Goal: Task Accomplishment & Management: Manage account settings

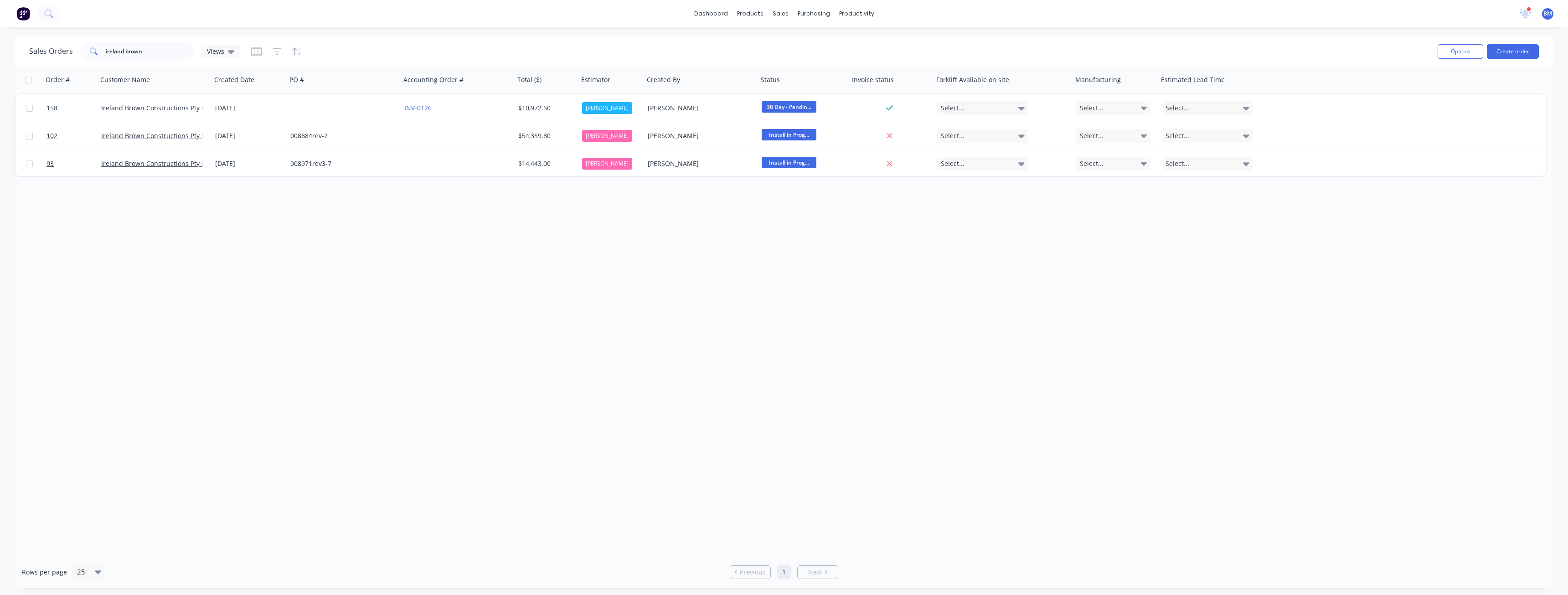
click at [346, 238] on div "Order # Customer Name Created Date PO # Accounting Order # Total ($) Estimator …" at bounding box center [784, 311] width 1539 height 490
drag, startPoint x: 159, startPoint y: 50, endPoint x: 85, endPoint y: 50, distance: 74.0
click at [85, 50] on div "ireland brown" at bounding box center [137, 51] width 114 height 18
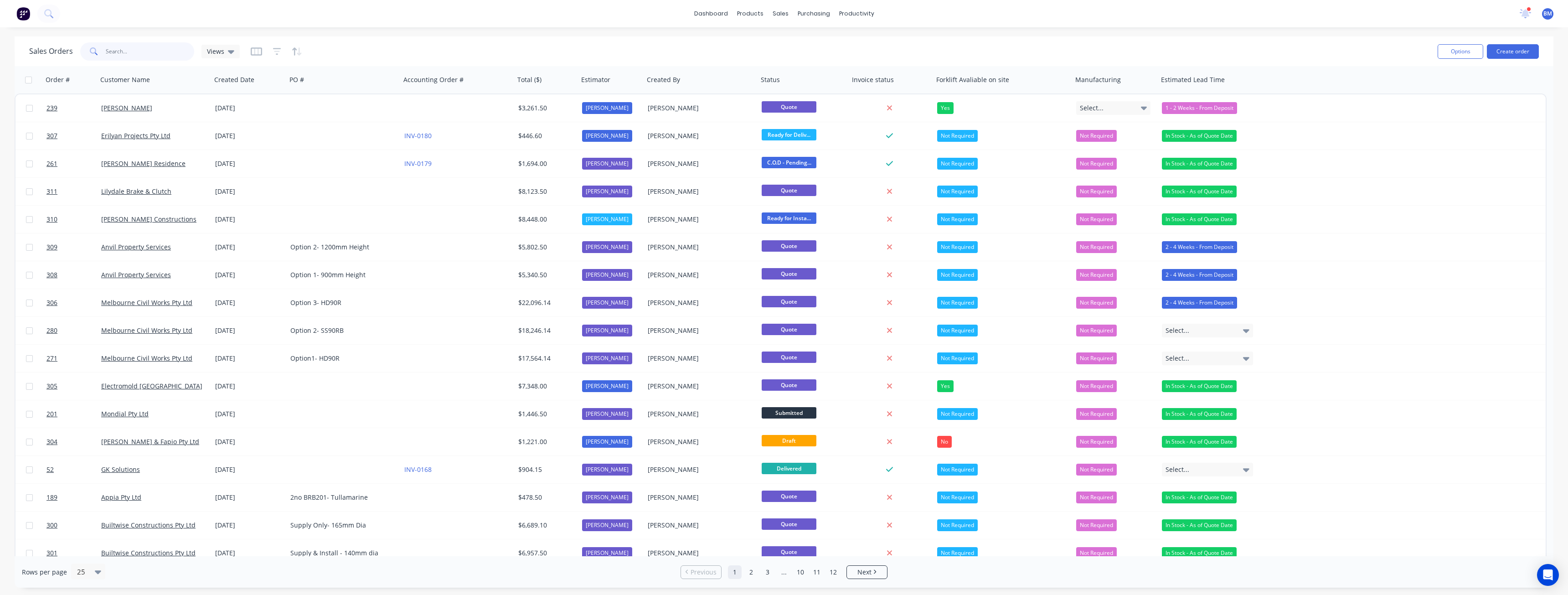
click at [119, 50] on input "text" at bounding box center [150, 51] width 89 height 18
type input "bemax"
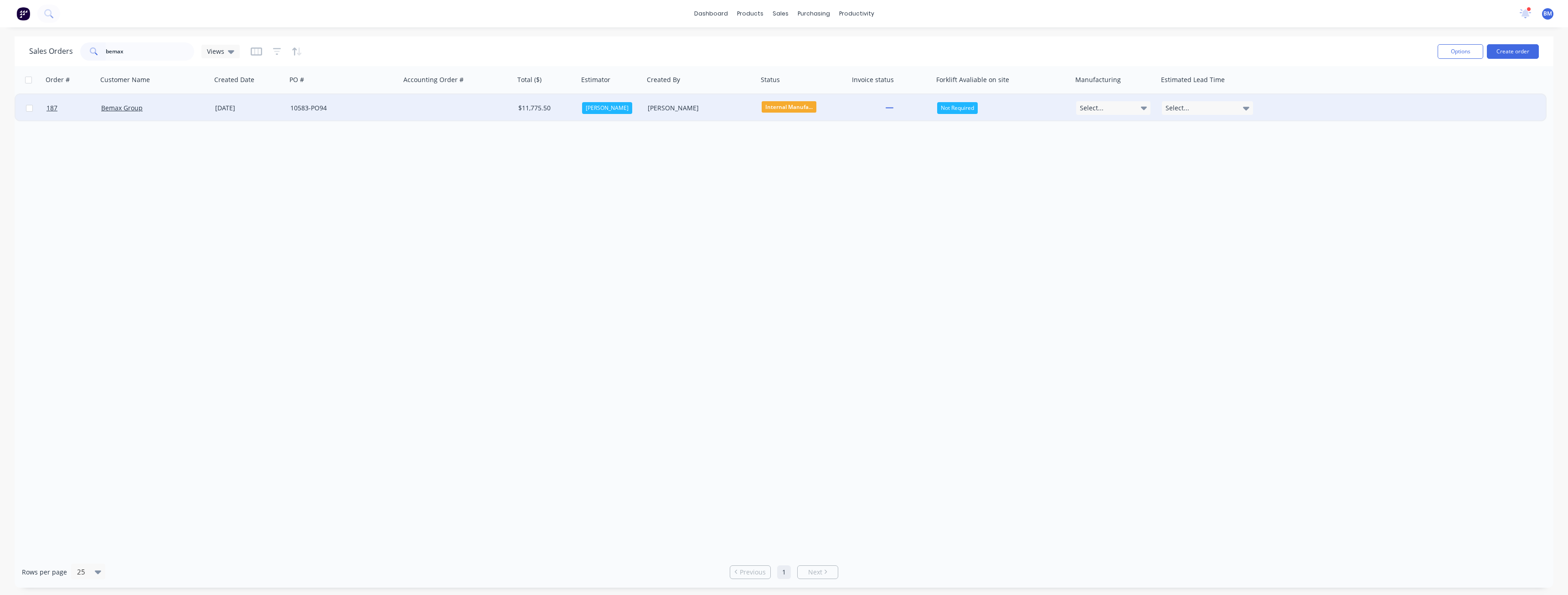
click at [202, 106] on div "Bemax Group" at bounding box center [151, 108] width 101 height 9
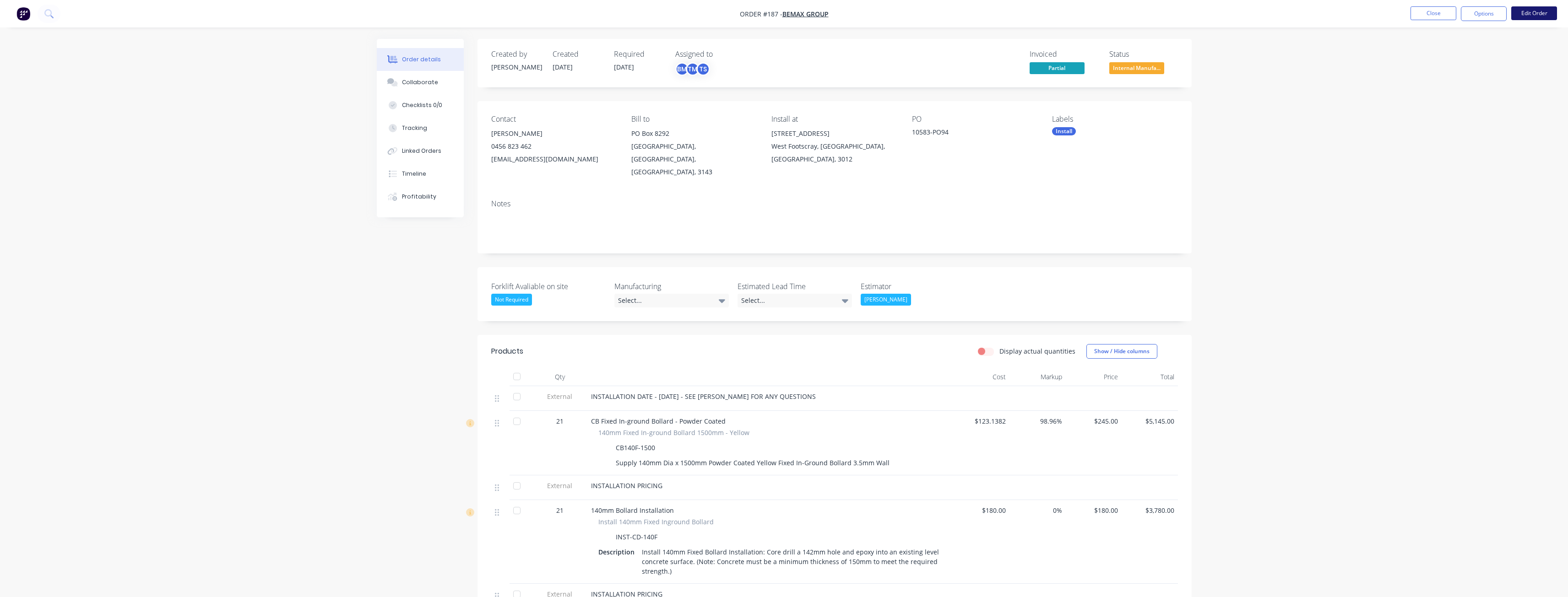
click at [1529, 12] on button "Edit Order" at bounding box center [1533, 13] width 46 height 14
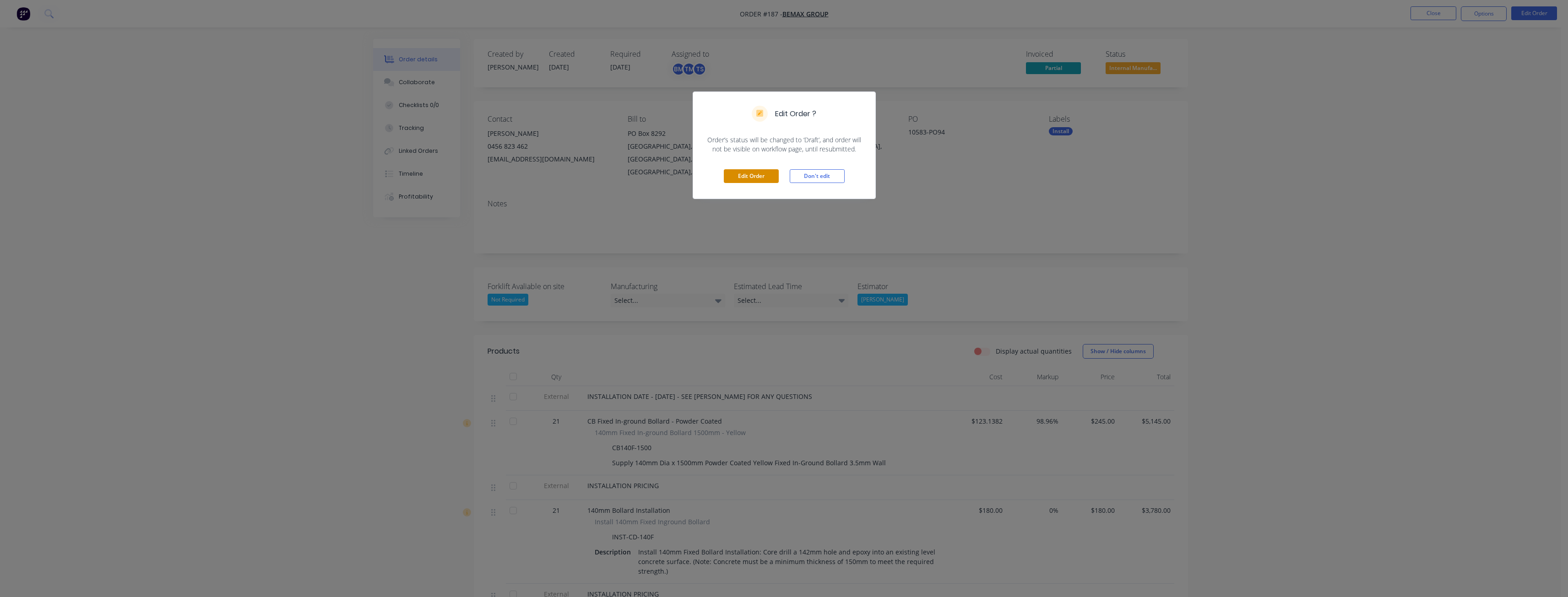
click at [762, 172] on button "Edit Order" at bounding box center [751, 176] width 55 height 14
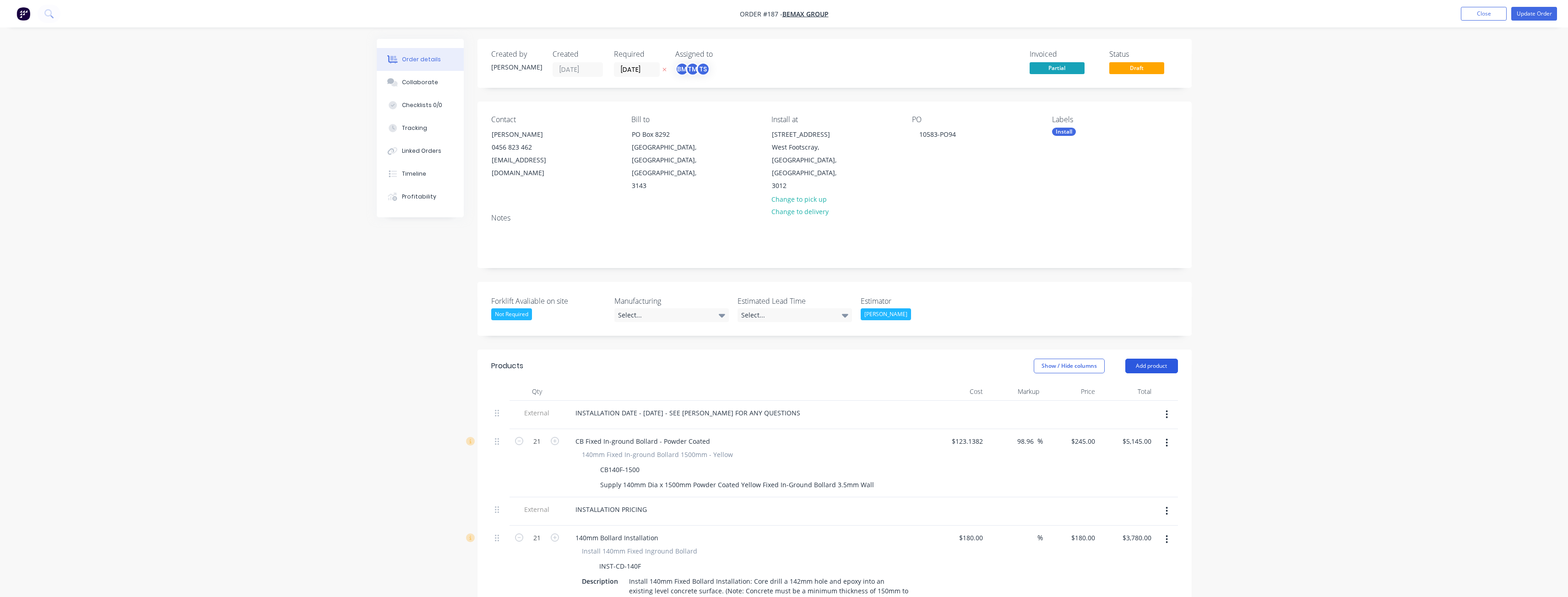
click at [1150, 359] on button "Add product" at bounding box center [1151, 366] width 52 height 15
click at [1108, 511] on div "Notes (External)" at bounding box center [1133, 517] width 70 height 13
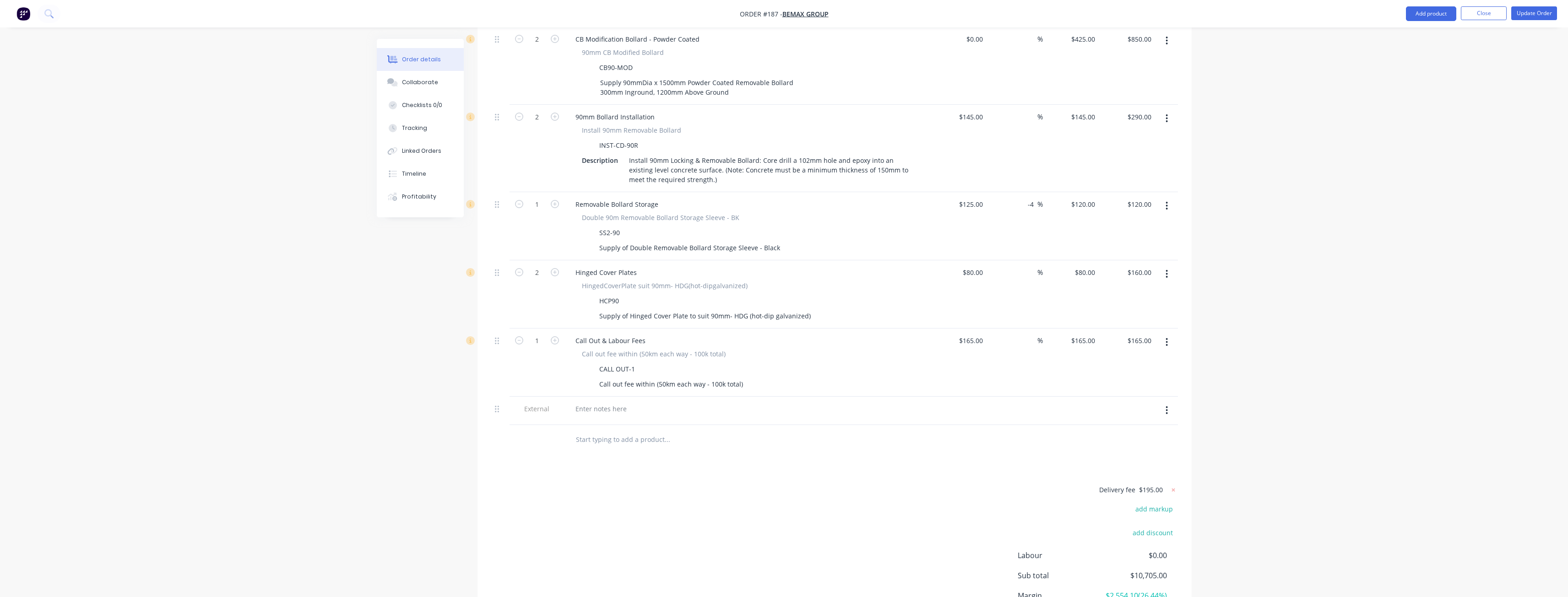
scroll to position [675, 0]
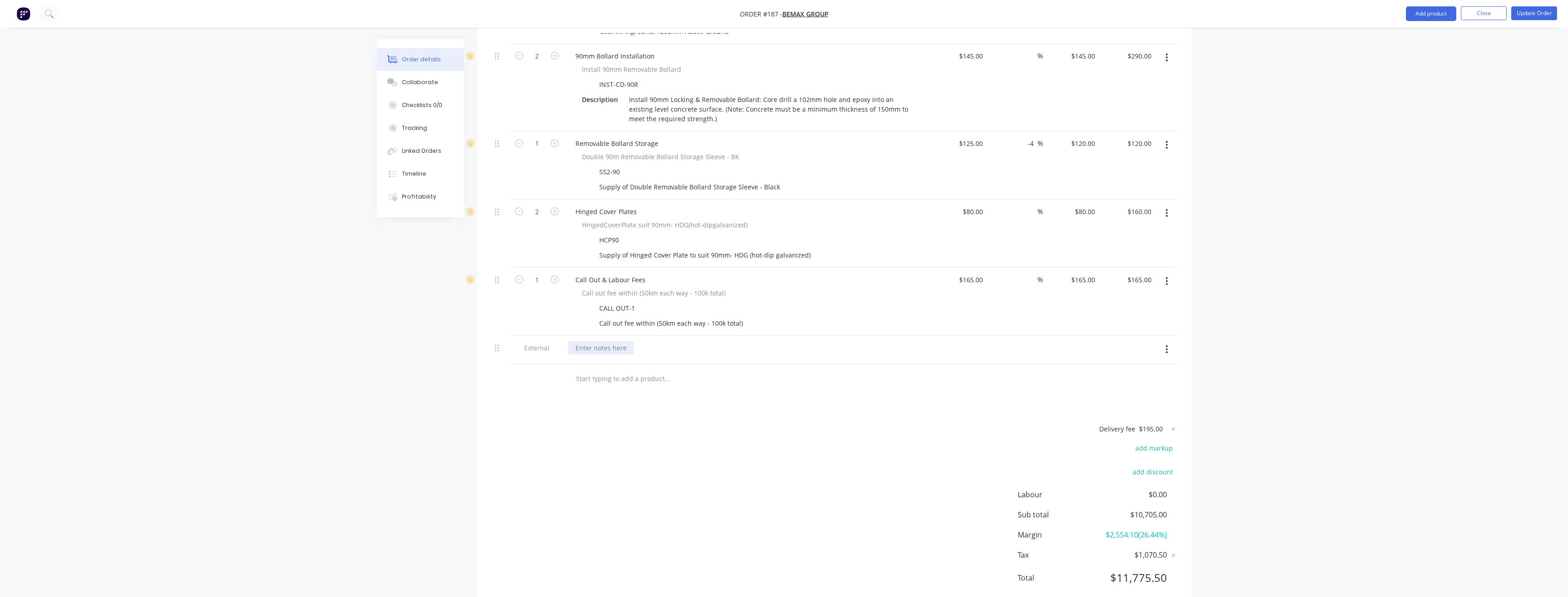
click at [616, 341] on div at bounding box center [601, 347] width 66 height 13
click at [764, 378] on div "Products Show / Hide columns Add product Qty Cost Markup Price Total External I…" at bounding box center [834, 142] width 714 height 935
click at [422, 82] on div "Collaborate" at bounding box center [420, 82] width 36 height 8
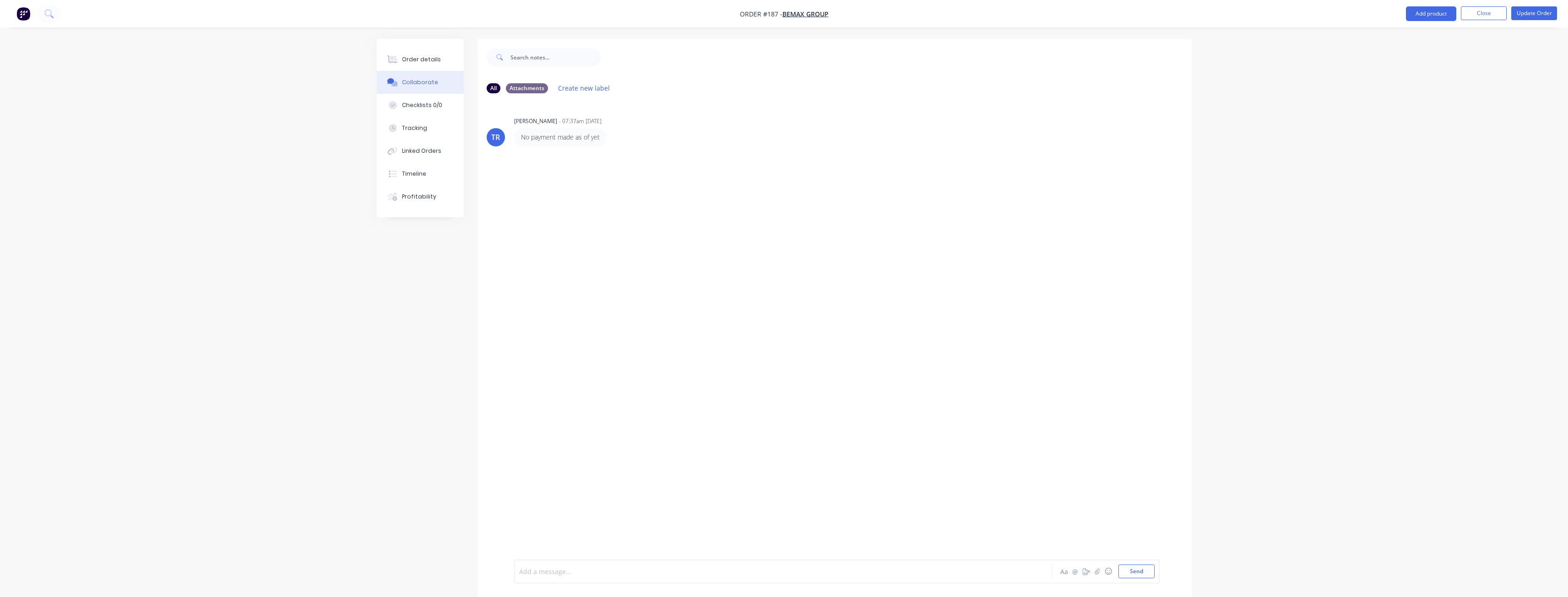
click at [581, 576] on div at bounding box center [757, 572] width 476 height 10
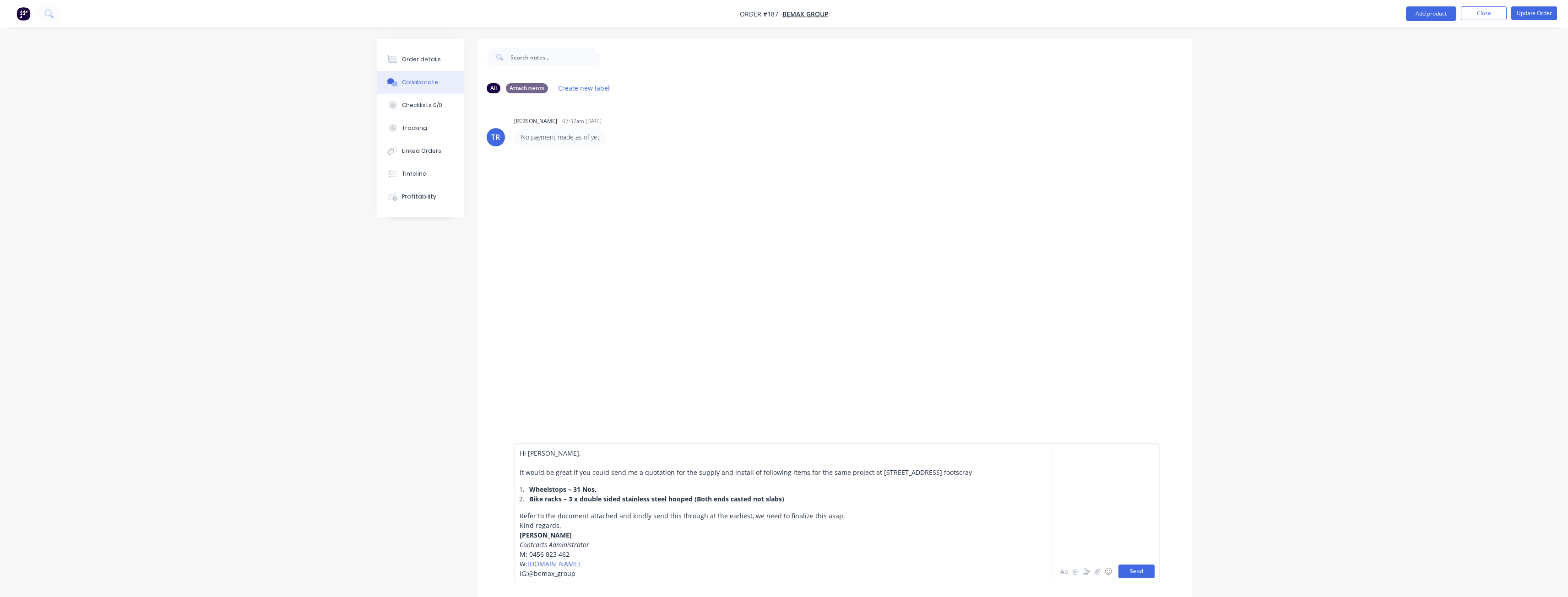
click at [1135, 571] on button "Send" at bounding box center [1136, 571] width 36 height 14
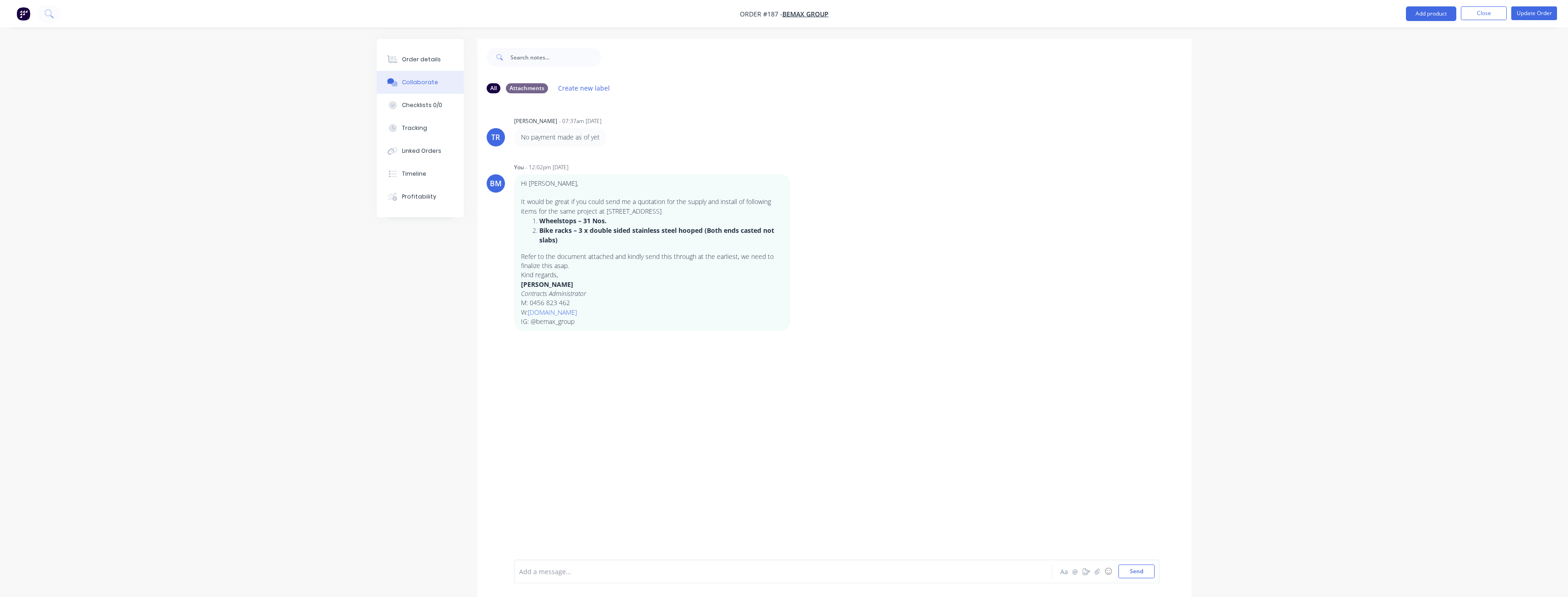
click at [603, 377] on div "TR [PERSON_NAME] - 07:37am [DATE] No payment made as of yet BM You - 12:02pm [D…" at bounding box center [834, 330] width 714 height 459
click at [417, 61] on div "Order details" at bounding box center [421, 59] width 39 height 8
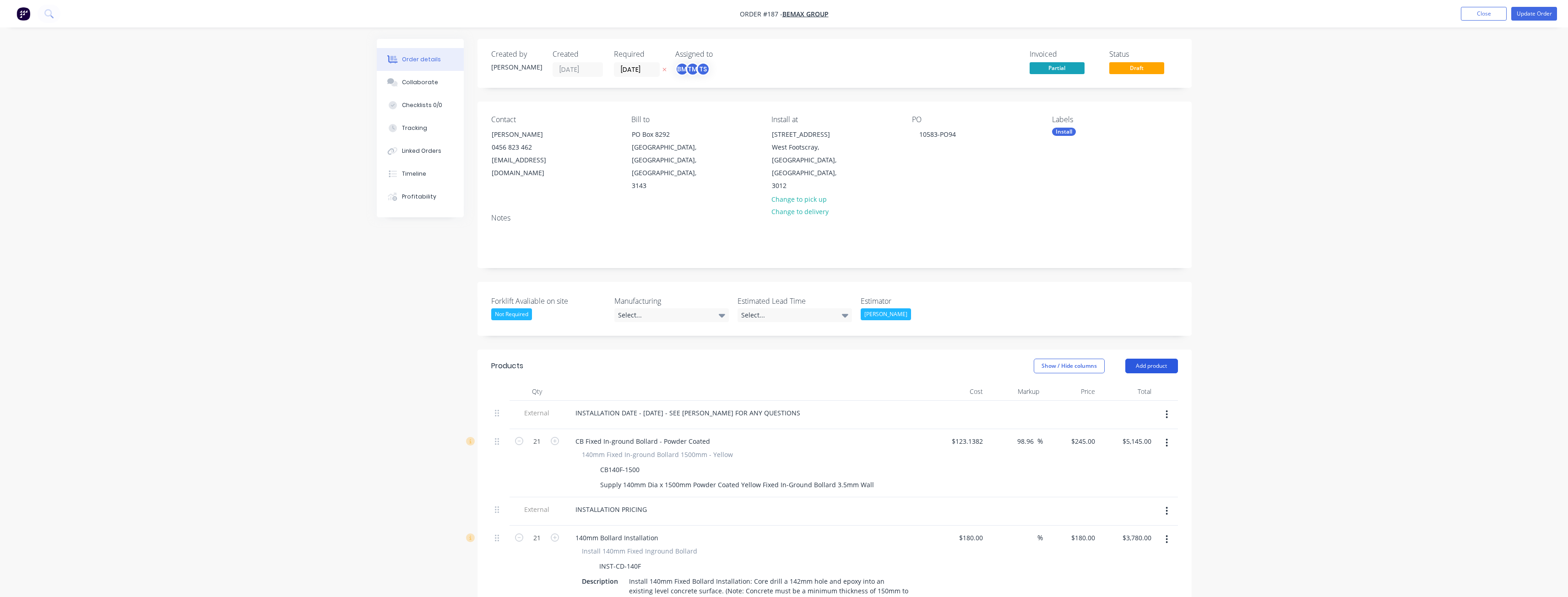
click at [1150, 359] on button "Add product" at bounding box center [1151, 366] width 52 height 15
click at [1133, 383] on div "Product catalogue" at bounding box center [1133, 389] width 70 height 13
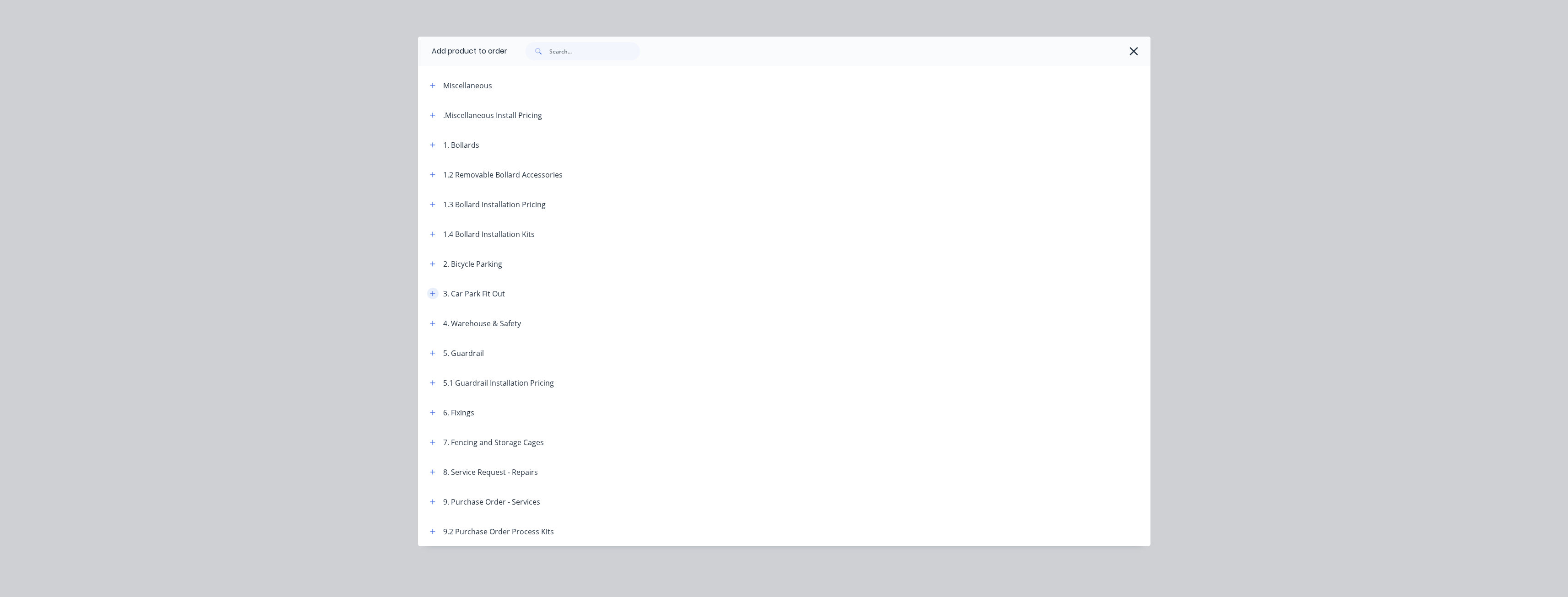
click at [430, 294] on icon "button" at bounding box center [433, 293] width 5 height 6
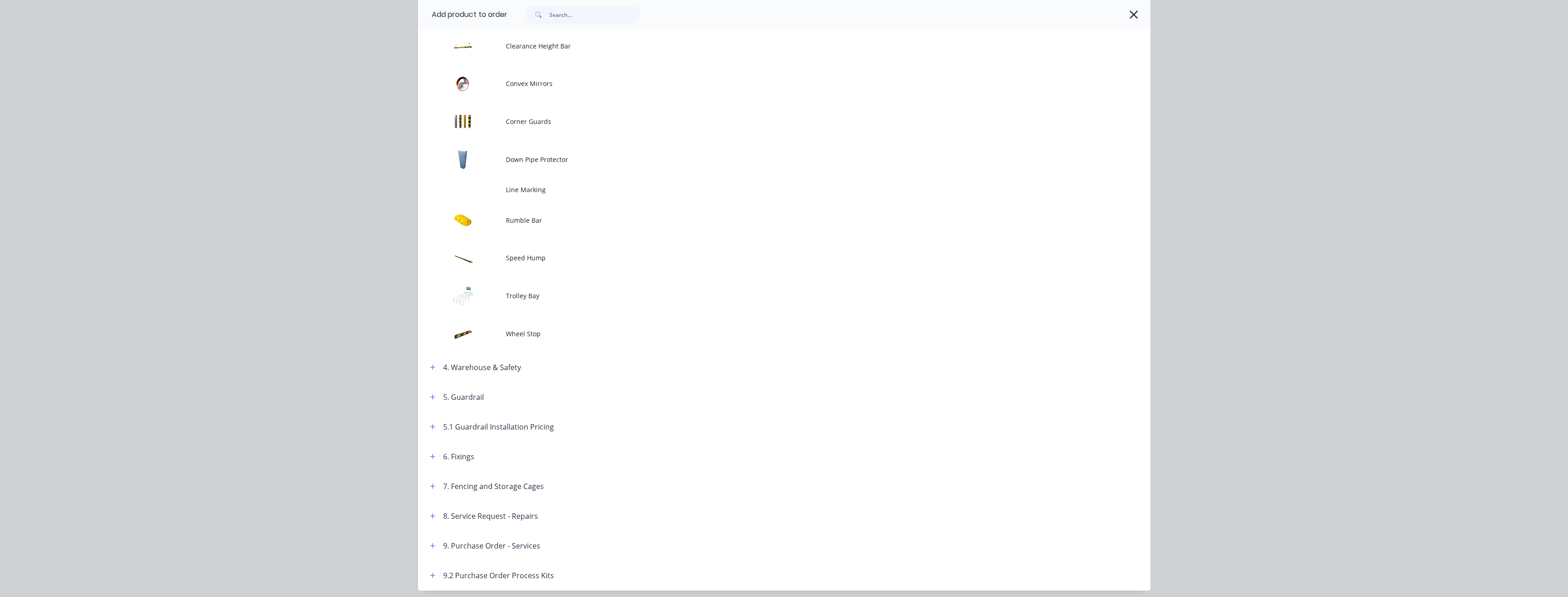
scroll to position [320, 0]
click at [515, 325] on td "Wheel Stop" at bounding box center [828, 333] width 644 height 38
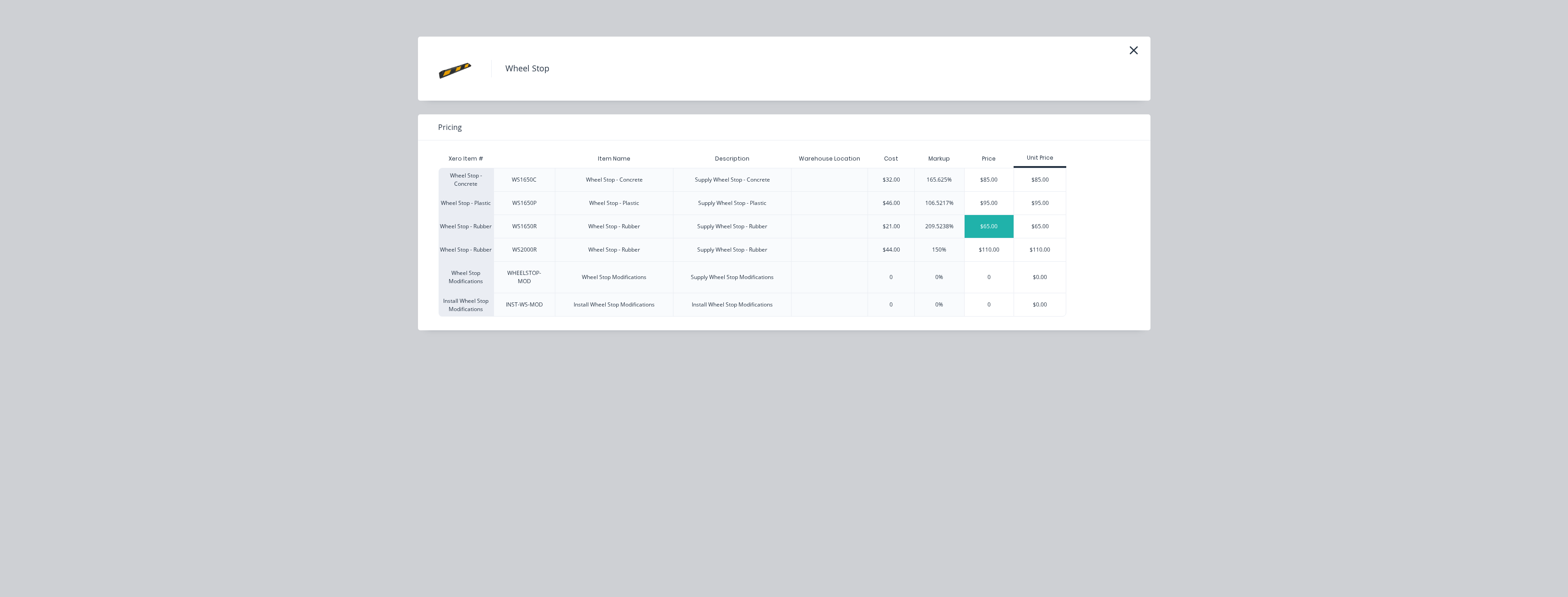
click at [990, 224] on div "$65.00" at bounding box center [989, 227] width 50 height 23
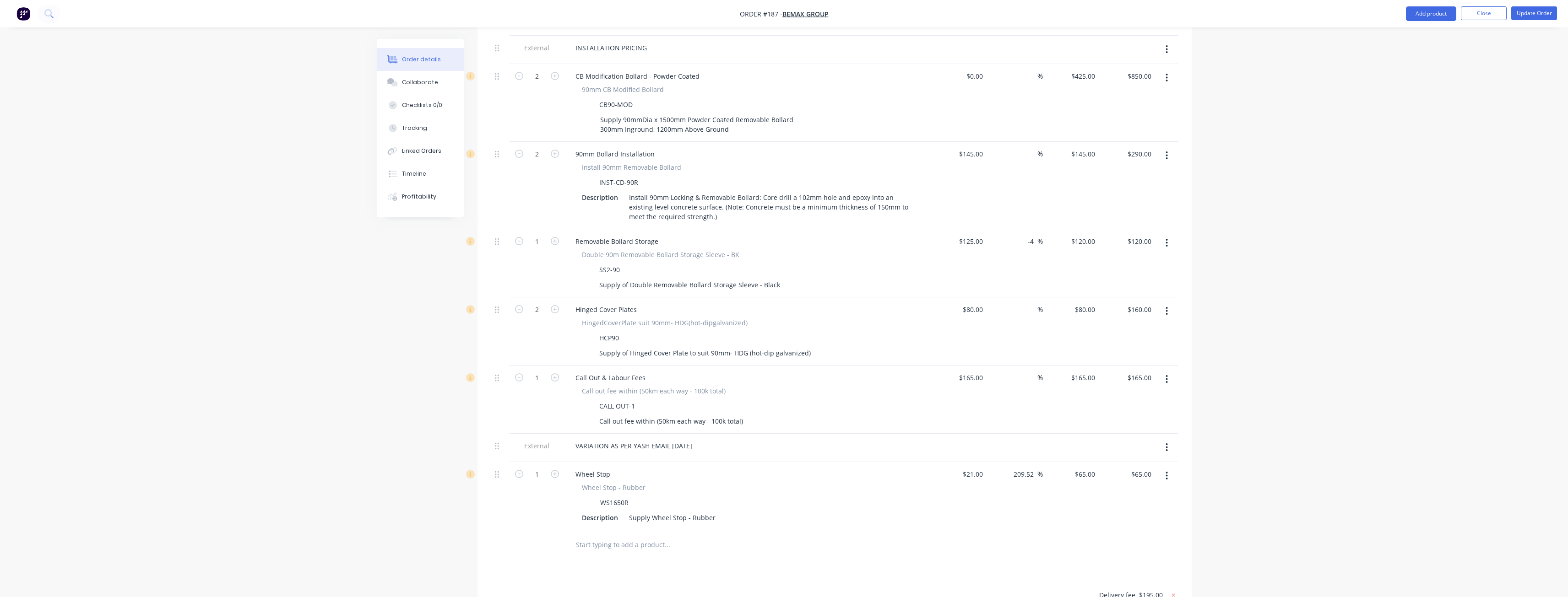
scroll to position [686, 0]
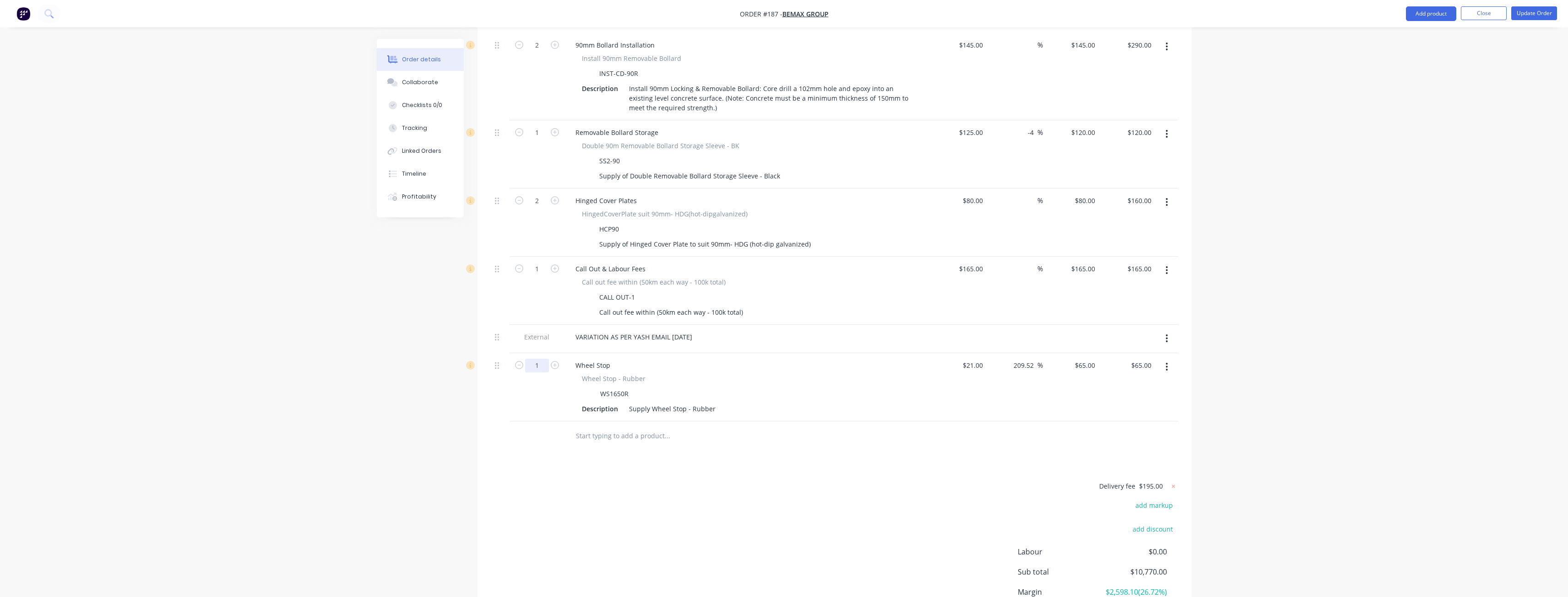
type input "31"
type input "$2,015.00"
click at [798, 440] on div "Products Show / Hide columns Add product Qty Cost Markup Price Total External I…" at bounding box center [834, 164] width 714 height 1003
click at [1089, 359] on input "65" at bounding box center [1086, 365] width 25 height 13
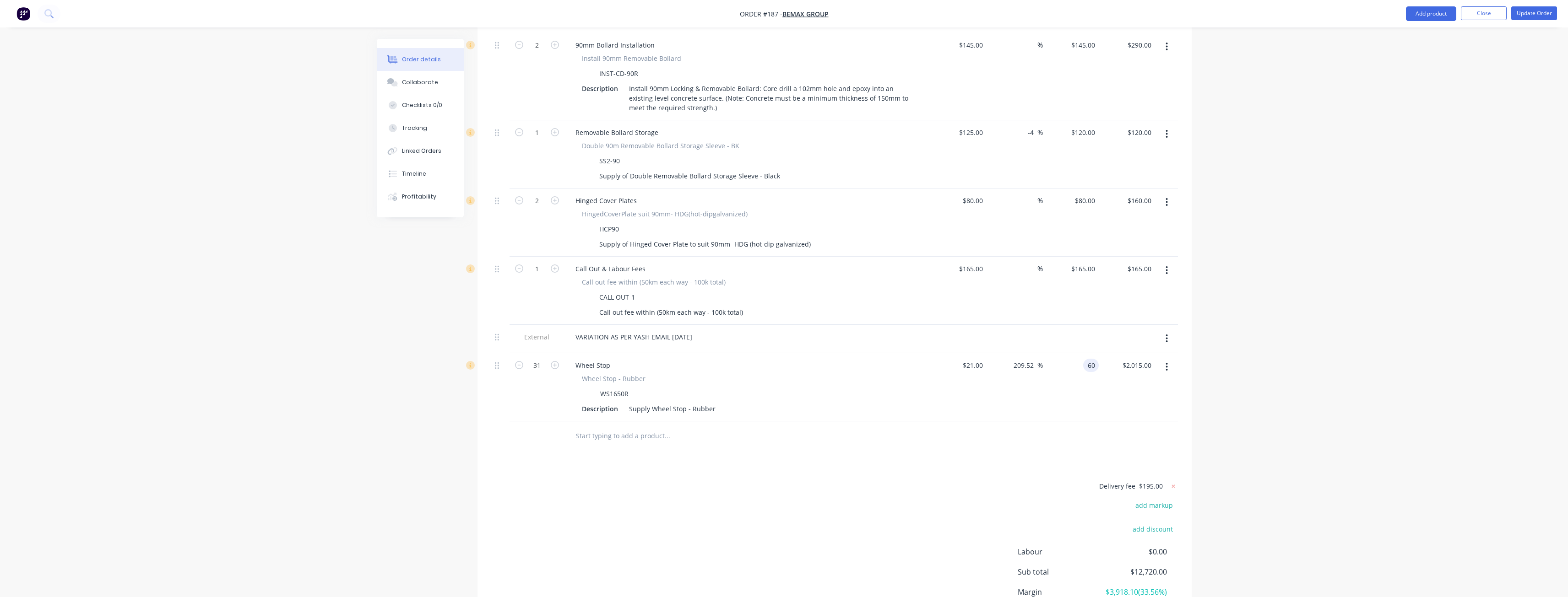
type input "60"
type input "185.71"
type input "$60.00"
type input "$1,860.00"
click at [783, 502] on div "Delivery fee $195.00 add markup add discount Labour $0.00 Sub total $12,565.00 …" at bounding box center [834, 566] width 687 height 172
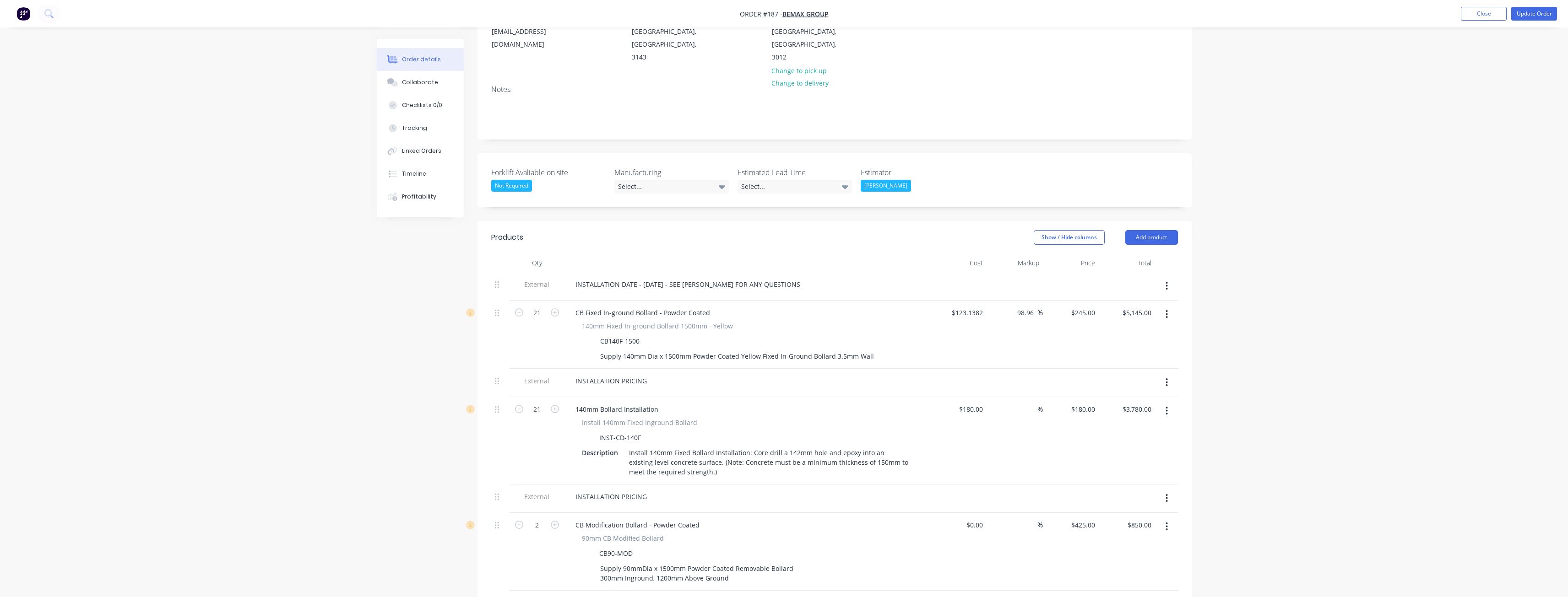
scroll to position [0, 0]
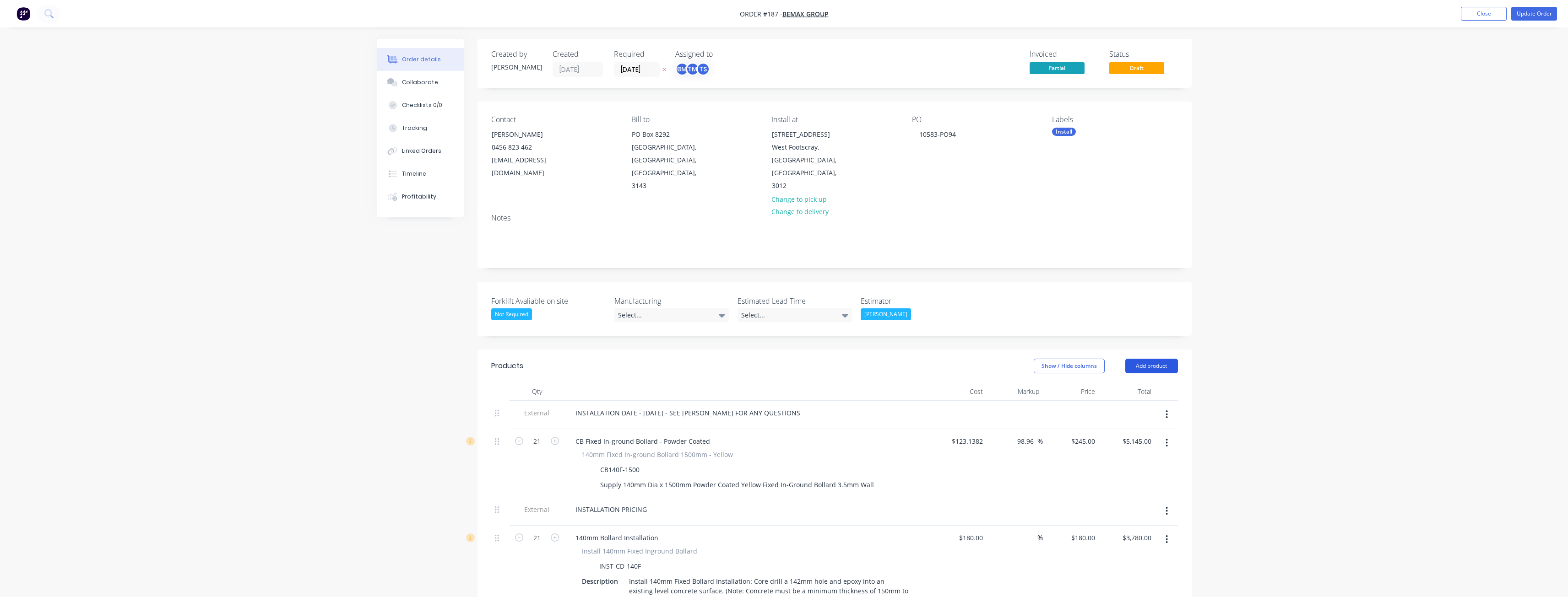
click at [1158, 359] on button "Add product" at bounding box center [1151, 366] width 52 height 15
click at [1125, 383] on div "Product catalogue" at bounding box center [1133, 389] width 70 height 13
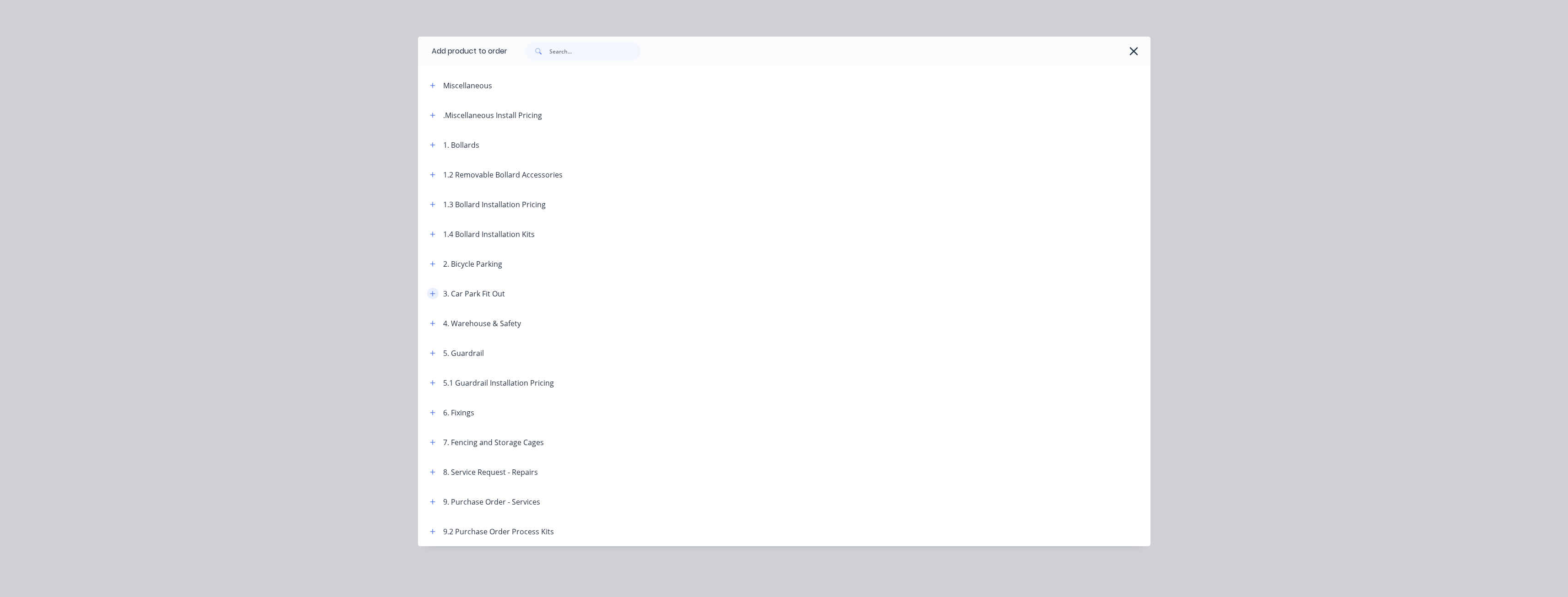
click at [430, 289] on button "button" at bounding box center [433, 293] width 12 height 12
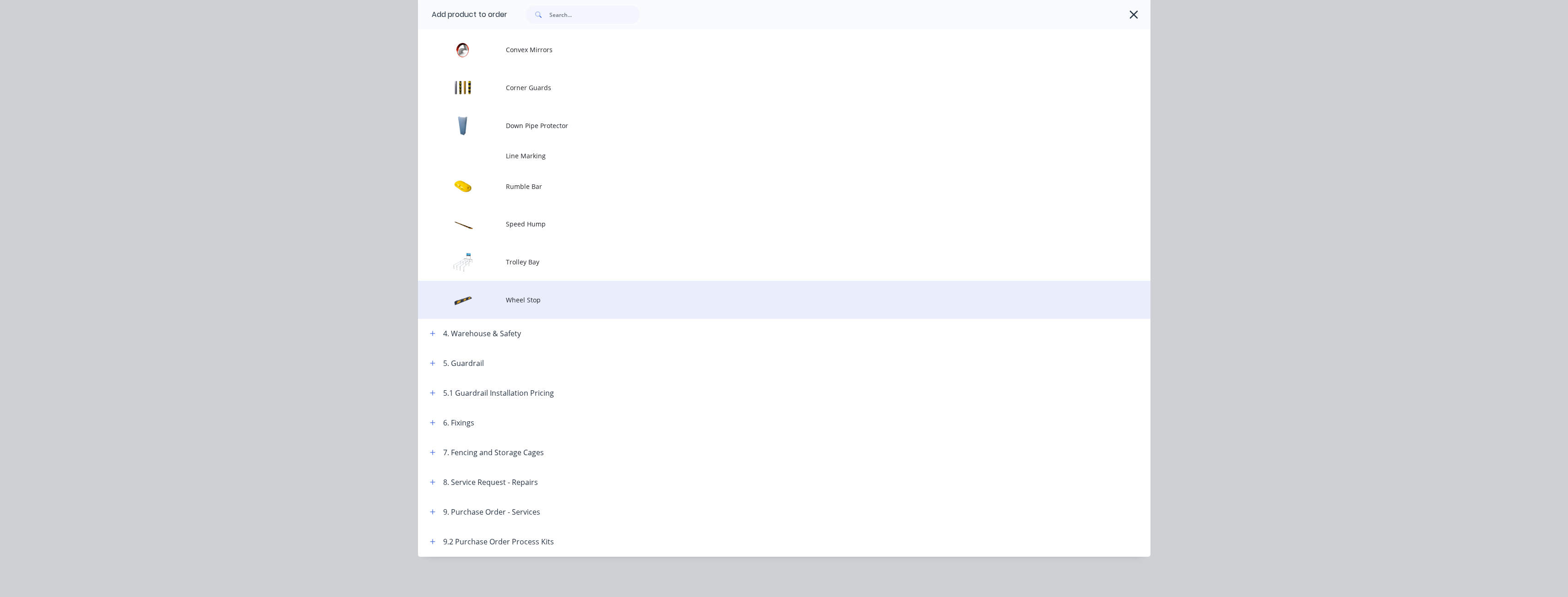
scroll to position [757, 0]
click at [514, 298] on span "Wheel Stop" at bounding box center [764, 300] width 516 height 10
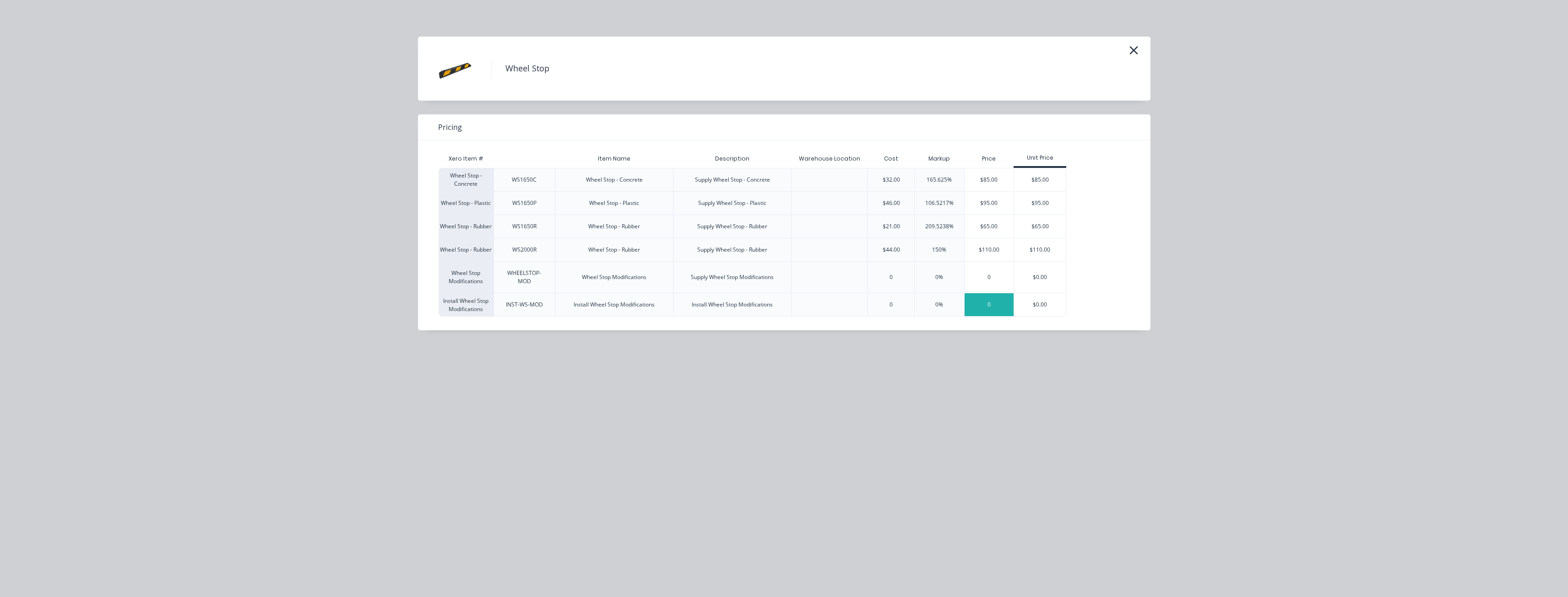
click at [993, 304] on div "0" at bounding box center [989, 305] width 50 height 23
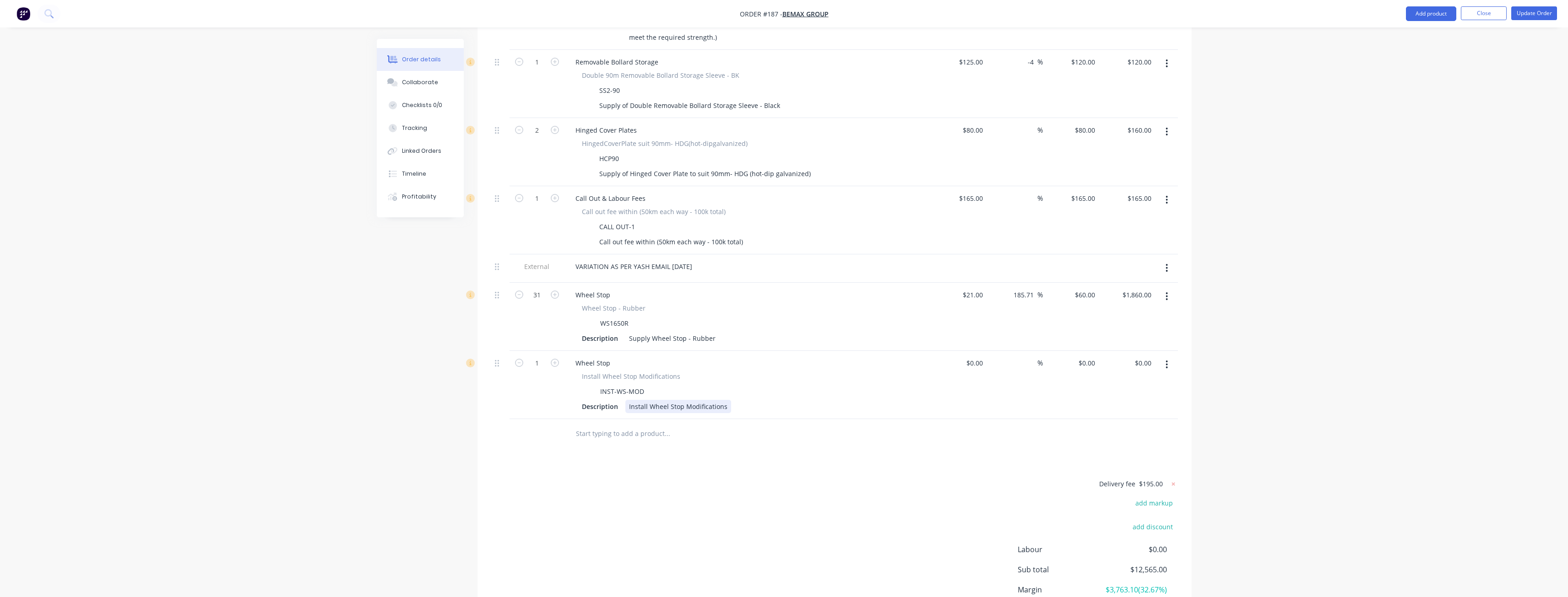
click at [725, 400] on div "Install Wheel Stop Modifications" at bounding box center [678, 406] width 106 height 13
click at [1091, 356] on input "0" at bounding box center [1088, 362] width 21 height 13
type input "$35.00"
click at [889, 423] on div "Products Show / Hide columns Add product Qty Cost Markup Price Total External I…" at bounding box center [834, 128] width 714 height 1071
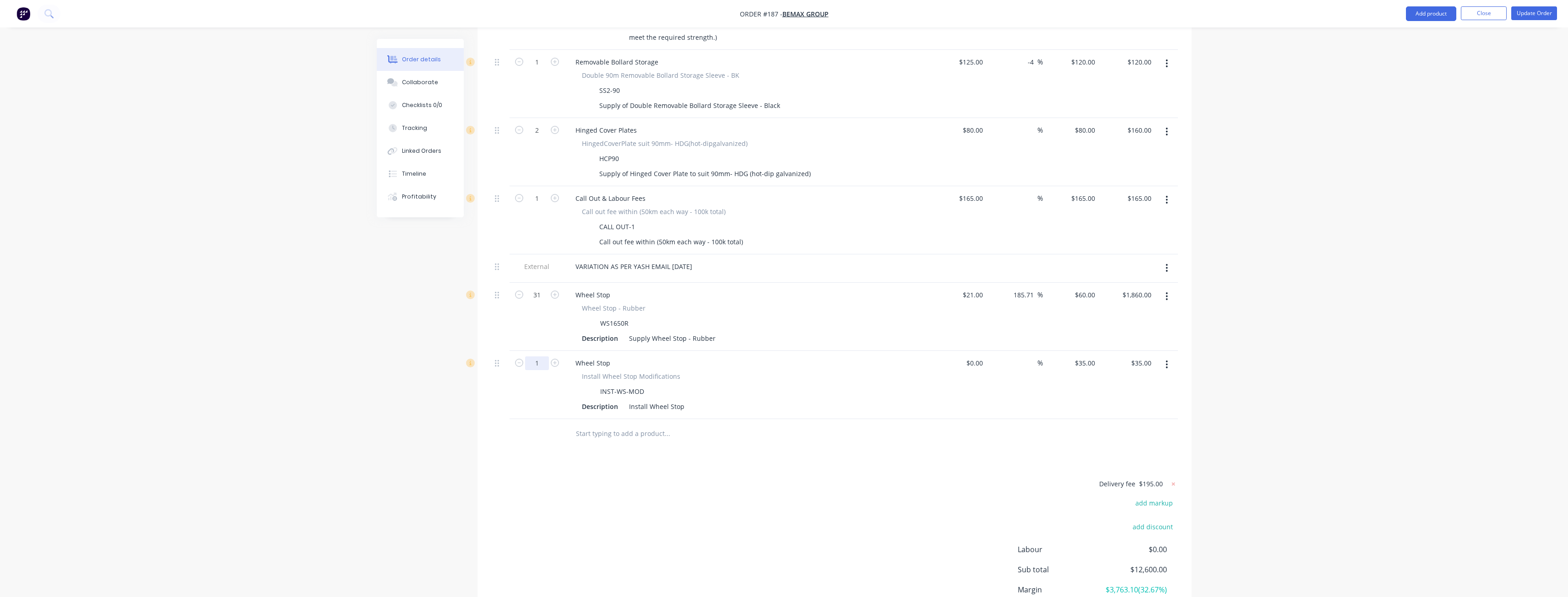
type input "31"
type input "$1,085.00"
click at [711, 478] on div "Delivery fee $195.00 add markup add discount Labour $0.00 Sub total $12,600.00 …" at bounding box center [834, 564] width 687 height 172
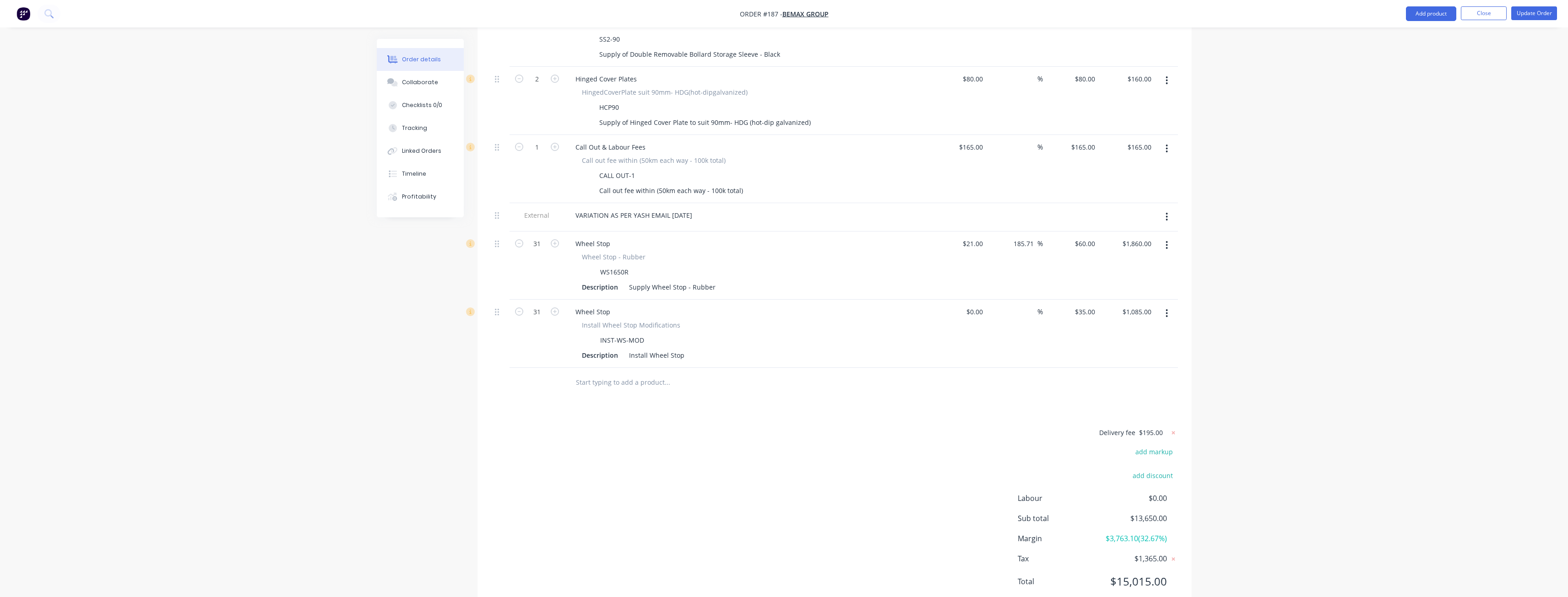
scroll to position [811, 0]
click at [656, 466] on div "Delivery fee $195.00 add markup add discount Labour $0.00 Sub total $13,650.00 …" at bounding box center [834, 509] width 687 height 172
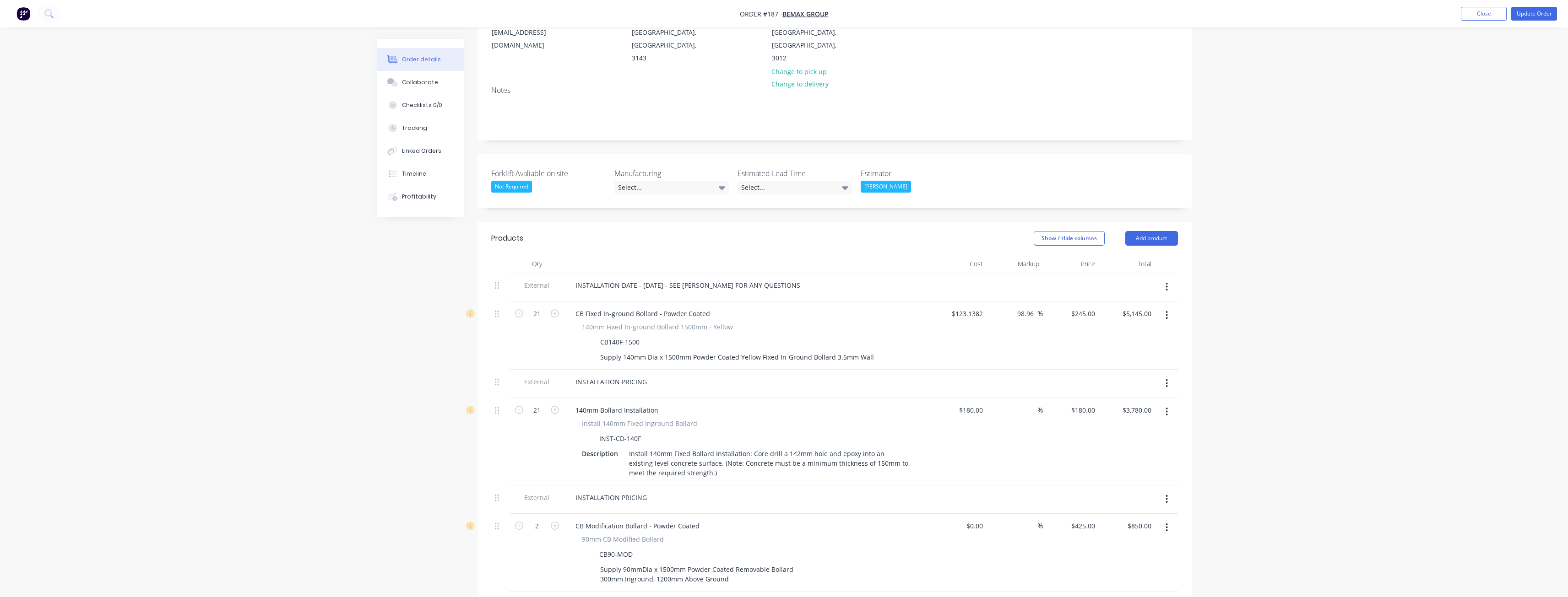
scroll to position [125, 0]
click at [1533, 12] on button "Update Order" at bounding box center [1533, 14] width 46 height 14
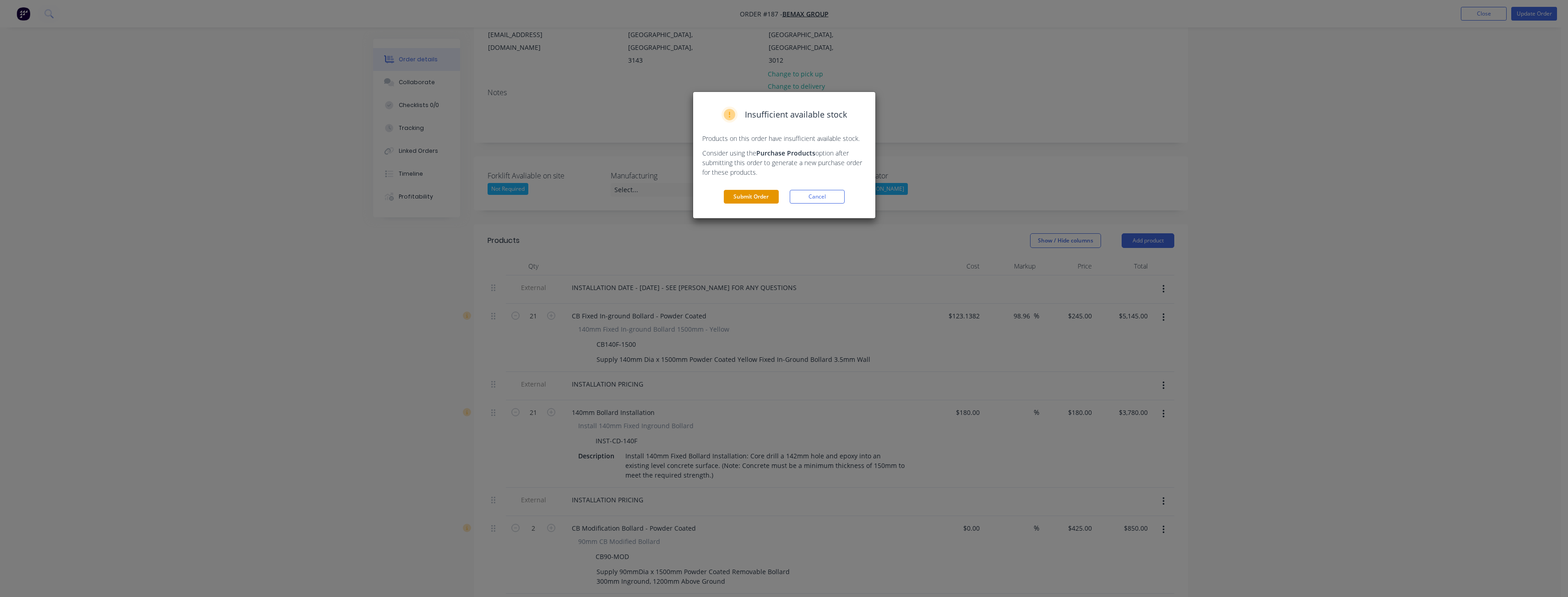
click at [757, 197] on button "Submit Order" at bounding box center [751, 197] width 55 height 14
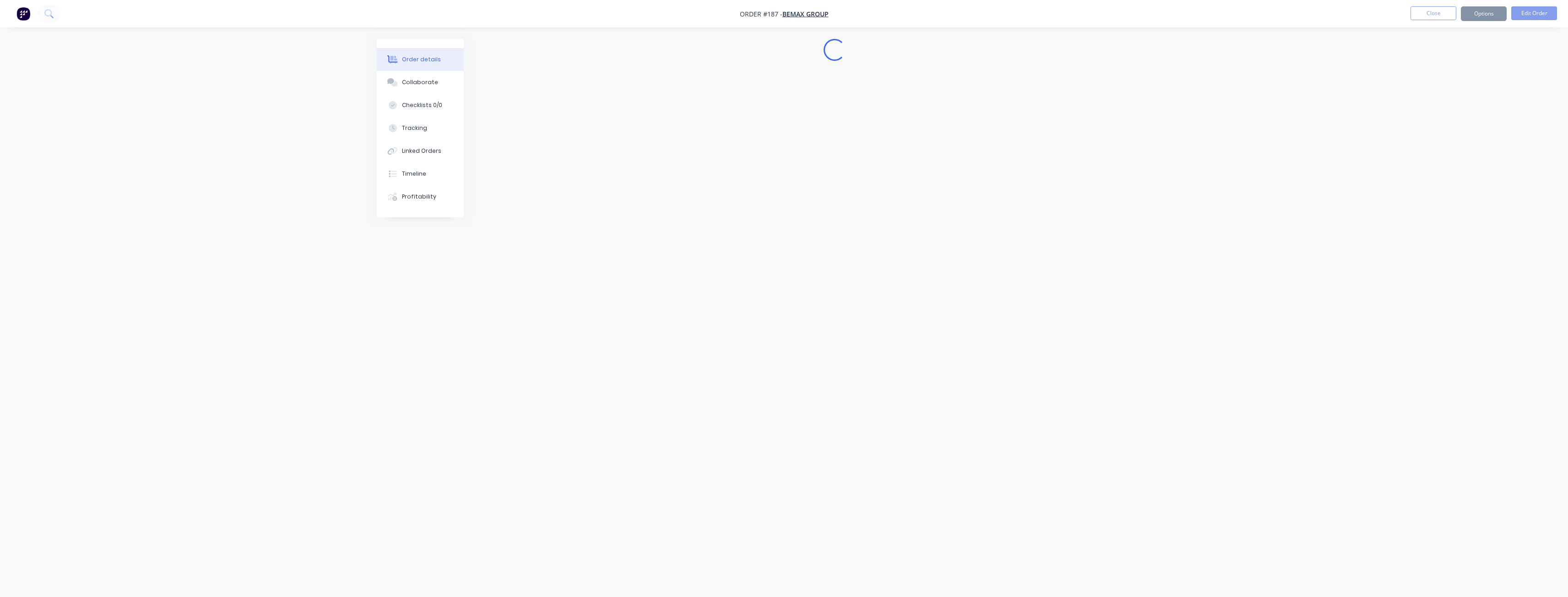
scroll to position [0, 0]
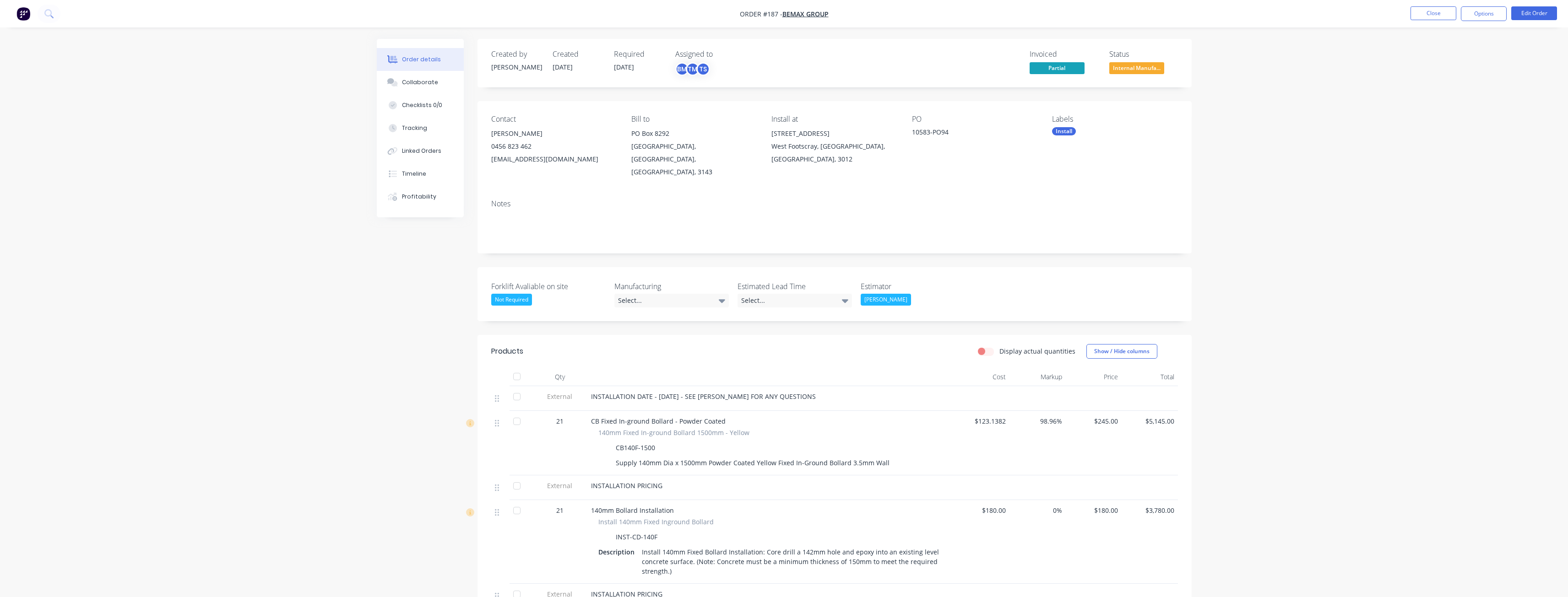
click at [26, 11] on img "button" at bounding box center [23, 14] width 14 height 14
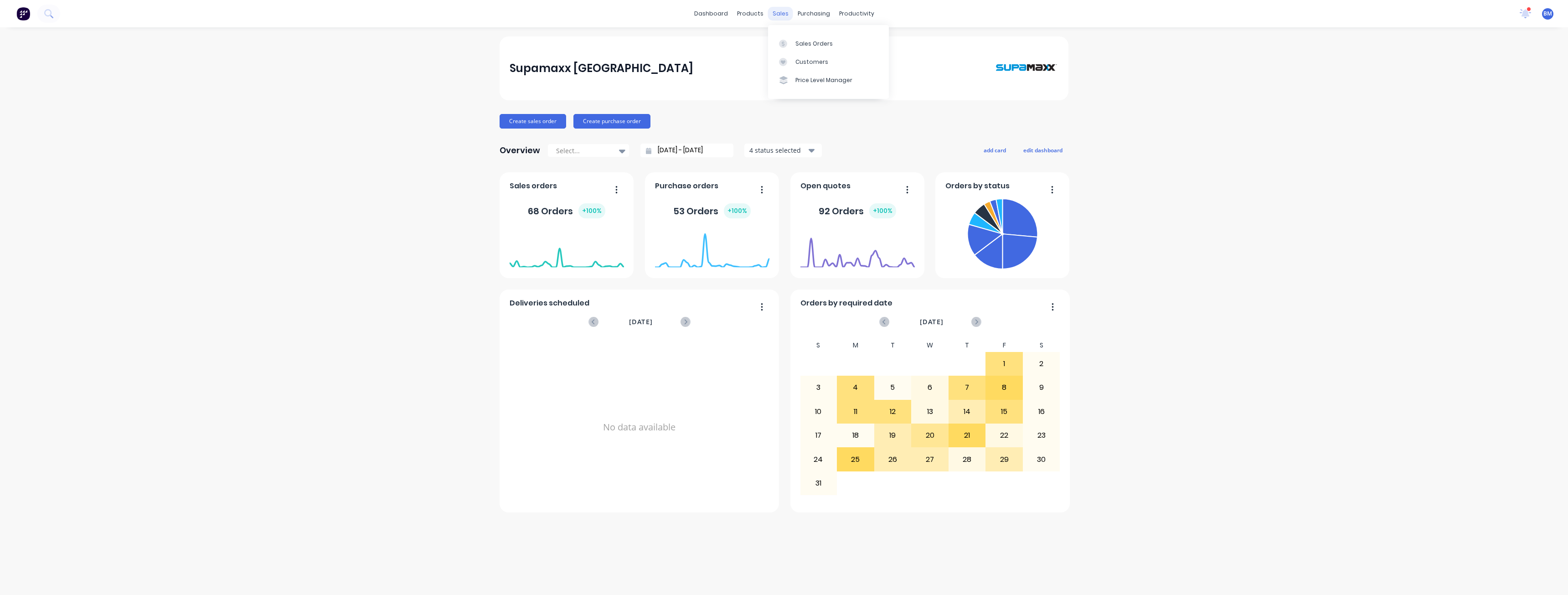
click at [781, 13] on div "sales" at bounding box center [780, 14] width 25 height 14
click at [799, 41] on div "Sales Orders" at bounding box center [814, 43] width 37 height 8
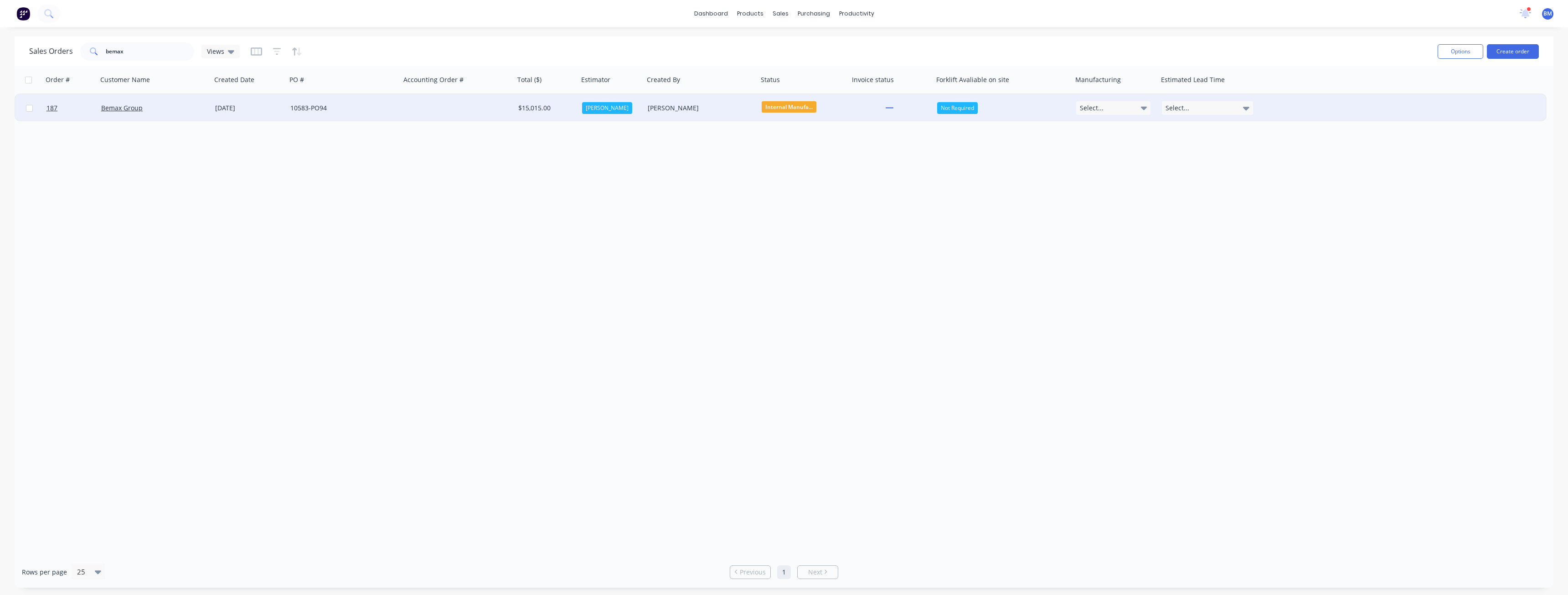
click at [378, 100] on div "10583-PO94" at bounding box center [344, 108] width 114 height 27
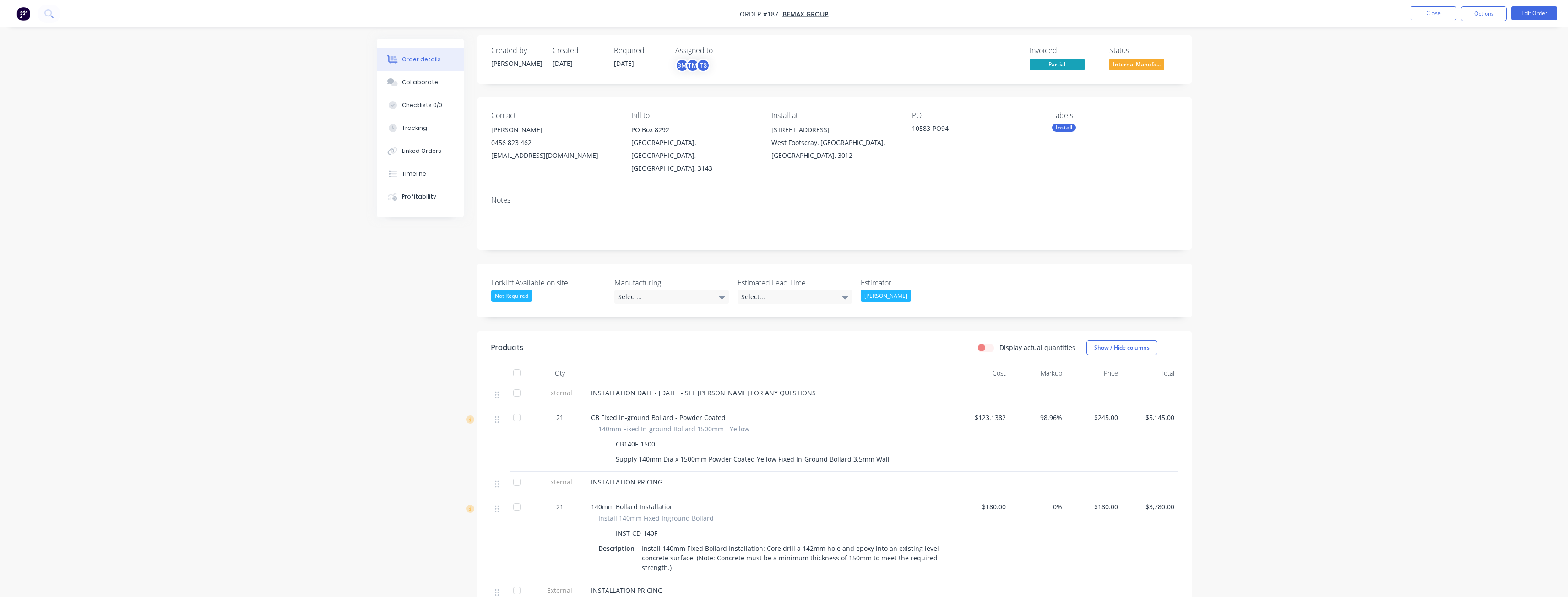
scroll to position [1, 0]
click at [1536, 12] on button "Edit Order" at bounding box center [1533, 13] width 46 height 14
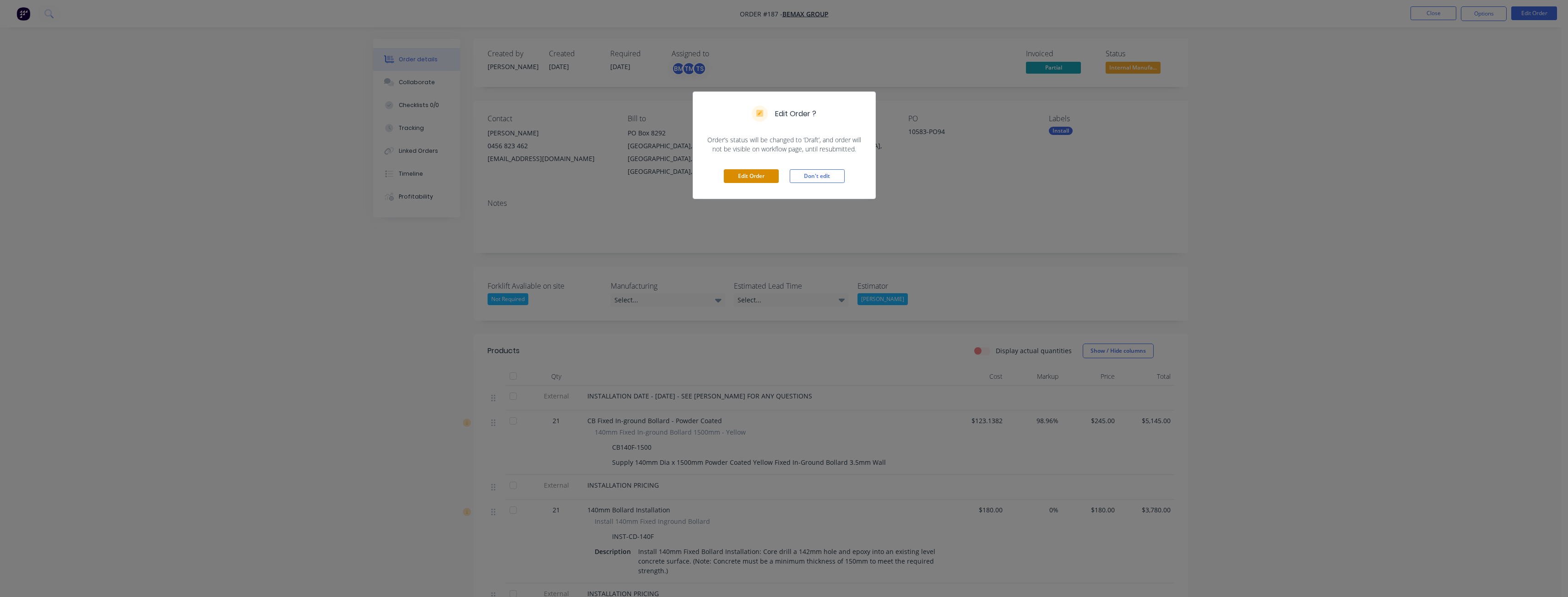
click at [742, 172] on button "Edit Order" at bounding box center [751, 176] width 55 height 14
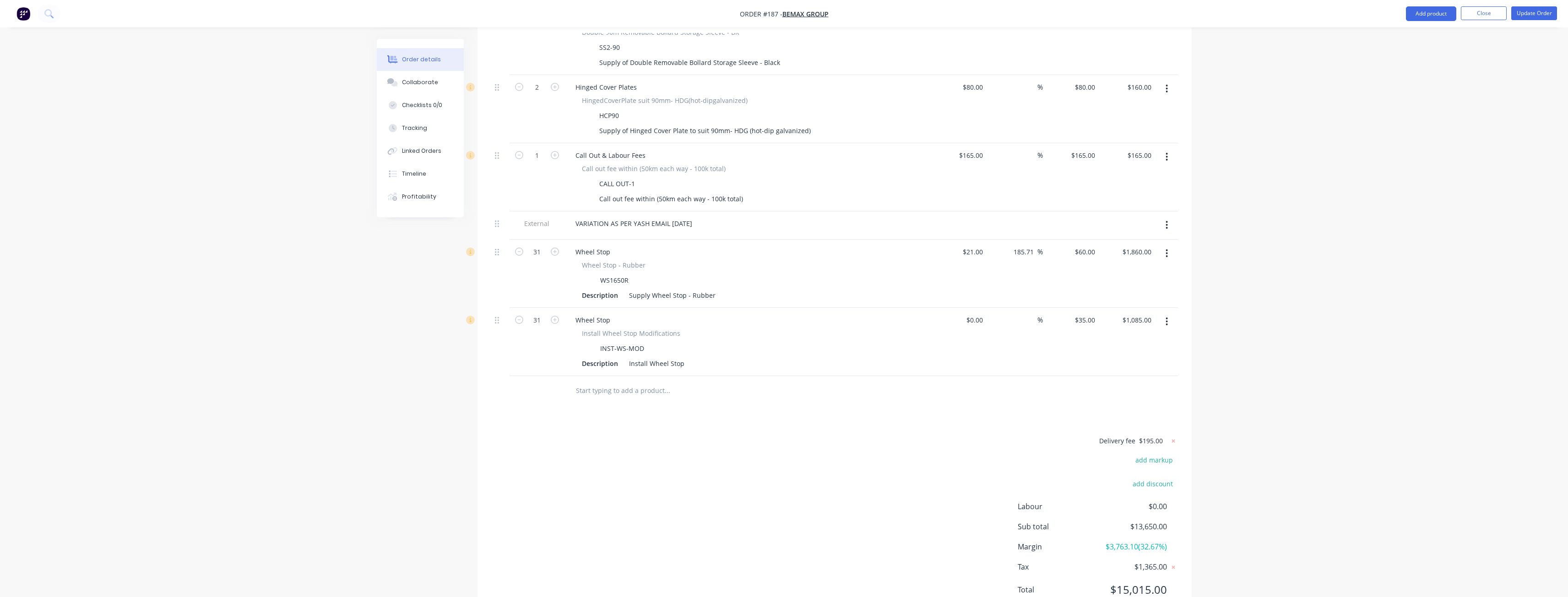
scroll to position [811, 0]
click at [642, 370] on input "text" at bounding box center [667, 378] width 183 height 18
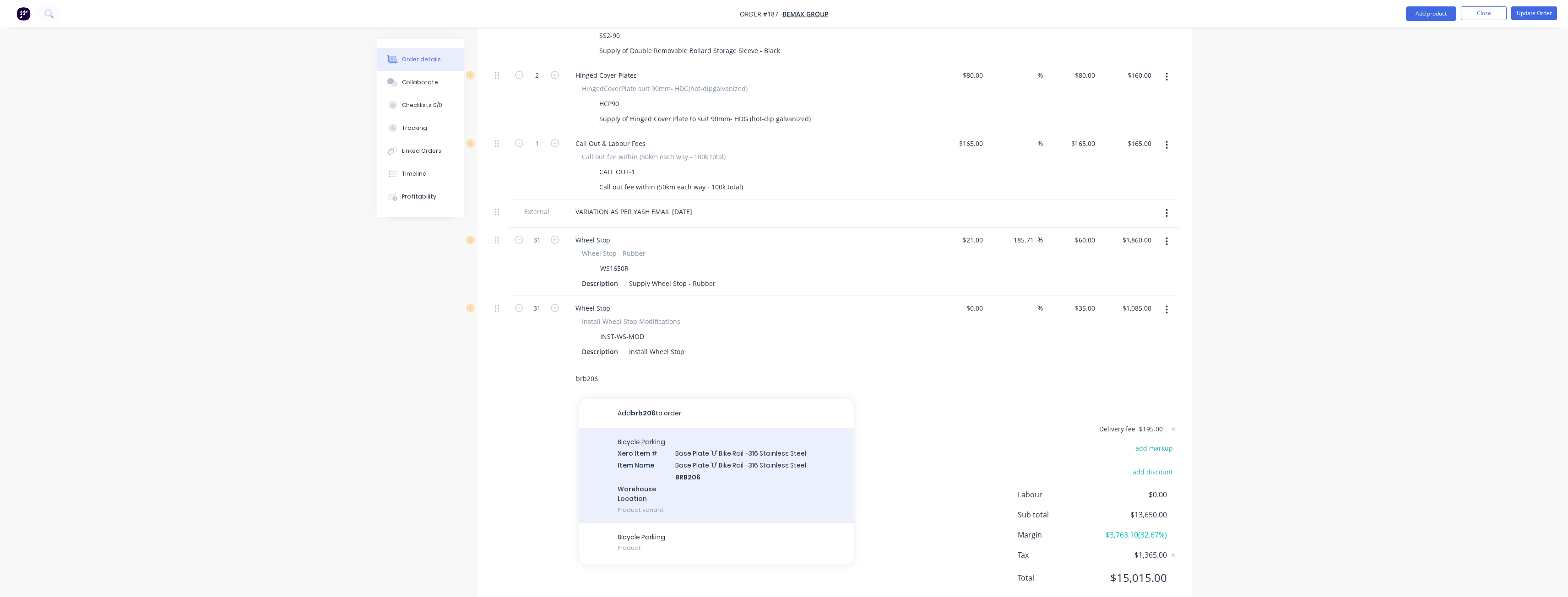
type input "brb206"
click at [683, 440] on div "Bicycle Parking Xero Item # Base Plate 'U' Bike Rail -316 Stainless Steel Item …" at bounding box center [716, 476] width 275 height 95
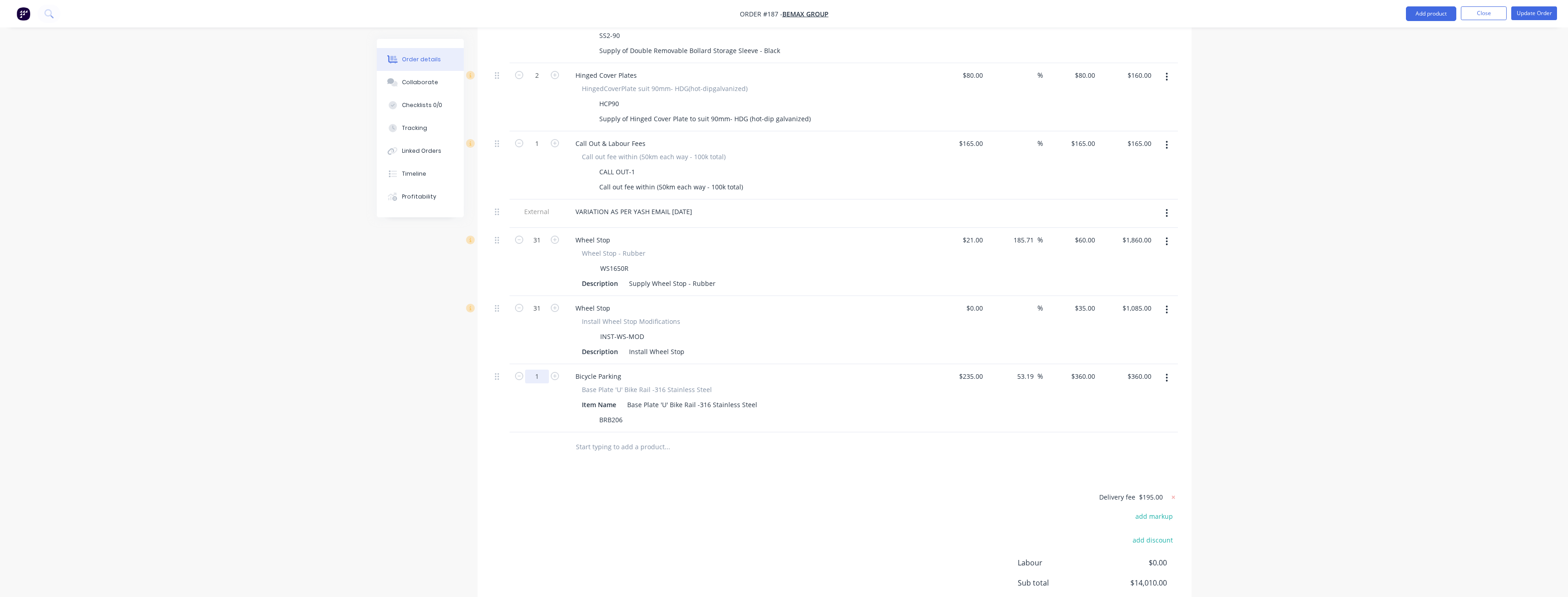
type input "3"
type input "$1,080.00"
click at [773, 432] on div at bounding box center [730, 447] width 330 height 30
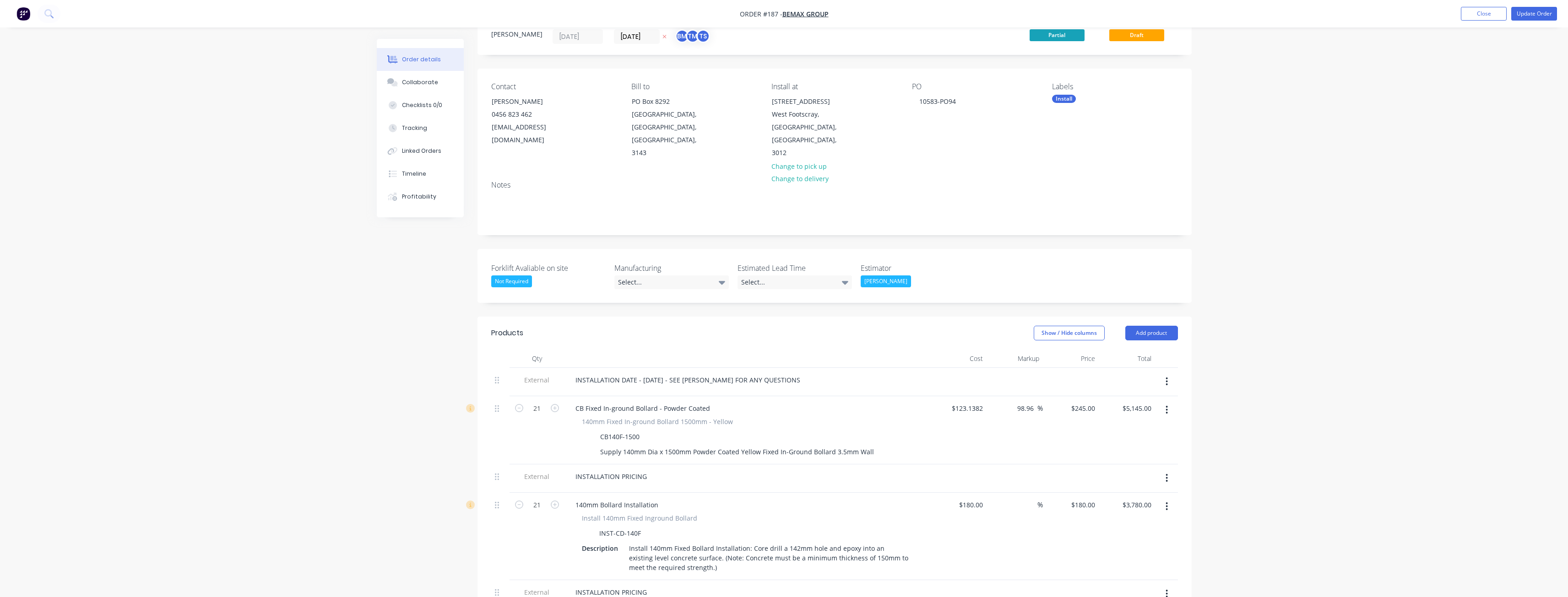
scroll to position [0, 0]
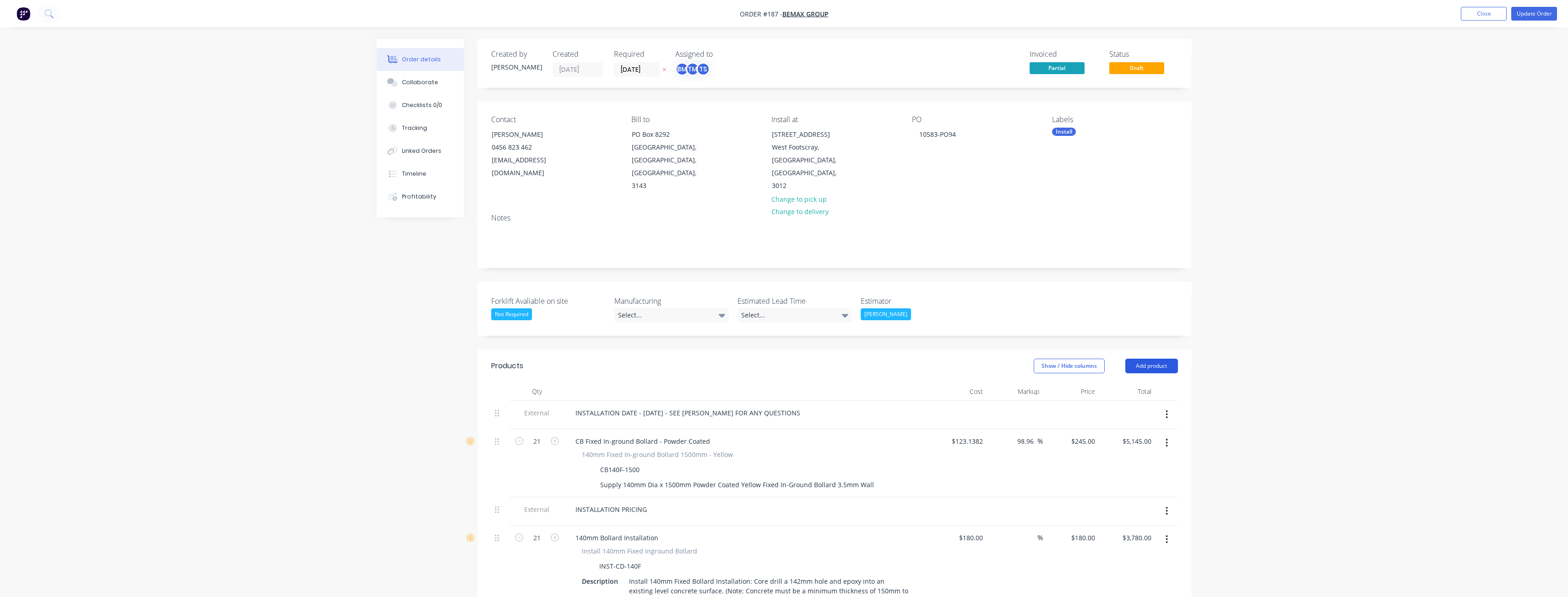
click at [1142, 359] on button "Add product" at bounding box center [1151, 366] width 52 height 15
click at [1142, 383] on div "Product catalogue" at bounding box center [1133, 389] width 70 height 13
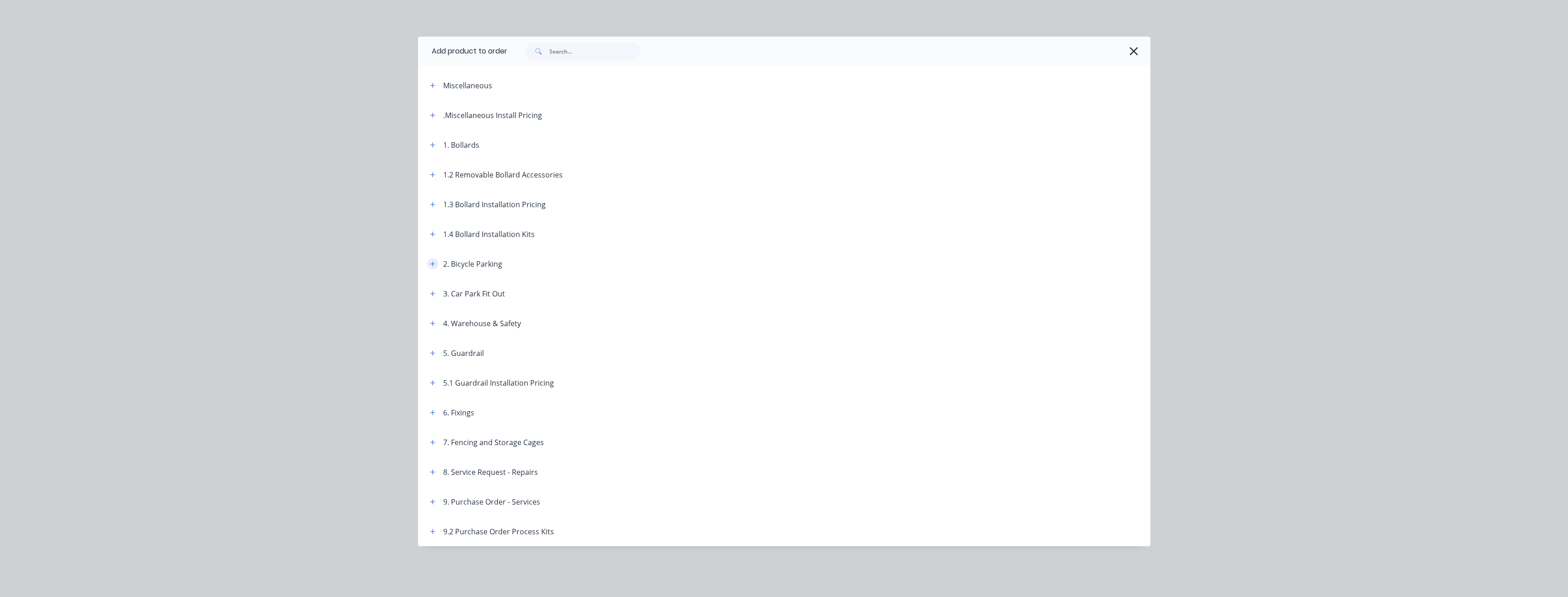
click at [434, 265] on icon "button" at bounding box center [433, 263] width 5 height 6
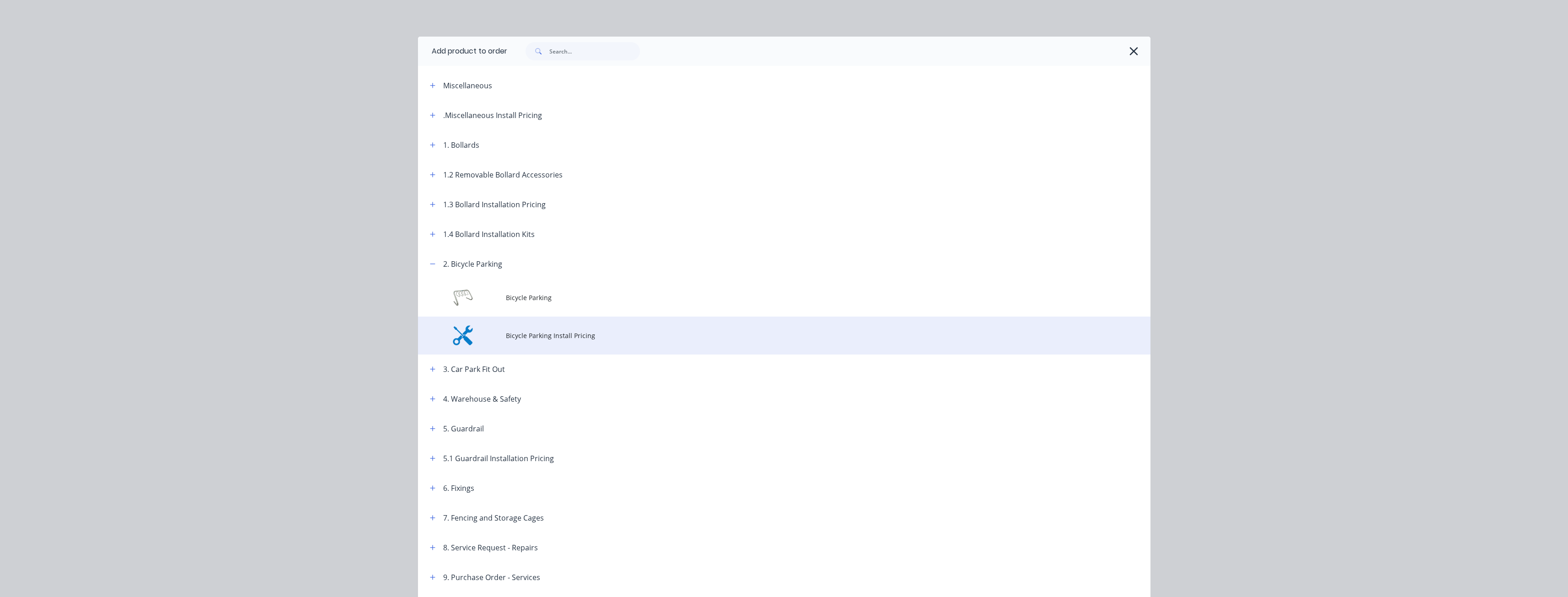
click at [527, 336] on span "Bicycle Parking Install Pricing" at bounding box center [764, 336] width 516 height 10
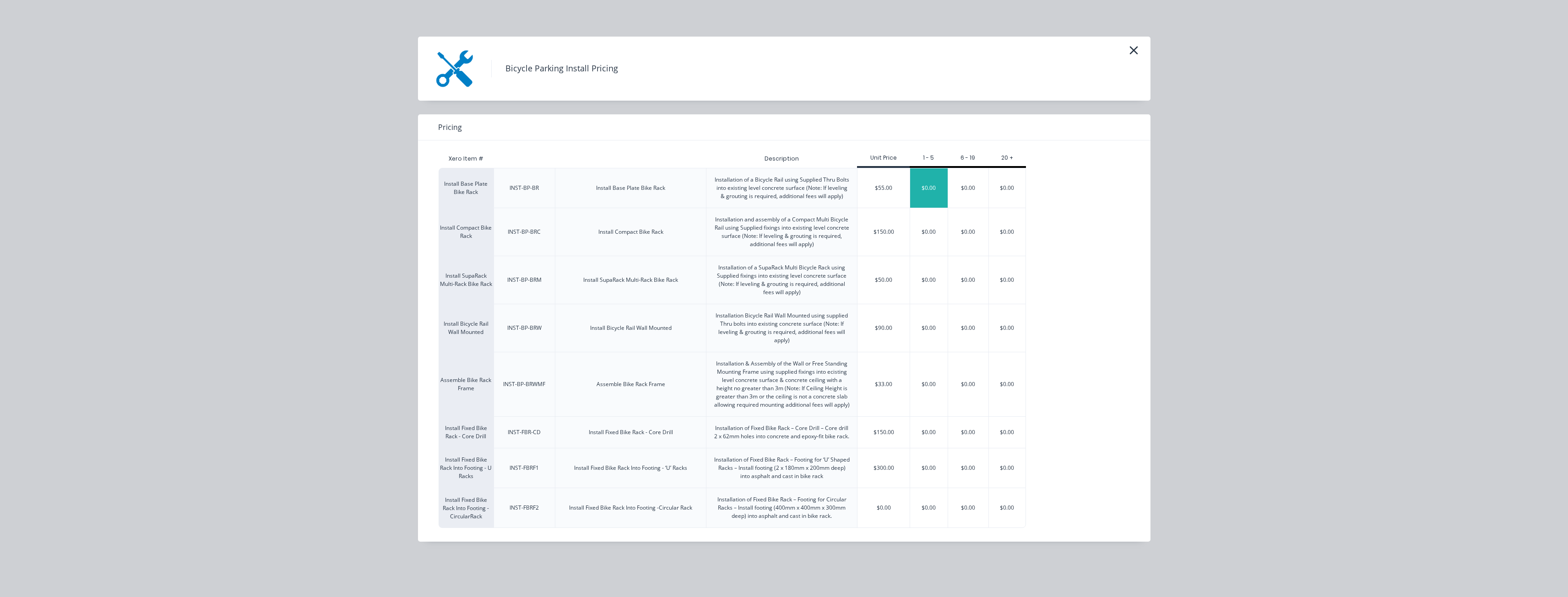
click at [924, 186] on div "$0.00" at bounding box center [928, 188] width 37 height 39
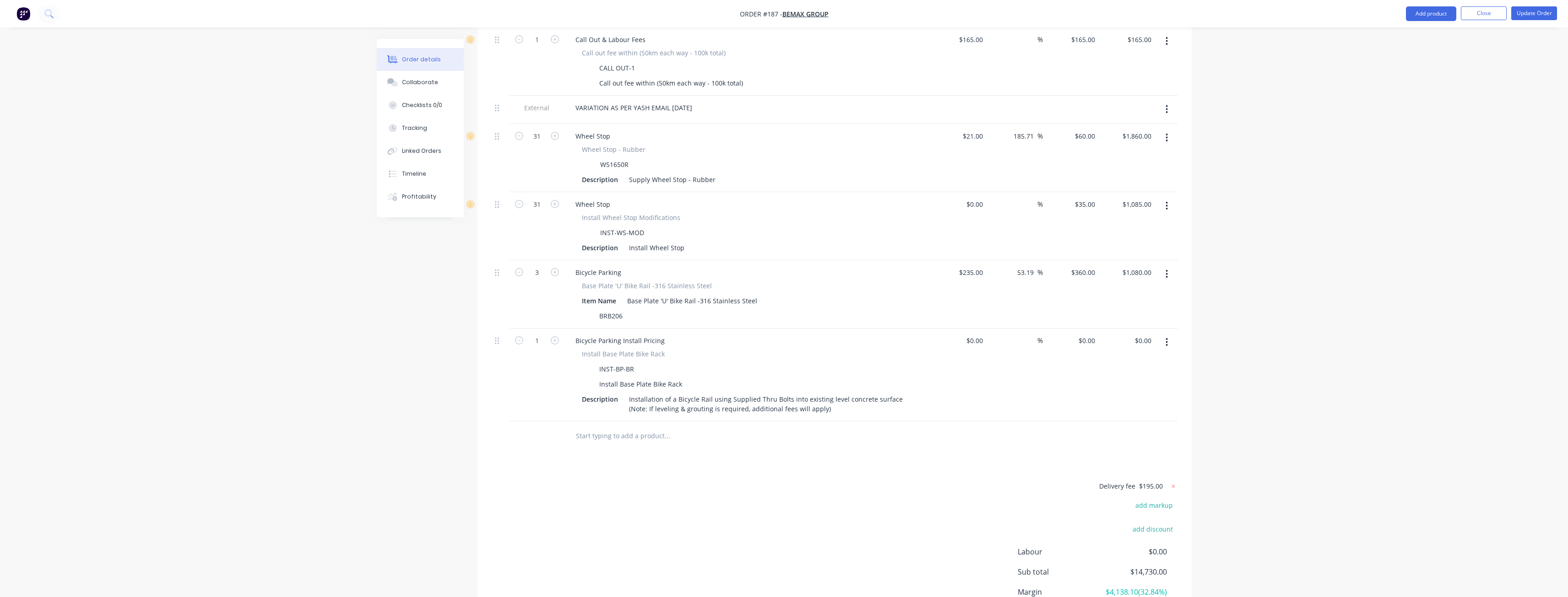
scroll to position [961, 0]
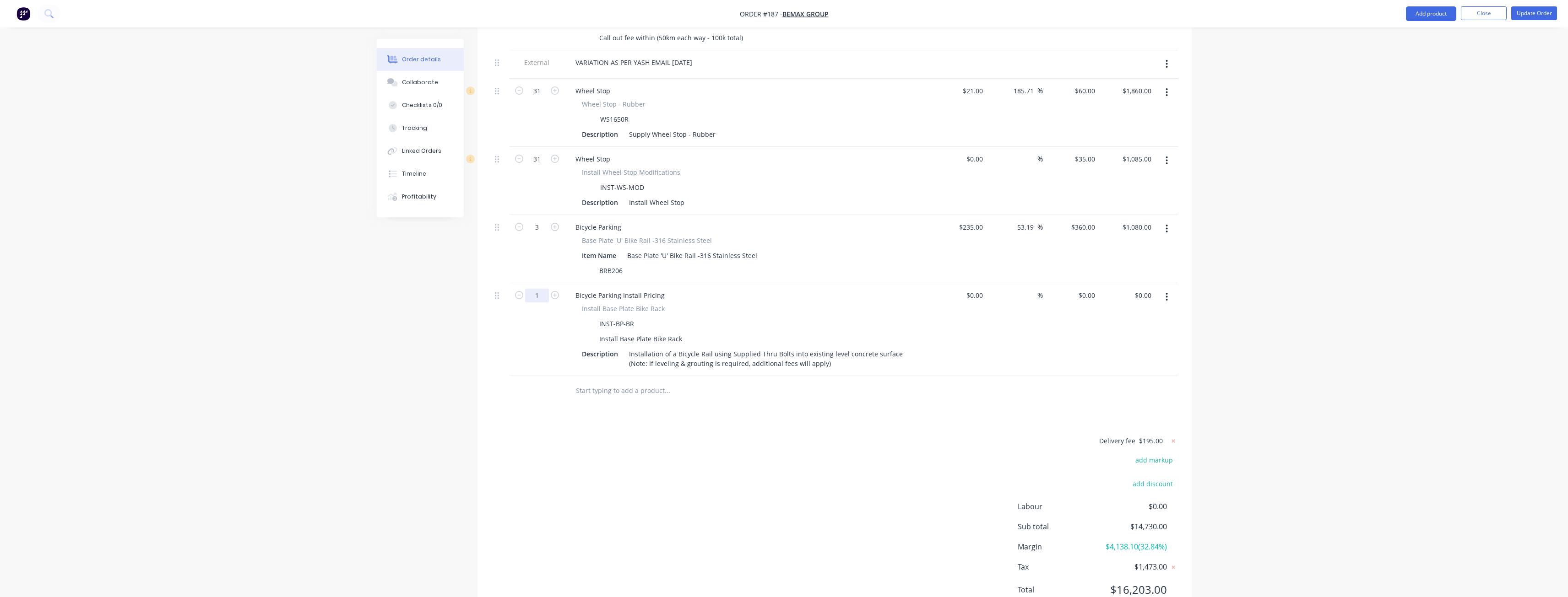
type input "3"
click at [1092, 289] on input "0" at bounding box center [1088, 295] width 21 height 13
type input "$140.00"
type input "$420.00"
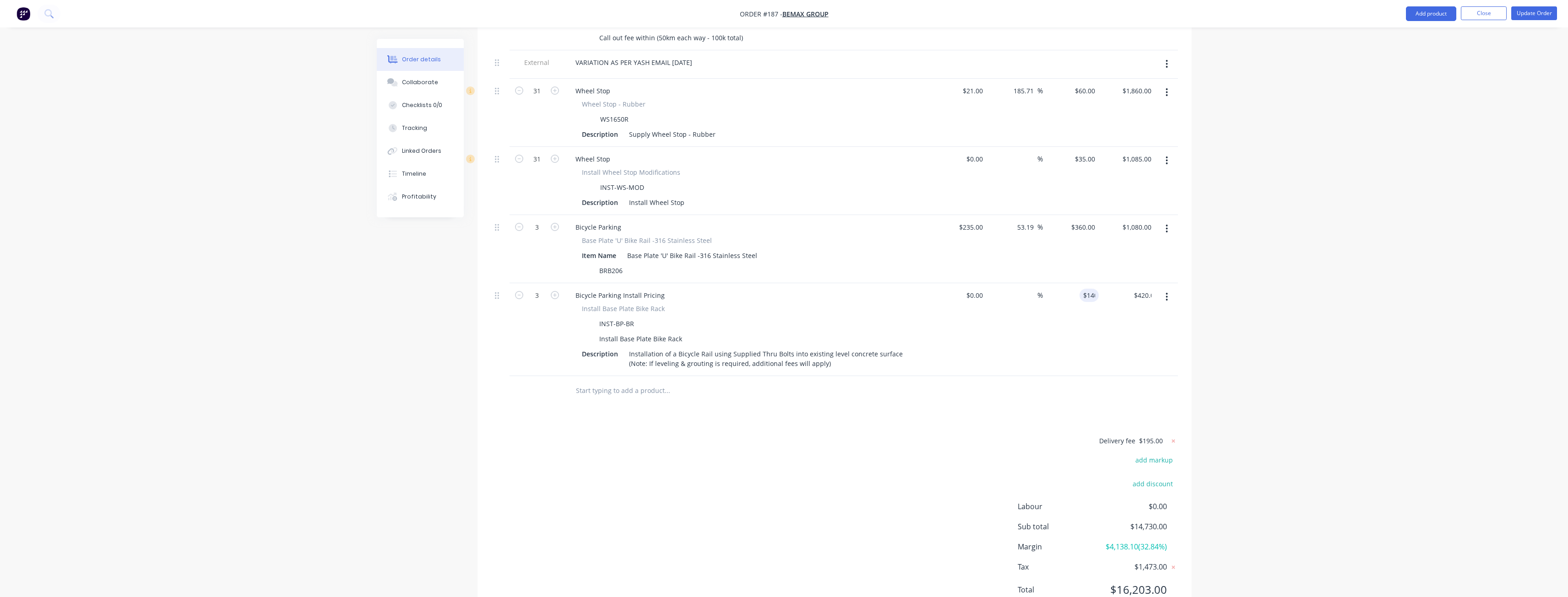
click at [802, 441] on div "Delivery fee $195.00 add markup add discount Labour $0.00 Sub total $14,730.00 …" at bounding box center [834, 521] width 687 height 172
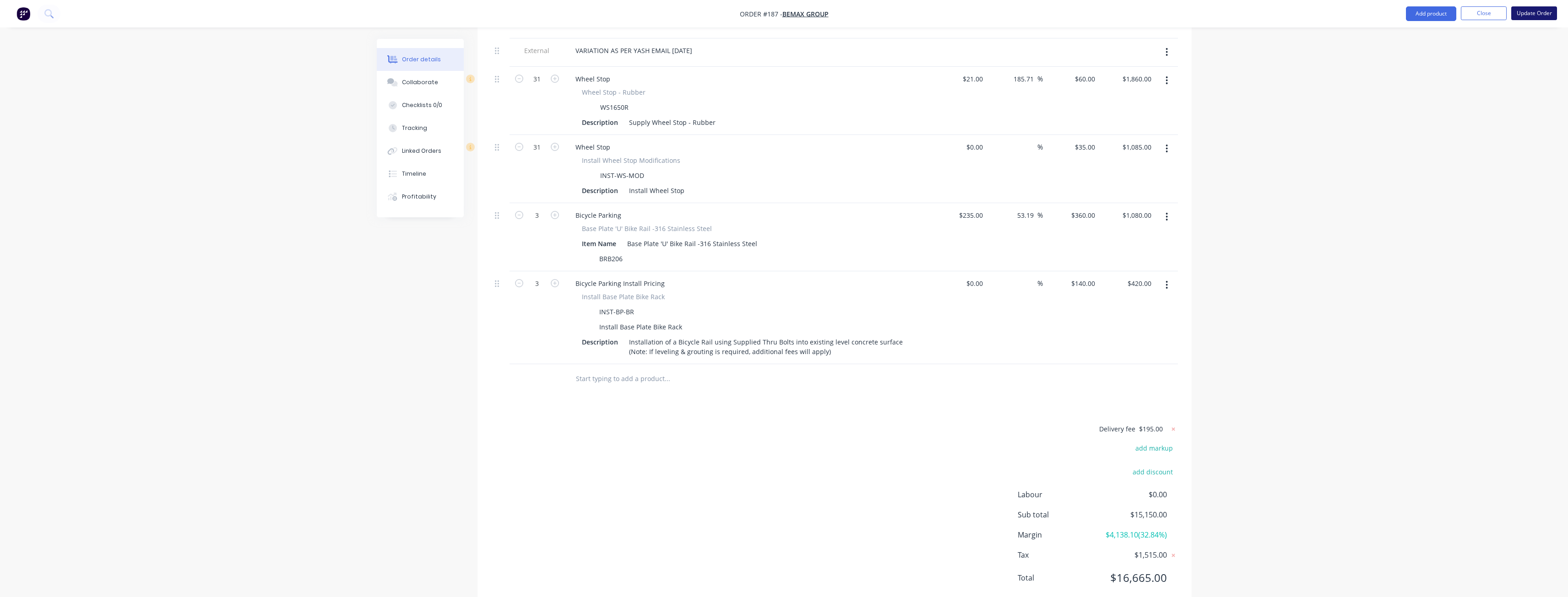
click at [1533, 10] on button "Update Order" at bounding box center [1533, 13] width 46 height 14
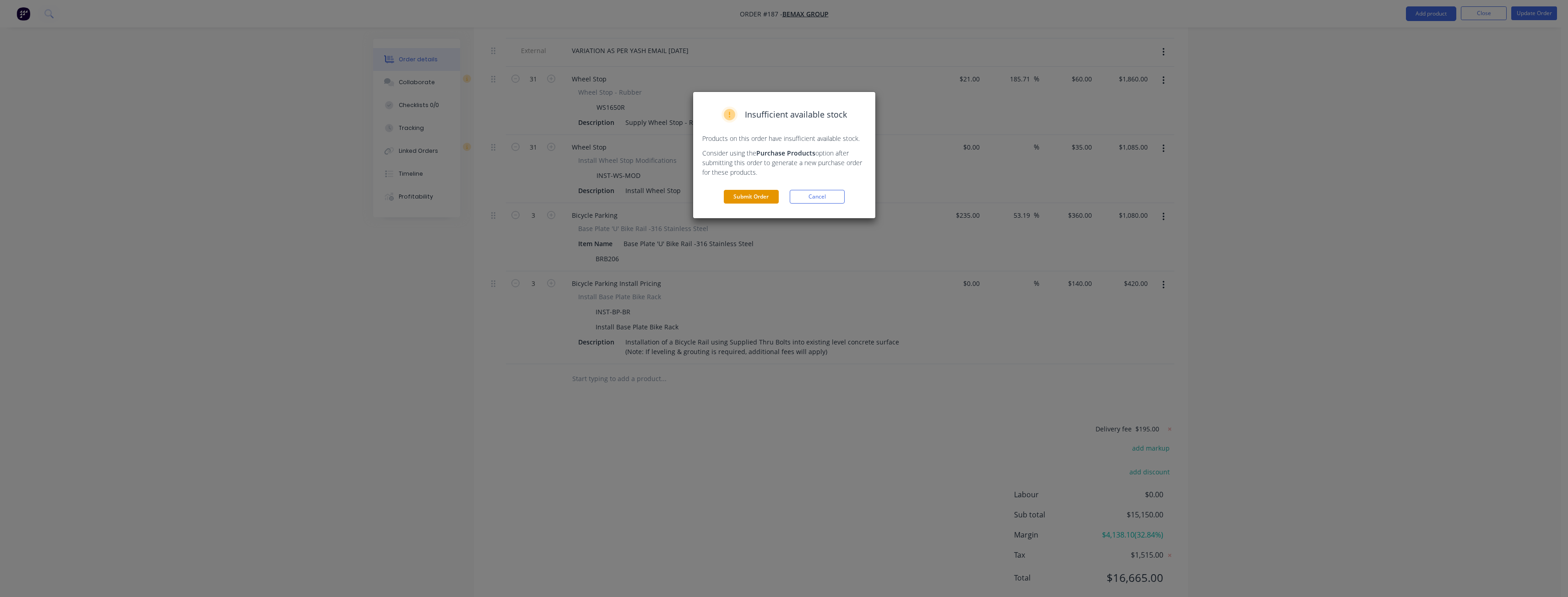
click at [759, 195] on button "Submit Order" at bounding box center [751, 197] width 55 height 14
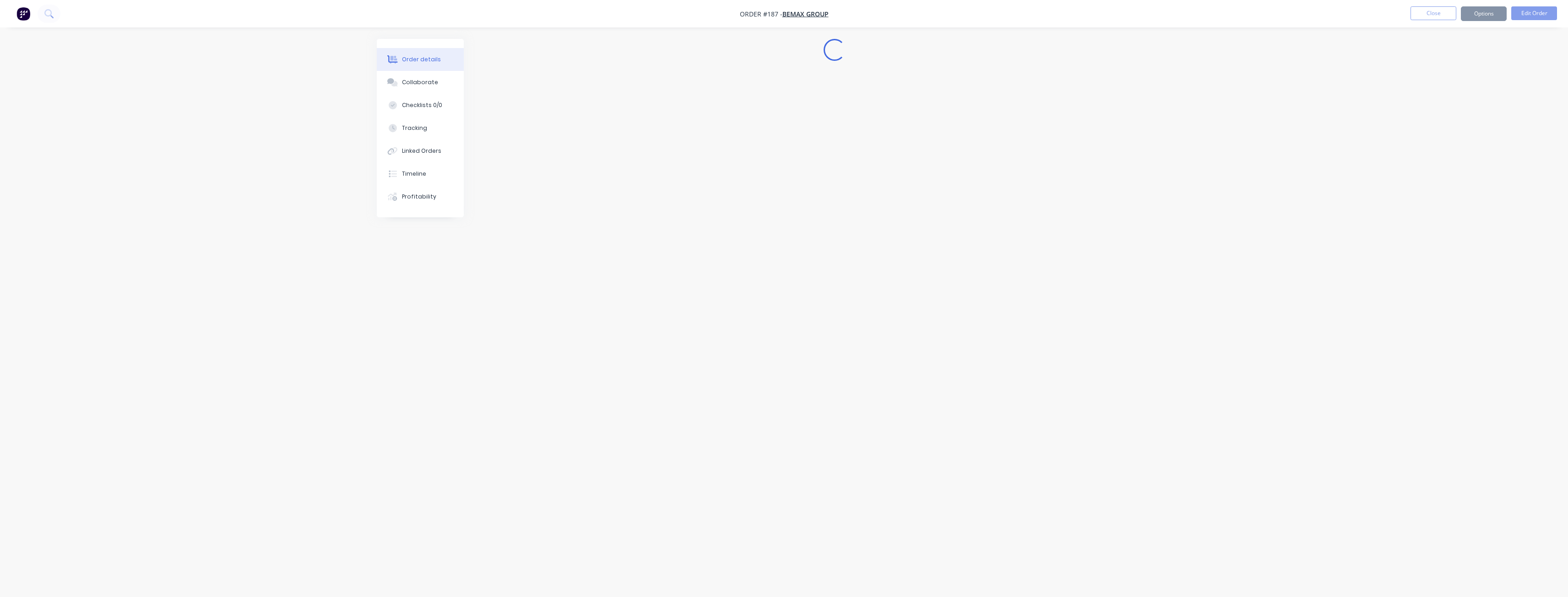
scroll to position [0, 0]
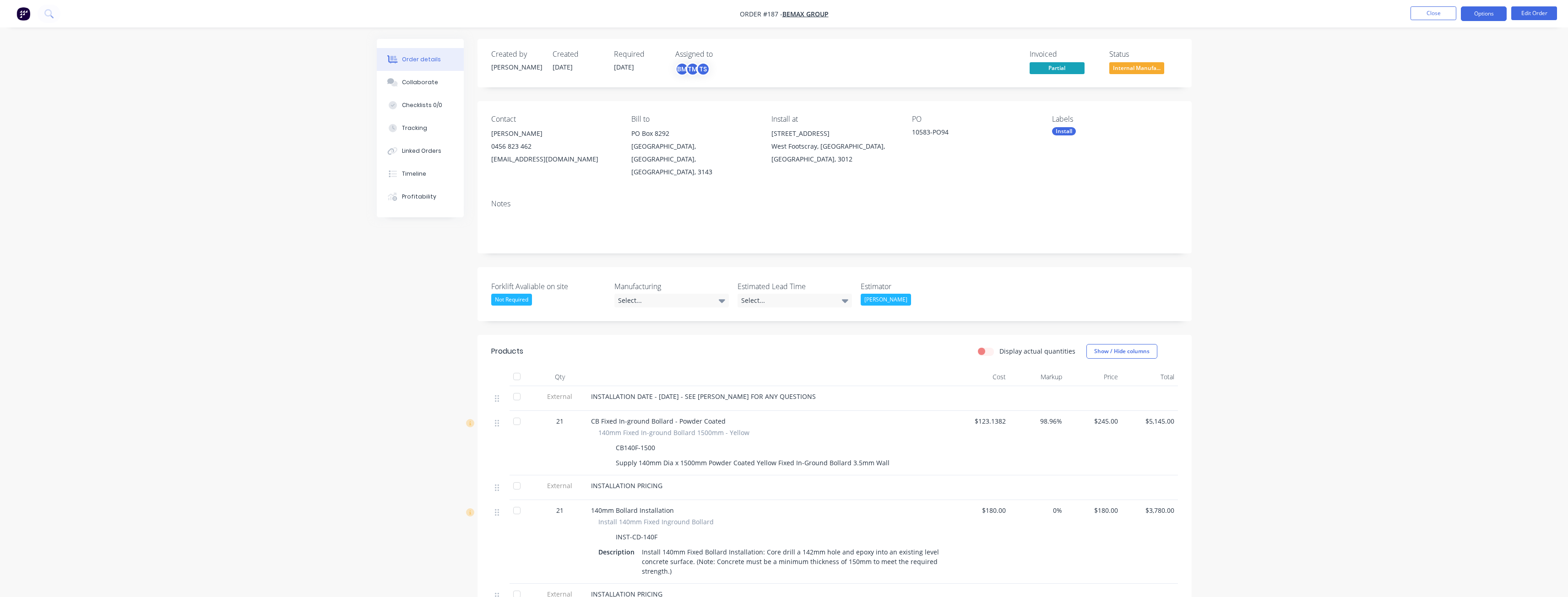
click at [1476, 10] on button "Options" at bounding box center [1483, 14] width 46 height 15
click at [1446, 240] on div "Convert to Quote" at bounding box center [1456, 238] width 84 height 13
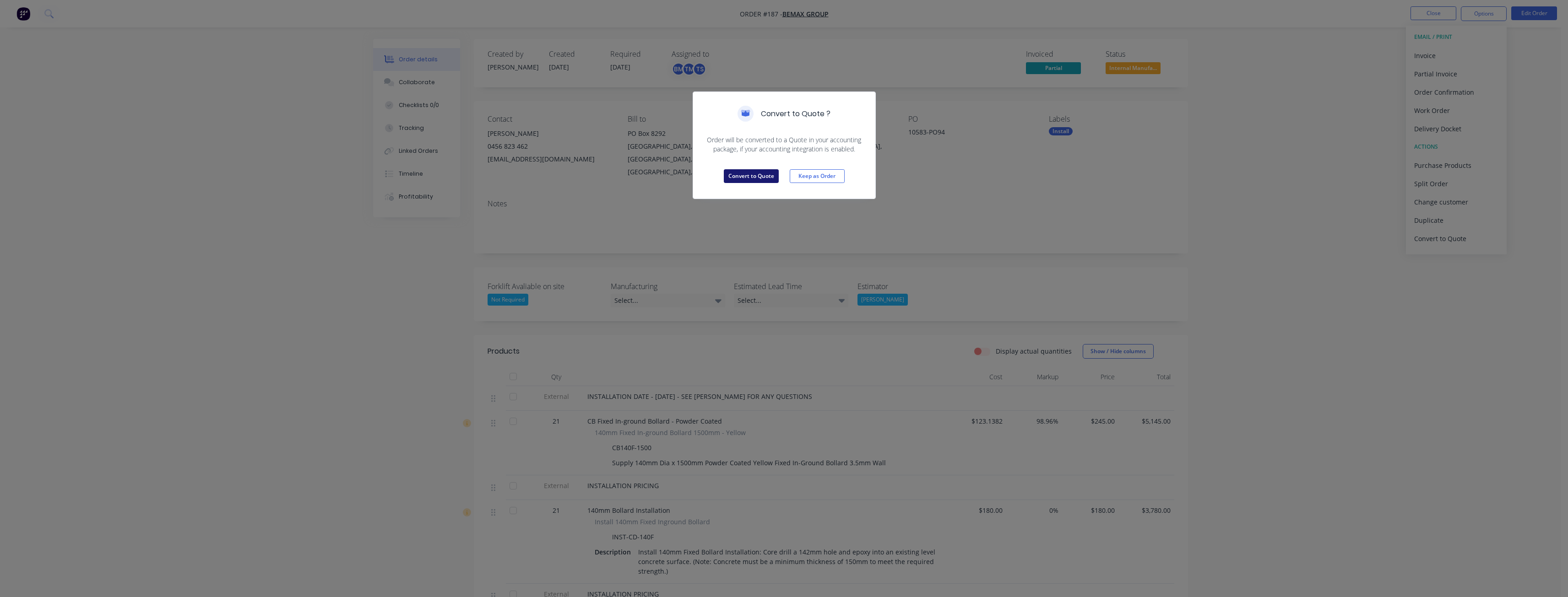
click at [748, 170] on button "Convert to Quote" at bounding box center [751, 176] width 55 height 14
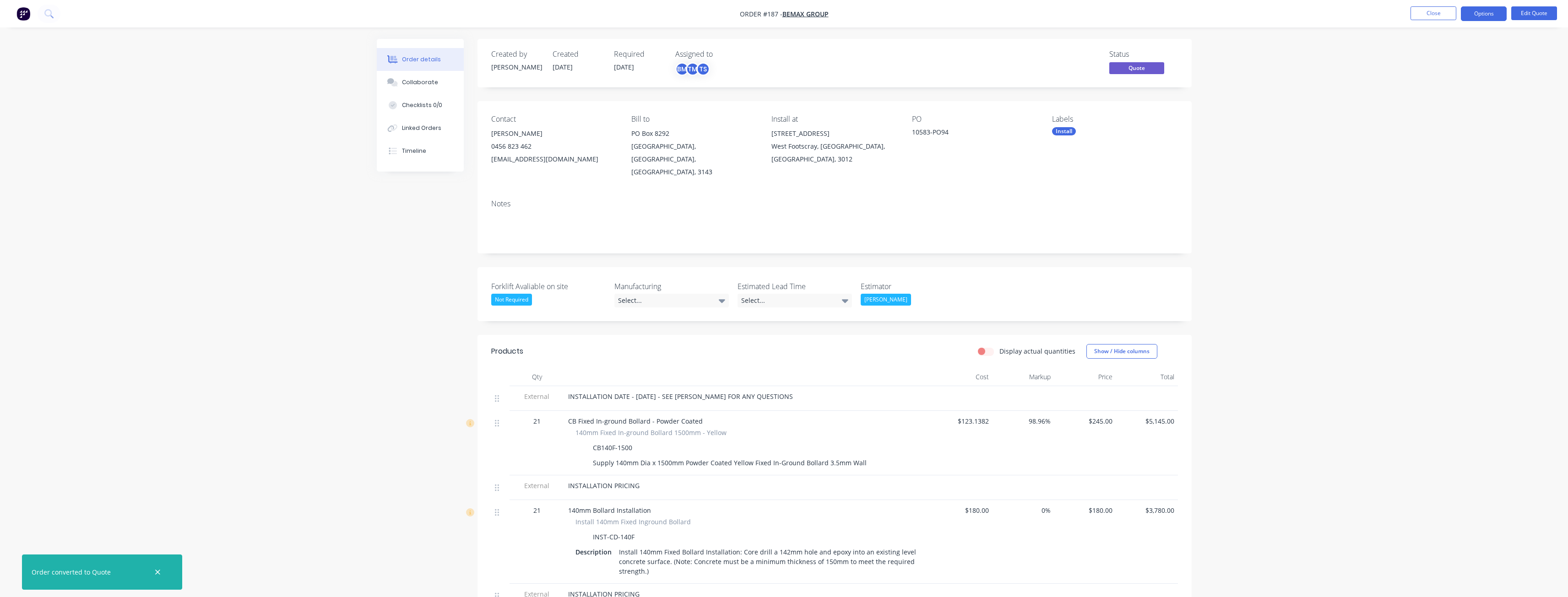
click at [755, 199] on div "Notes" at bounding box center [834, 204] width 687 height 9
click at [1483, 13] on button "Options" at bounding box center [1483, 14] width 46 height 15
click at [1424, 52] on div "Quote" at bounding box center [1456, 55] width 84 height 13
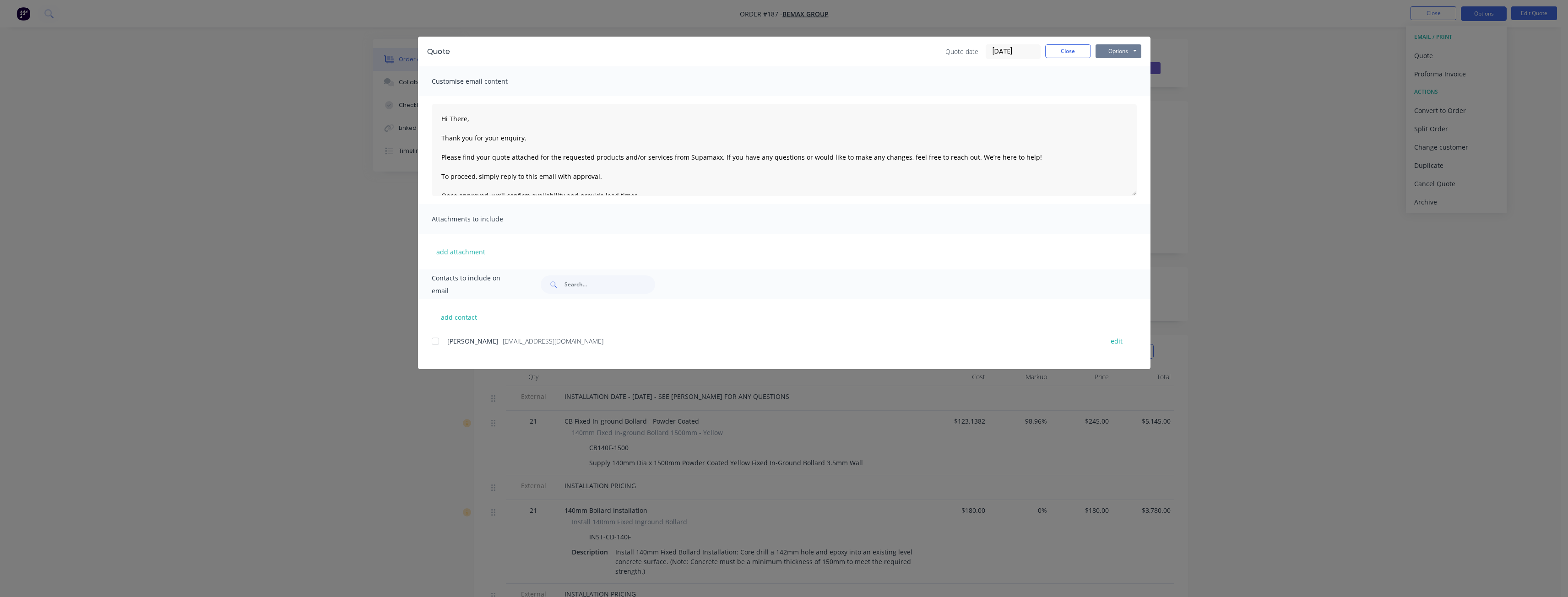
click at [1118, 51] on button "Options" at bounding box center [1118, 51] width 46 height 14
click at [1122, 65] on button "Preview" at bounding box center [1125, 67] width 59 height 15
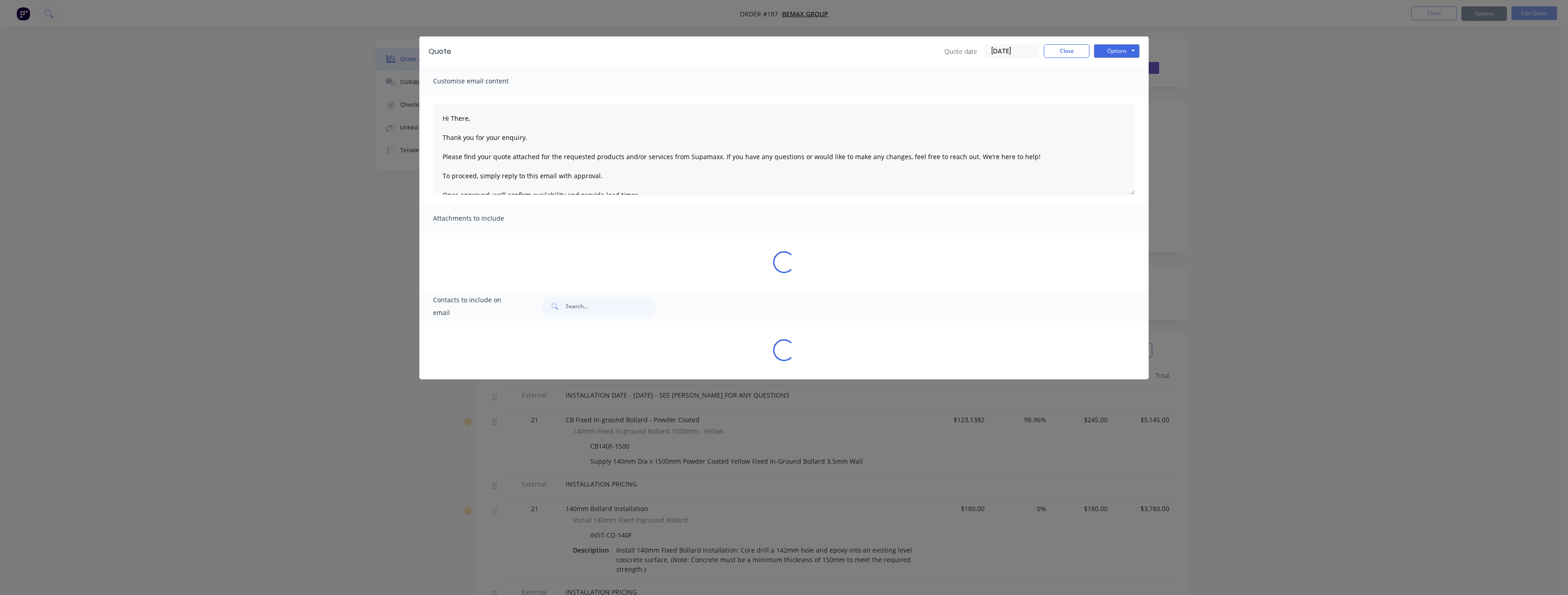
type textarea "Hi There, Thank you for your enquiry. Please find your quote attached for the r…"
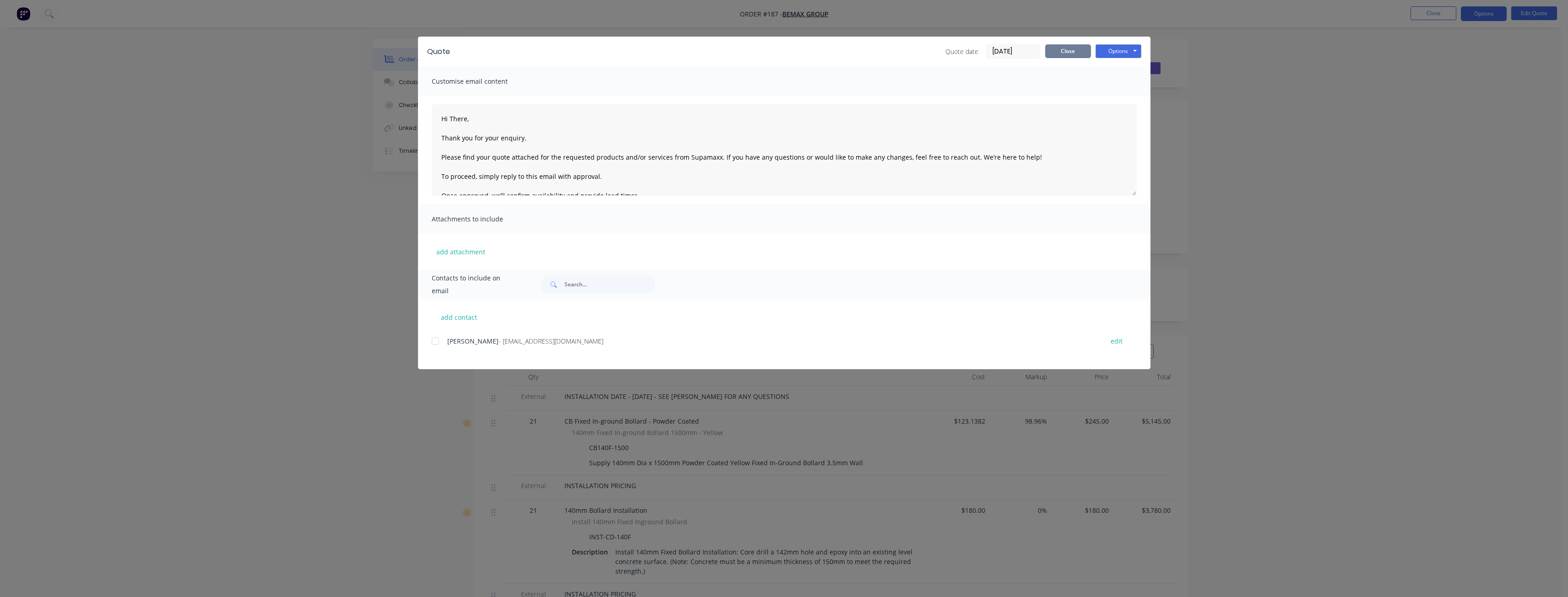
click at [1067, 47] on button "Close" at bounding box center [1067, 51] width 46 height 14
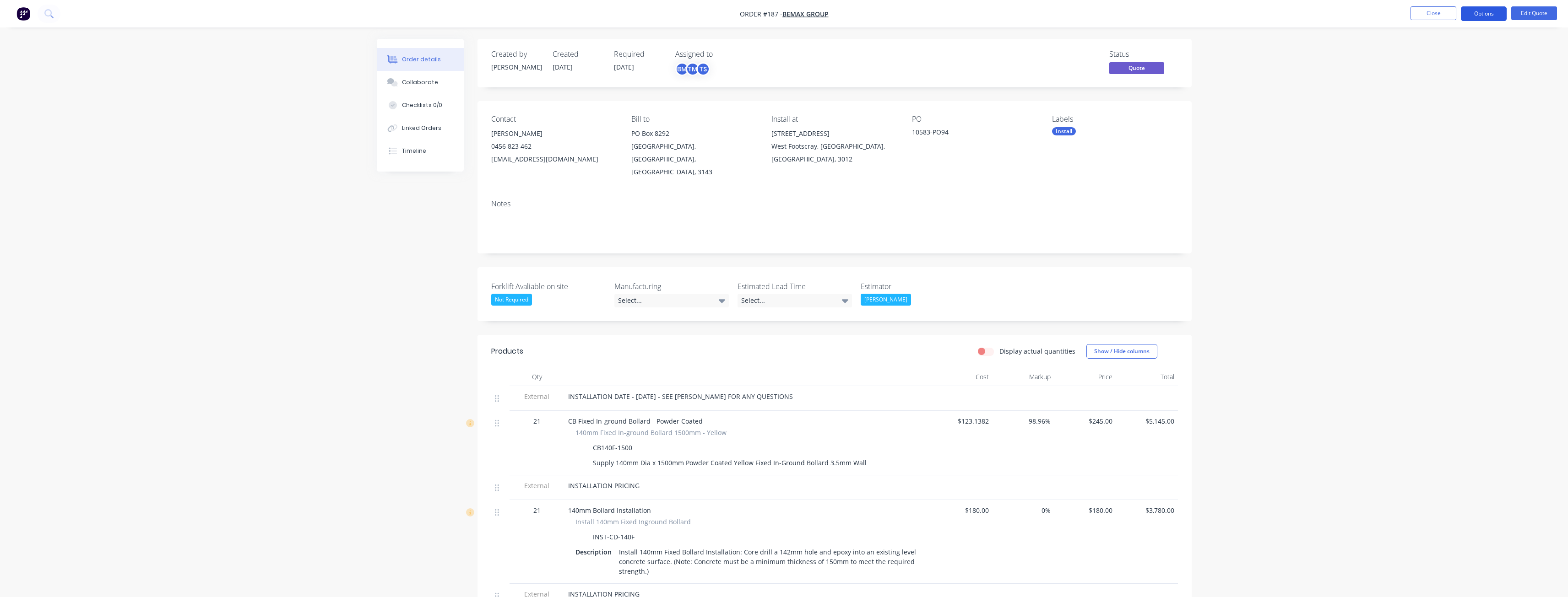
click at [1490, 11] on button "Options" at bounding box center [1483, 14] width 46 height 15
click at [1439, 108] on div "Convert to Order" at bounding box center [1456, 110] width 84 height 13
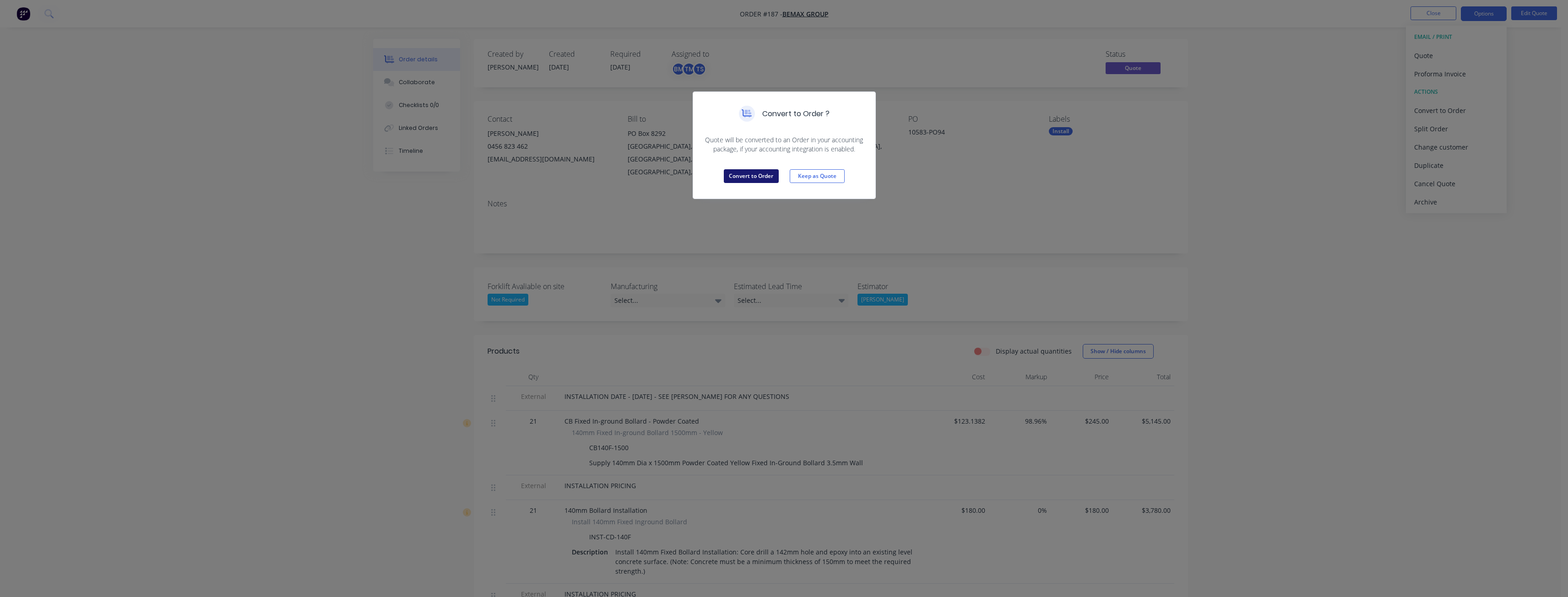
click at [743, 171] on button "Convert to Order" at bounding box center [751, 176] width 55 height 14
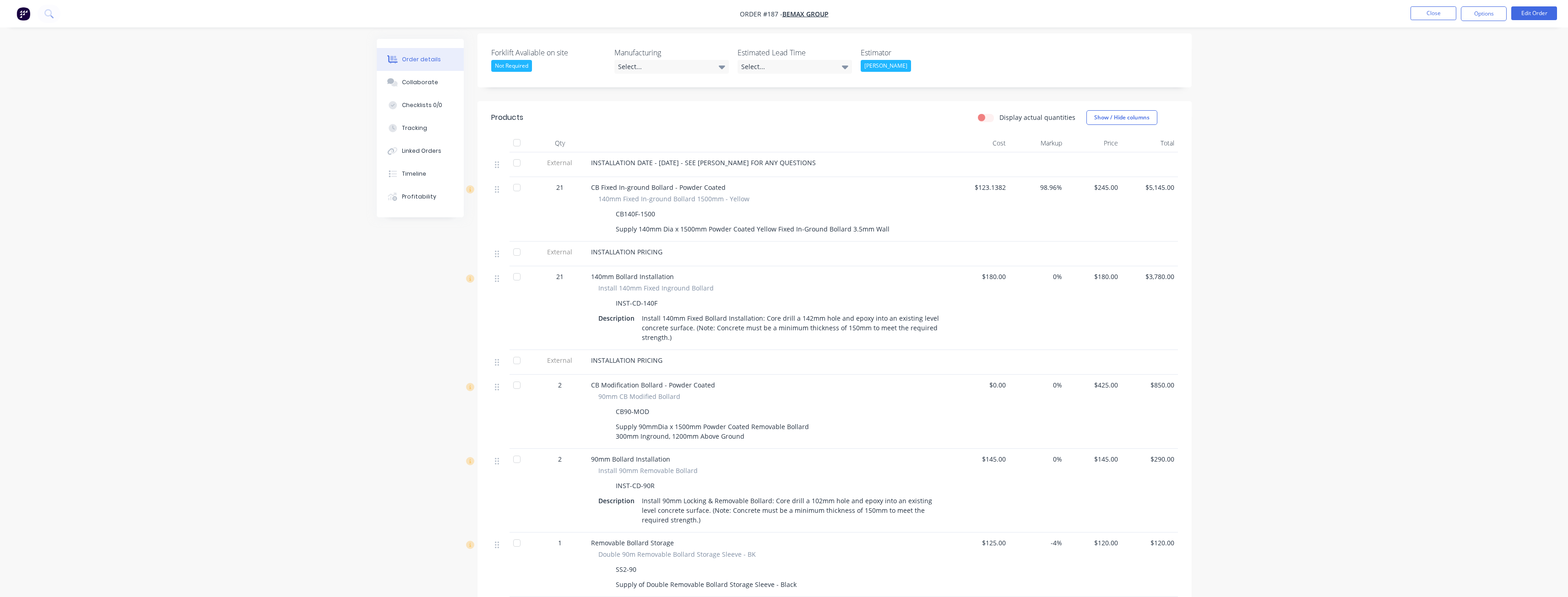
scroll to position [200, 0]
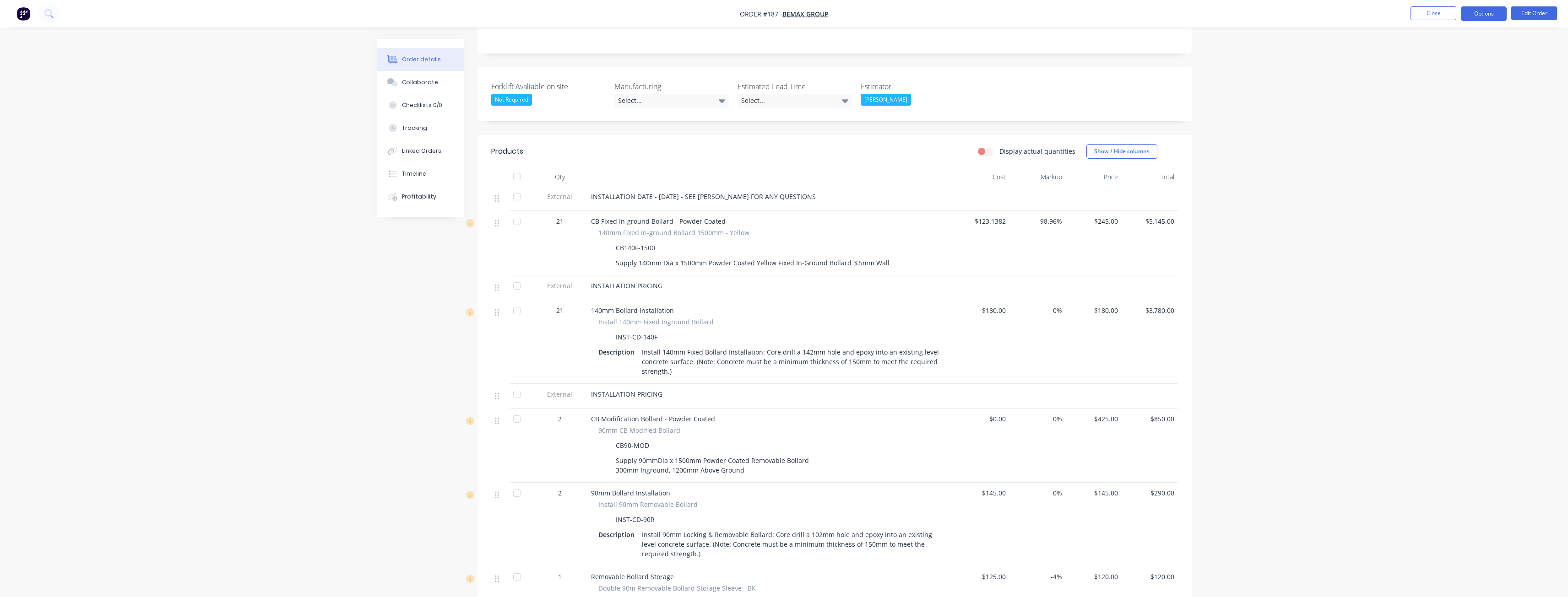
click at [1477, 12] on button "Options" at bounding box center [1483, 14] width 46 height 15
click at [1430, 129] on div "Delivery Docket" at bounding box center [1456, 128] width 84 height 13
click at [1434, 88] on div "Without pricing" at bounding box center [1456, 92] width 84 height 13
drag, startPoint x: 194, startPoint y: 138, endPoint x: 206, endPoint y: 146, distance: 14.4
click at [200, 138] on div "Order details Collaborate Checklists 0/0 Tracking Linked Orders Timeline Profit…" at bounding box center [784, 525] width 1568 height 1450
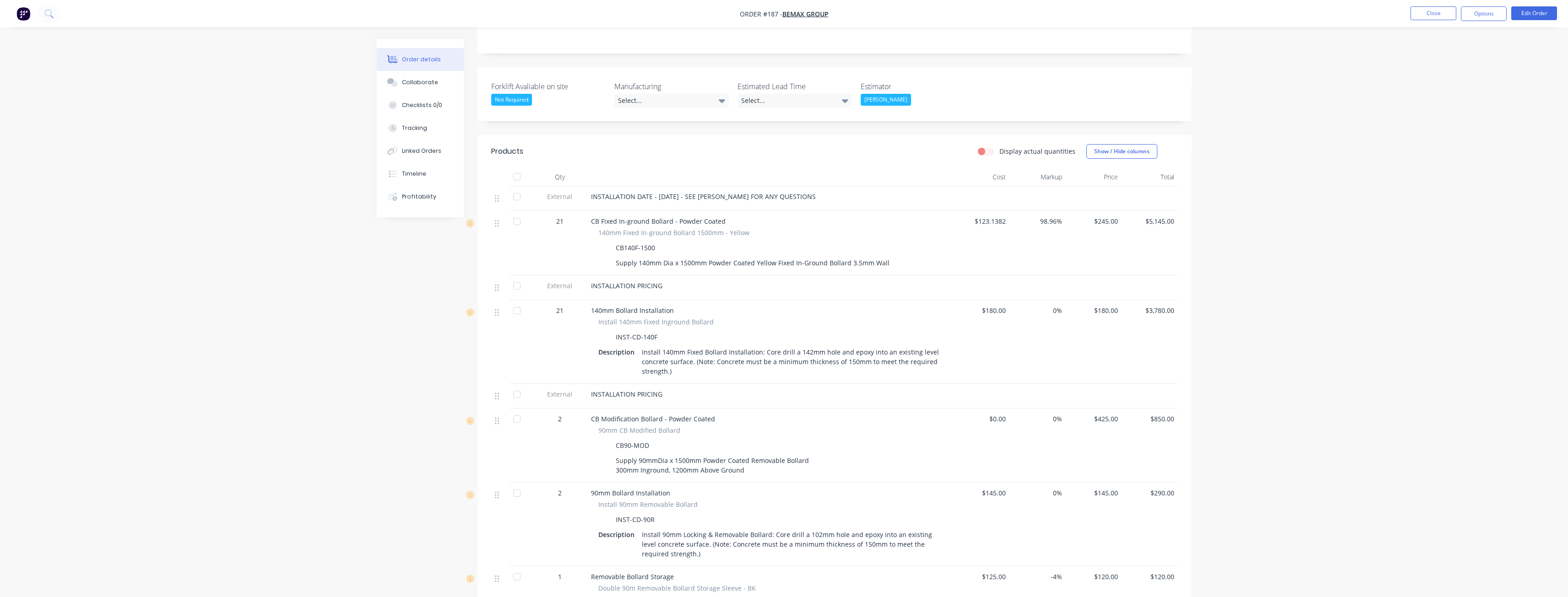
click at [20, 12] on img "button" at bounding box center [23, 14] width 14 height 14
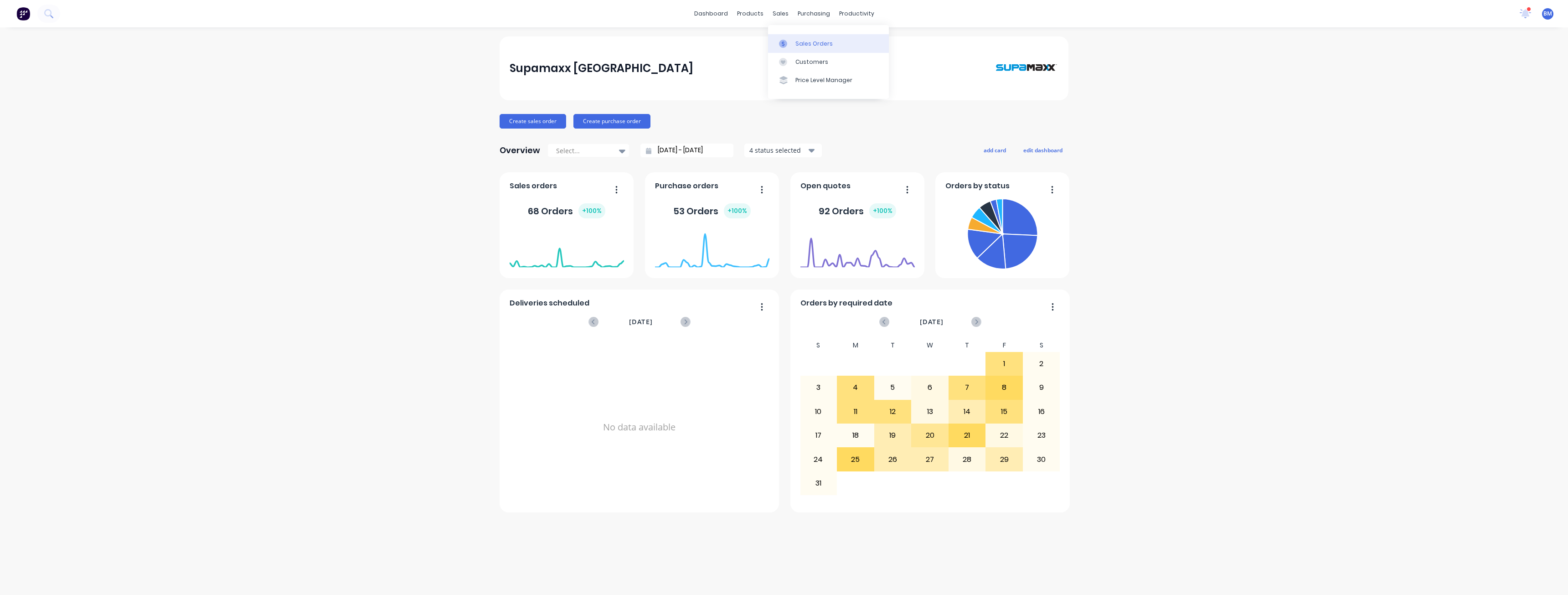
click at [796, 43] on div "Sales Orders" at bounding box center [814, 43] width 37 height 8
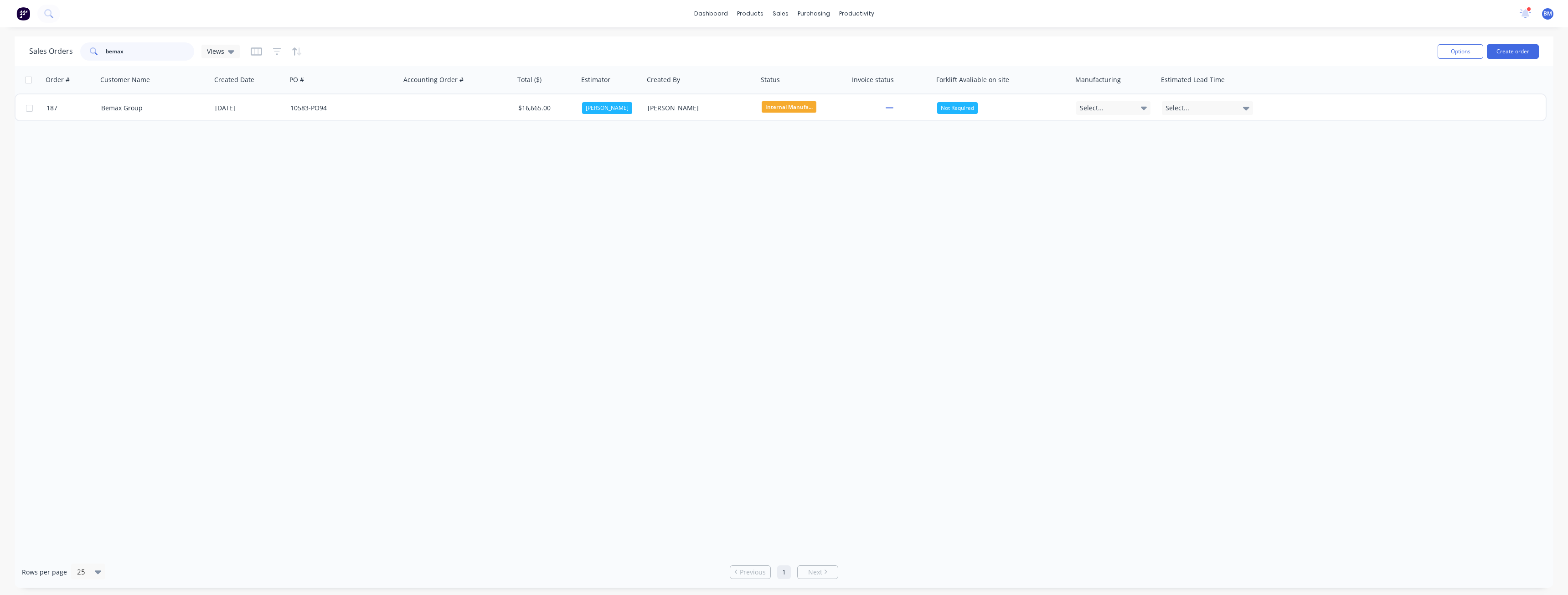
drag, startPoint x: 140, startPoint y: 53, endPoint x: 91, endPoint y: 52, distance: 49.0
click at [91, 52] on div "bemax" at bounding box center [137, 51] width 114 height 18
type input "ireland brown"
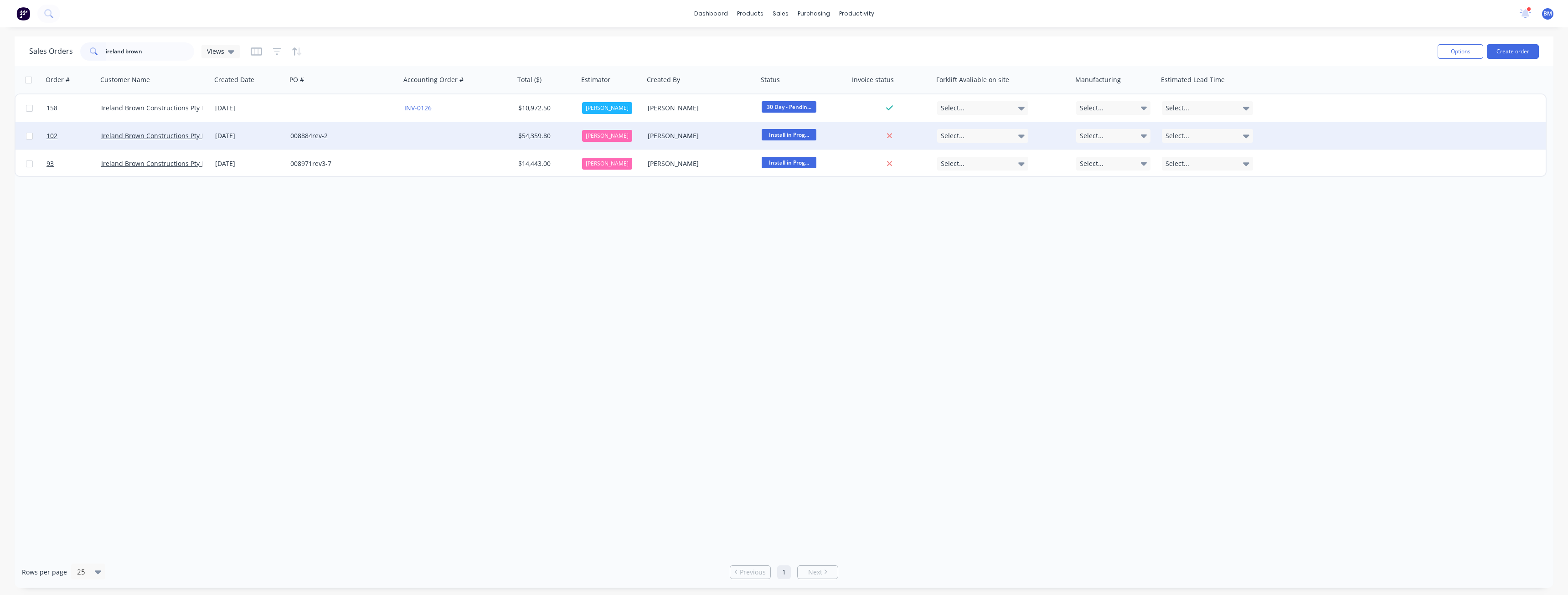
click at [455, 133] on div at bounding box center [458, 136] width 114 height 27
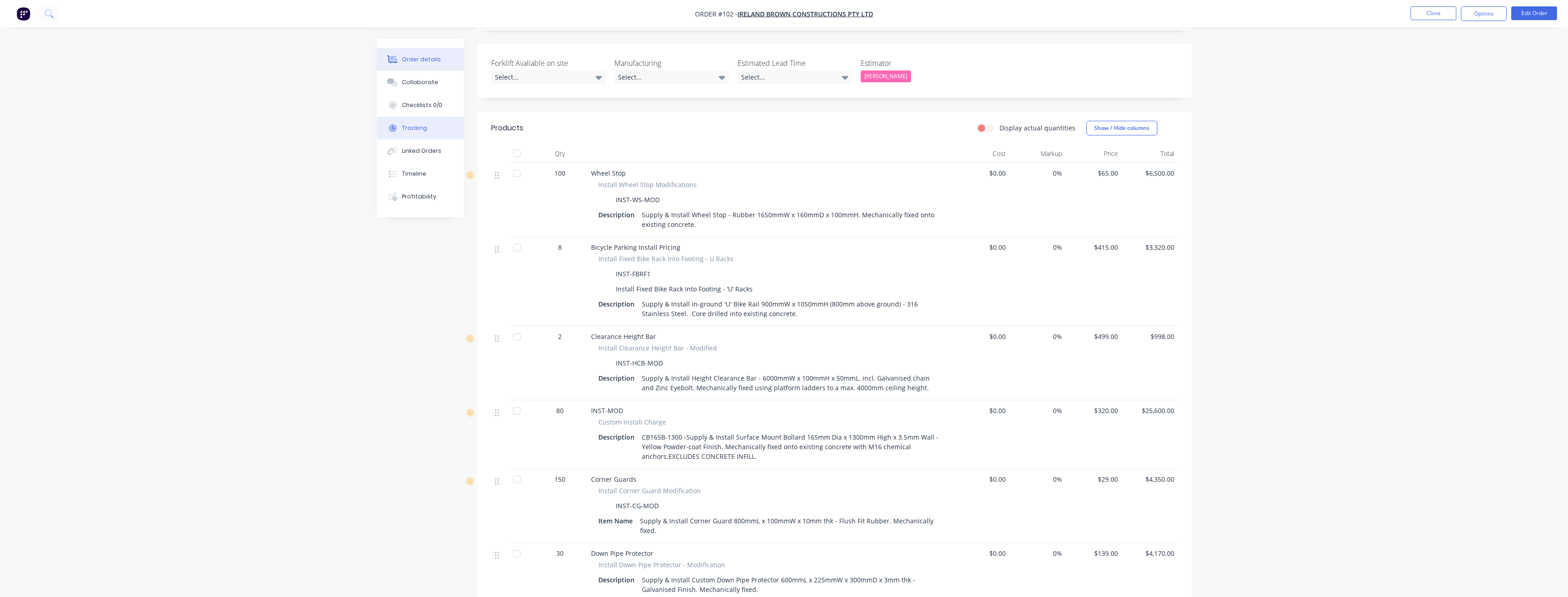
scroll to position [515, 0]
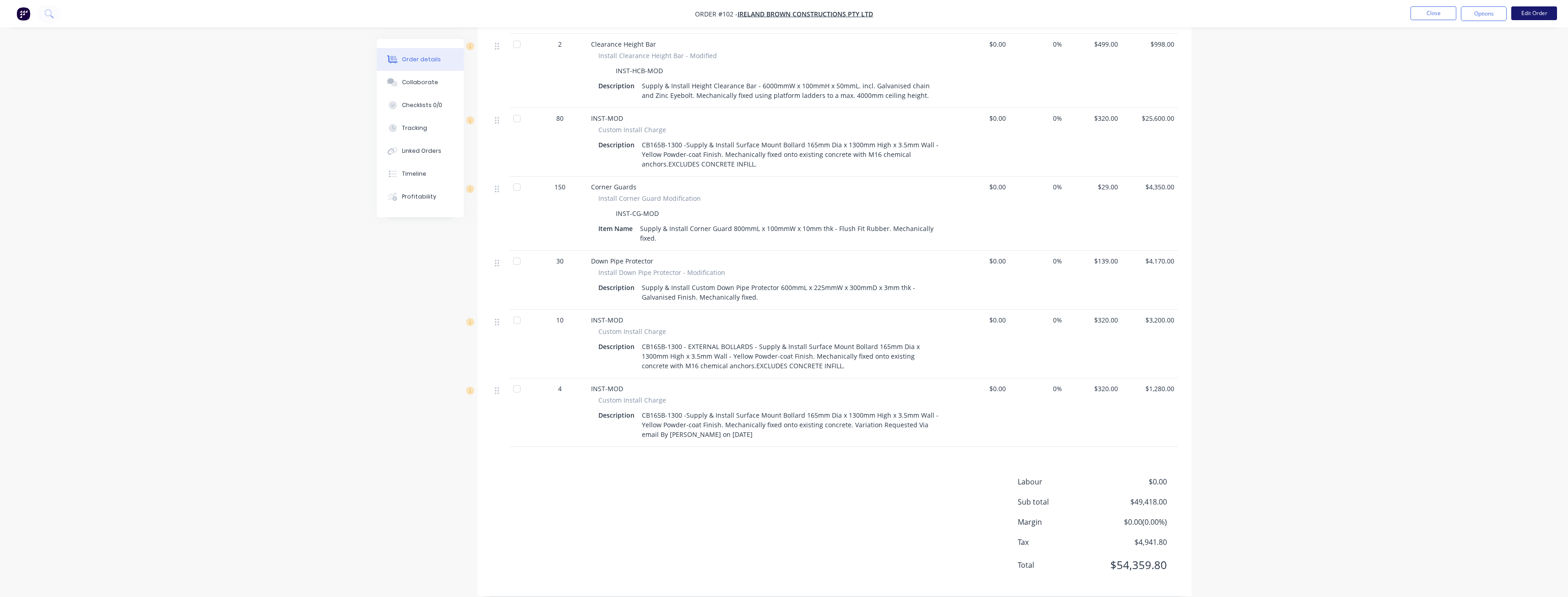
click at [1532, 10] on button "Edit Order" at bounding box center [1533, 13] width 46 height 14
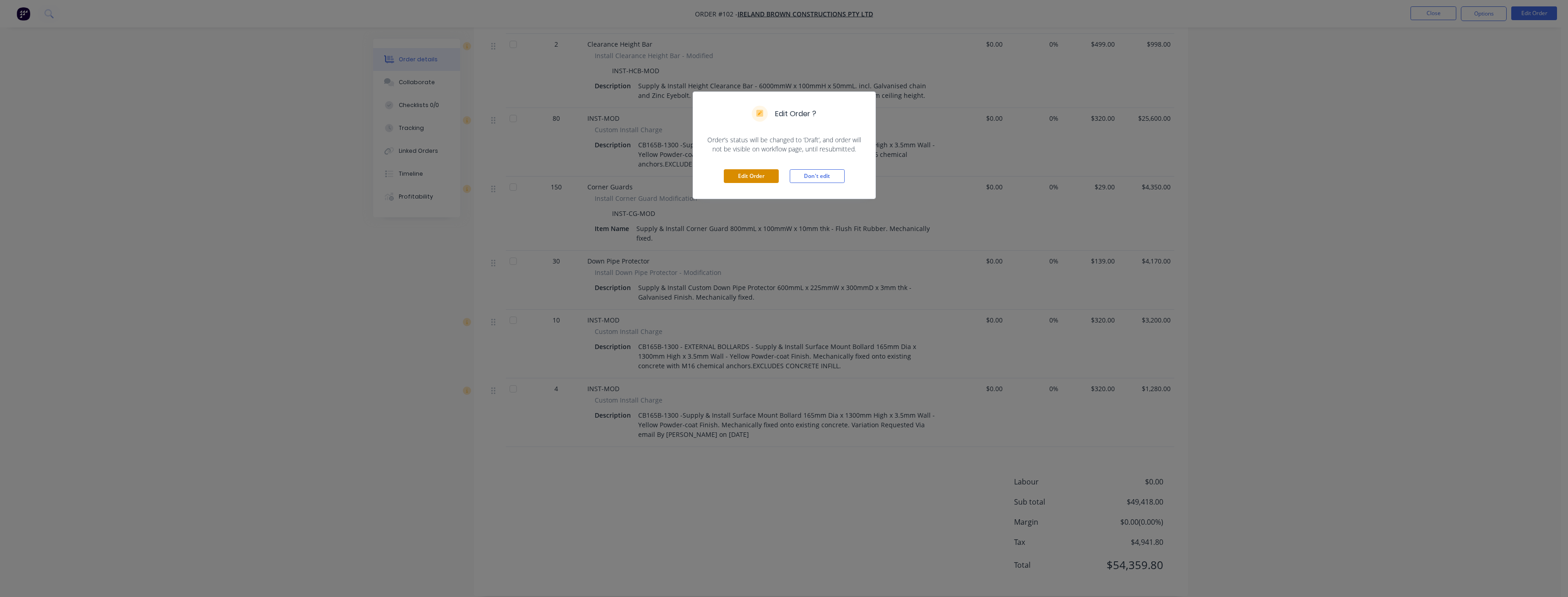
click at [751, 176] on button "Edit Order" at bounding box center [751, 176] width 55 height 14
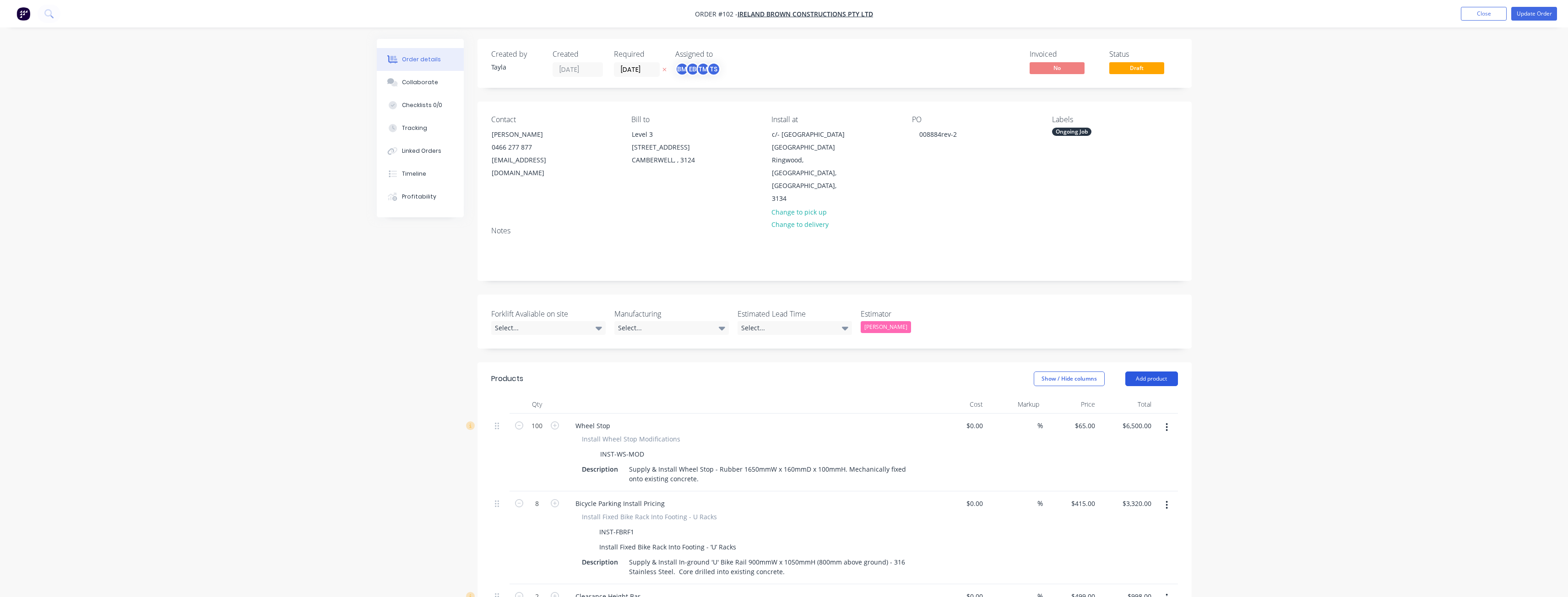
click at [1158, 372] on button "Add product" at bounding box center [1151, 379] width 52 height 15
click at [1134, 523] on div "Notes (External)" at bounding box center [1133, 530] width 70 height 13
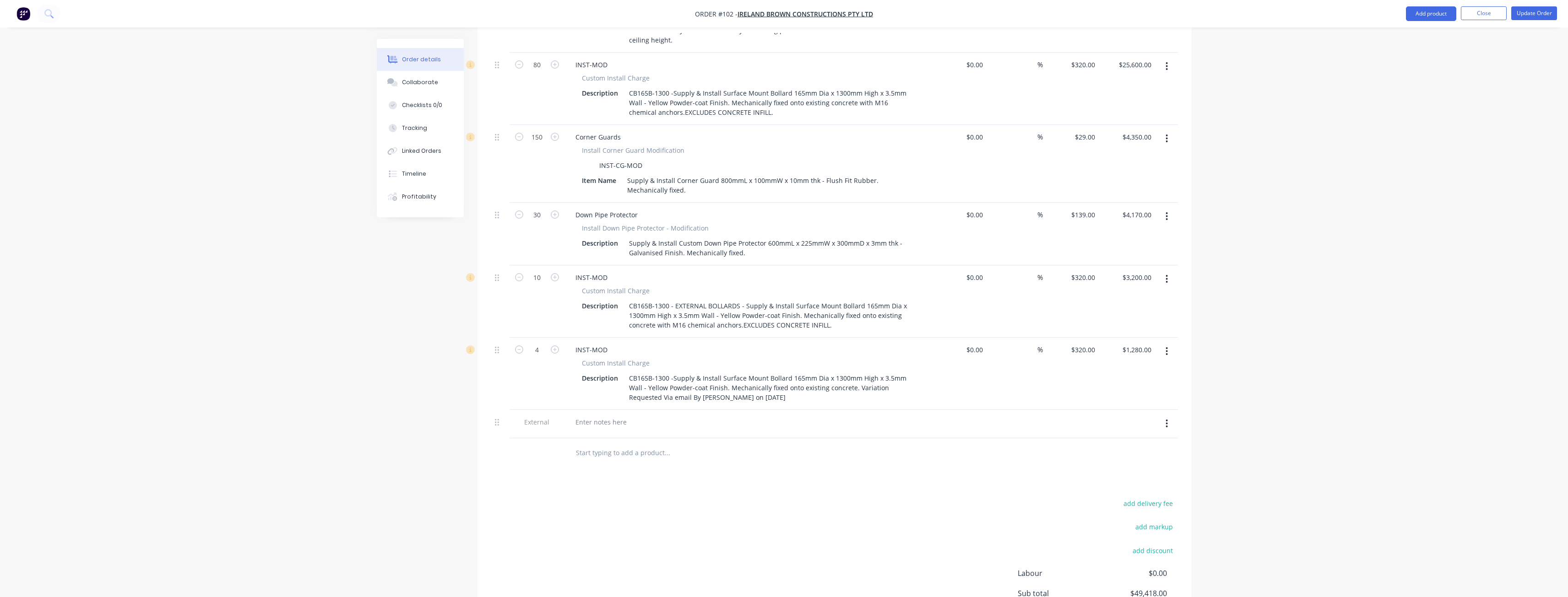
scroll to position [701, 0]
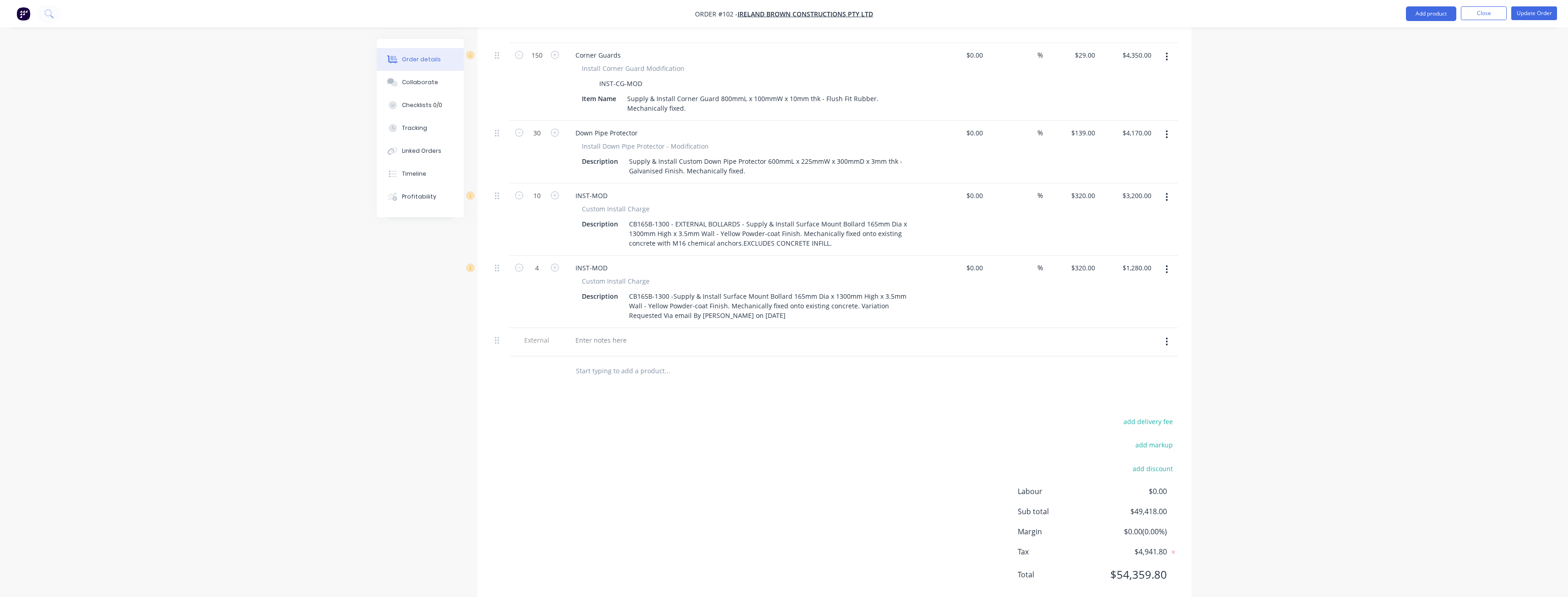
click at [681, 362] on input "text" at bounding box center [667, 371] width 183 height 18
type input "VARIATION AS PER [PERSON_NAME] AND [PERSON_NAME] FOR ANTI CLIMB MESH ON LEVEL 4"
drag, startPoint x: 742, startPoint y: 349, endPoint x: 682, endPoint y: 354, distance: 60.2
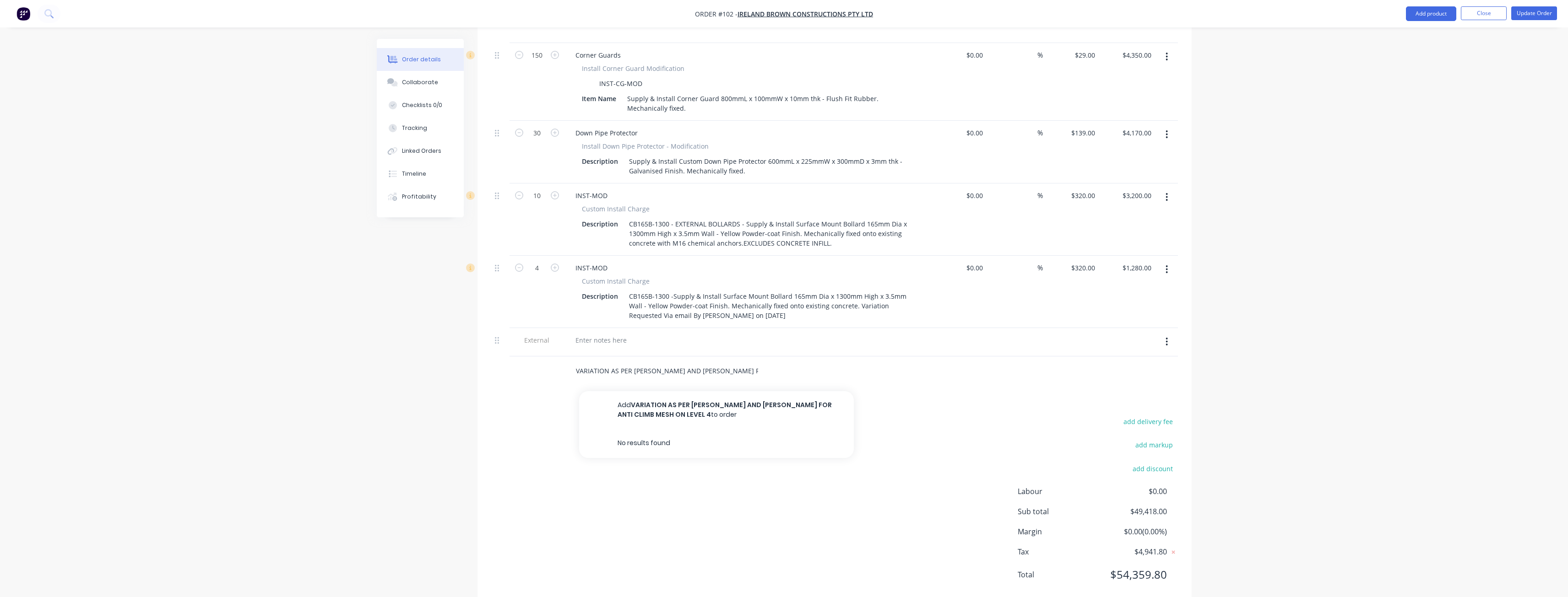
click at [682, 362] on div "VARIATION AS PER [PERSON_NAME] AND [PERSON_NAME] FOR ANTI CLIMB MESH ON LEVEL 4…" at bounding box center [705, 371] width 275 height 18
drag, startPoint x: 576, startPoint y: 349, endPoint x: 772, endPoint y: 355, distance: 196.1
click at [772, 362] on div "VARIATION AS PER [PERSON_NAME] AND [PERSON_NAME] FOR ANTI CLIMB MESH ON LEVEL 4…" at bounding box center [705, 371] width 275 height 18
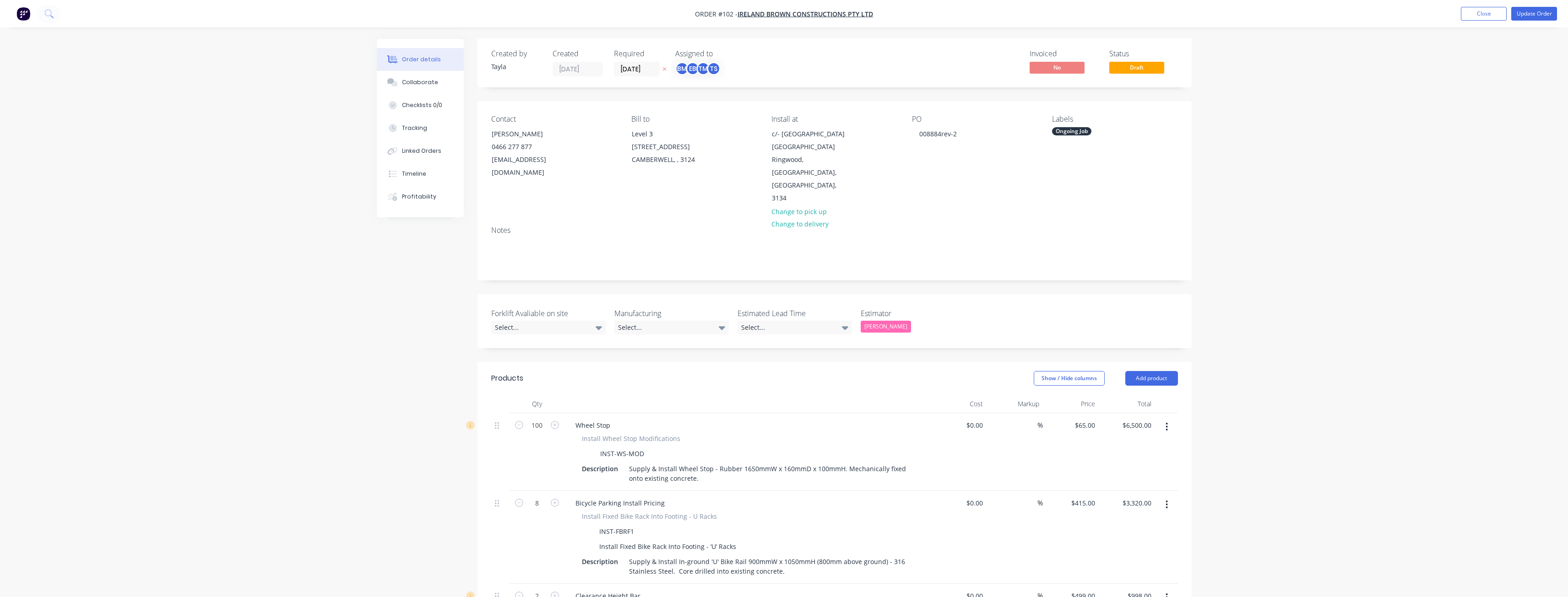
scroll to position [0, 0]
click at [1145, 372] on button "Add product" at bounding box center [1151, 379] width 52 height 15
click at [1129, 523] on div "Notes (External)" at bounding box center [1133, 530] width 70 height 13
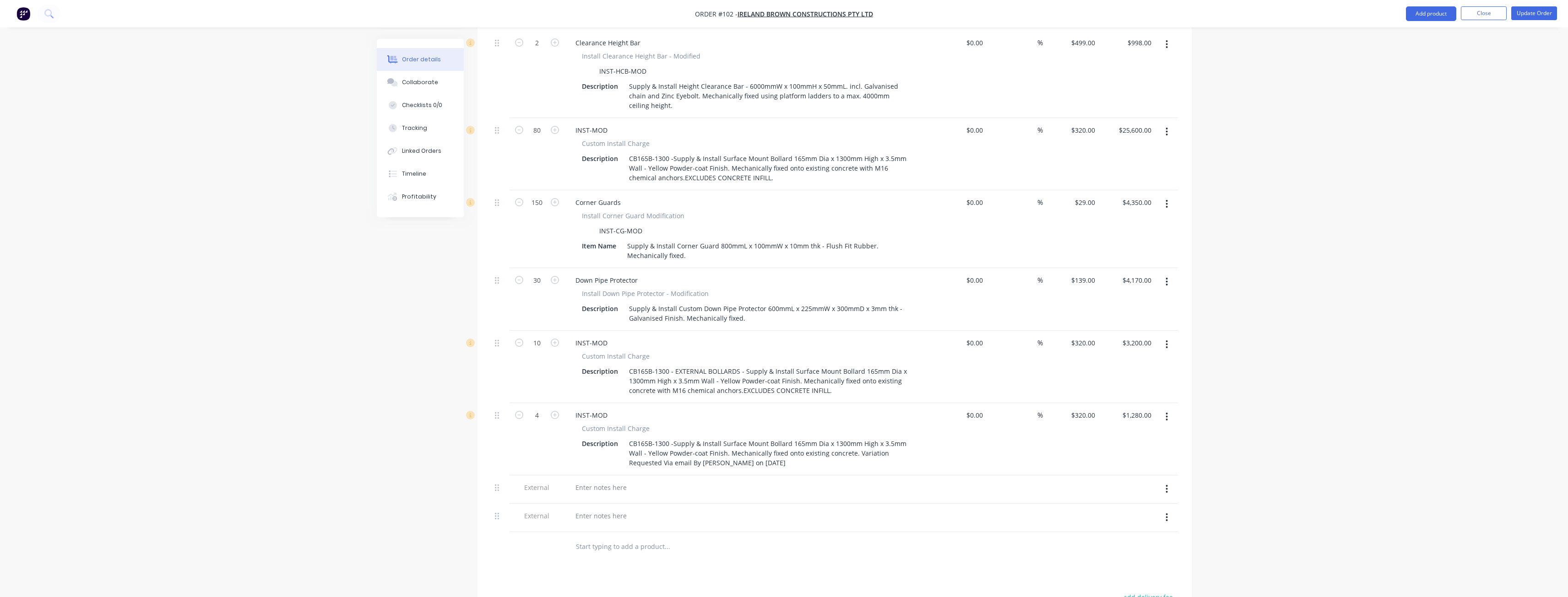
scroll to position [729, 0]
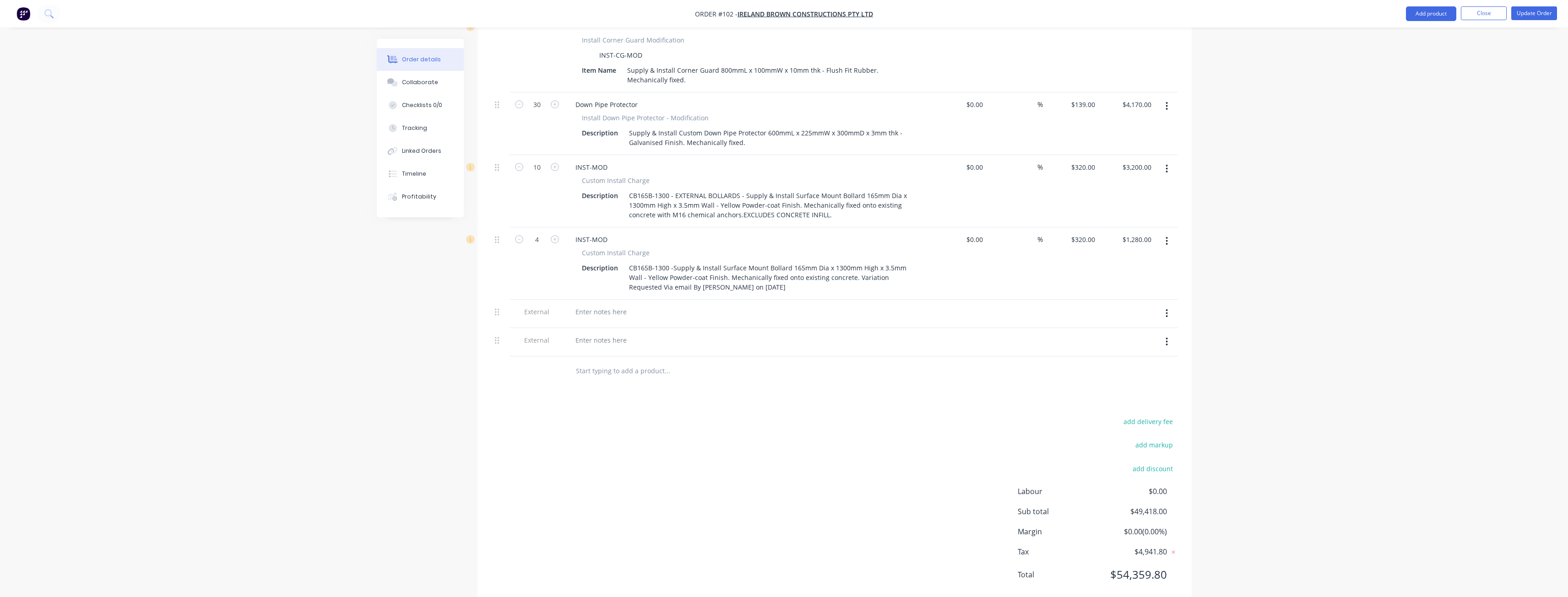
click at [1167, 337] on icon "button" at bounding box center [1166, 342] width 2 height 10
click at [1112, 377] on div "Delete" at bounding box center [1133, 383] width 70 height 13
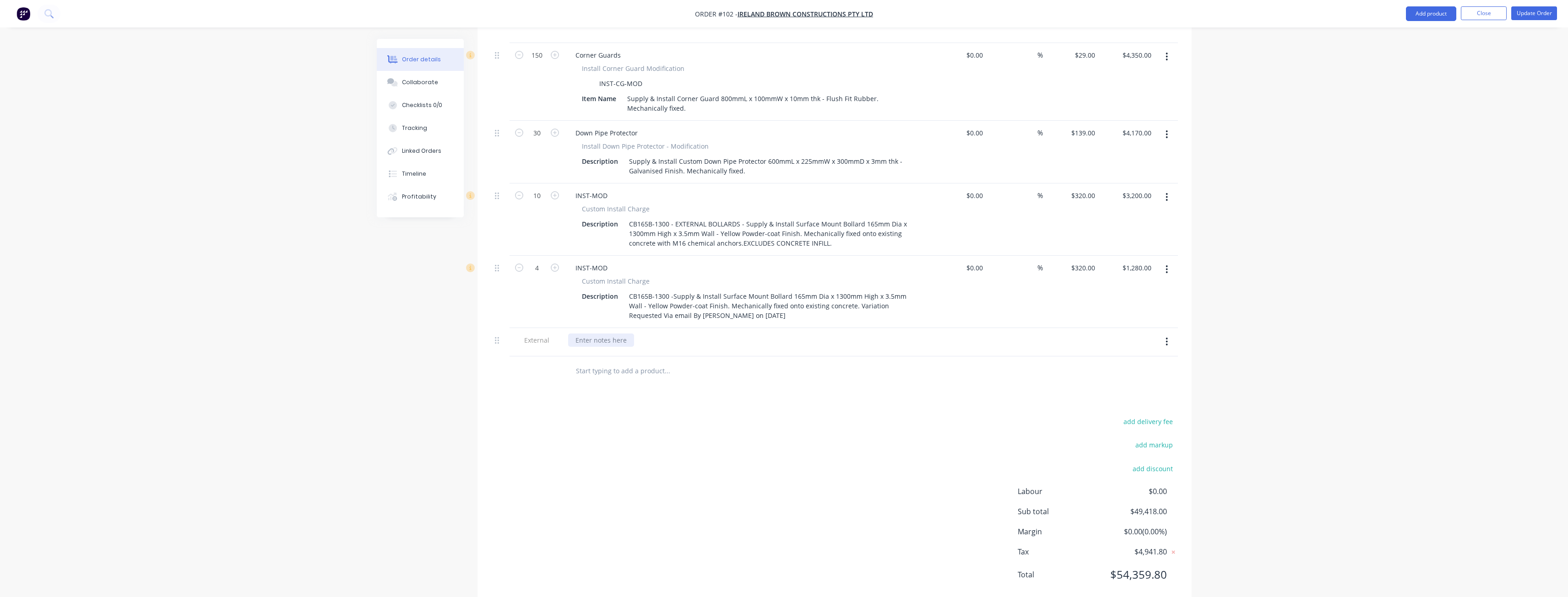
click at [605, 334] on div at bounding box center [601, 340] width 66 height 13
paste div
click at [734, 362] on input "text" at bounding box center [667, 371] width 183 height 18
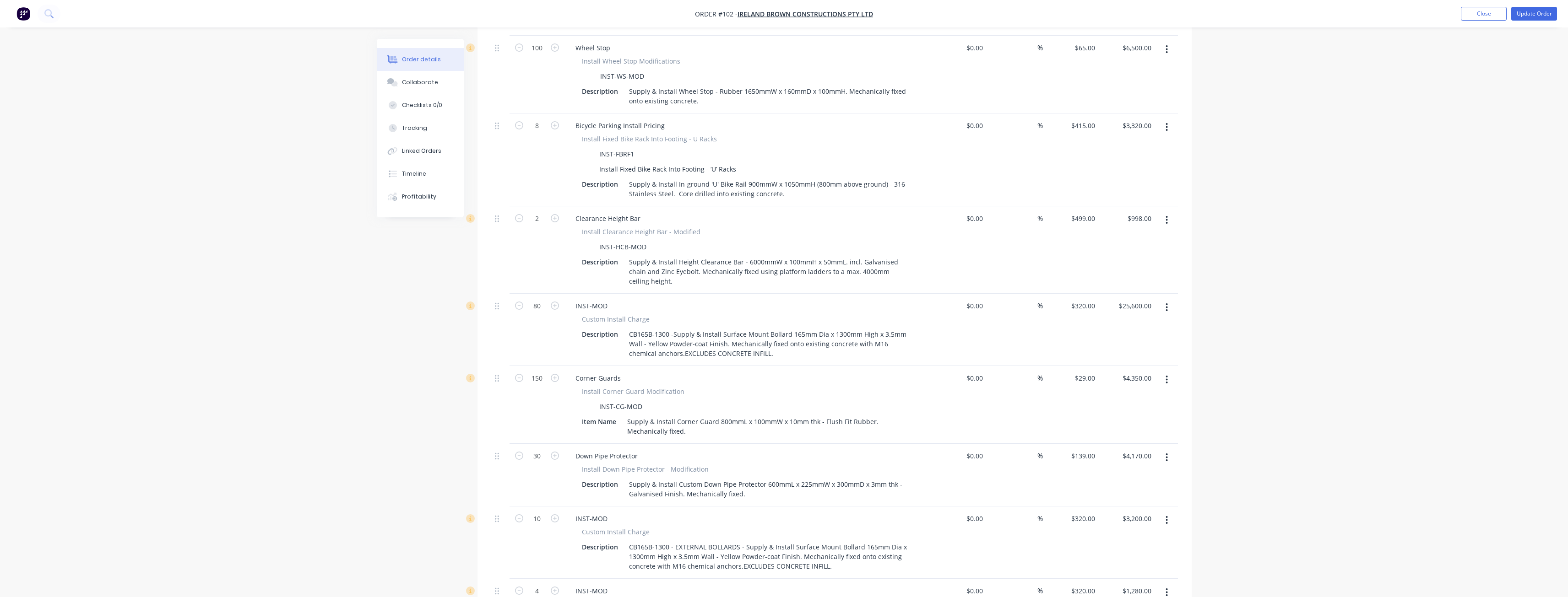
scroll to position [197, 0]
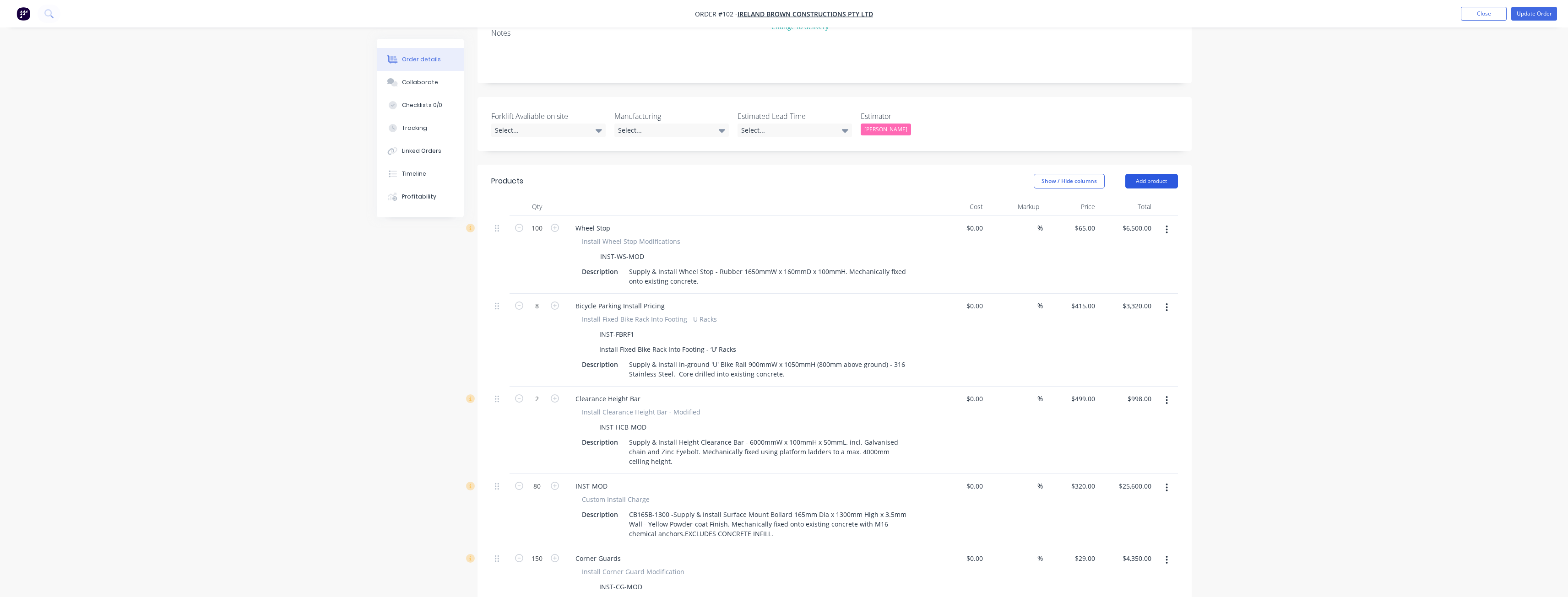
click at [1163, 174] on button "Add product" at bounding box center [1151, 181] width 52 height 15
click at [1129, 197] on div "Product catalogue" at bounding box center [1133, 204] width 70 height 13
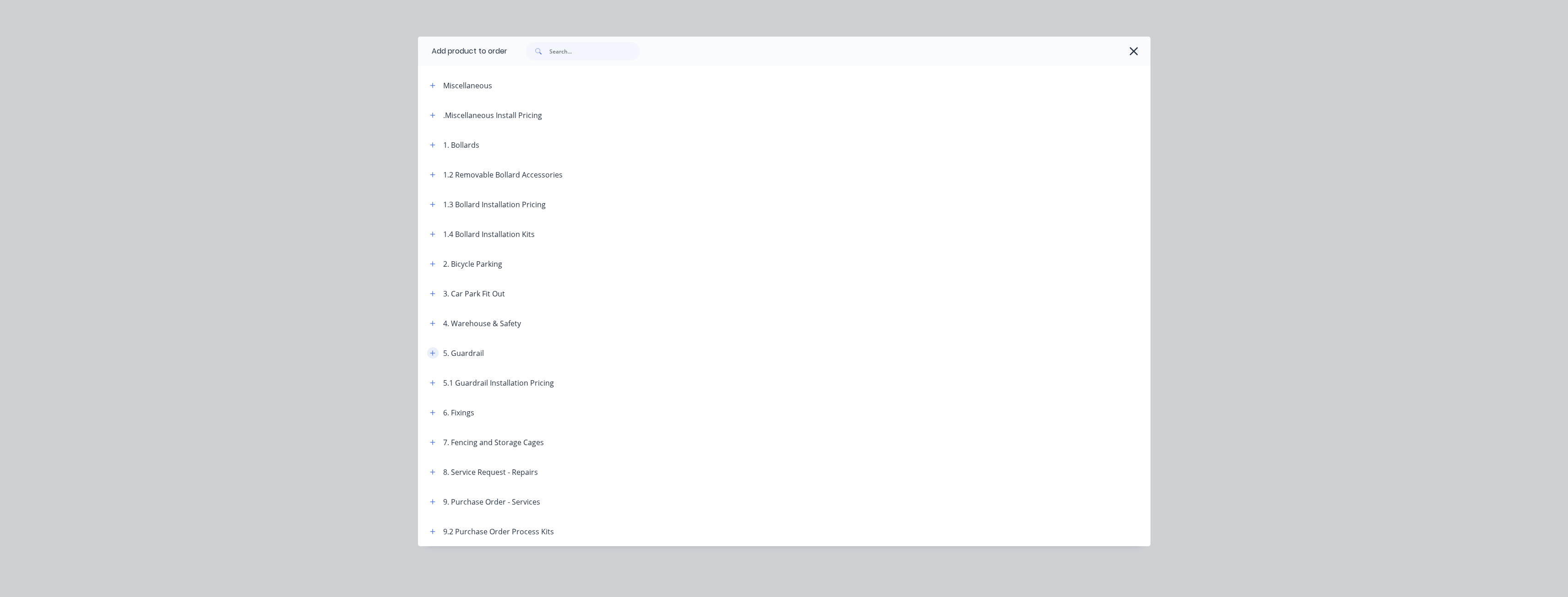
click at [434, 352] on icon "button" at bounding box center [433, 353] width 5 height 6
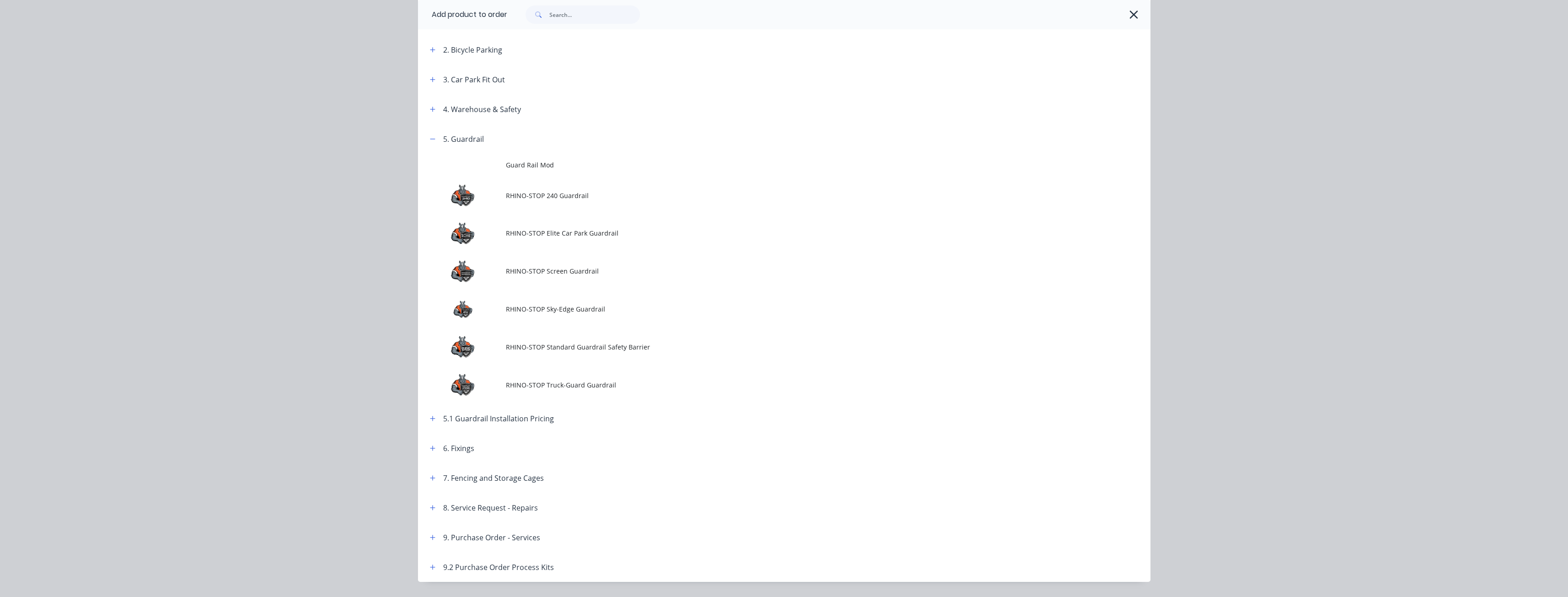
scroll to position [229, 0]
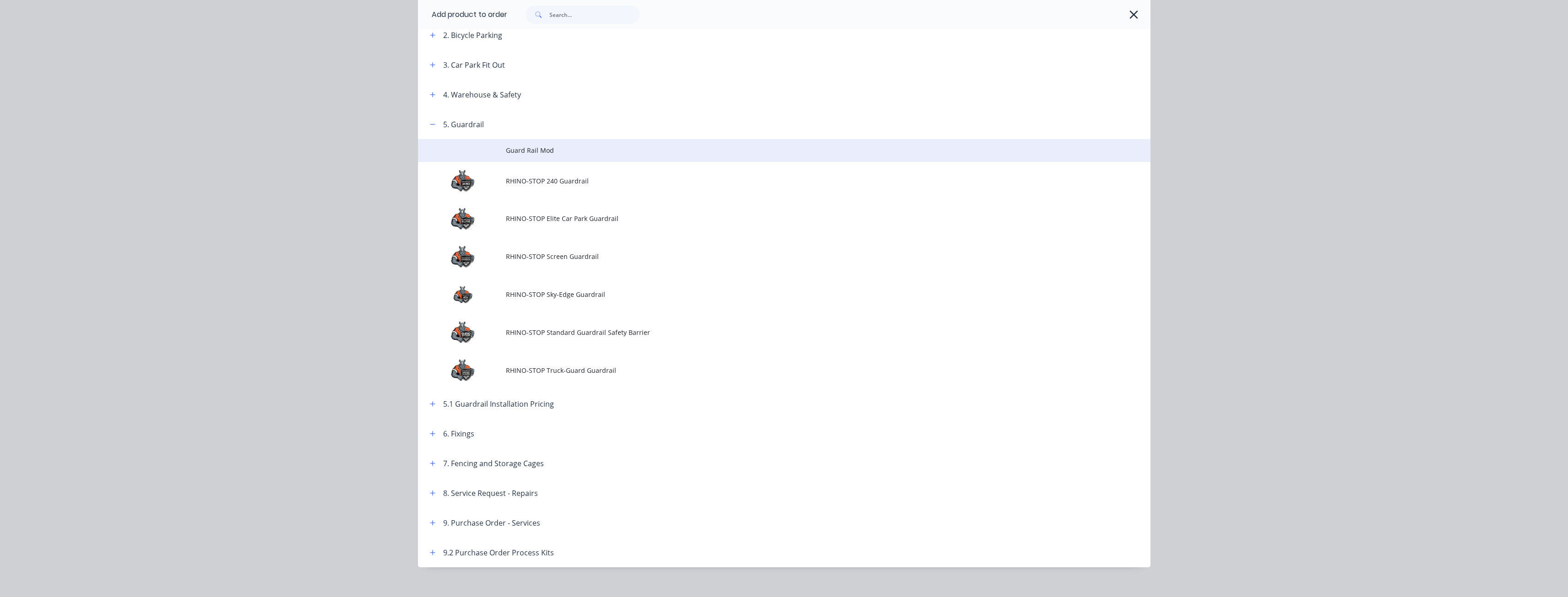
click at [537, 147] on span "Guard Rail Mod" at bounding box center [764, 150] width 516 height 10
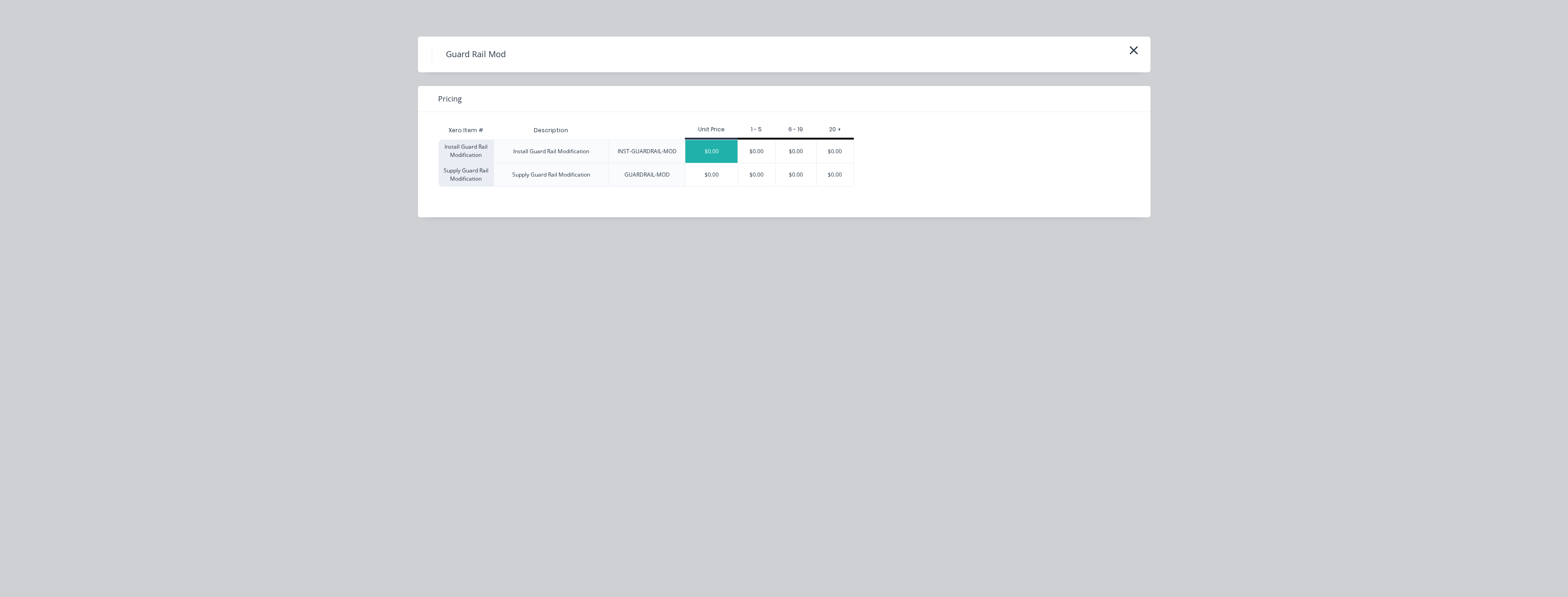
click at [715, 143] on div "$0.00" at bounding box center [711, 152] width 52 height 23
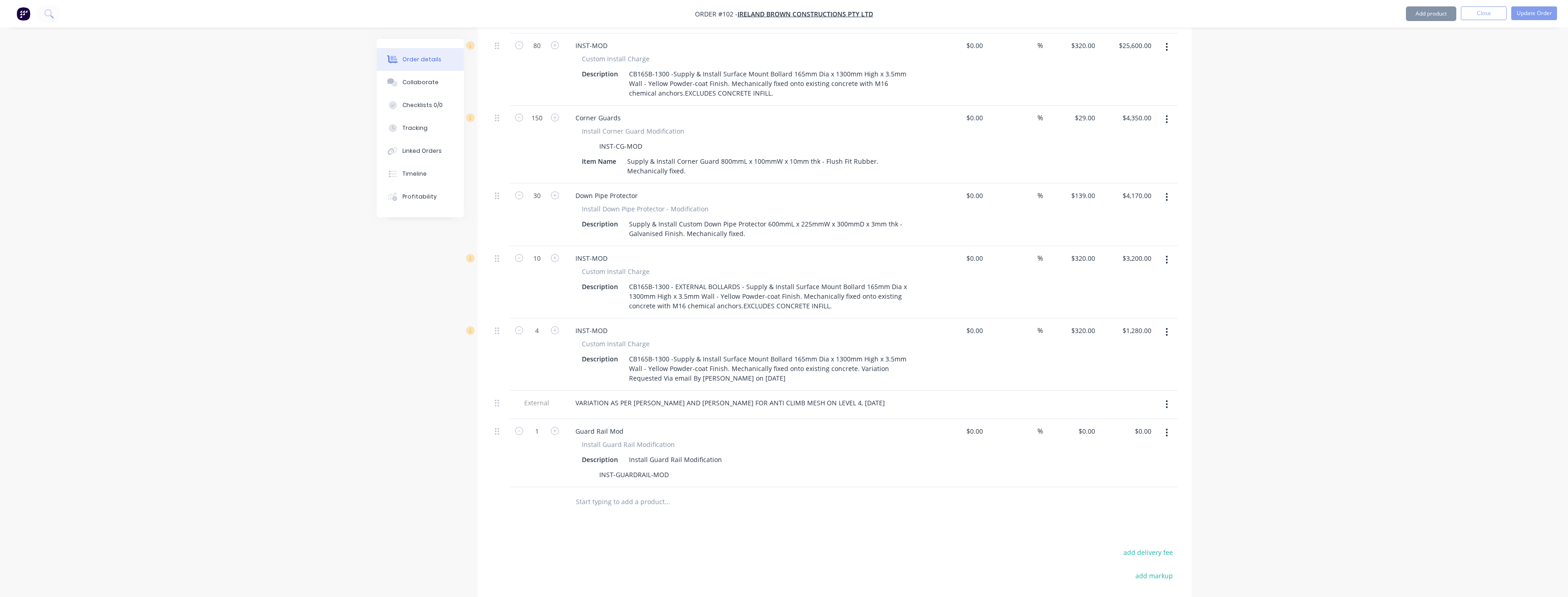
scroll to position [655, 0]
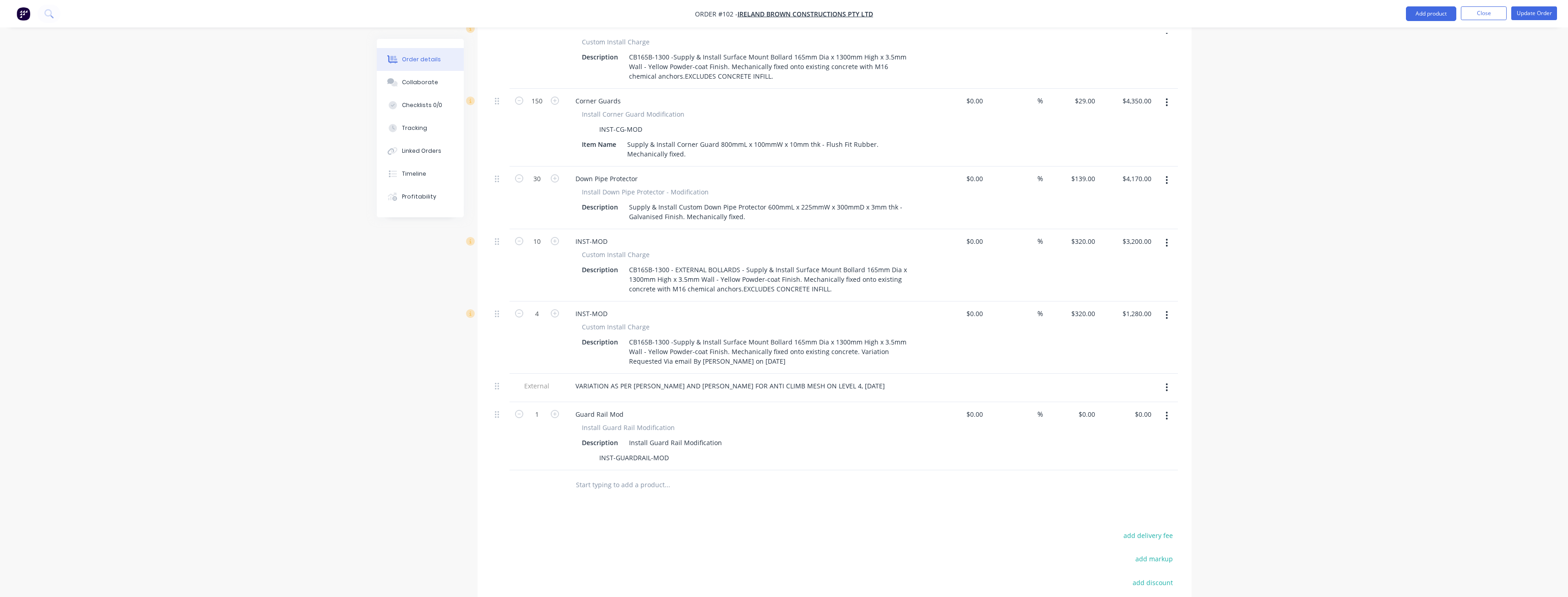
click at [1167, 410] on icon "button" at bounding box center [1166, 415] width 2 height 10
click at [1110, 488] on div "Delete" at bounding box center [1133, 494] width 70 height 13
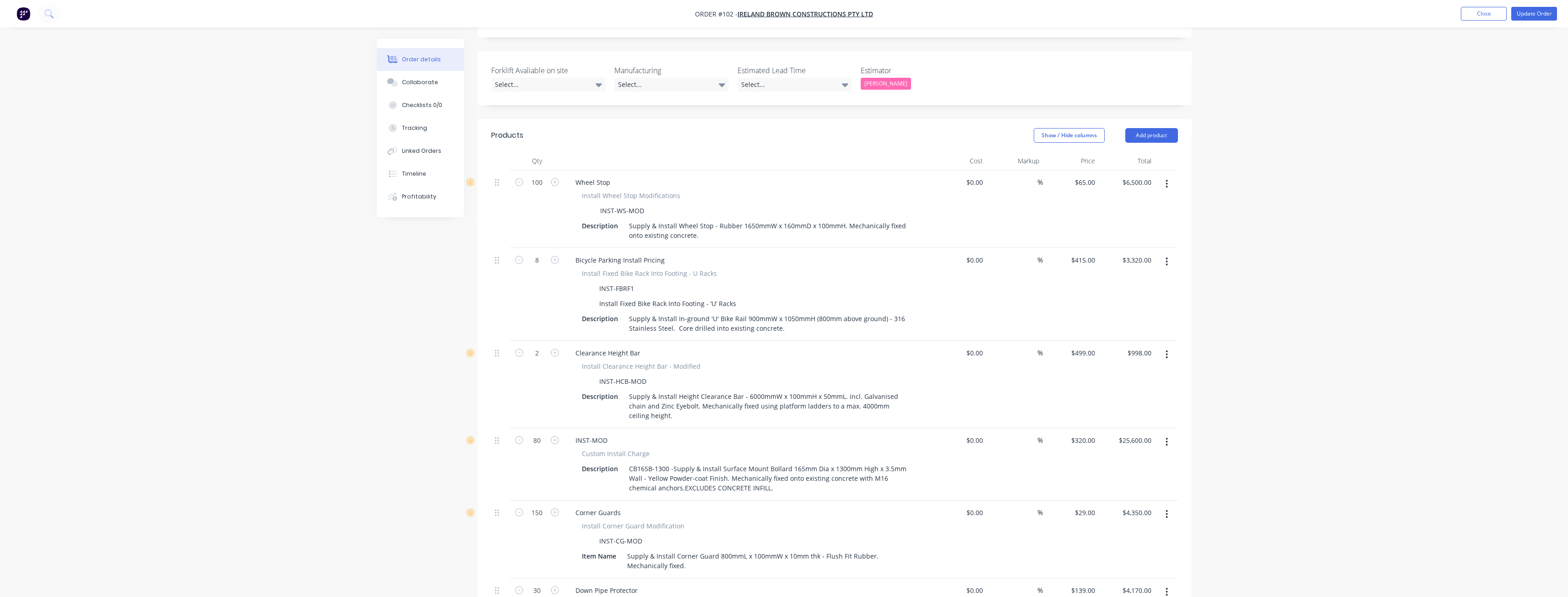
scroll to position [106, 0]
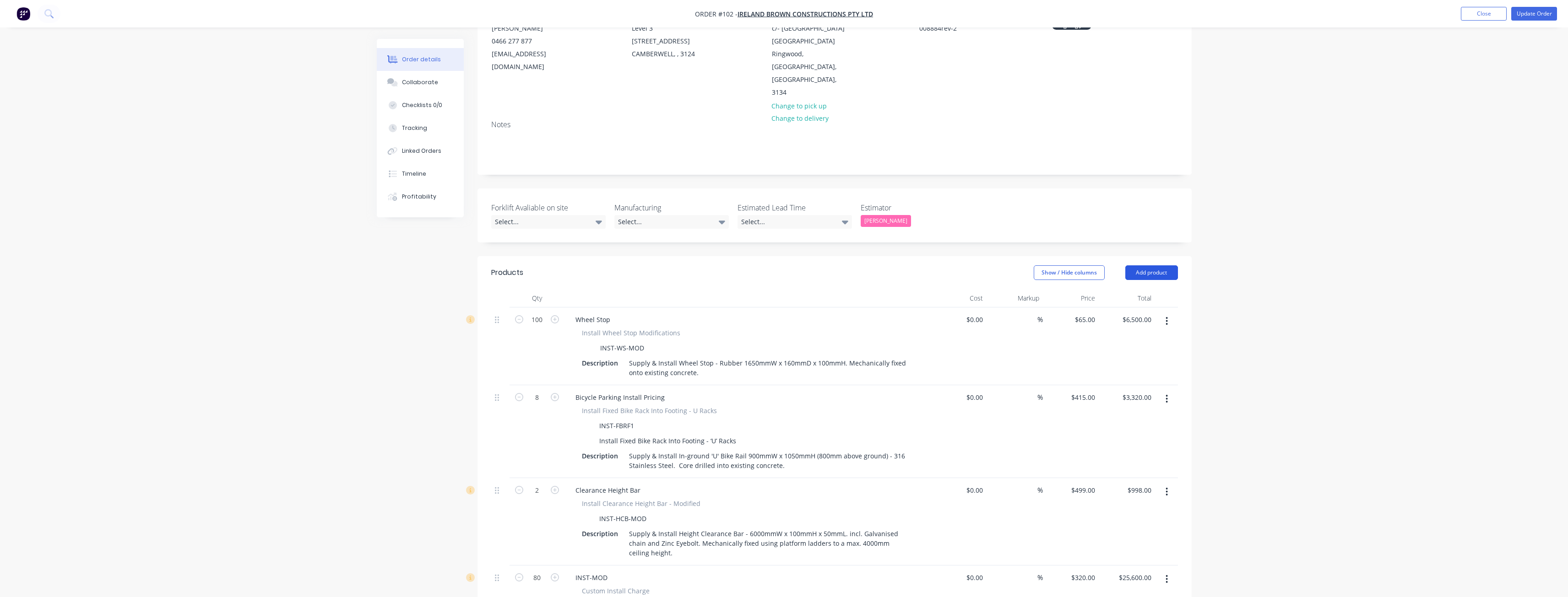
click at [1144, 265] on button "Add product" at bounding box center [1151, 273] width 52 height 15
click at [1132, 289] on div "Product catalogue" at bounding box center [1133, 295] width 70 height 13
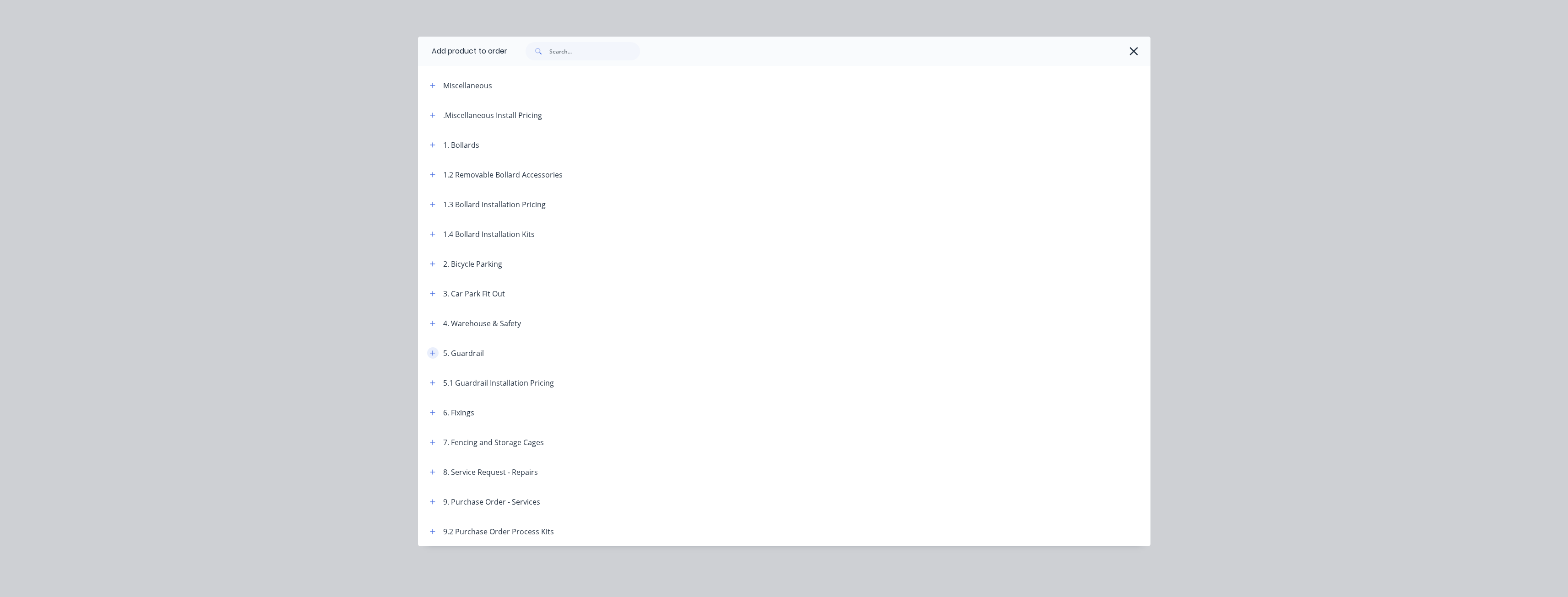
click at [432, 351] on icon "button" at bounding box center [433, 353] width 5 height 6
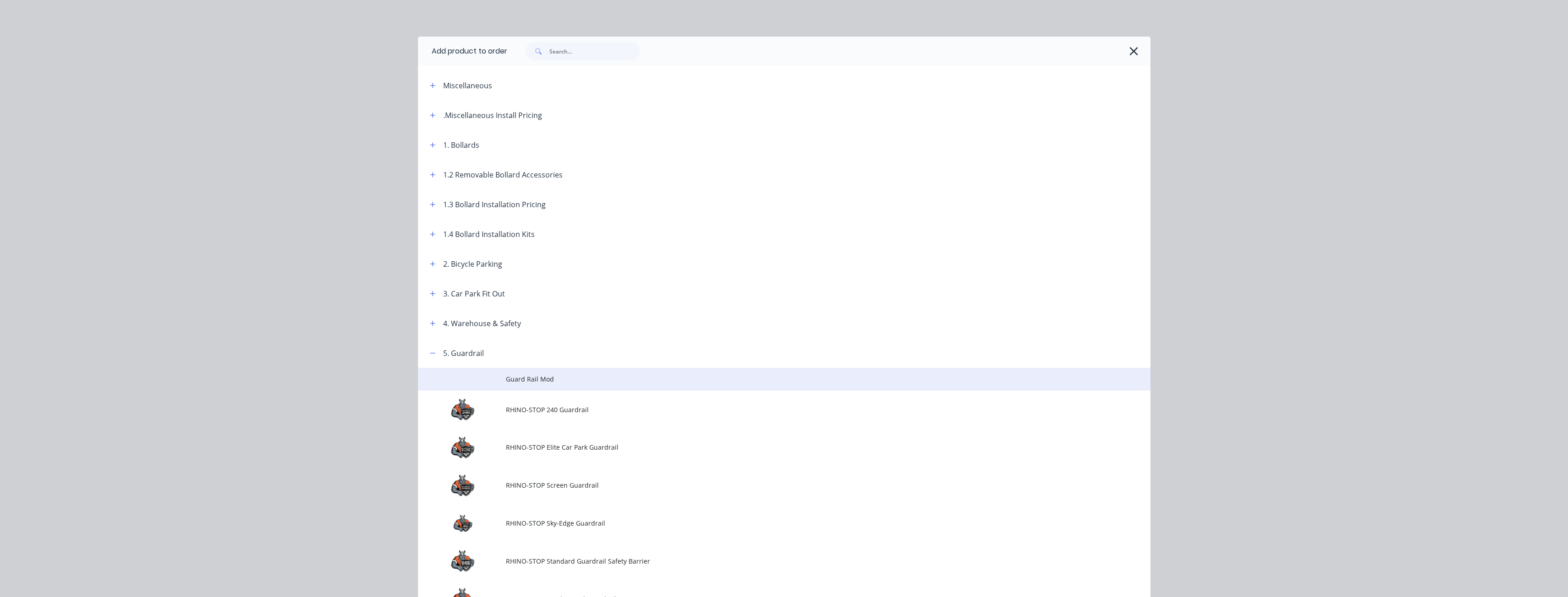
click at [512, 377] on span "Guard Rail Mod" at bounding box center [764, 379] width 516 height 10
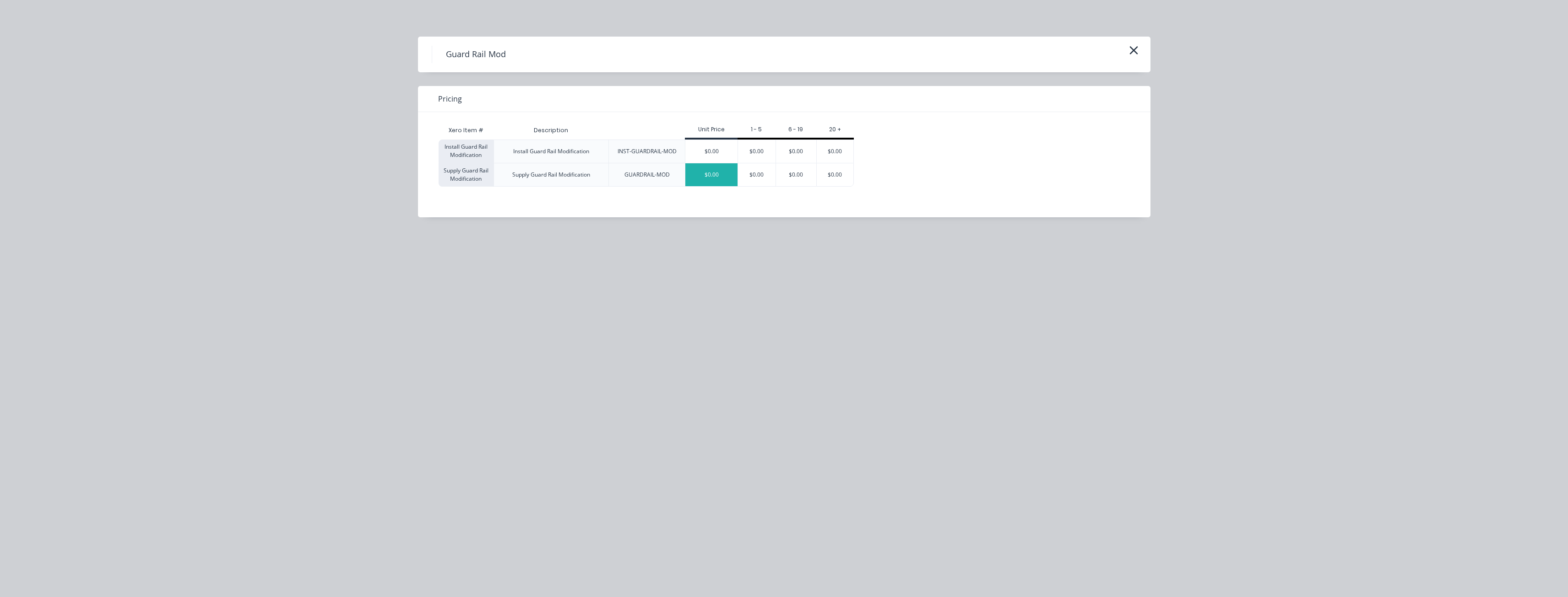
click at [708, 173] on div "$0.00" at bounding box center [711, 175] width 52 height 23
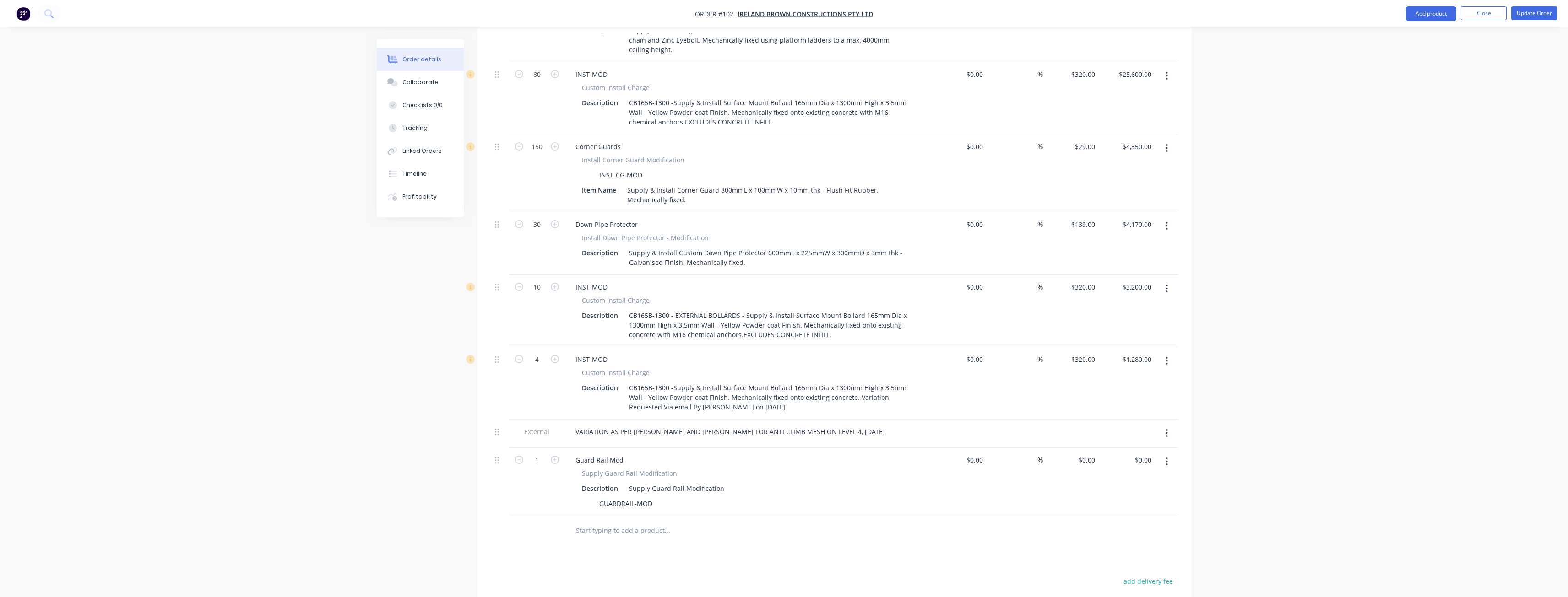
scroll to position [769, 0]
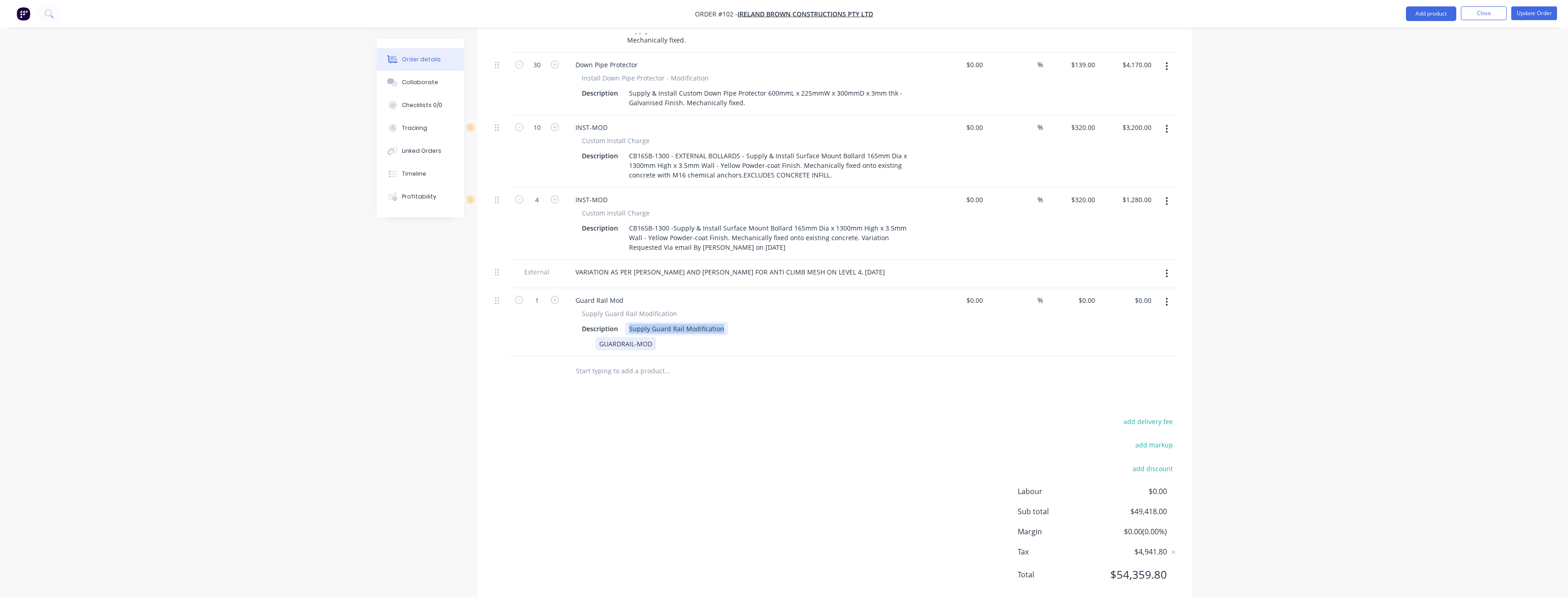
drag, startPoint x: 722, startPoint y: 307, endPoint x: 605, endPoint y: 315, distance: 117.3
click at [605, 315] on div "Supply Guard Rail Modification Description Supply Guard Rail Modification GUARD…" at bounding box center [747, 329] width 359 height 42
drag, startPoint x: 653, startPoint y: 323, endPoint x: 545, endPoint y: 324, distance: 108.0
click at [545, 324] on div "1 Guard Rail Mod Supply Guard Rail Modification Description Supply 2 sheets of …" at bounding box center [834, 322] width 687 height 68
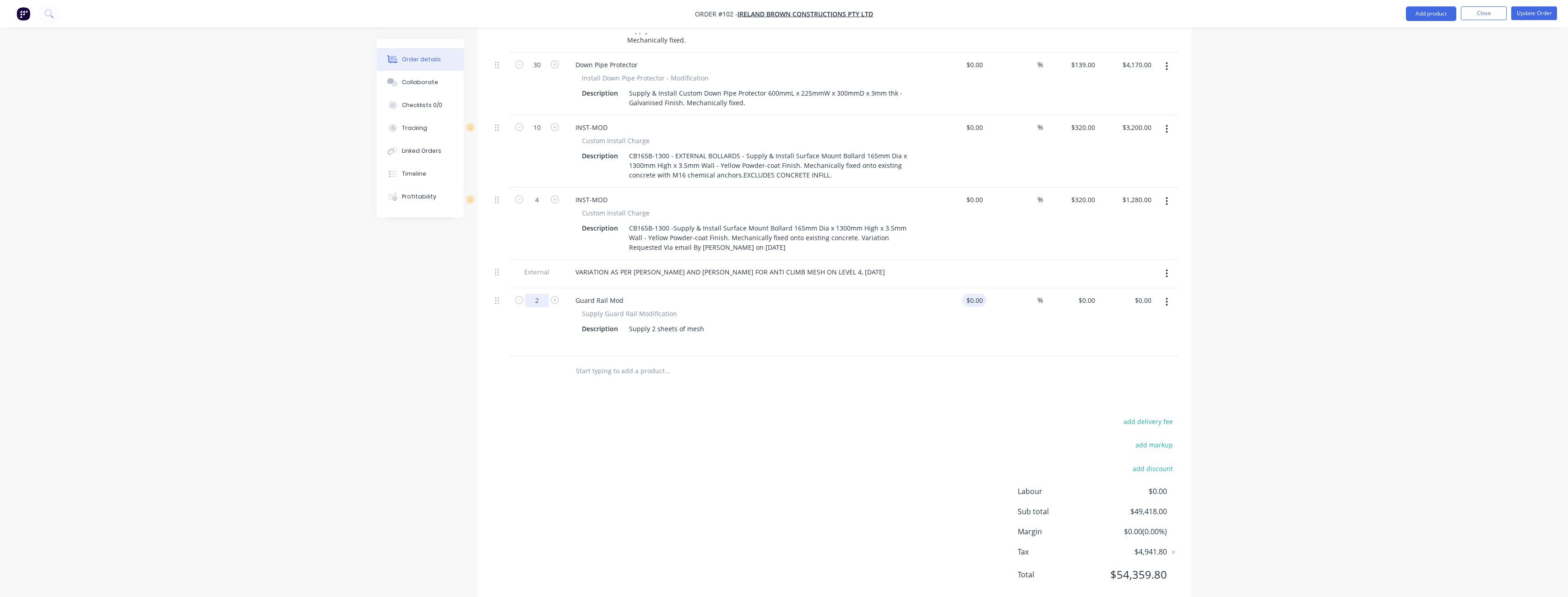
type input "2"
click at [984, 293] on input at bounding box center [975, 300] width 21 height 13
type input "$121.00"
type input "121"
type input "$242.00"
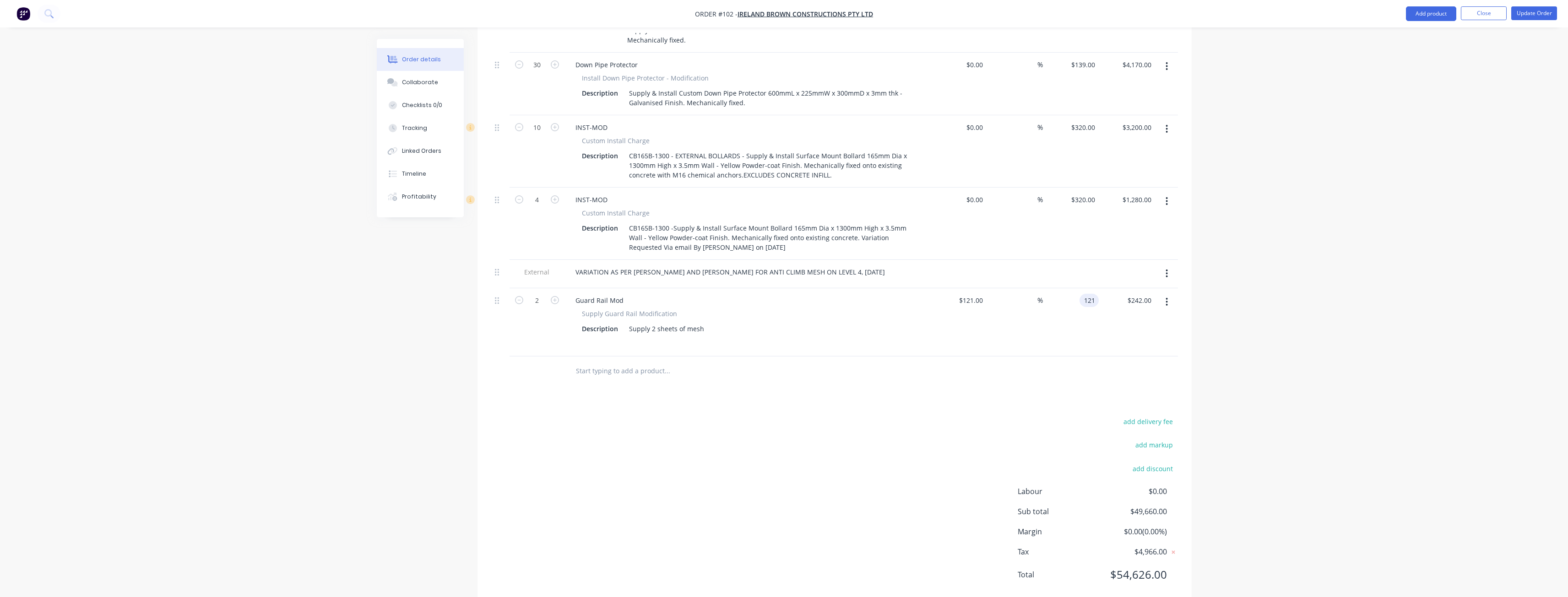
click at [1095, 293] on input "121" at bounding box center [1091, 300] width 16 height 13
type input "195"
type input "61.16"
type input "$195.00"
type input "$390.00"
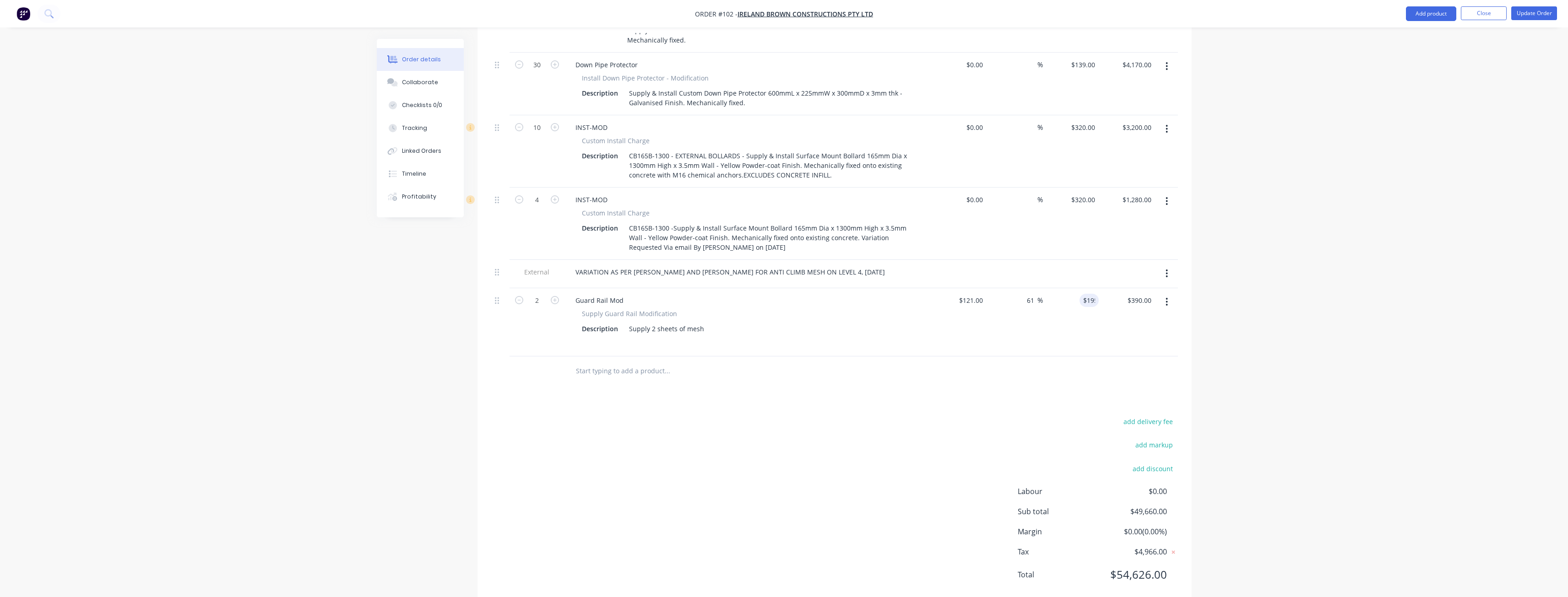
click at [924, 369] on div "Products Show / Hide columns Add product Qty Cost Markup Price Total 100 Wheel …" at bounding box center [834, 99] width 714 height 1012
click at [606, 362] on input "text" at bounding box center [667, 371] width 183 height 18
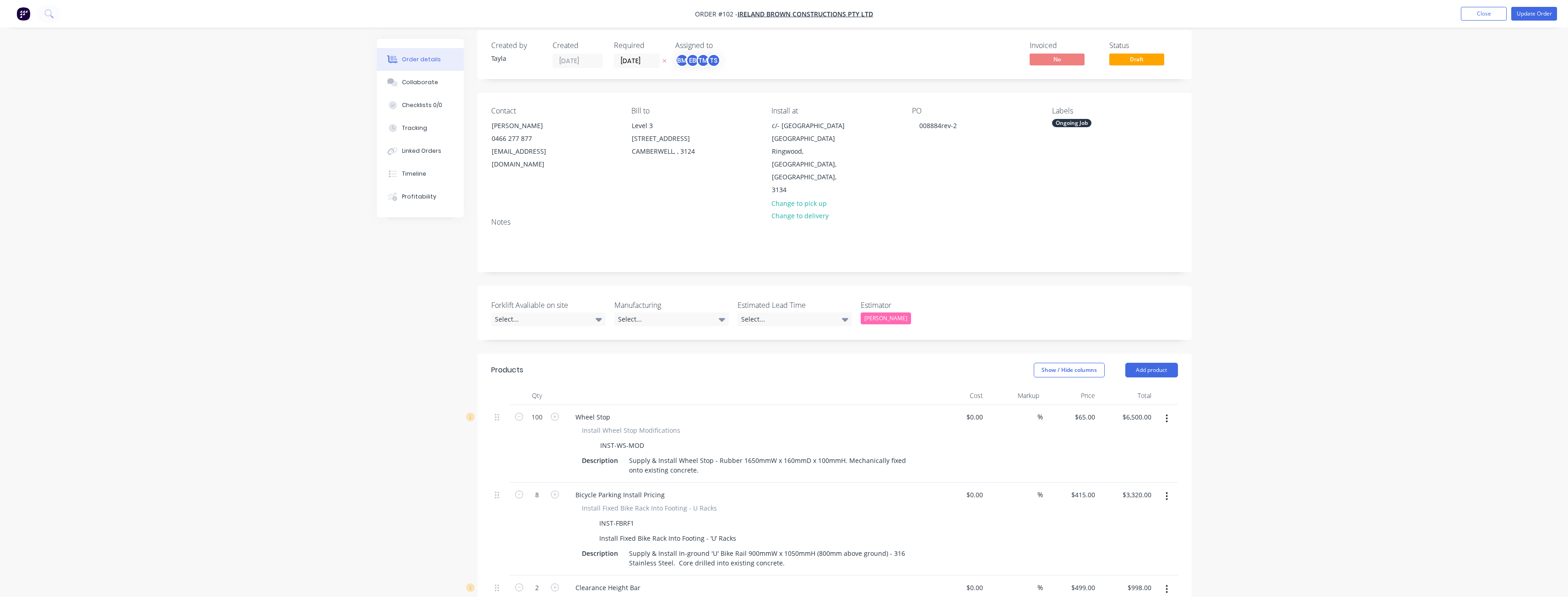
scroll to position [0, 0]
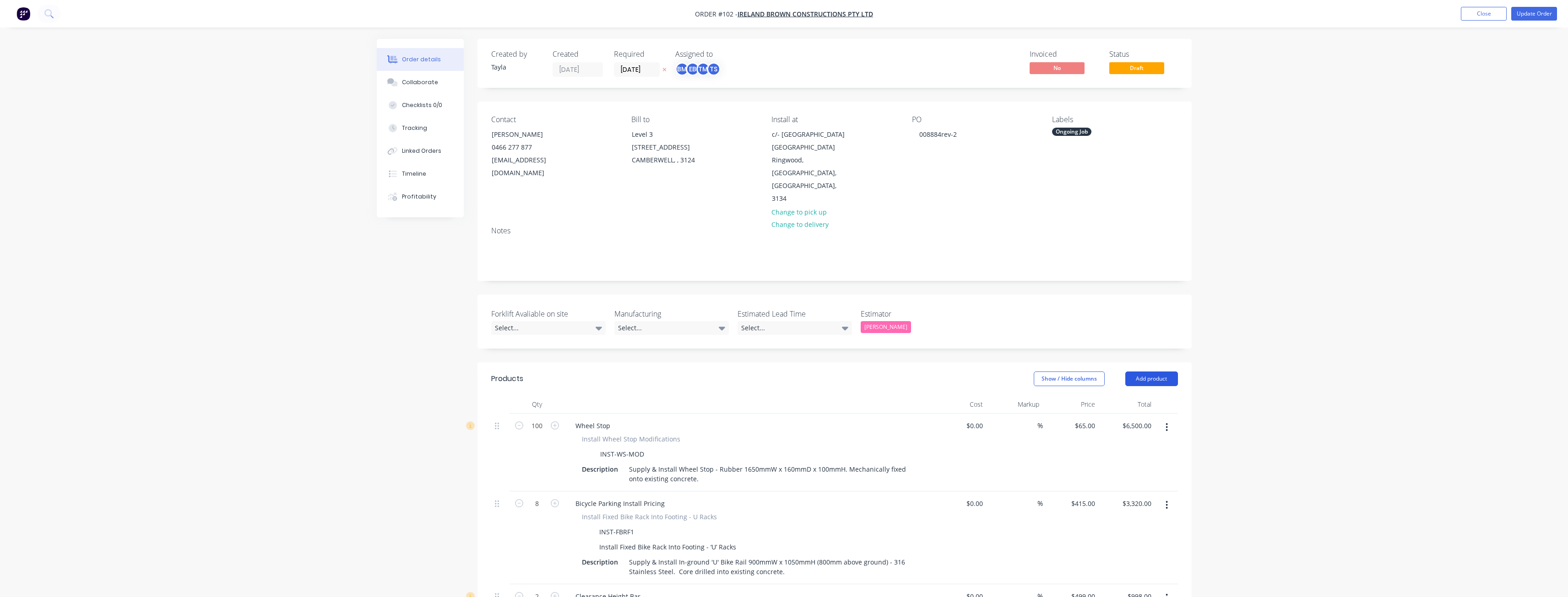
click at [1138, 372] on button "Add product" at bounding box center [1151, 379] width 52 height 15
click at [1132, 396] on div "Product catalogue" at bounding box center [1133, 402] width 70 height 13
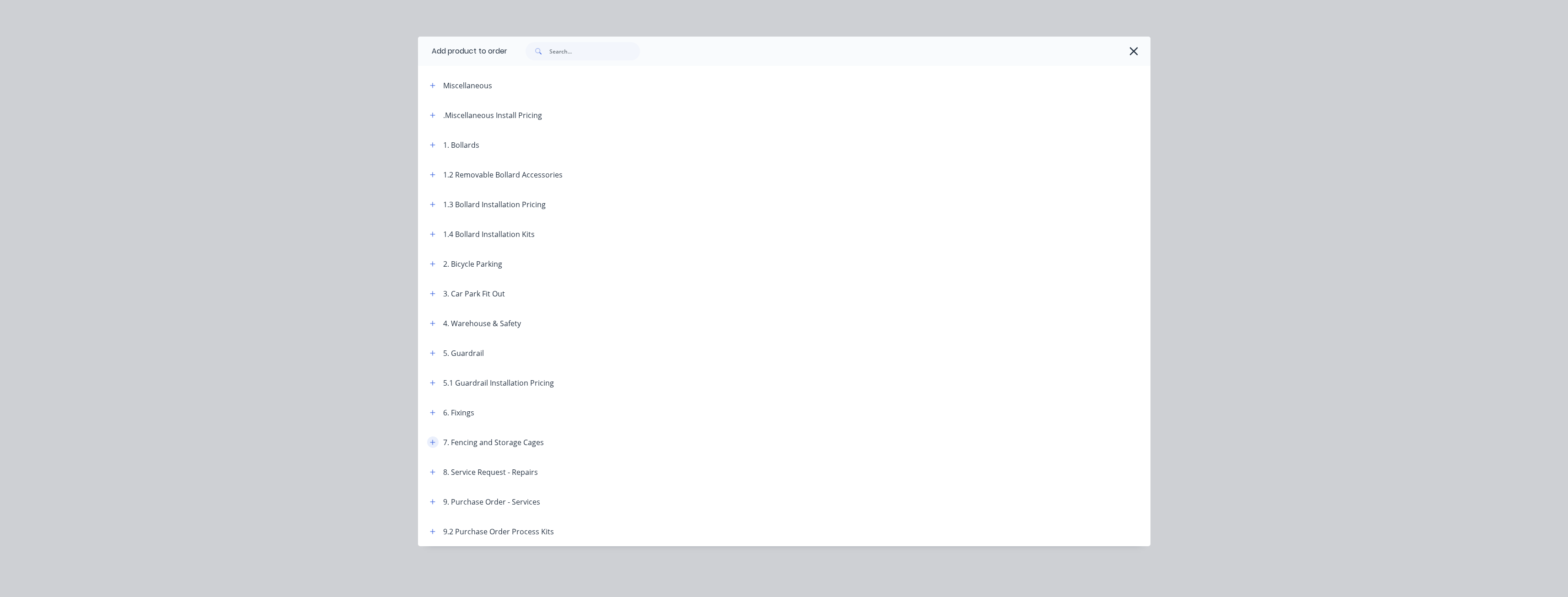
click at [433, 444] on icon "button" at bounding box center [433, 442] width 5 height 6
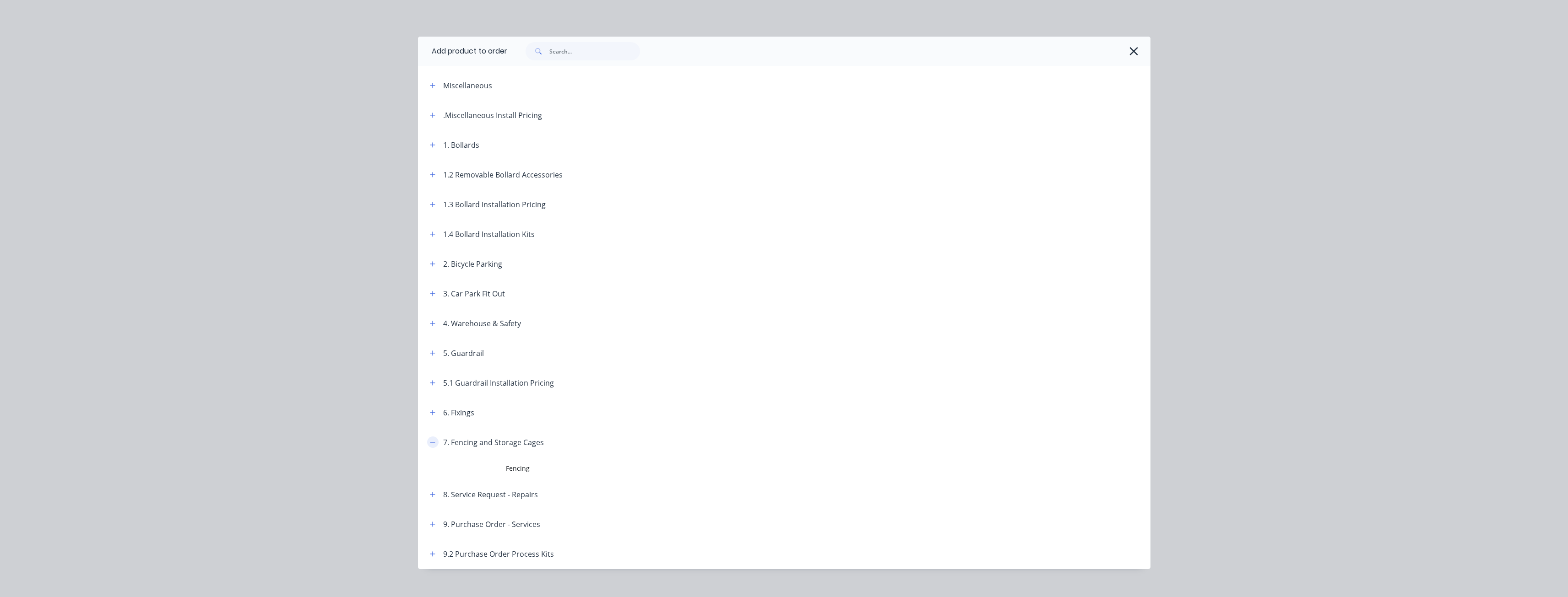
click at [433, 444] on button "button" at bounding box center [433, 442] width 12 height 12
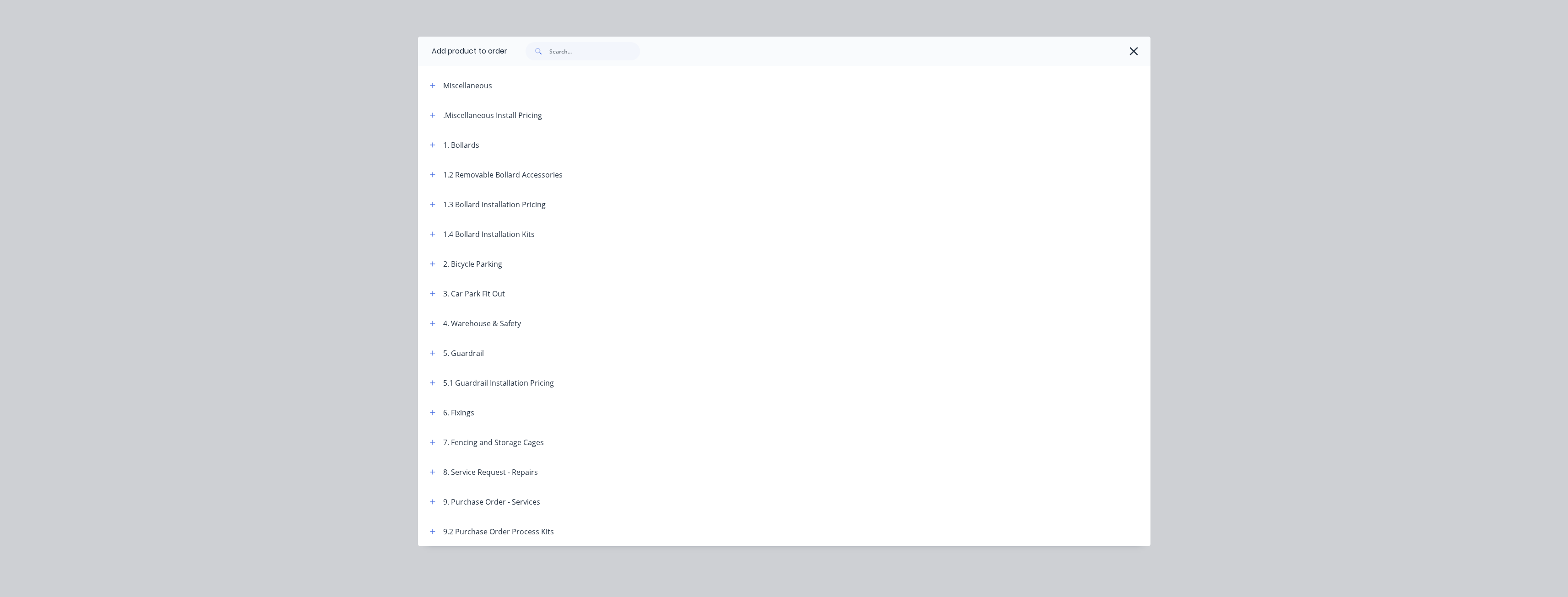
scroll to position [412, 0]
click at [1134, 50] on icon "button" at bounding box center [1133, 51] width 10 height 13
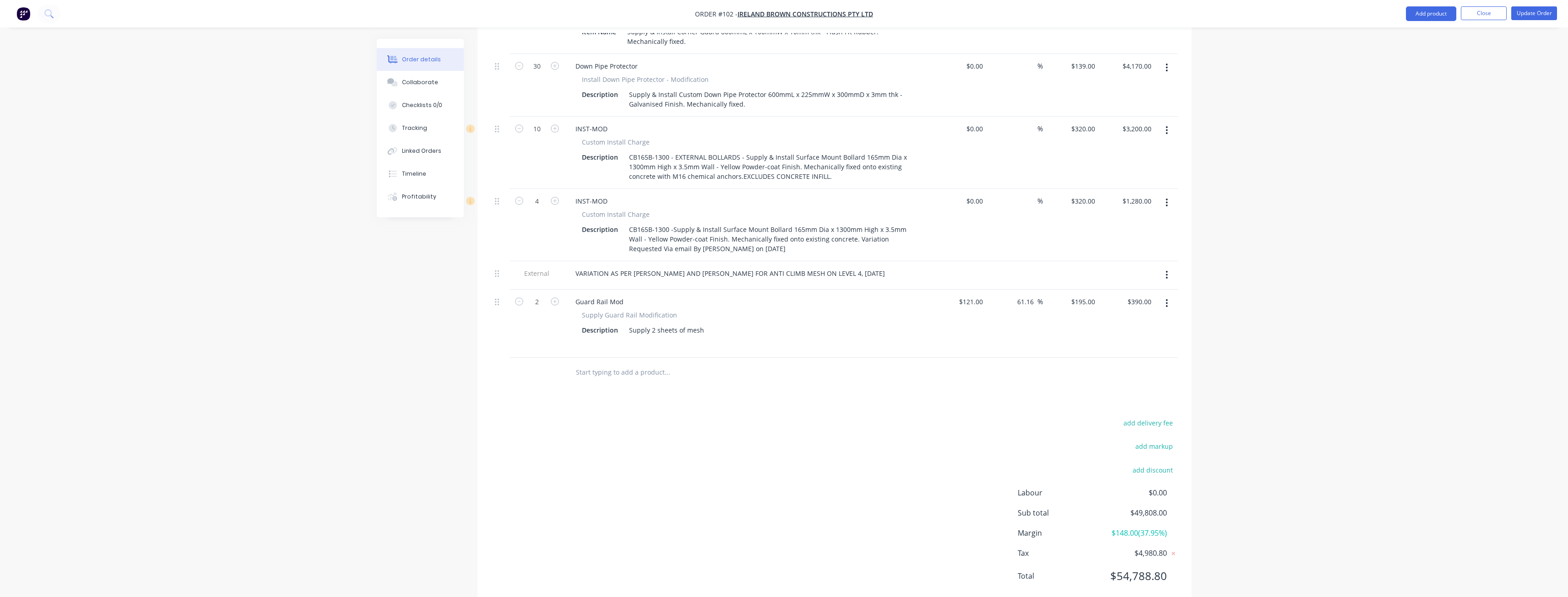
scroll to position [769, 0]
click at [1149, 415] on button "add delivery fee" at bounding box center [1148, 421] width 59 height 12
type input "80"
click at [754, 532] on div "Delivery fee $80.00 add markup add discount Labour $0.00 Sub total $49,888.00 M…" at bounding box center [834, 504] width 687 height 172
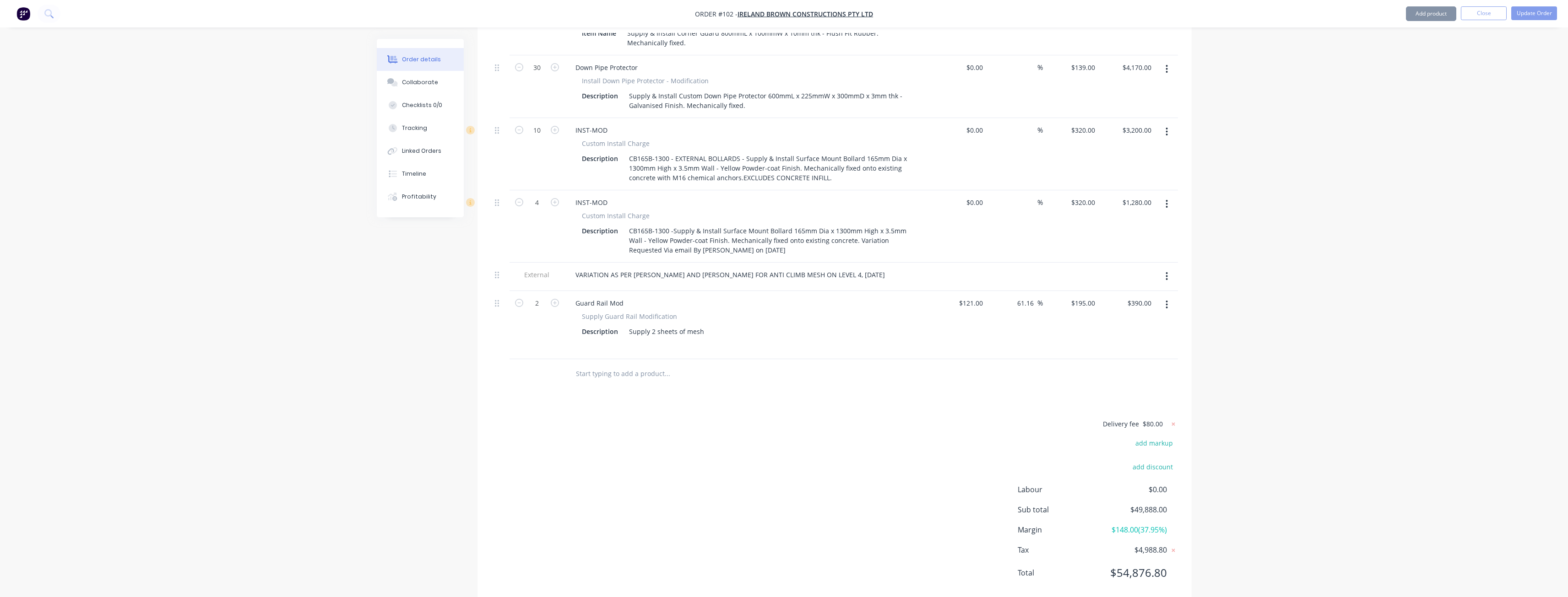
scroll to position [764, 0]
click at [704, 327] on div "Supply 2 sheets of mesh" at bounding box center [666, 333] width 82 height 13
click at [830, 327] on div "Supply 2 sheets of mesh and delivery fee of $80 added on deliveryt costs" at bounding box center [740, 333] width 231 height 13
click at [775, 365] on div at bounding box center [730, 376] width 330 height 30
click at [1531, 12] on button "Update Order" at bounding box center [1533, 13] width 46 height 14
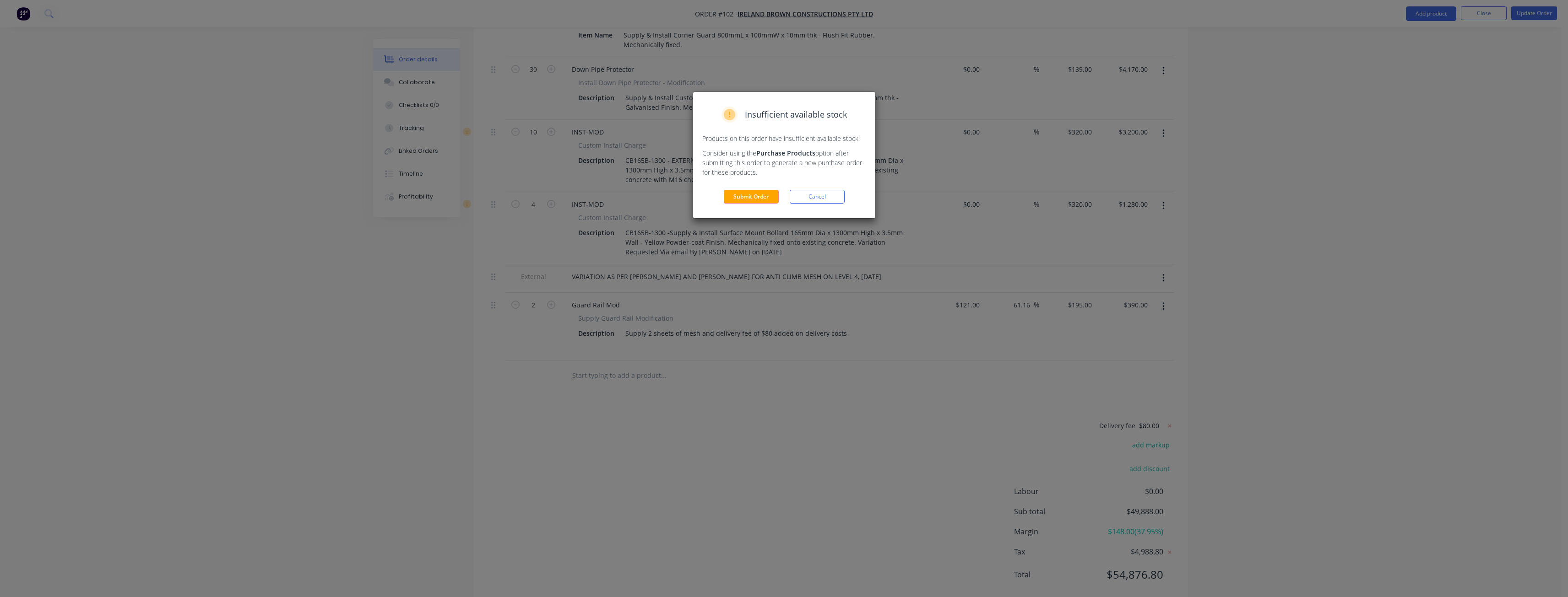
drag, startPoint x: 757, startPoint y: 195, endPoint x: 747, endPoint y: 201, distance: 11.7
click at [747, 201] on button "Submit Order" at bounding box center [751, 197] width 55 height 14
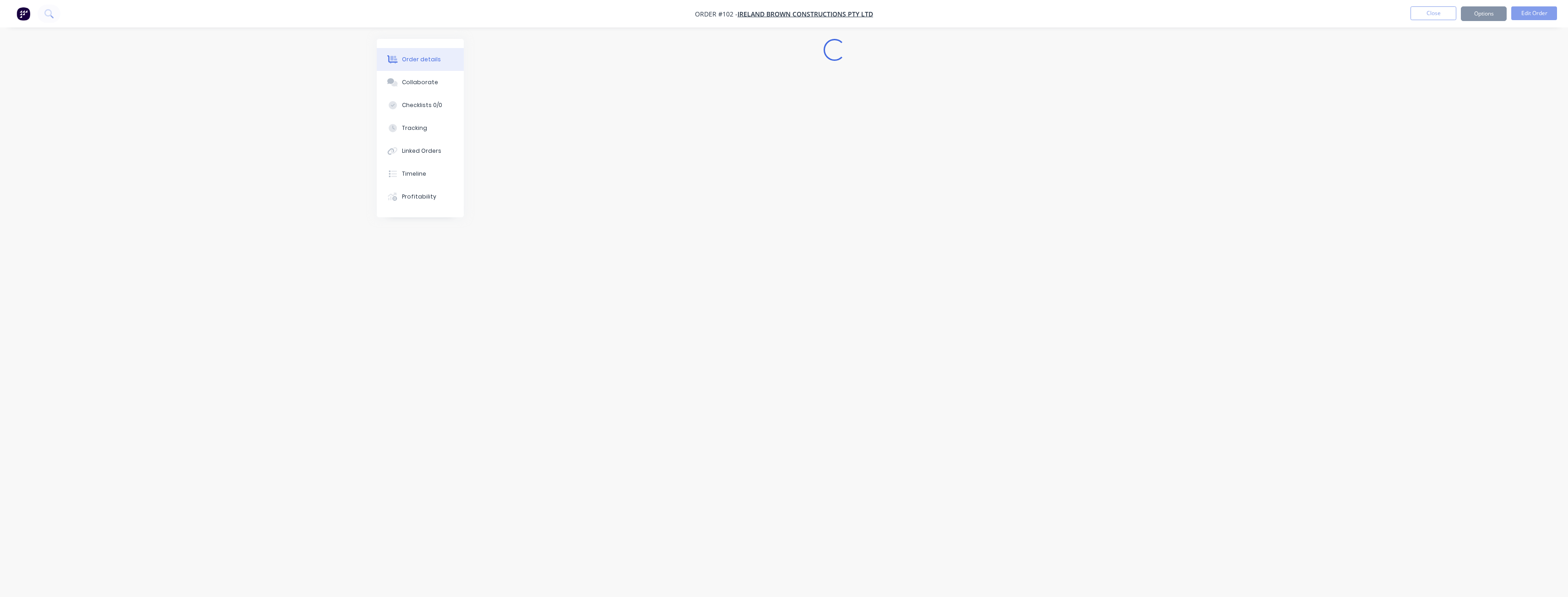
scroll to position [0, 0]
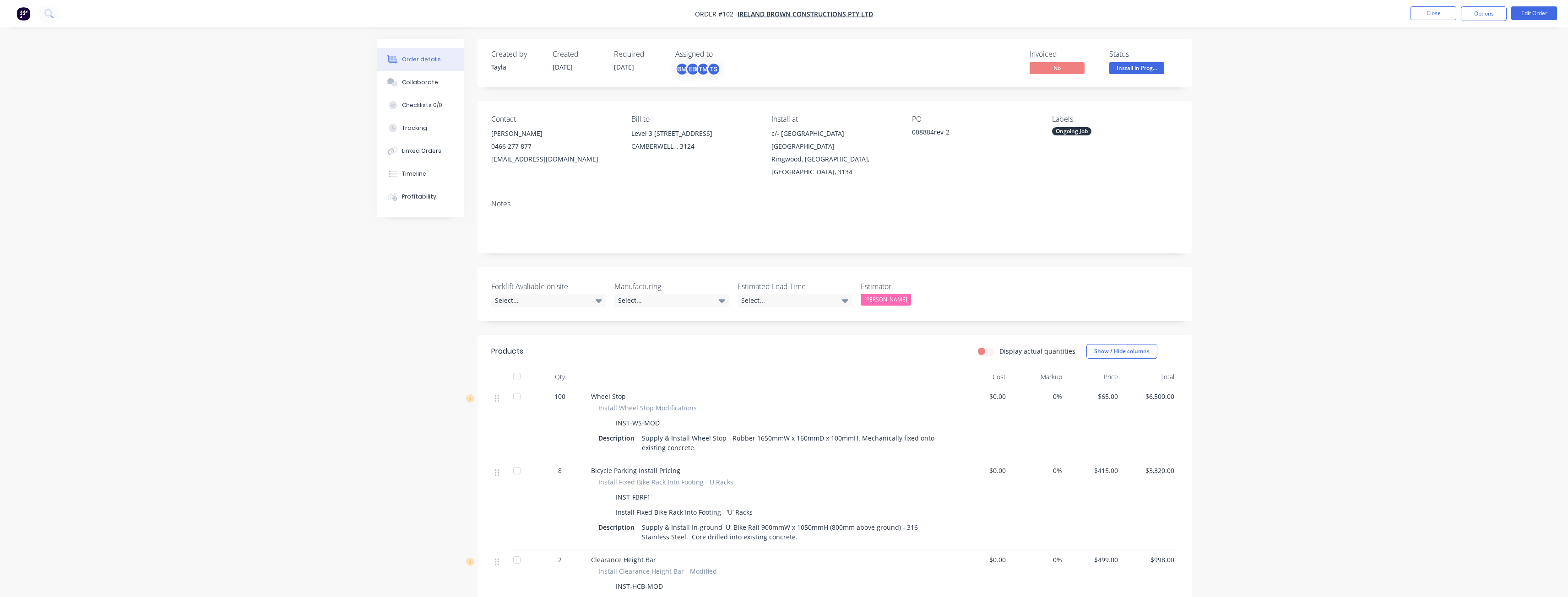
click at [1442, 12] on button "Close" at bounding box center [1432, 13] width 46 height 14
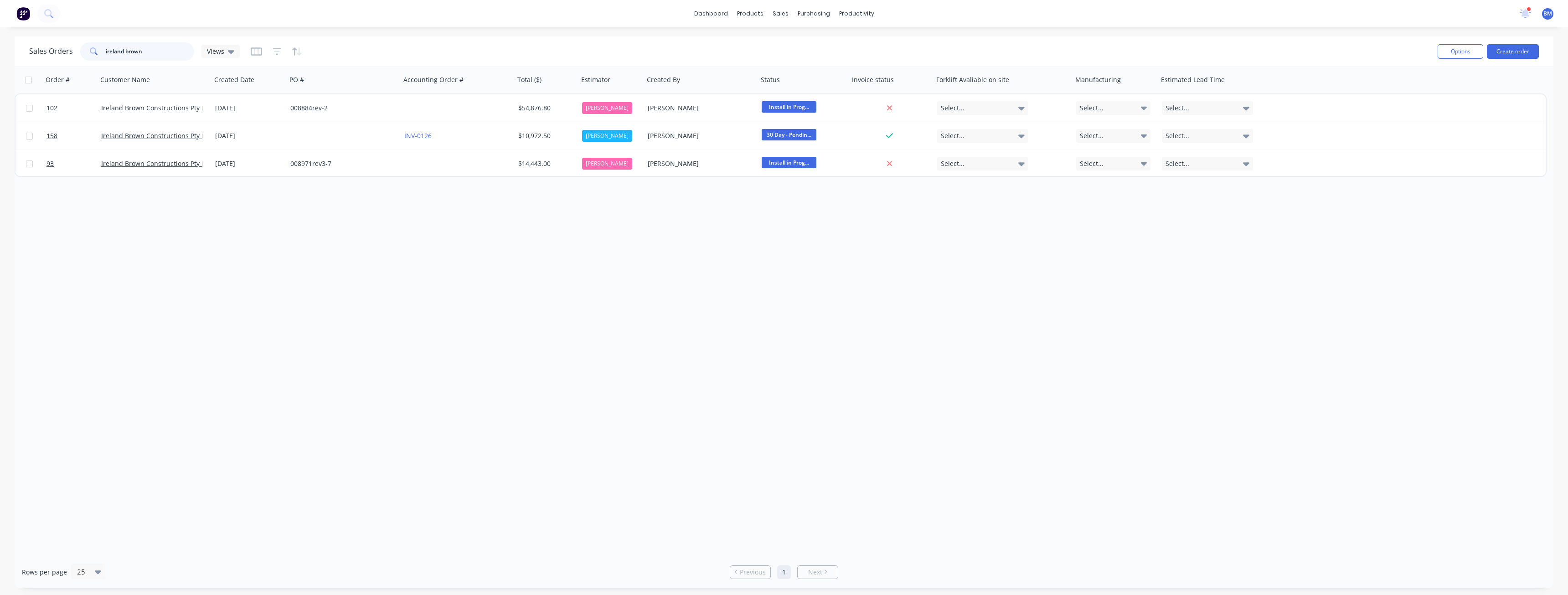
drag, startPoint x: 144, startPoint y: 52, endPoint x: 79, endPoint y: 53, distance: 65.0
click at [80, 53] on div "ireland brown" at bounding box center [137, 51] width 114 height 18
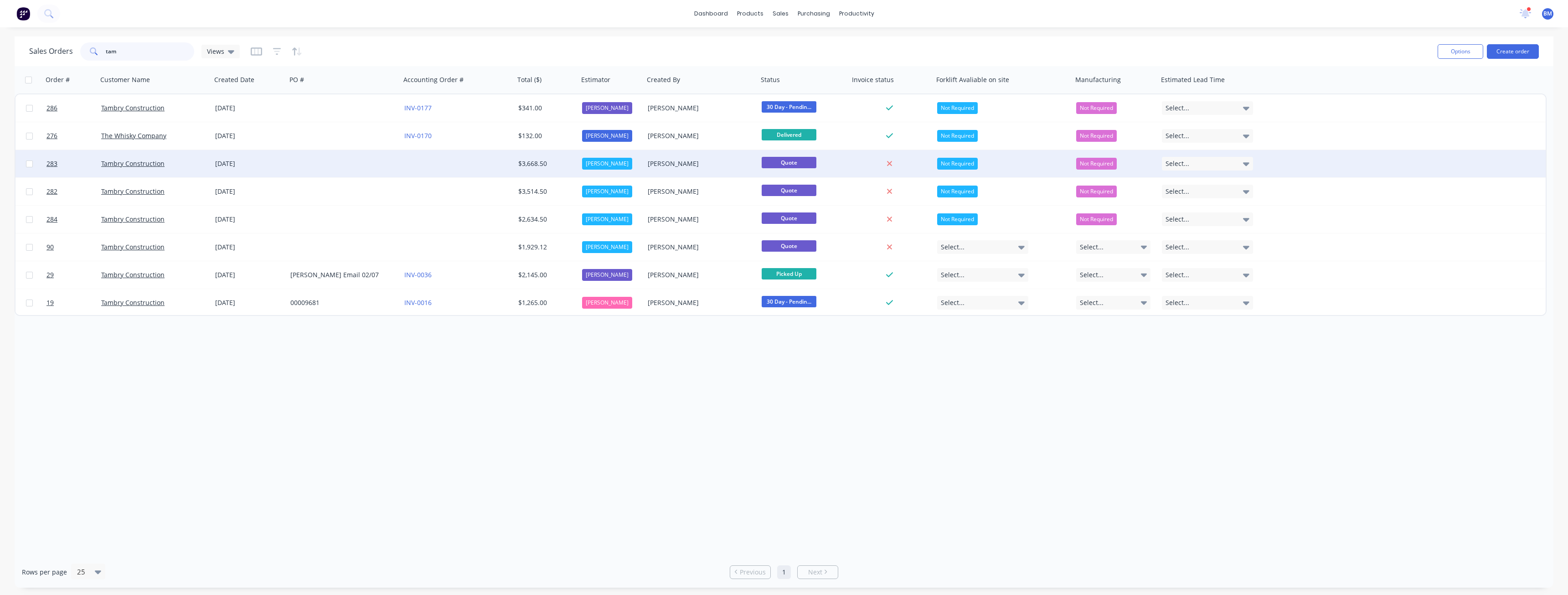
type input "tam"
click at [308, 161] on div at bounding box center [344, 164] width 114 height 27
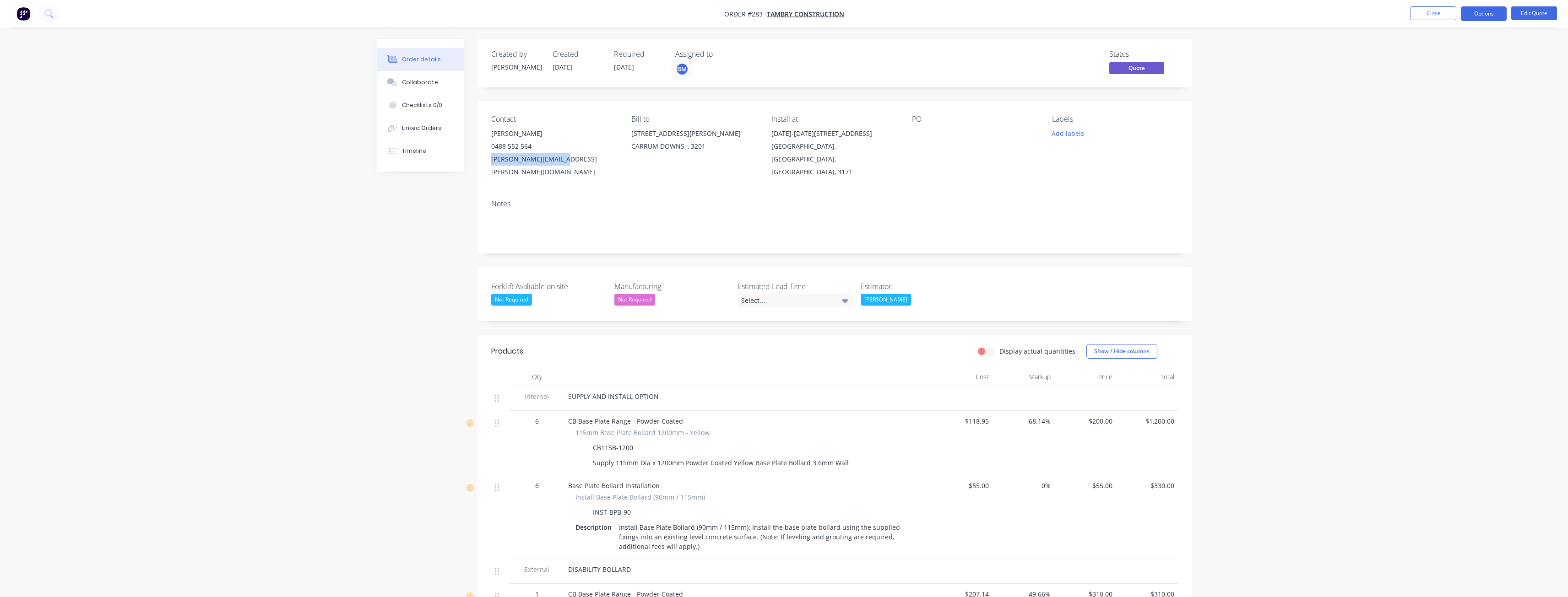
drag, startPoint x: 564, startPoint y: 156, endPoint x: 488, endPoint y: 161, distance: 76.2
click at [488, 161] on div "Contact [PERSON_NAME] 0488 552 564 [PERSON_NAME][EMAIL_ADDRESS][PERSON_NAME][DO…" at bounding box center [834, 147] width 714 height 91
copy div "[PERSON_NAME][EMAIL_ADDRESS][PERSON_NAME][DOMAIN_NAME]"
click at [283, 353] on div "Order details Collaborate Checklists 0/0 Linked Orders Timeline Order details C…" at bounding box center [784, 536] width 1568 height 1074
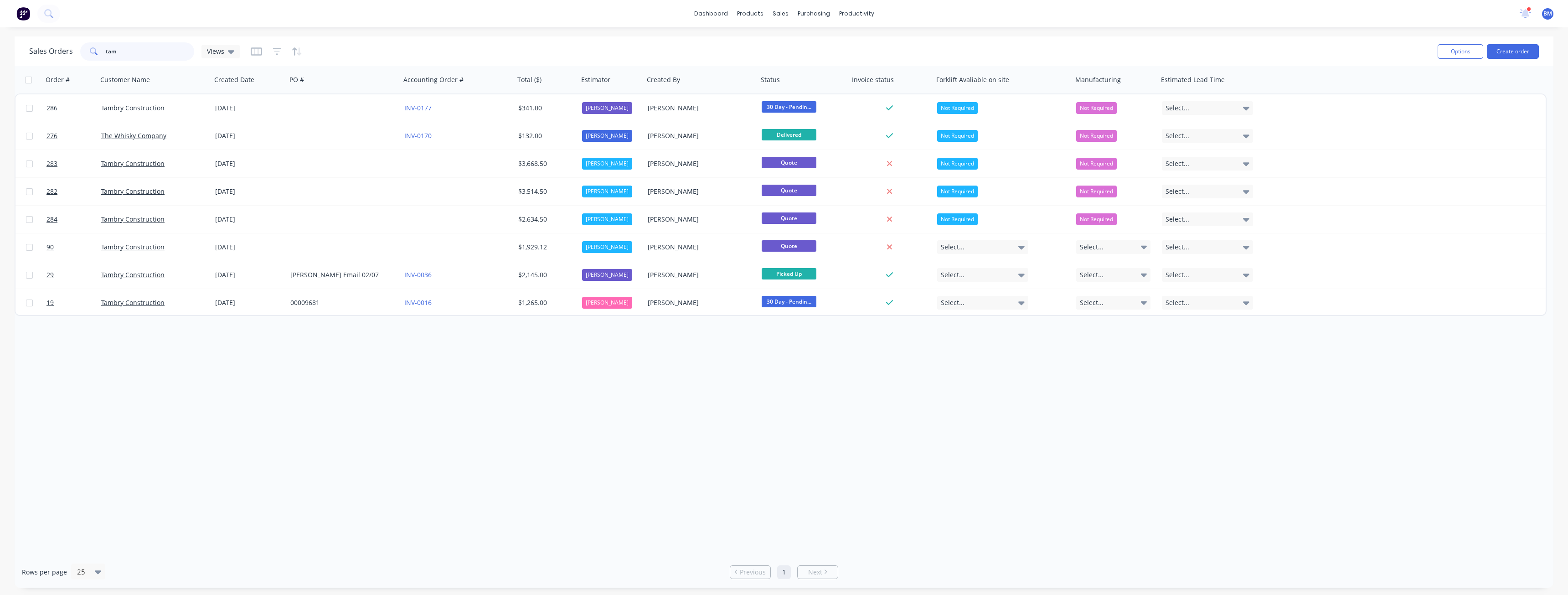
drag, startPoint x: 124, startPoint y: 50, endPoint x: 98, endPoint y: 54, distance: 26.3
click at [98, 54] on div "tam" at bounding box center [137, 51] width 114 height 18
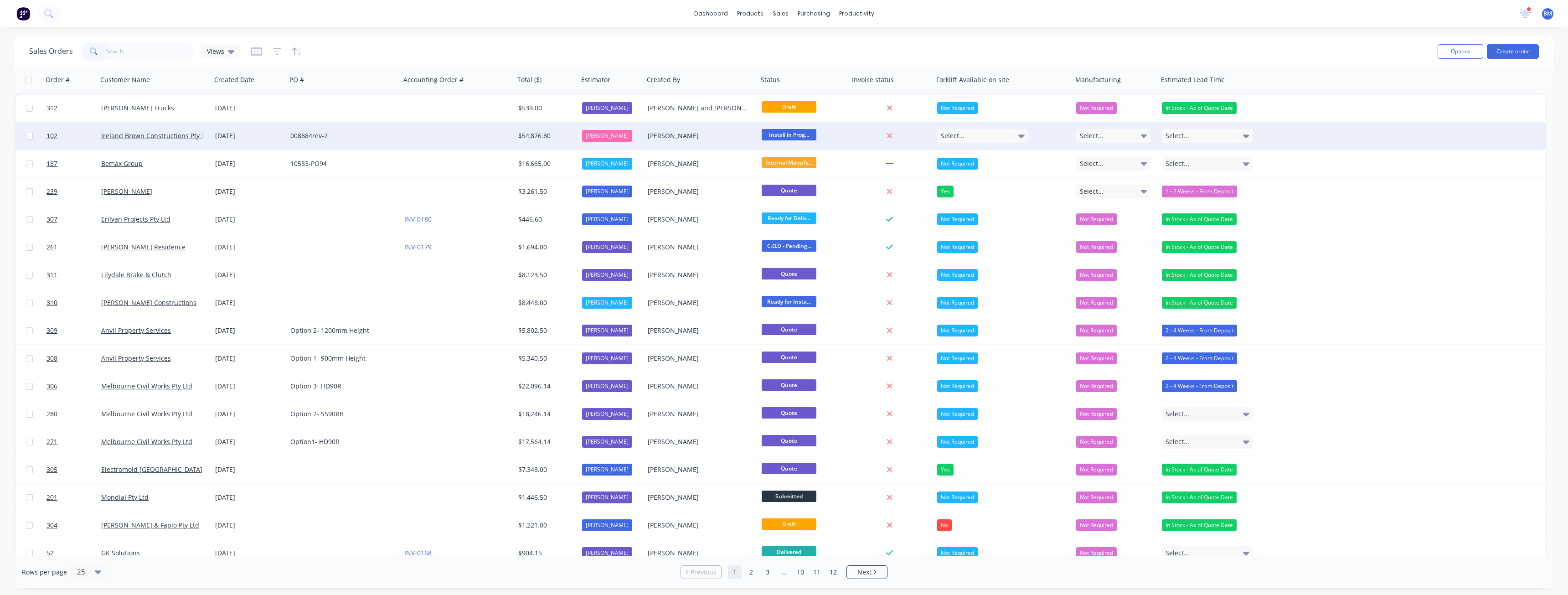
click at [369, 130] on div "008884rev-2" at bounding box center [344, 136] width 114 height 27
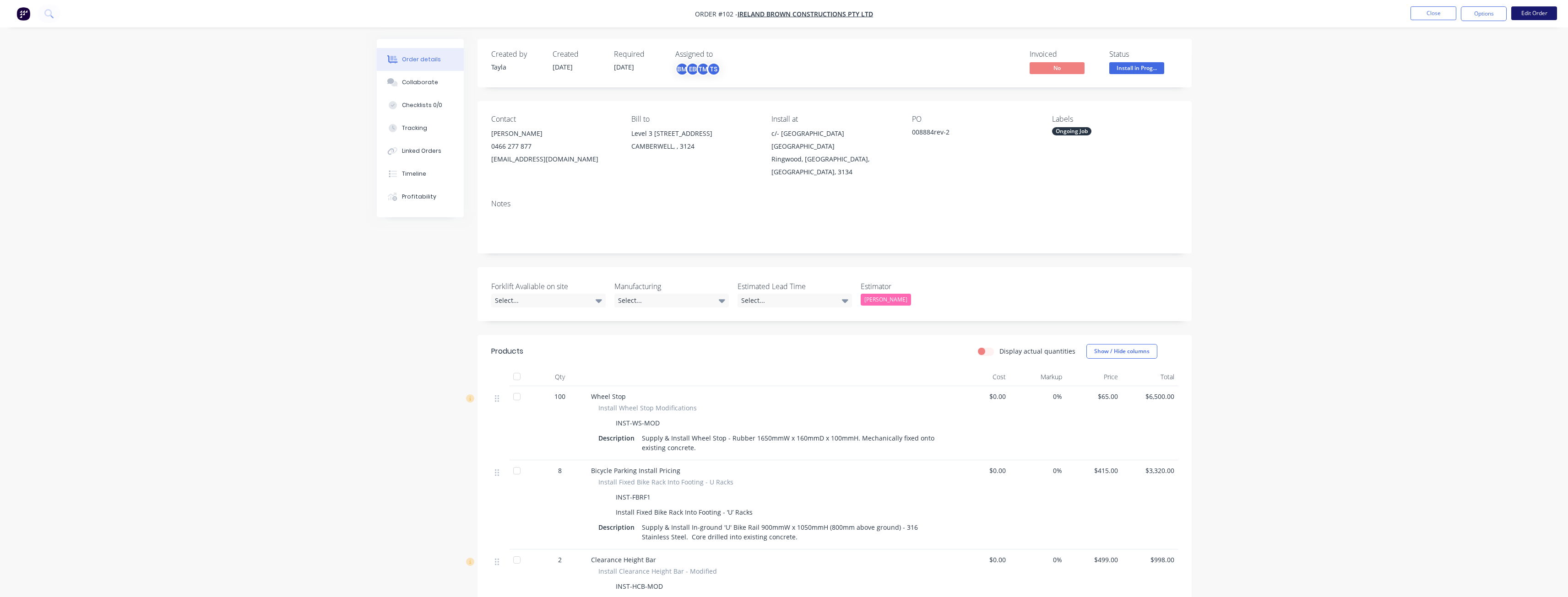
click at [1528, 13] on button "Edit Order" at bounding box center [1533, 13] width 46 height 14
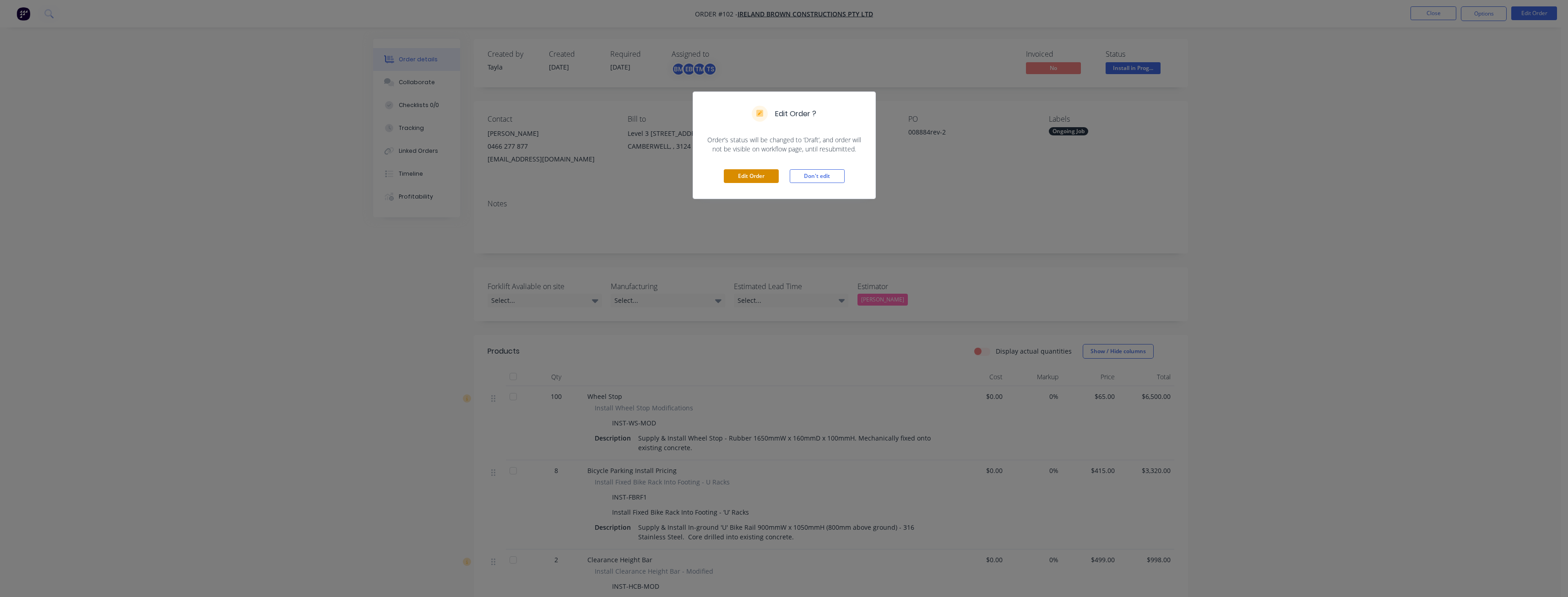
click at [761, 174] on button "Edit Order" at bounding box center [751, 176] width 55 height 14
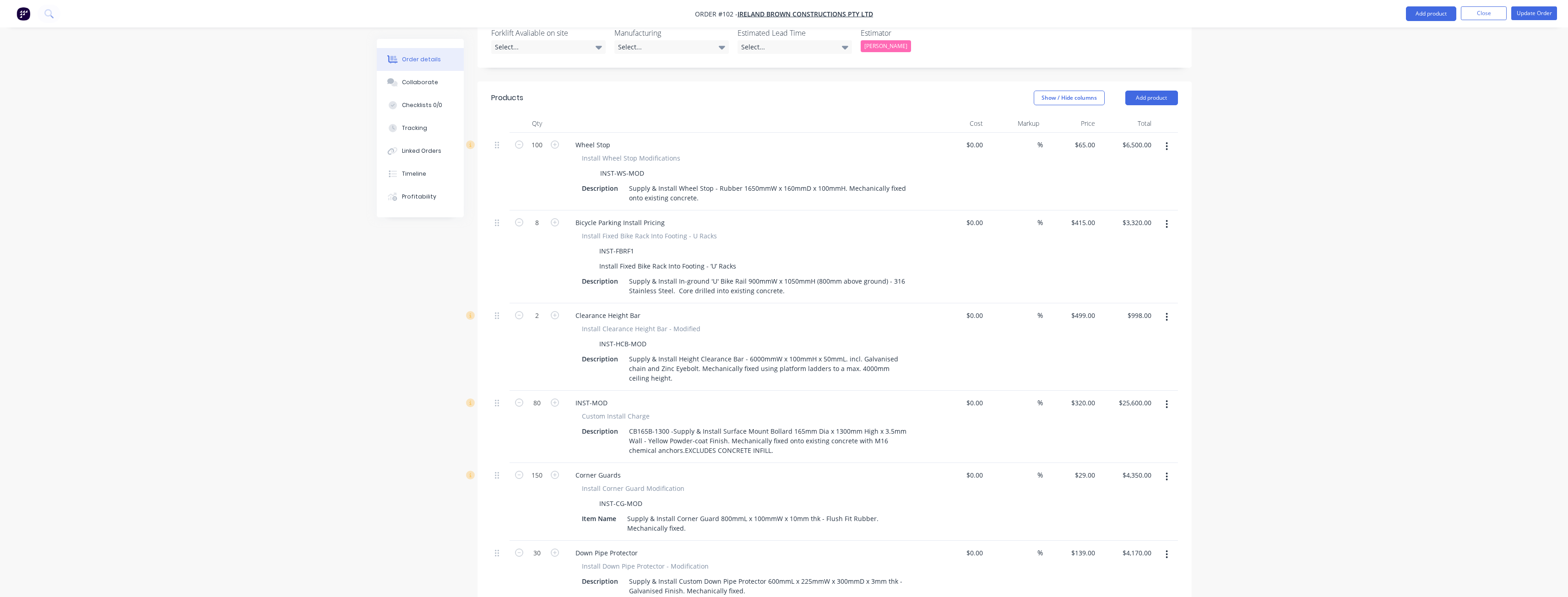
scroll to position [183, 0]
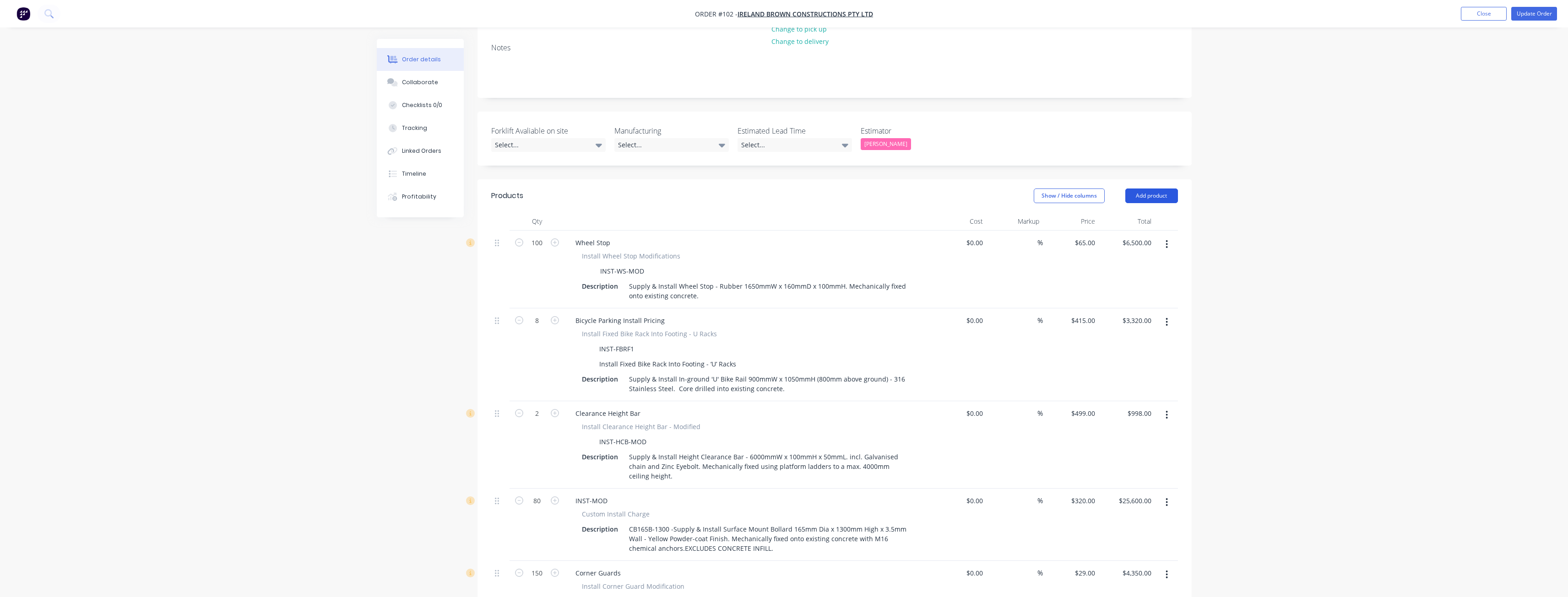
click at [1143, 189] on button "Add product" at bounding box center [1151, 196] width 52 height 15
click at [1141, 212] on div "Product catalogue" at bounding box center [1133, 219] width 70 height 13
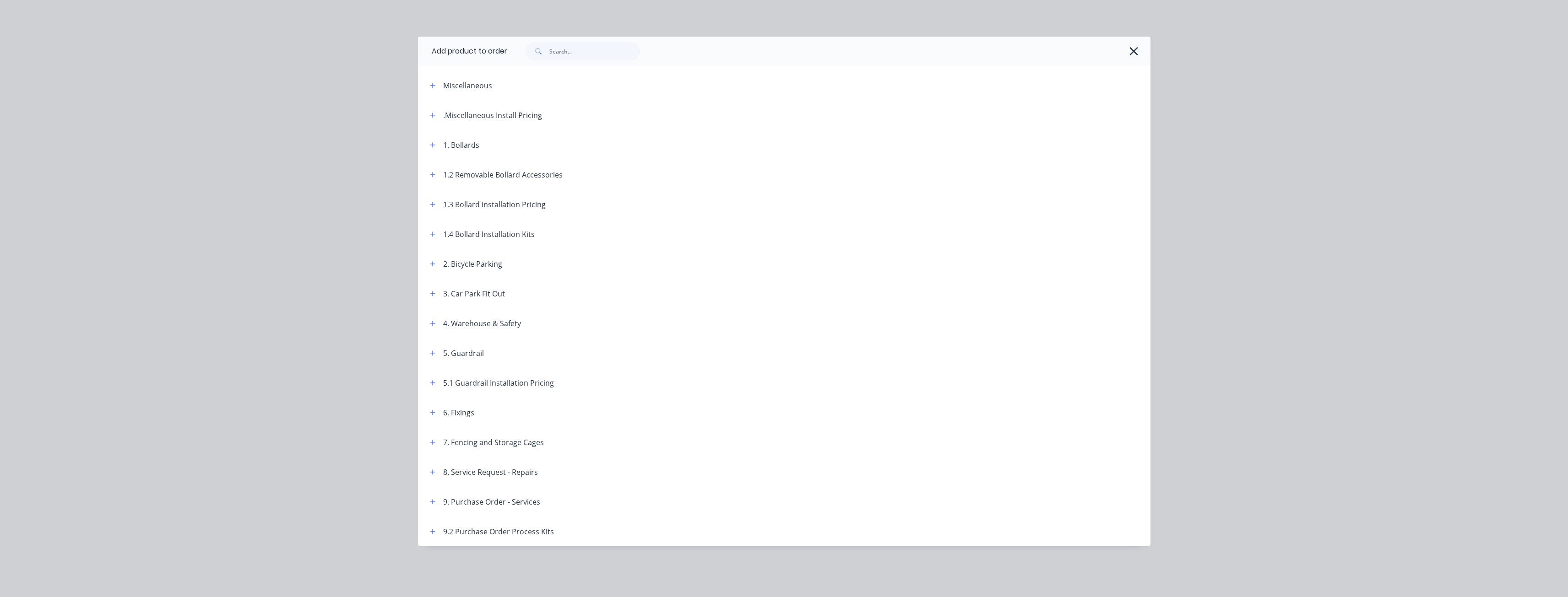
scroll to position [412, 0]
click at [433, 143] on icon "button" at bounding box center [433, 144] width 5 height 6
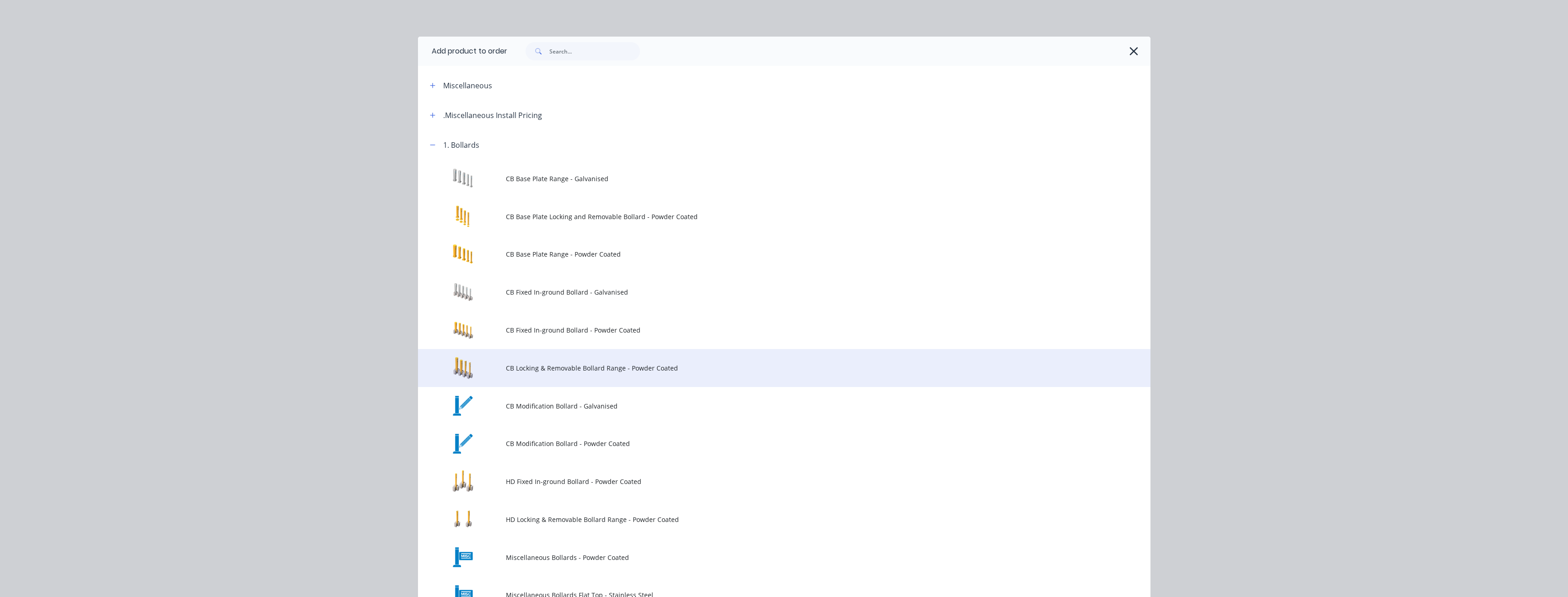
click at [548, 367] on span "CB Locking & Removable Bollard Range - Powder Coated" at bounding box center [764, 368] width 516 height 10
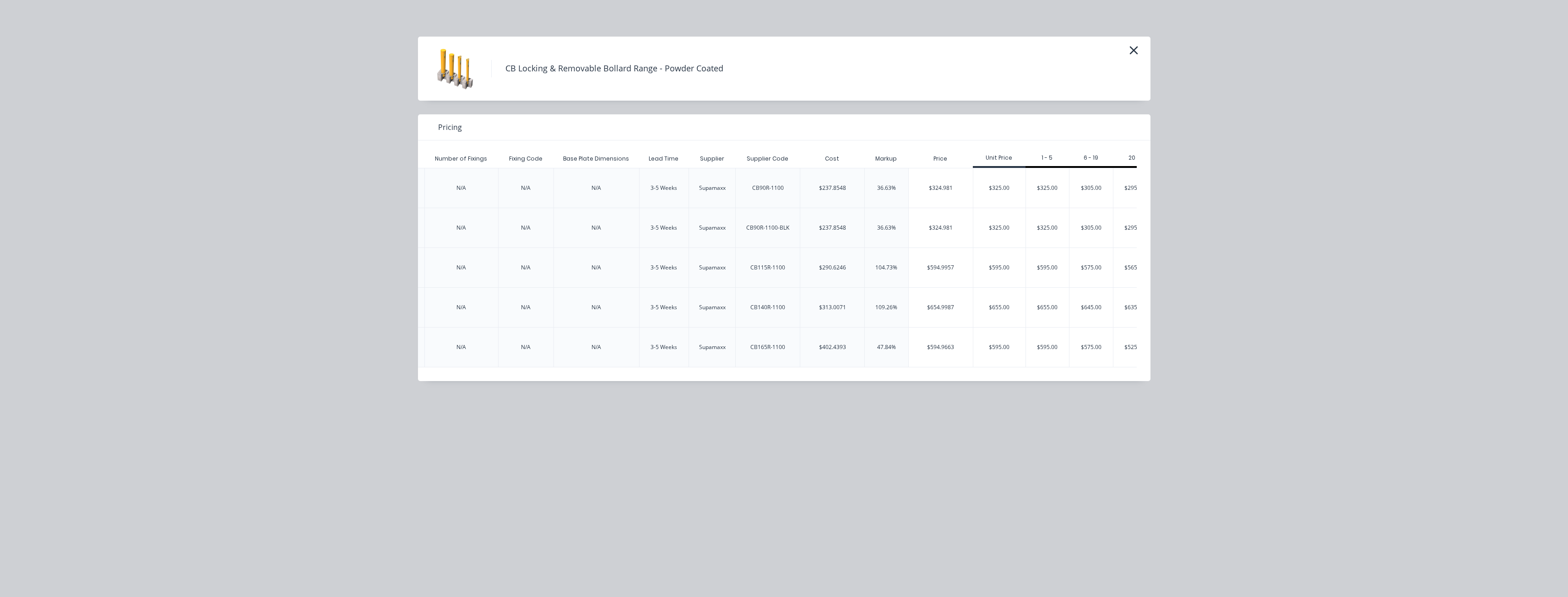
scroll to position [0, 954]
click at [1020, 309] on div "$655.00" at bounding box center [1028, 308] width 44 height 39
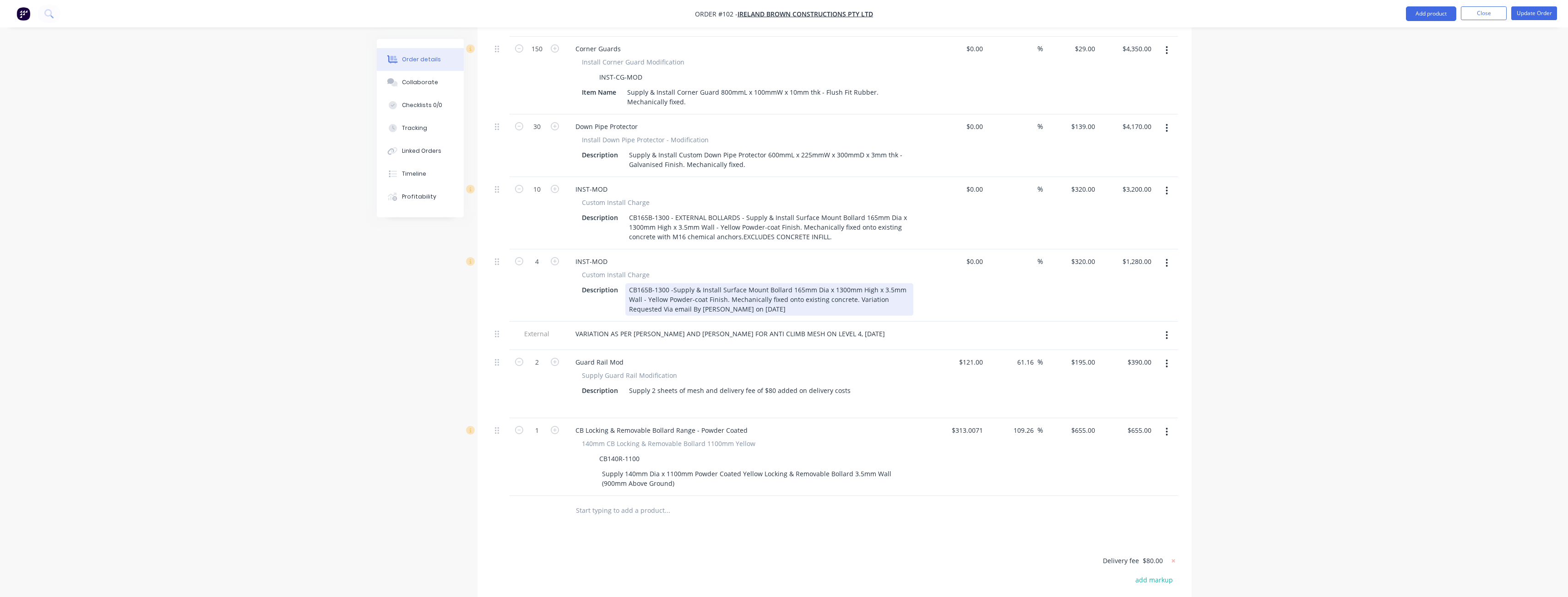
scroll to position [732, 0]
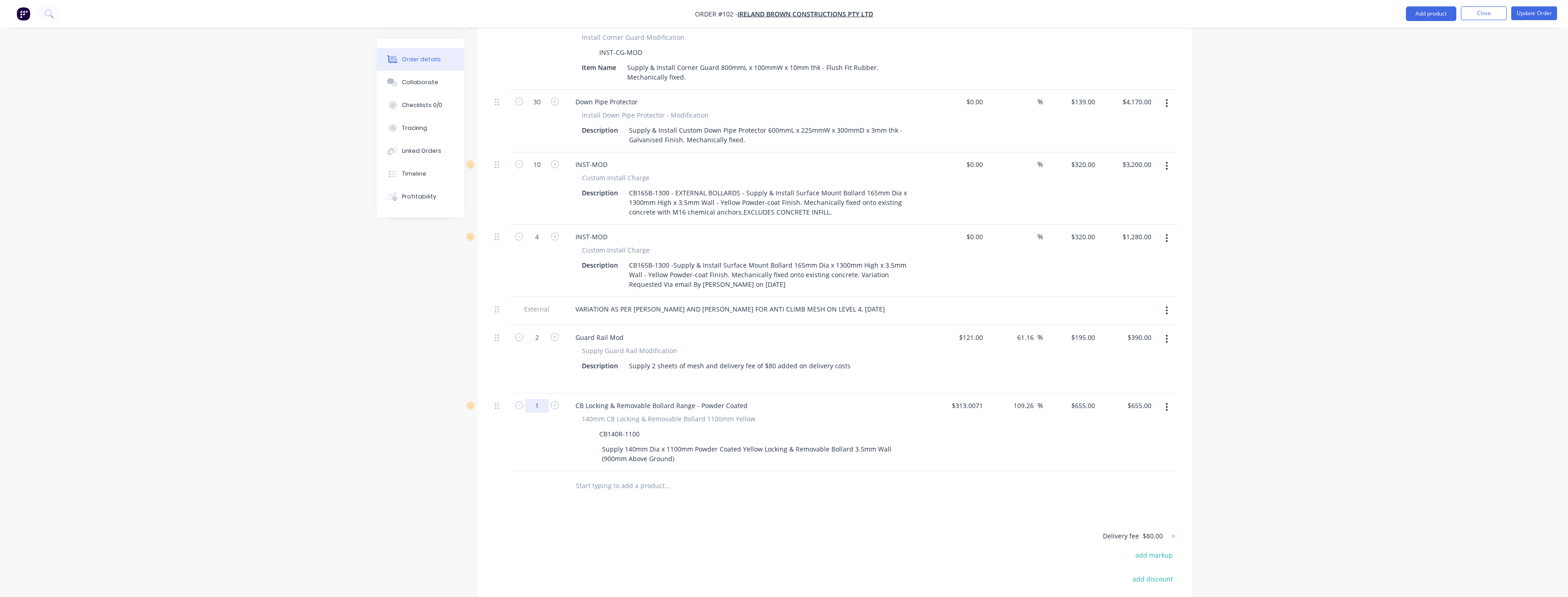
type input "6"
type input "$3,930.00"
click at [559, 501] on div "Products Show / Hide columns Add product Qty Cost Markup Price Total 100 Wheel …" at bounding box center [834, 173] width 714 height 1086
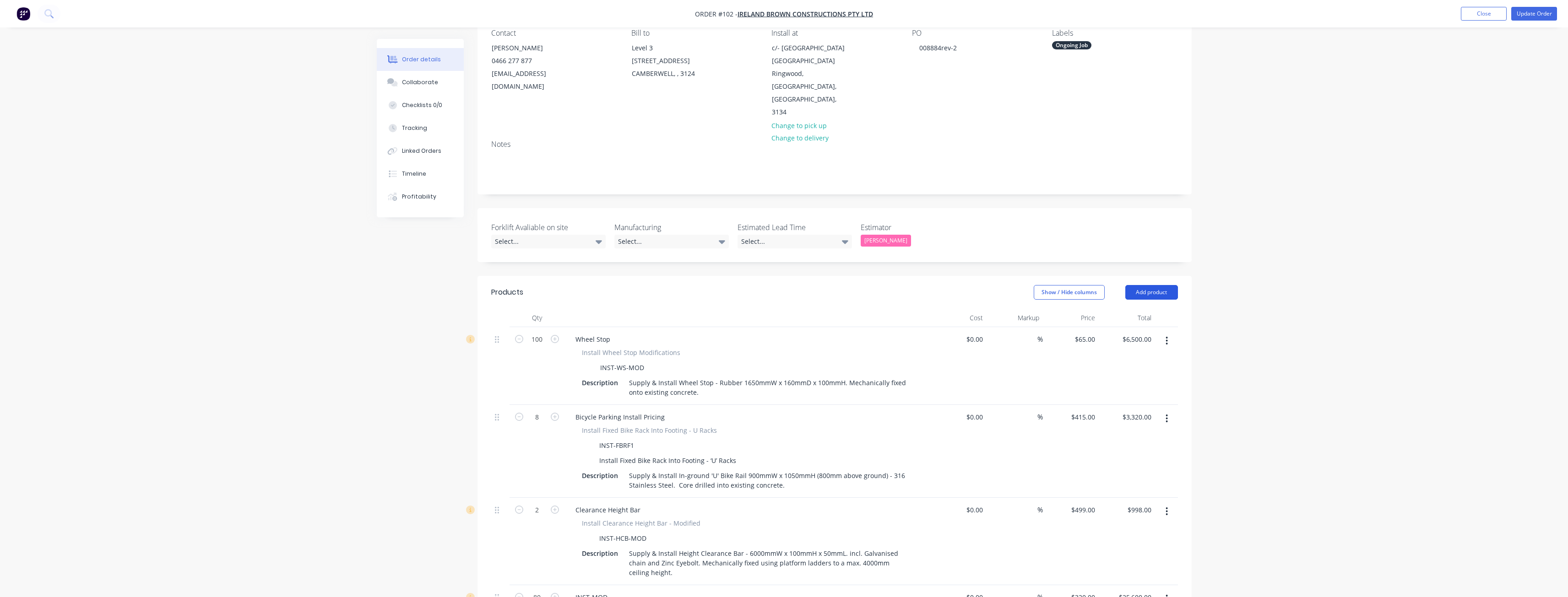
scroll to position [91, 0]
click at [1144, 280] on button "Add product" at bounding box center [1151, 287] width 52 height 15
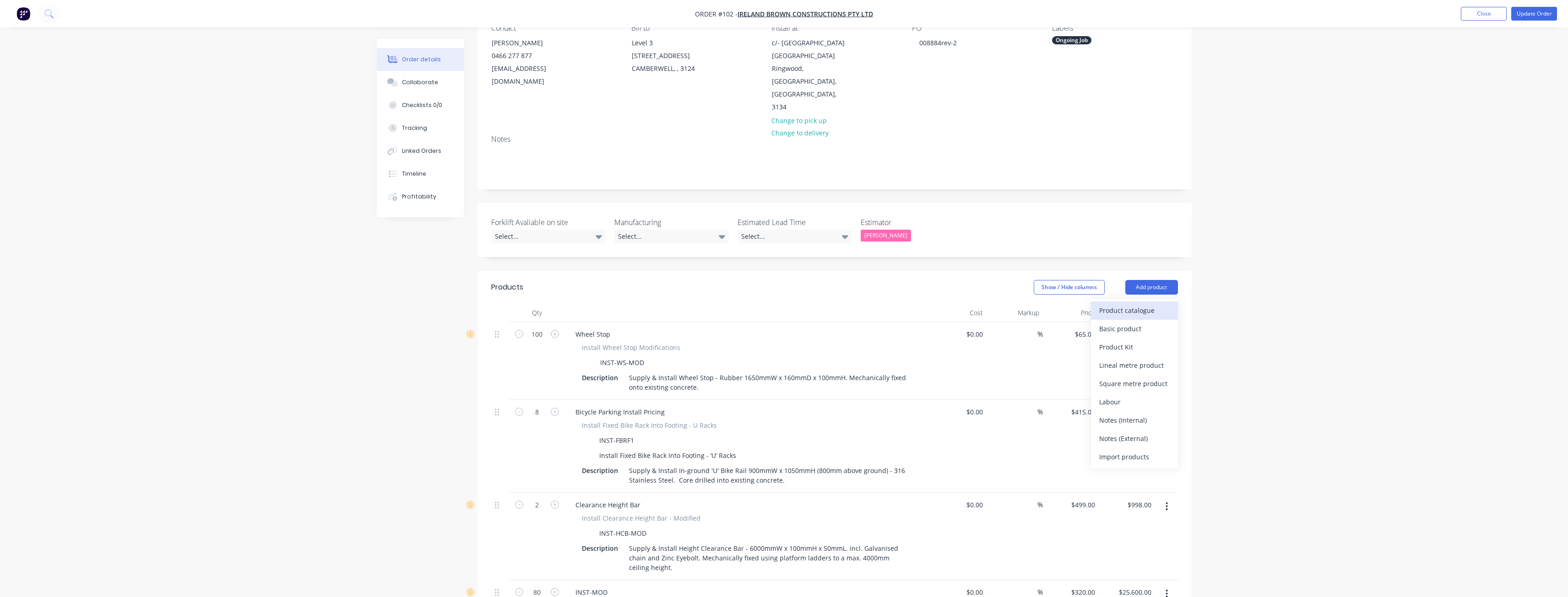
click at [1124, 304] on div "Product catalogue" at bounding box center [1133, 310] width 70 height 13
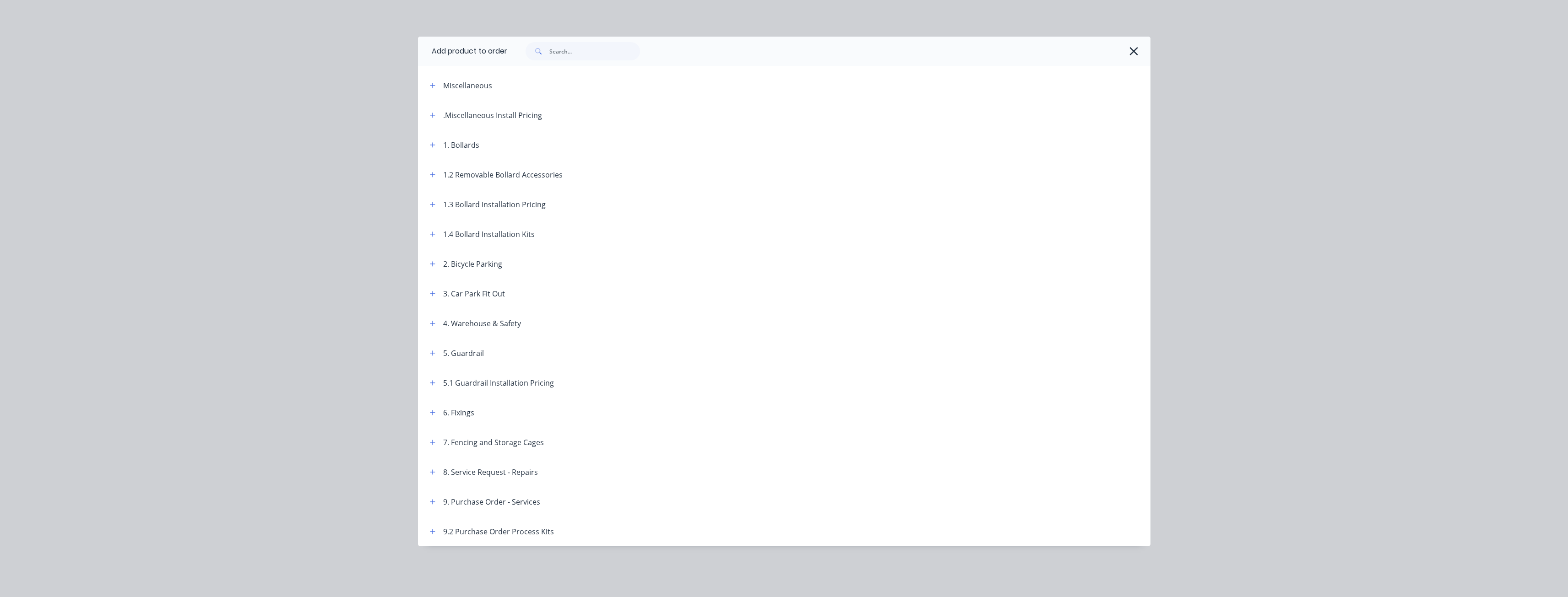
click at [430, 197] on header "1.3 Bollard Installation Pricing" at bounding box center [784, 204] width 732 height 30
click at [432, 202] on icon "button" at bounding box center [433, 204] width 5 height 6
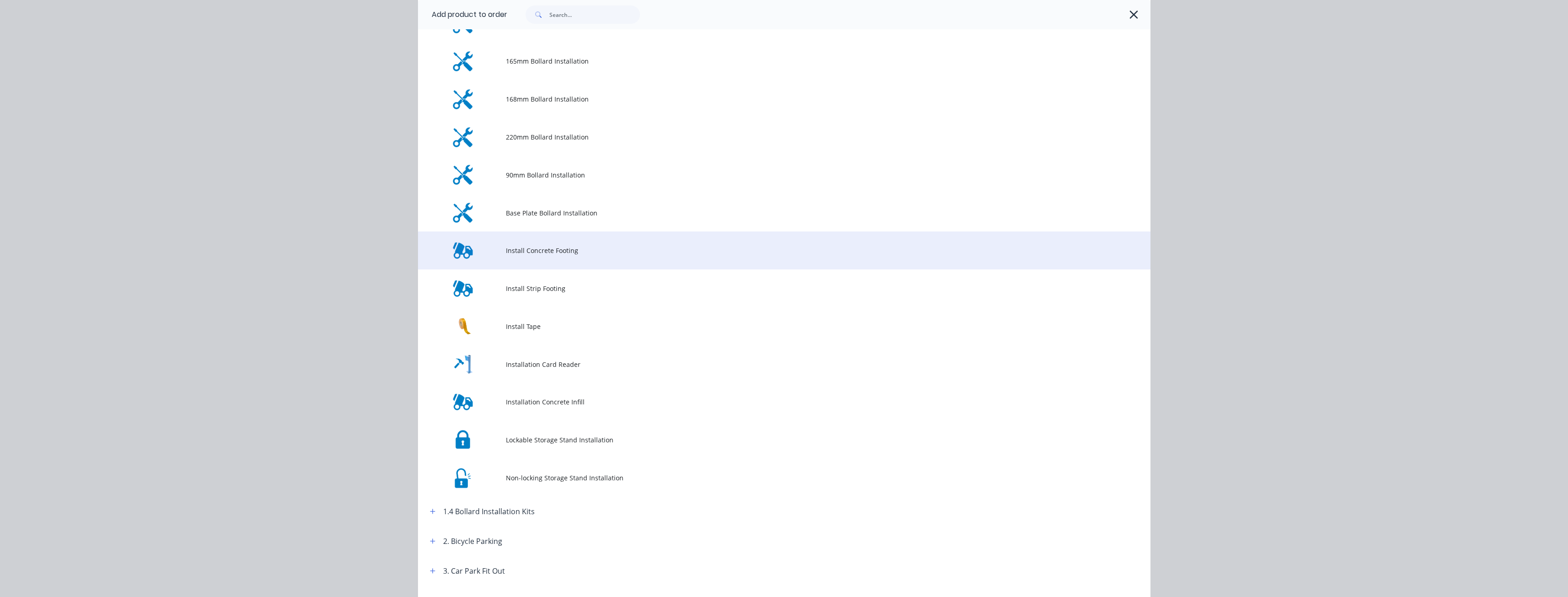
scroll to position [274, 0]
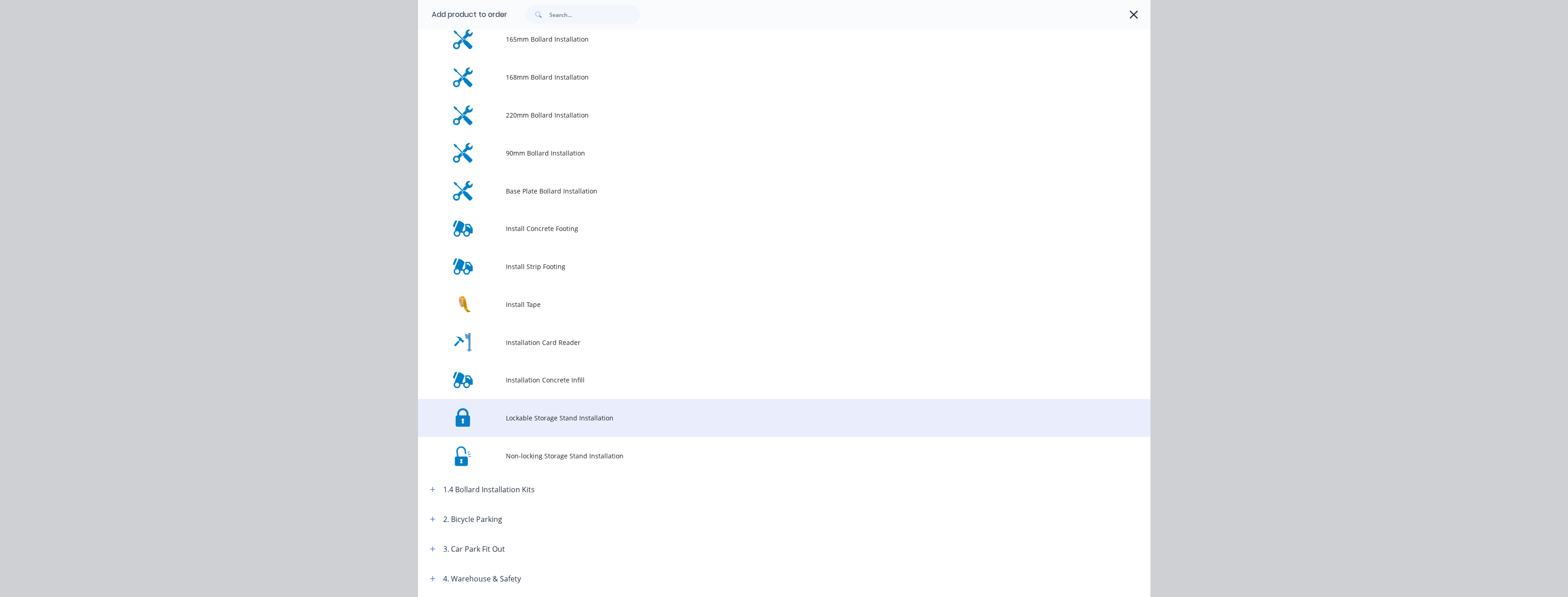
click at [562, 419] on span "Lockable Storage Stand Installation" at bounding box center [764, 418] width 516 height 10
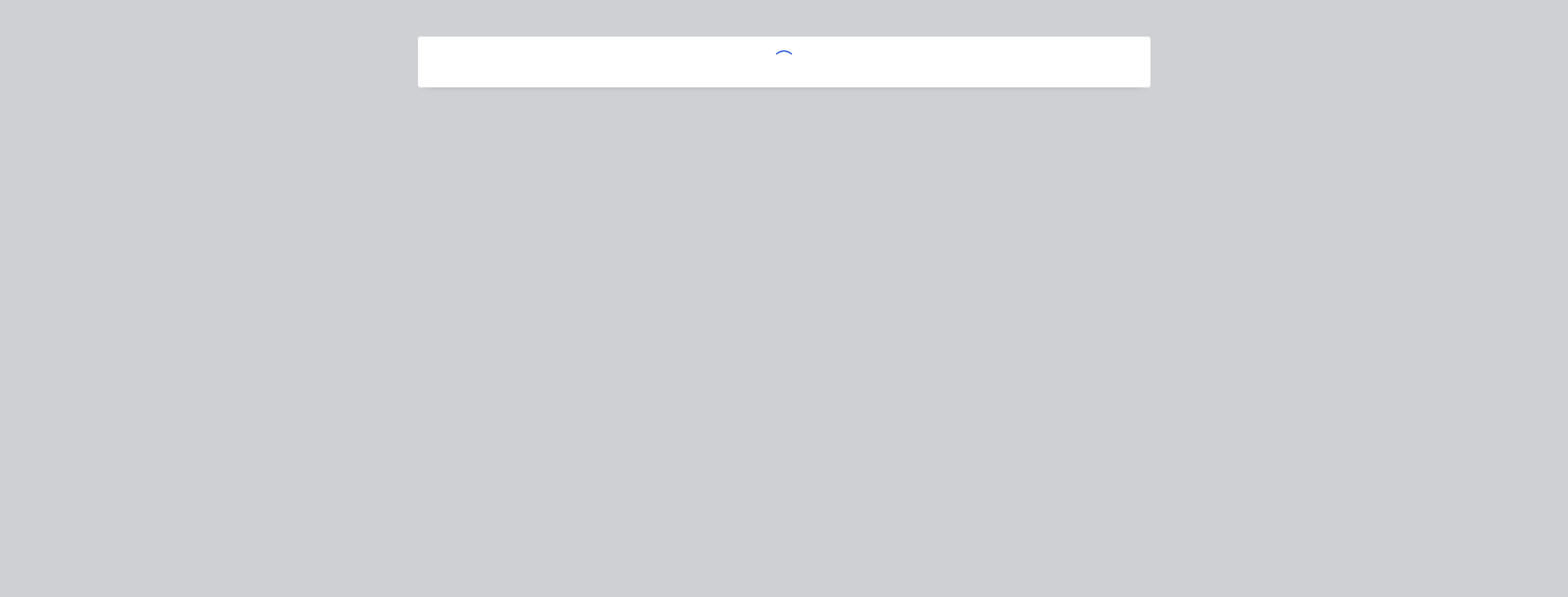
scroll to position [0, 0]
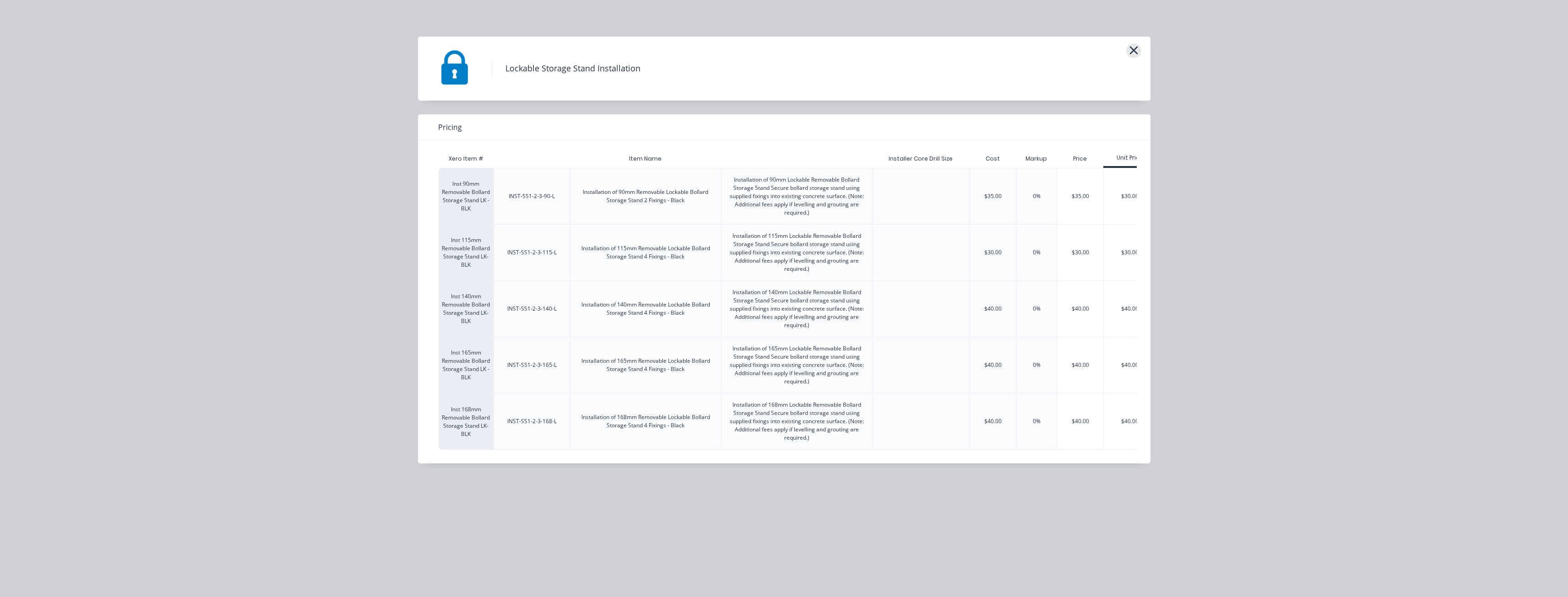
click at [1133, 47] on icon "button" at bounding box center [1133, 50] width 10 height 13
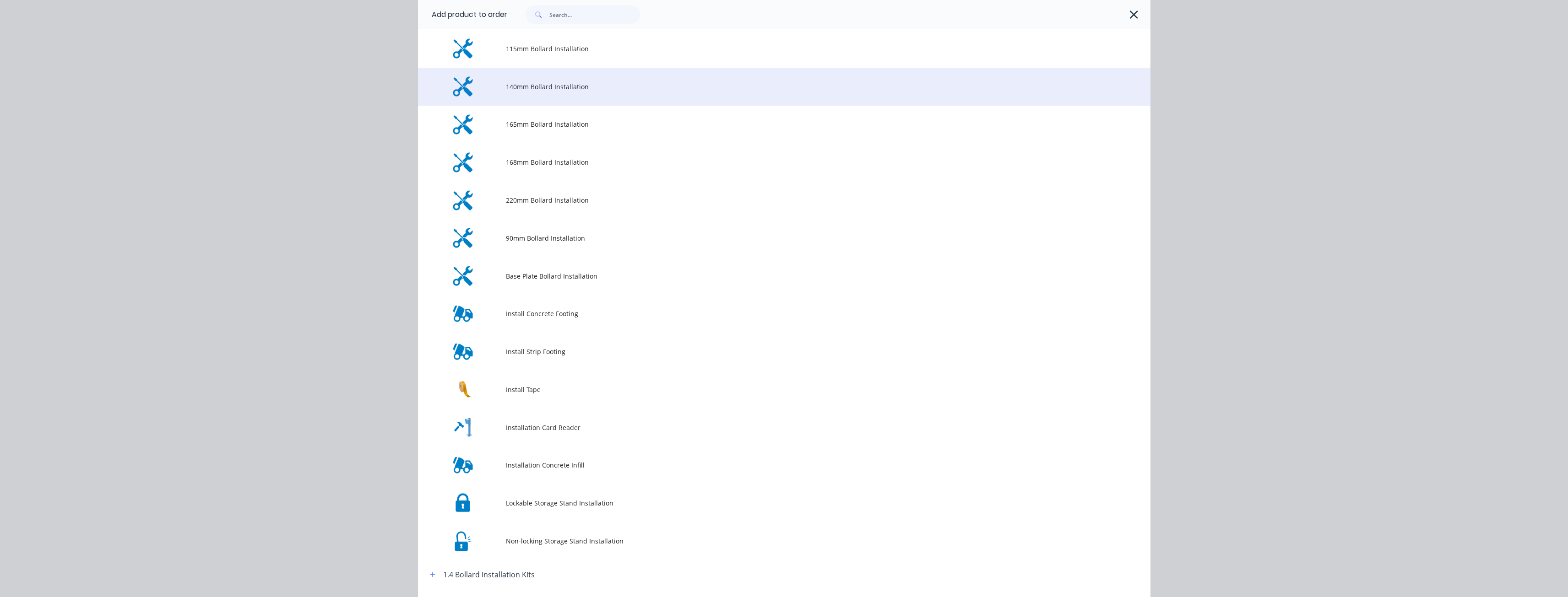
click at [542, 83] on span "140mm Bollard Installation" at bounding box center [764, 86] width 516 height 10
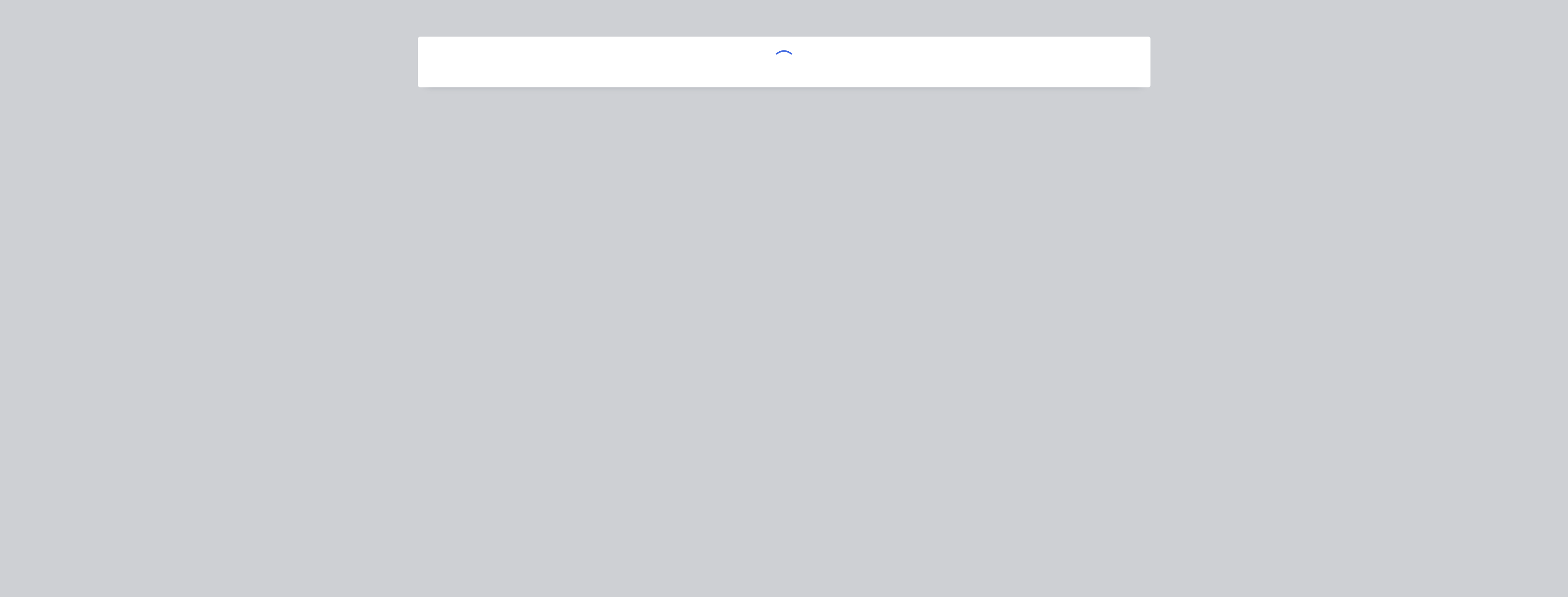
scroll to position [0, 0]
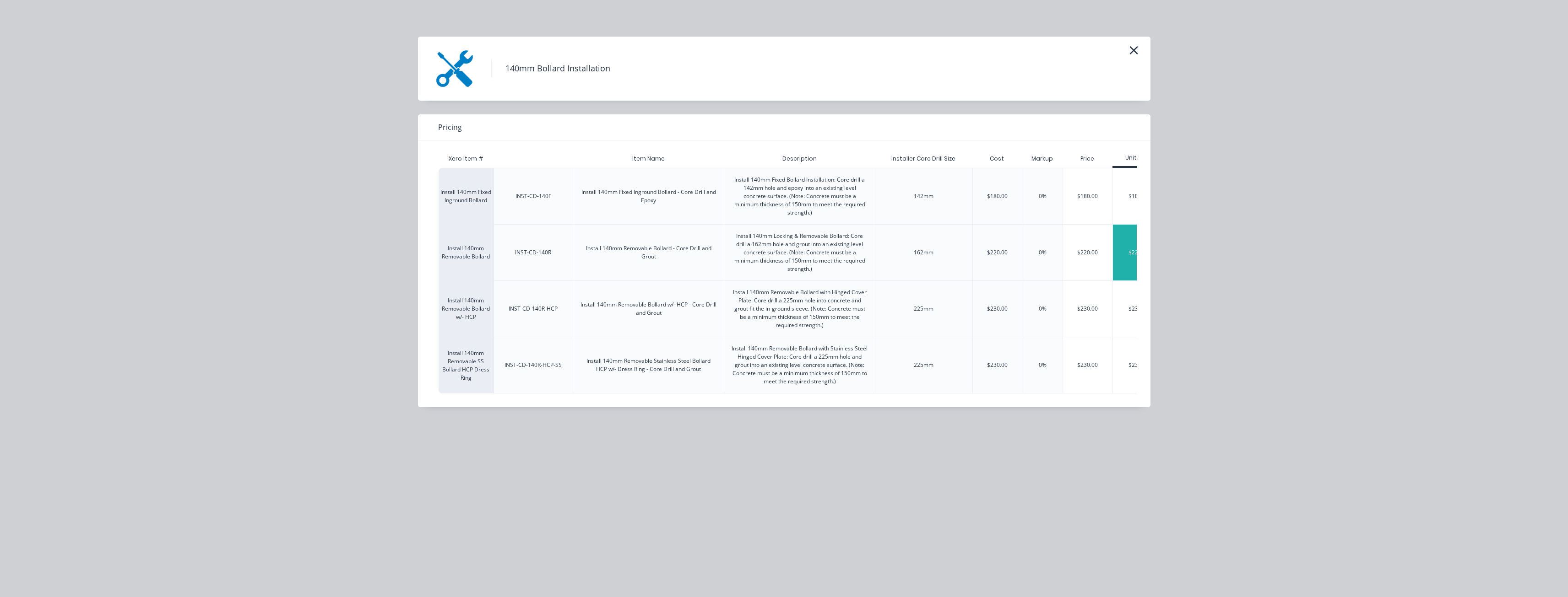
click at [1124, 256] on div "$220.00" at bounding box center [1139, 253] width 52 height 56
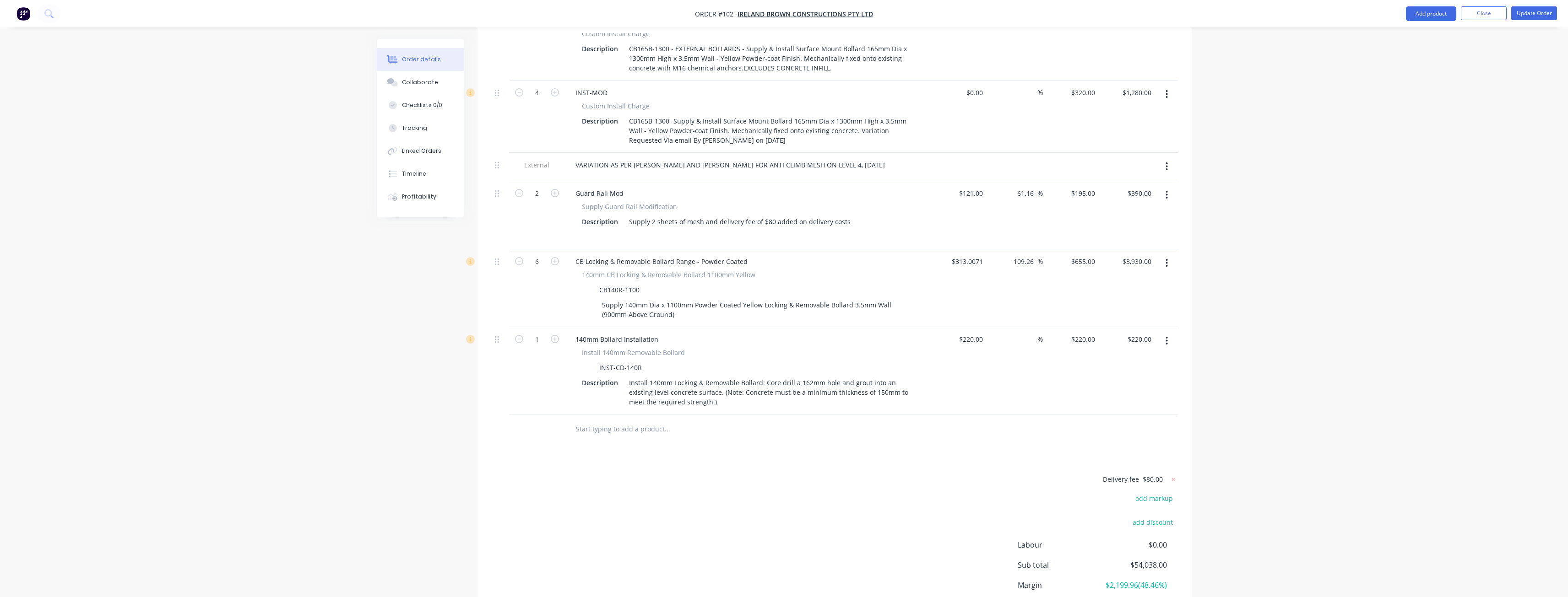
scroll to position [930, 0]
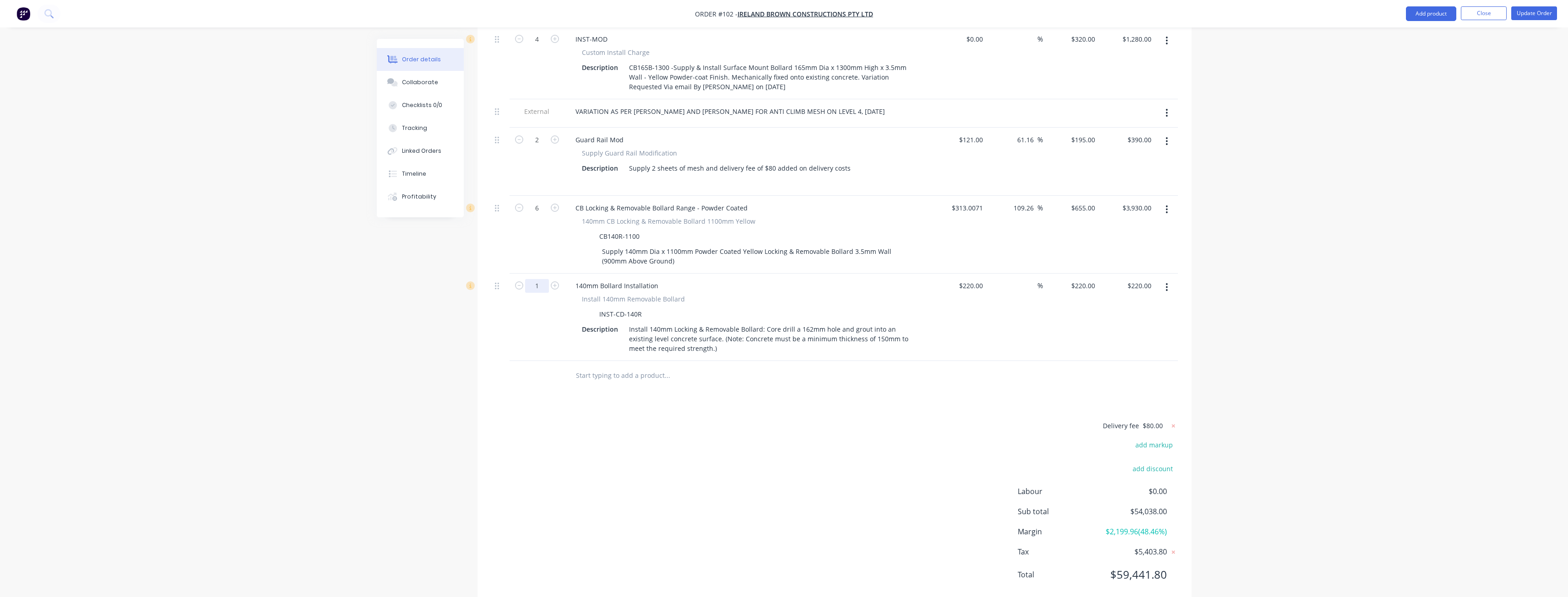
type input "6"
type input "$1,320.00"
click at [527, 386] on div "Products Show / Hide columns Add product Qty Cost Markup Price Total 100 Wheel …" at bounding box center [834, 19] width 714 height 1173
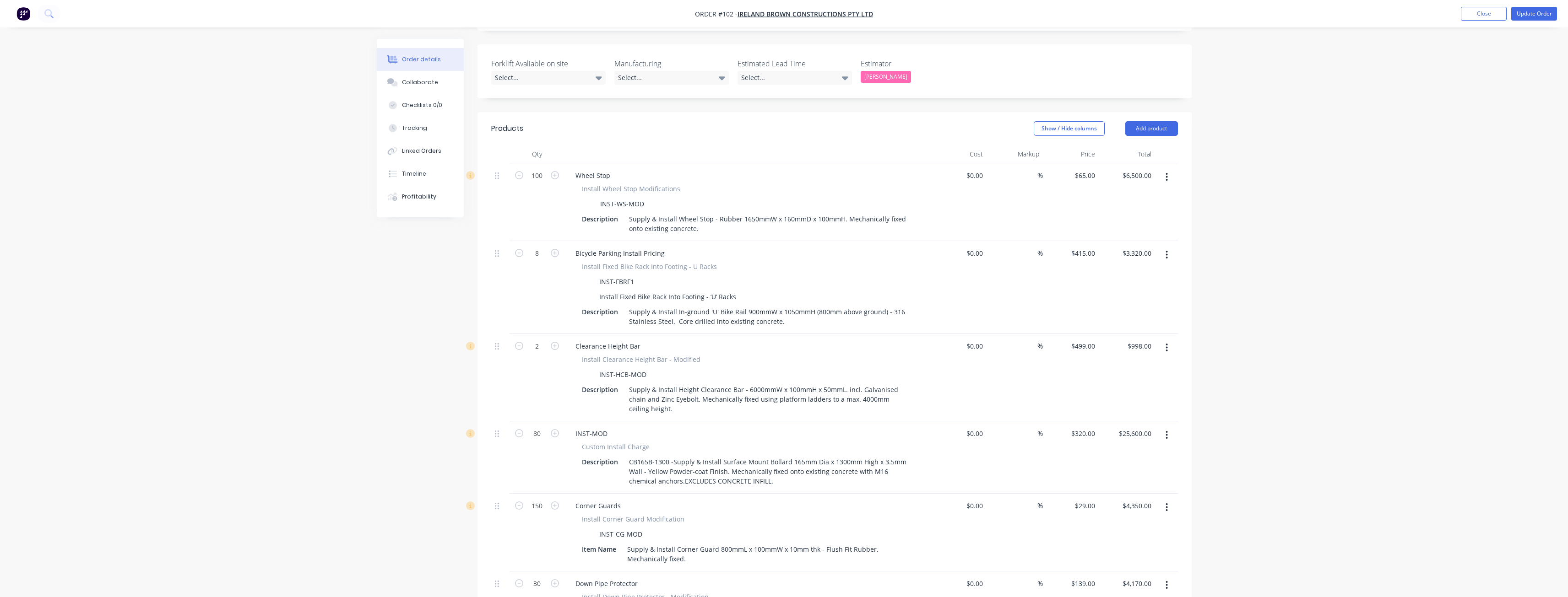
scroll to position [244, 0]
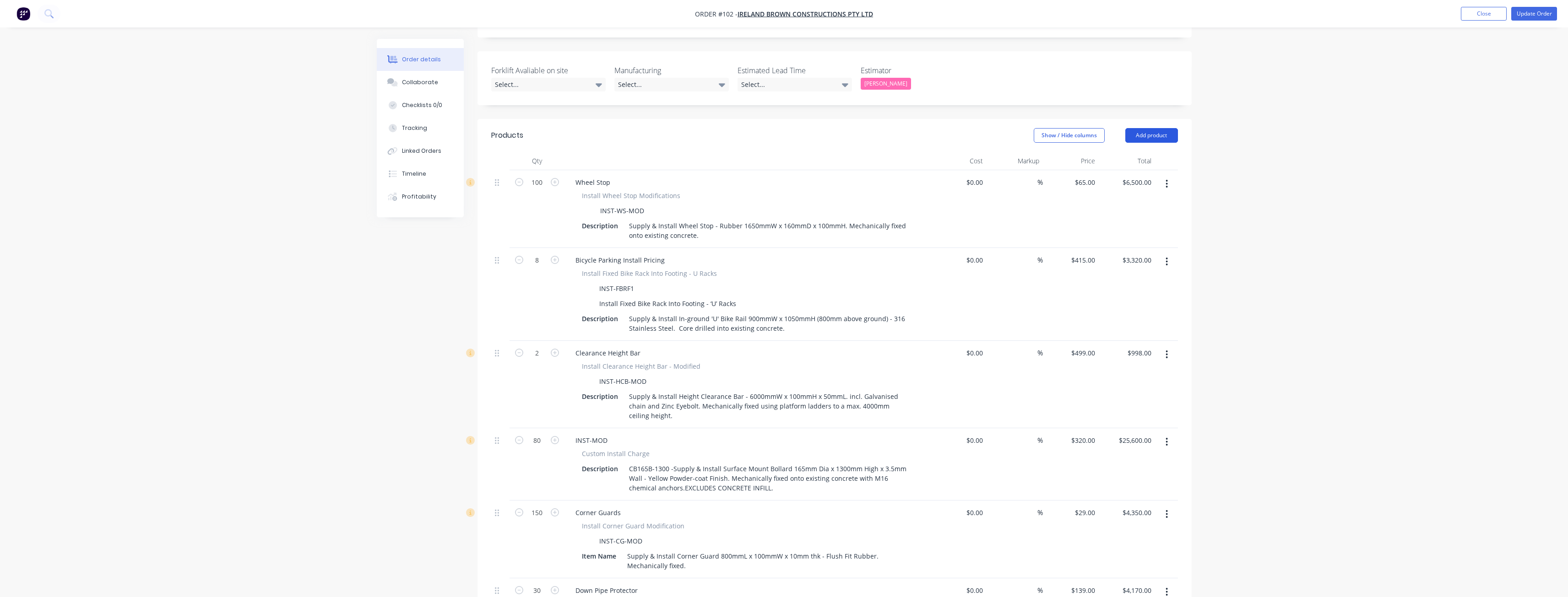
click at [1148, 128] on button "Add product" at bounding box center [1151, 135] width 52 height 15
click at [1137, 152] on div "Product catalogue" at bounding box center [1133, 158] width 70 height 13
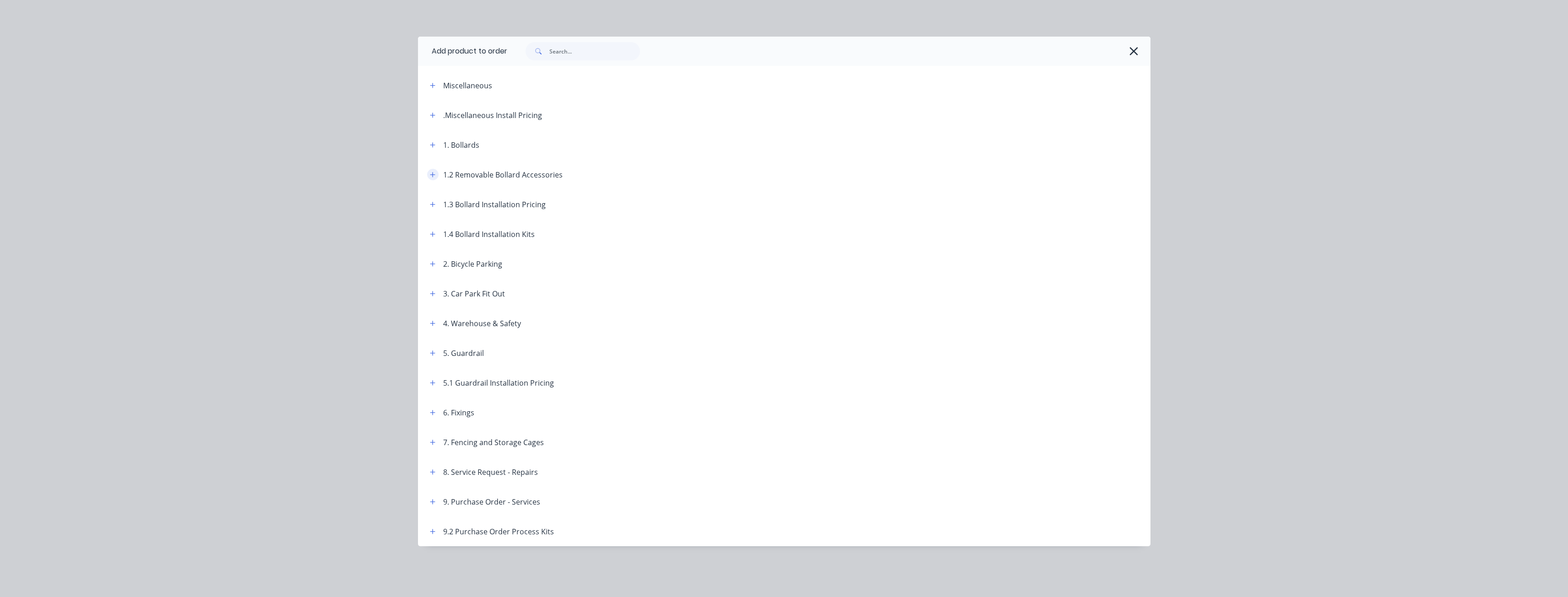
click at [433, 174] on icon "button" at bounding box center [432, 174] width 5 height 5
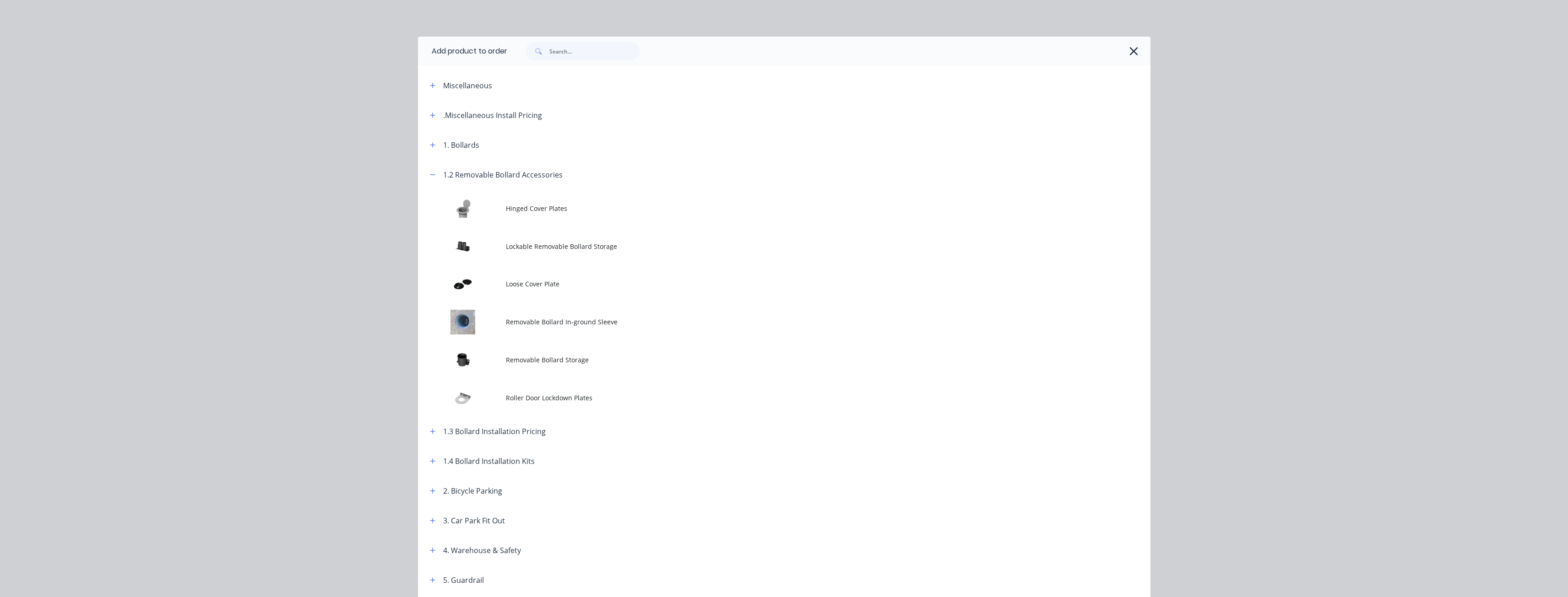
click at [522, 358] on span "Removable Bollard Storage" at bounding box center [764, 359] width 516 height 10
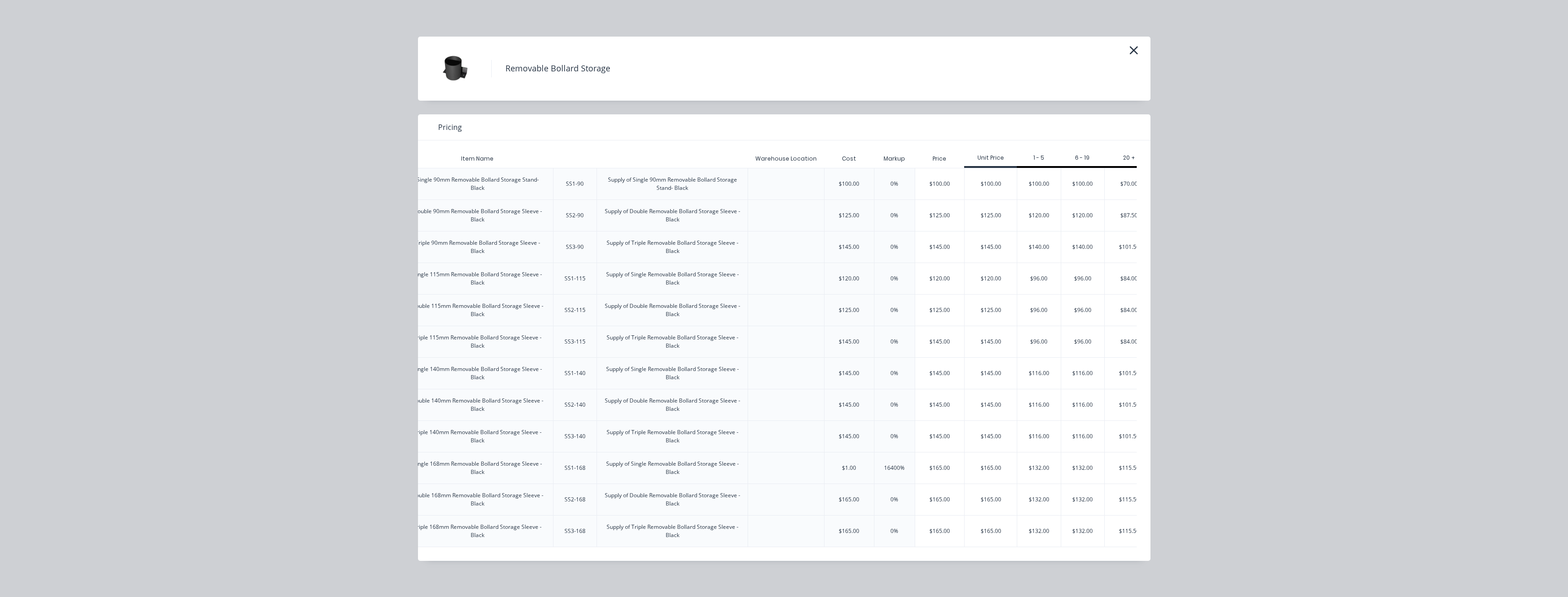
scroll to position [0, 109]
click at [1014, 434] on div "$116.00" at bounding box center [1022, 436] width 44 height 31
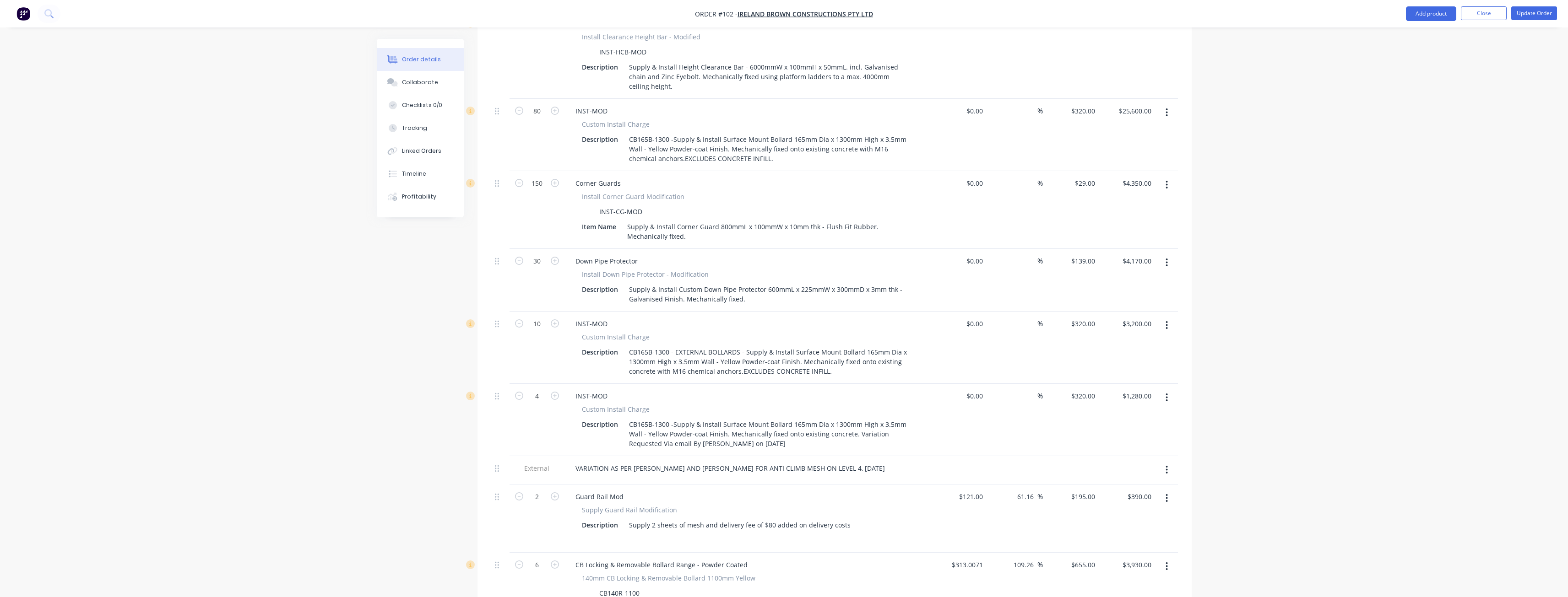
scroll to position [982, 0]
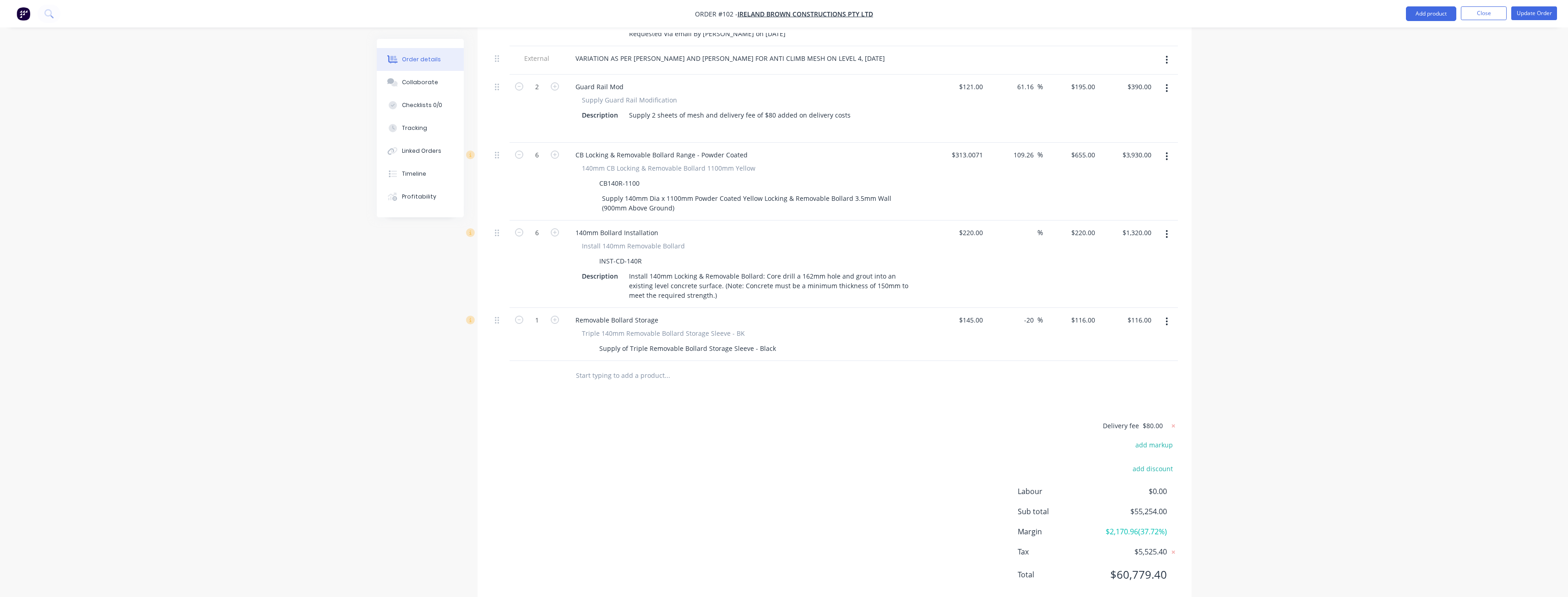
click at [1166, 317] on icon "button" at bounding box center [1166, 321] width 2 height 10
click at [1113, 394] on div "Delete" at bounding box center [1133, 400] width 70 height 13
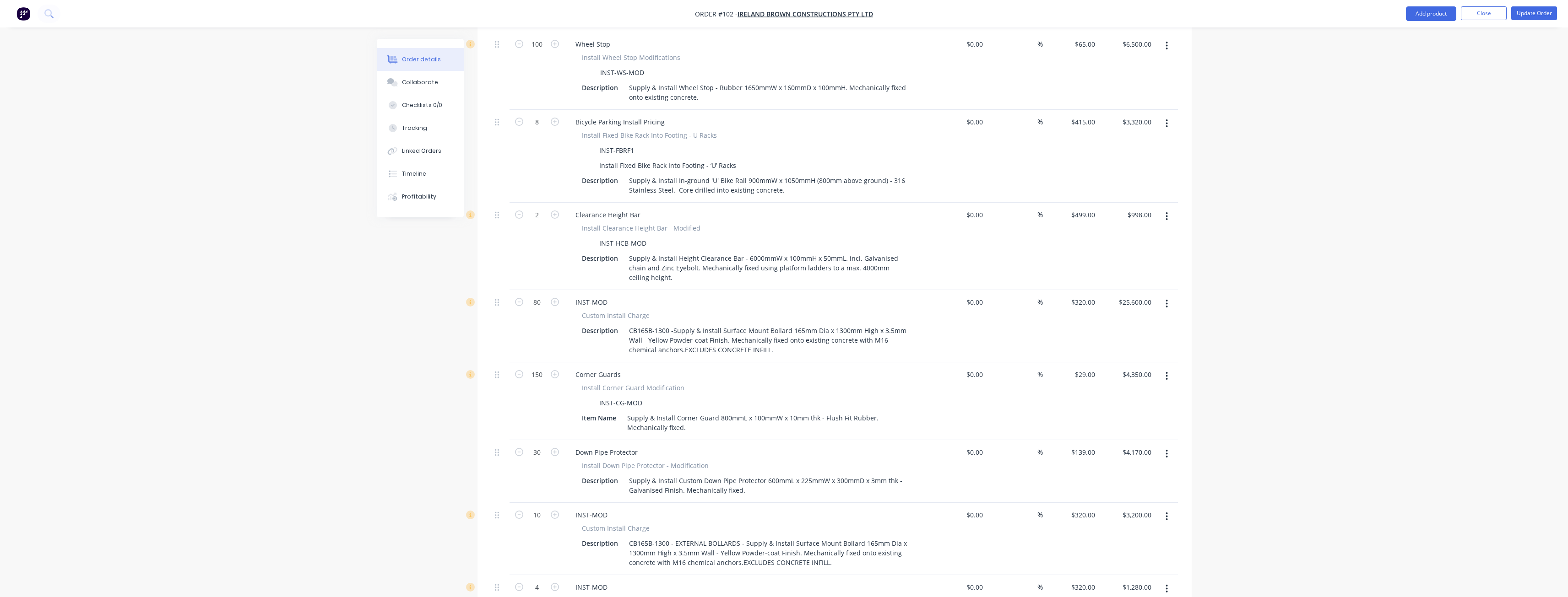
scroll to position [0, 0]
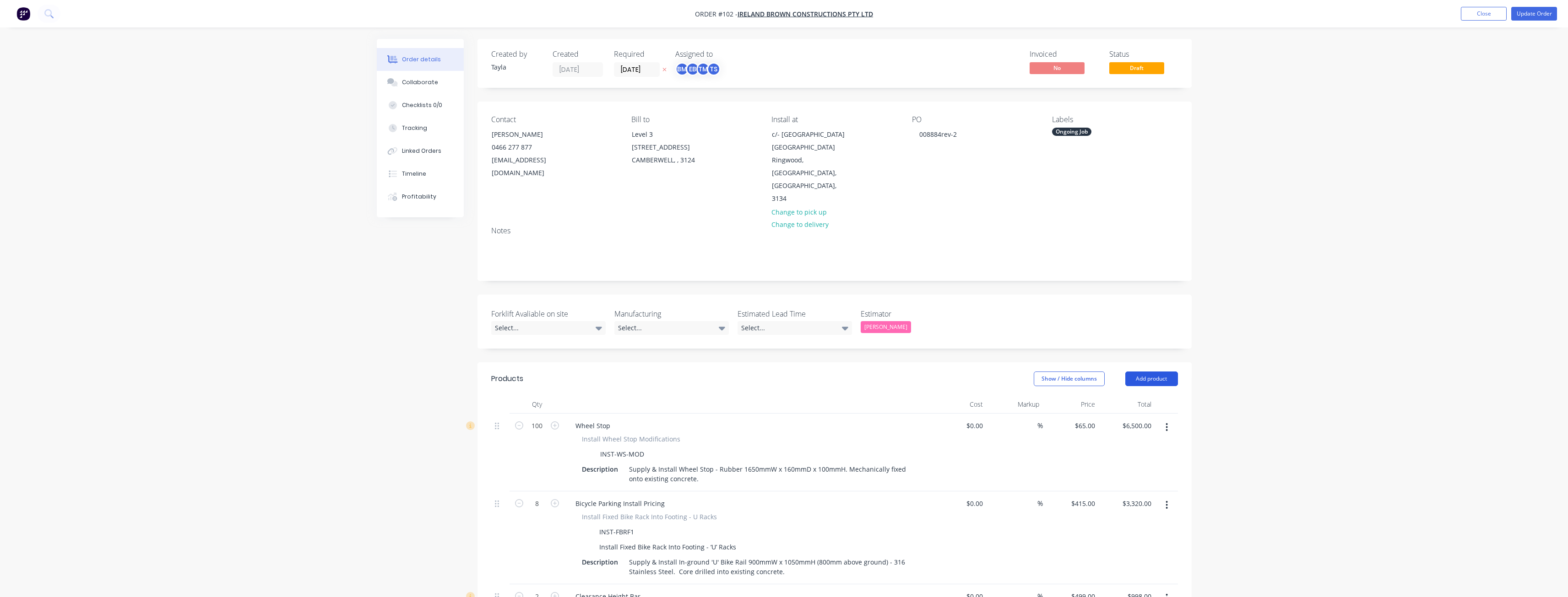
click at [1166, 372] on button "Add product" at bounding box center [1151, 379] width 52 height 15
click at [1121, 396] on div "Product catalogue" at bounding box center [1133, 402] width 70 height 13
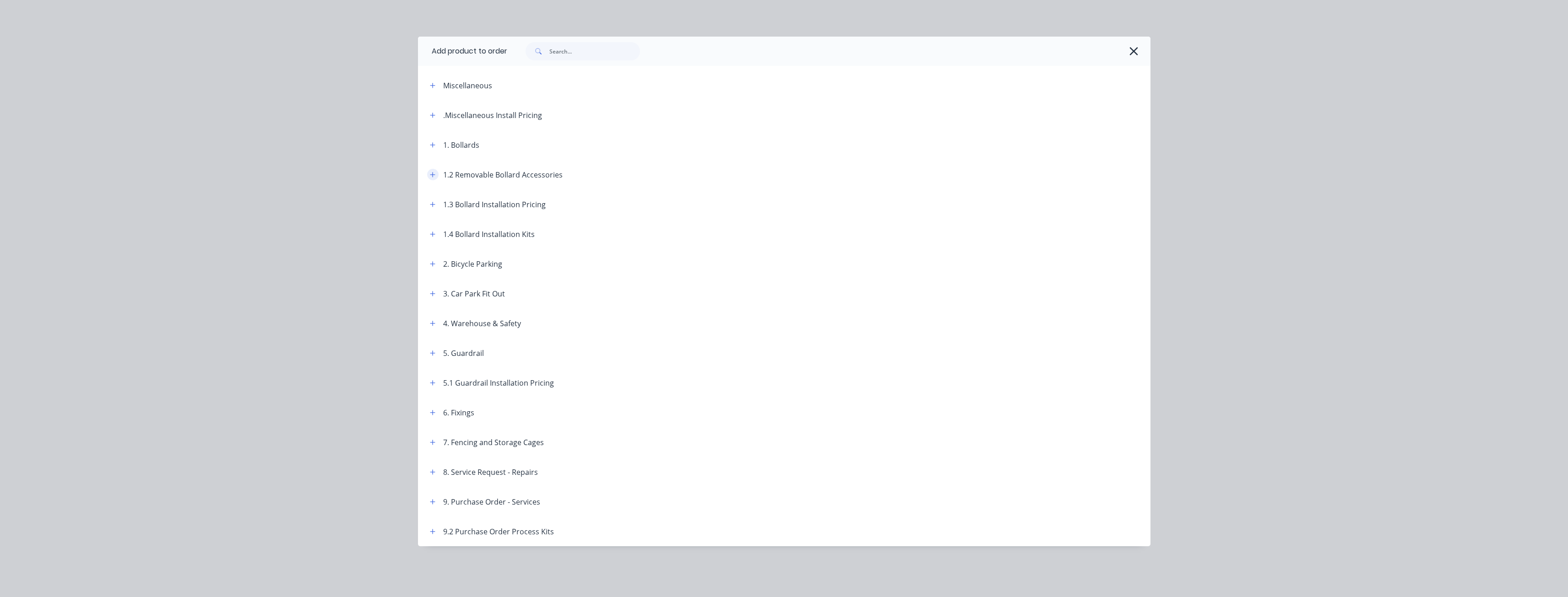
click at [432, 174] on icon "button" at bounding box center [432, 174] width 5 height 5
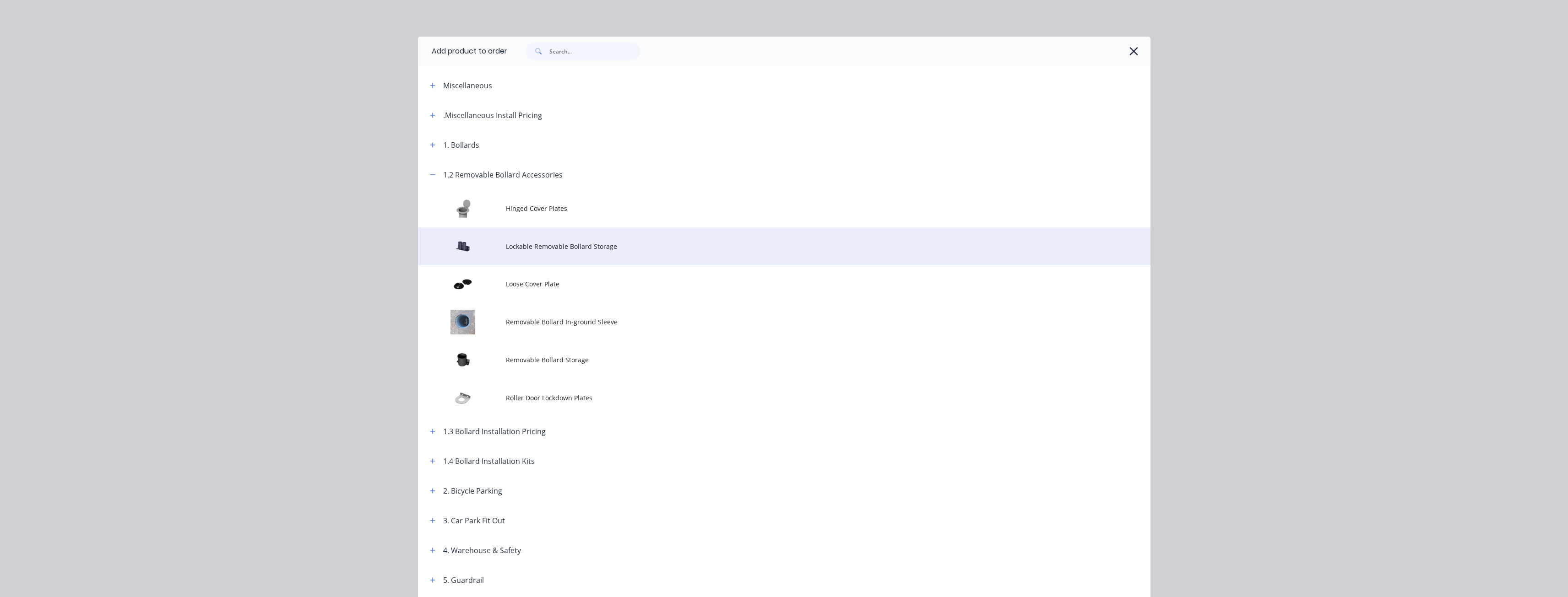
click at [533, 246] on span "Lockable Removable Bollard Storage" at bounding box center [764, 246] width 516 height 10
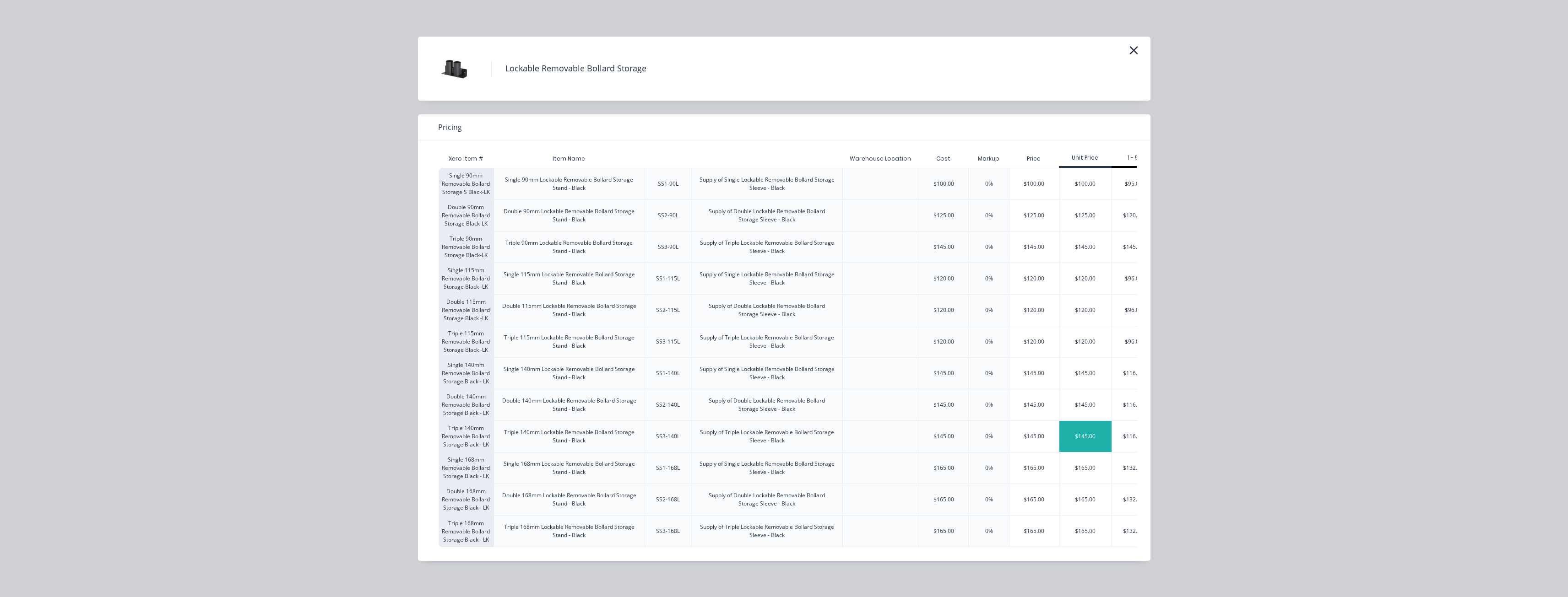
click at [1080, 438] on div "$145.00" at bounding box center [1085, 436] width 52 height 31
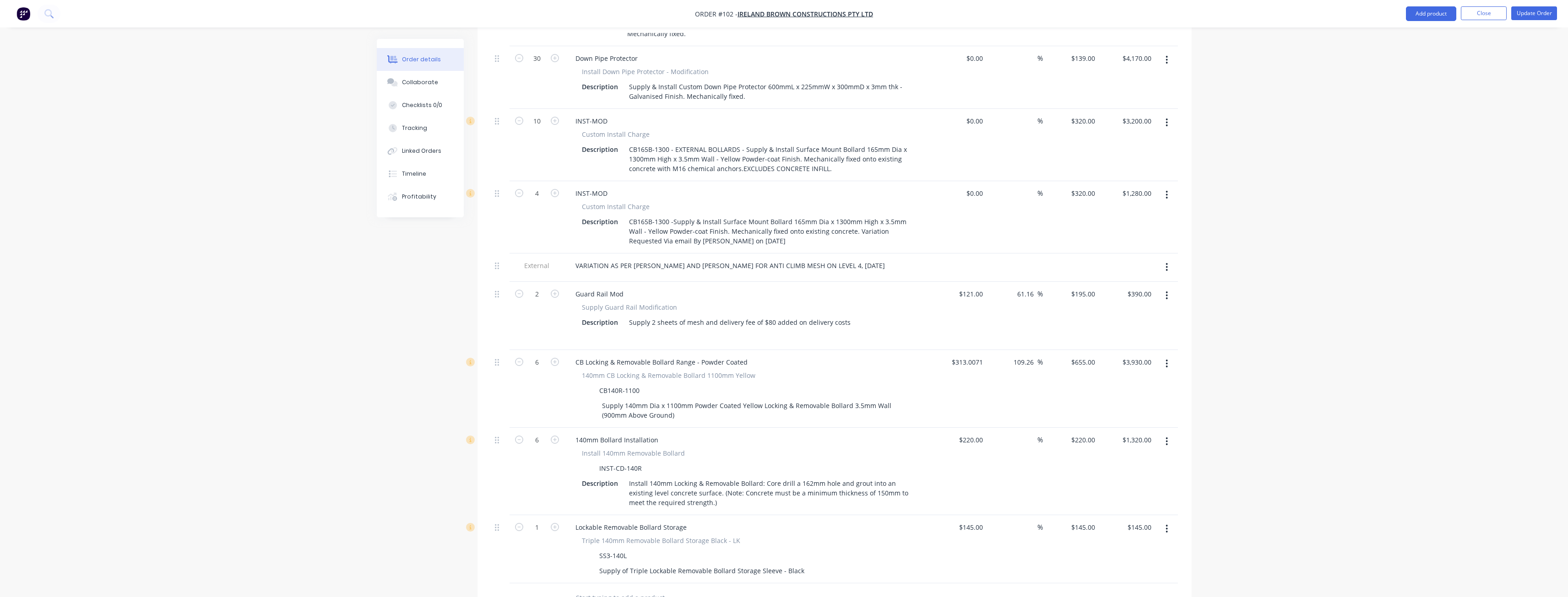
scroll to position [777, 0]
type input "2"
drag, startPoint x: 735, startPoint y: 572, endPoint x: 738, endPoint y: 566, distance: 6.7
click at [735, 587] on input "text" at bounding box center [667, 596] width 183 height 18
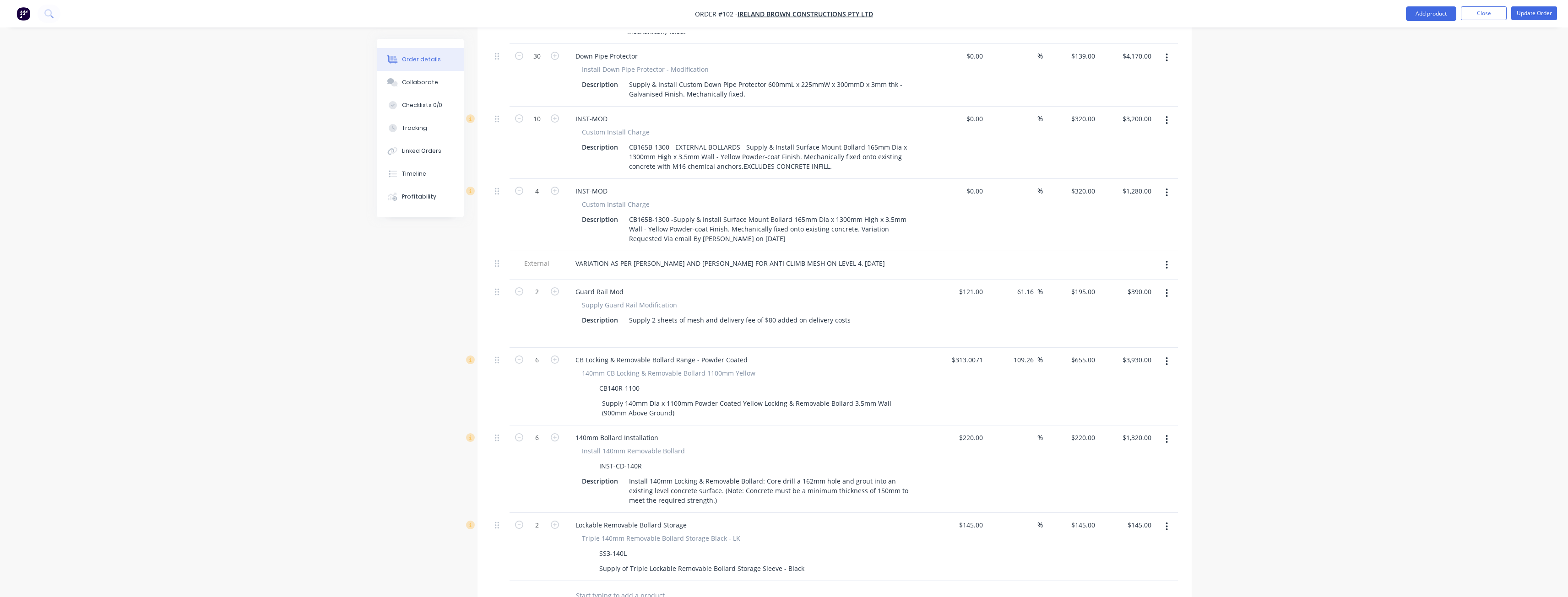
type input "$290.00"
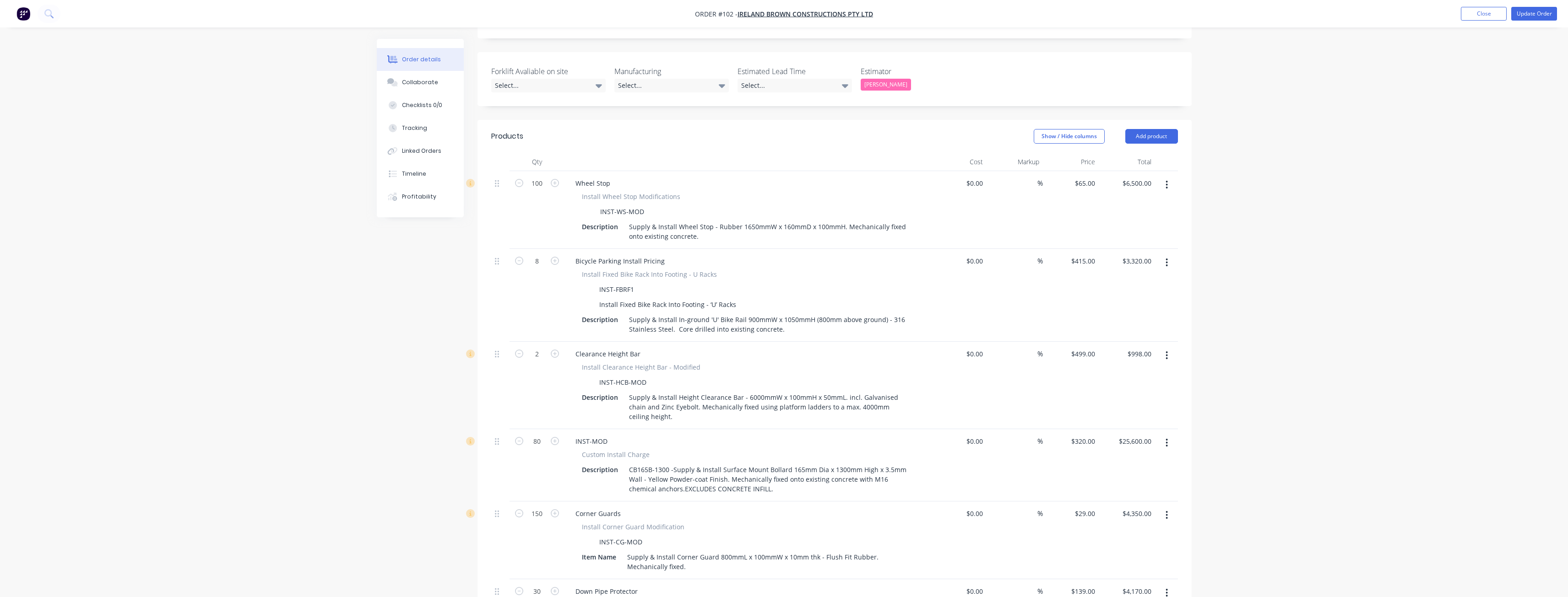
scroll to position [229, 0]
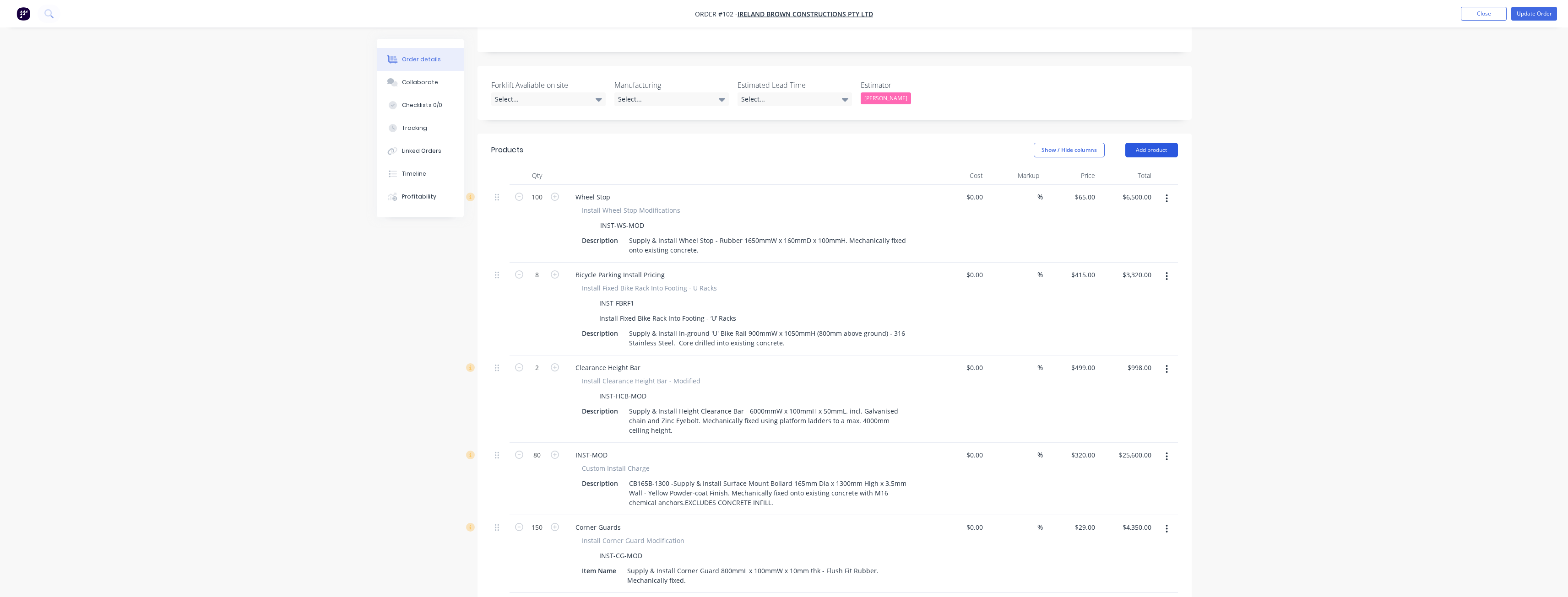
click at [1149, 143] on button "Add product" at bounding box center [1151, 150] width 52 height 15
click at [1135, 167] on div "Product catalogue" at bounding box center [1133, 173] width 70 height 13
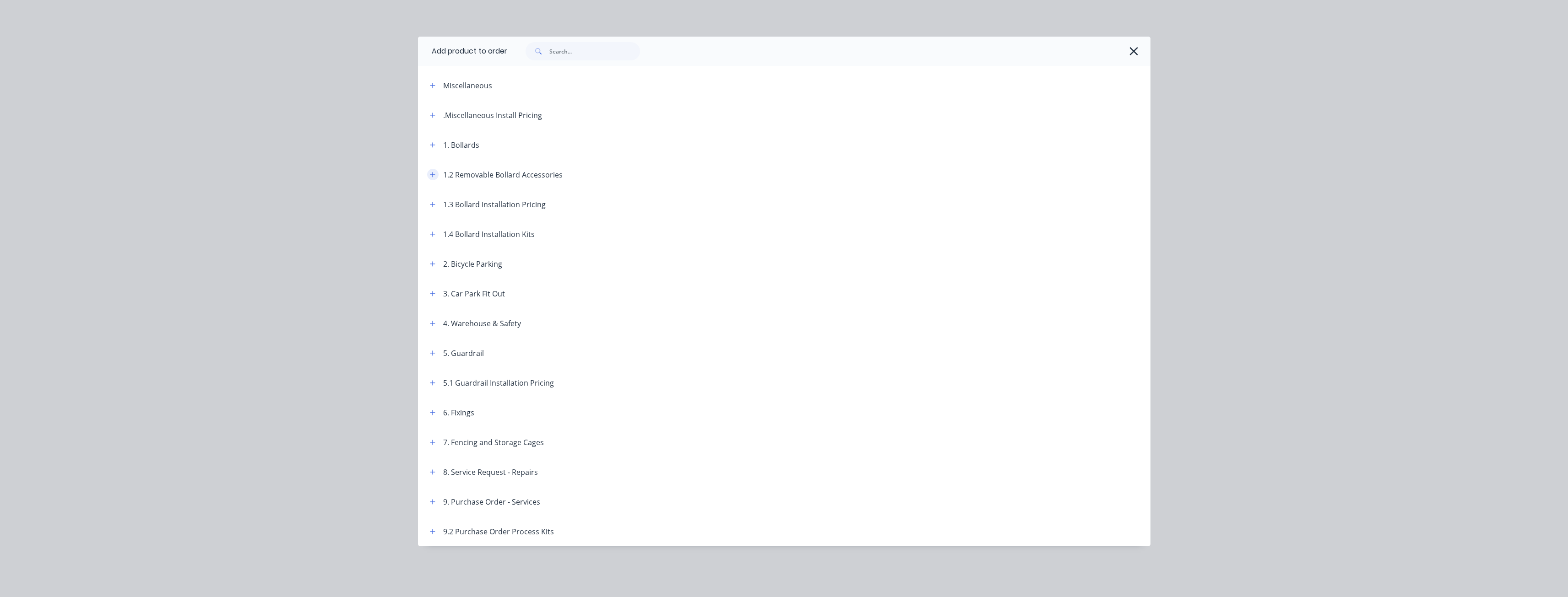
click at [433, 170] on button "button" at bounding box center [433, 174] width 12 height 12
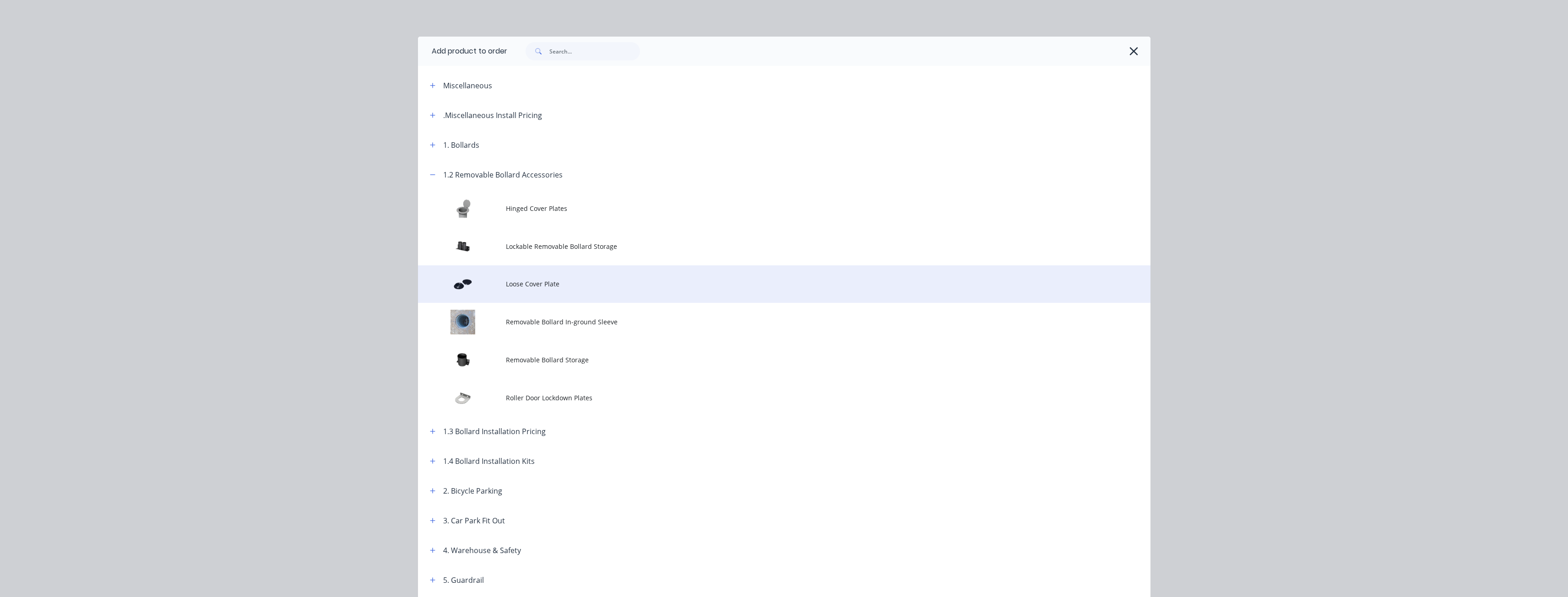
click at [540, 282] on span "Loose Cover Plate" at bounding box center [764, 284] width 516 height 10
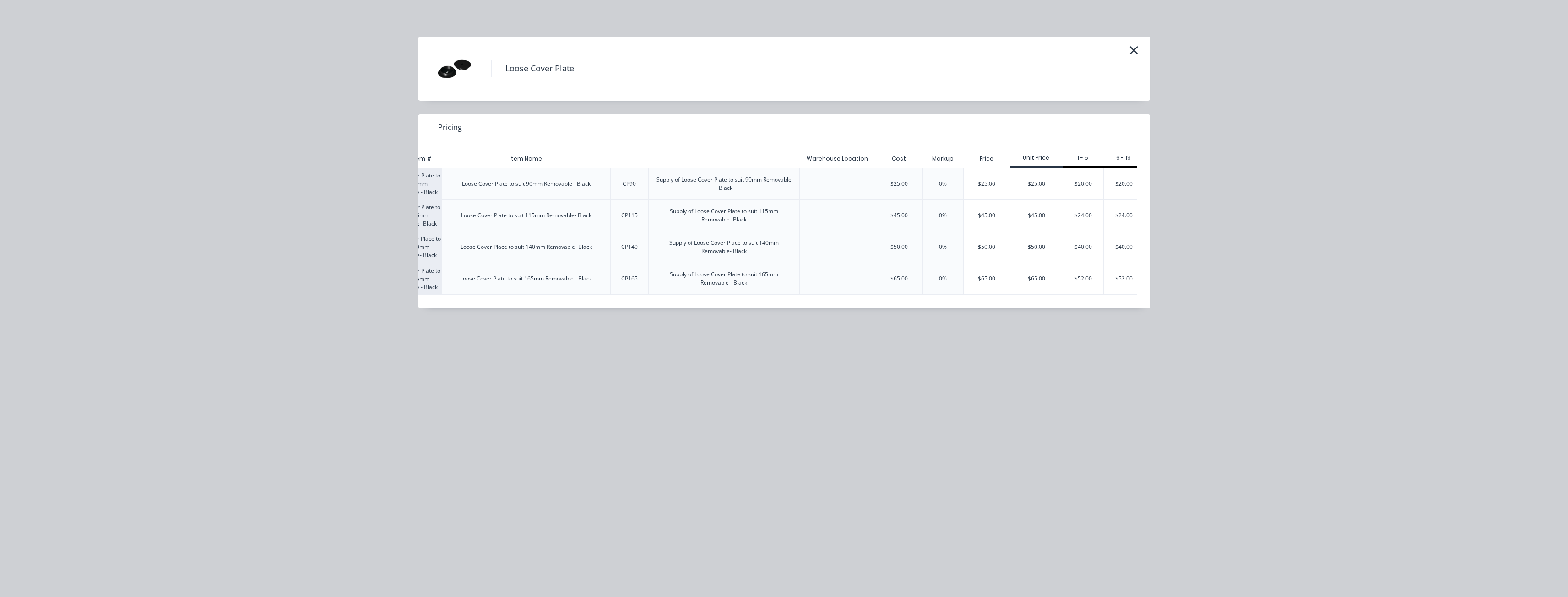
scroll to position [0, 106]
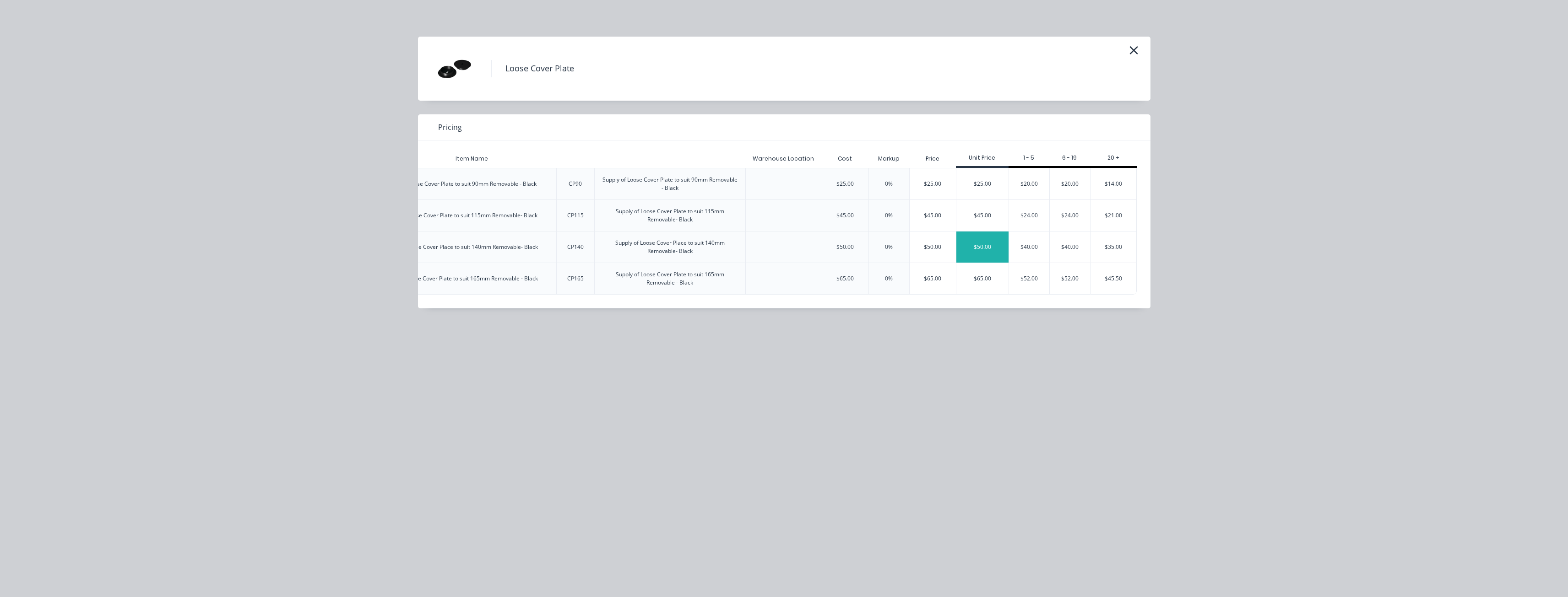
click at [983, 244] on div "$50.00" at bounding box center [982, 247] width 52 height 31
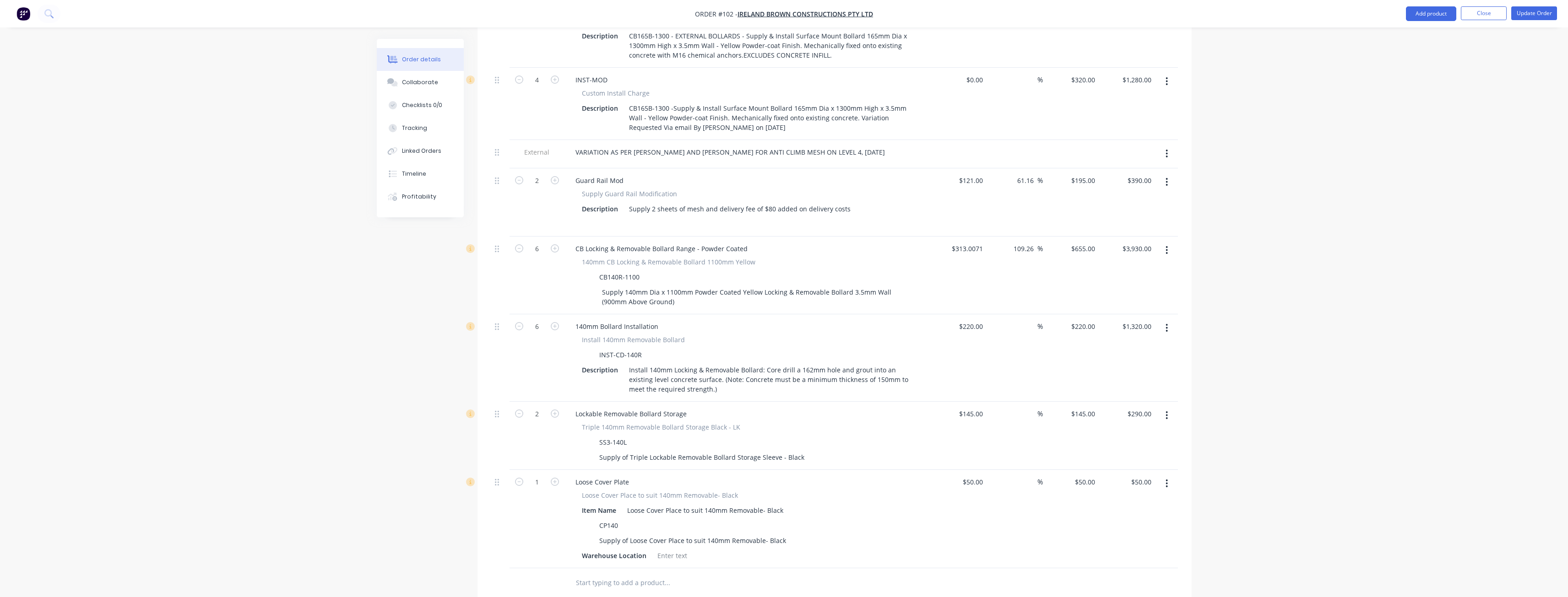
scroll to position [915, 0]
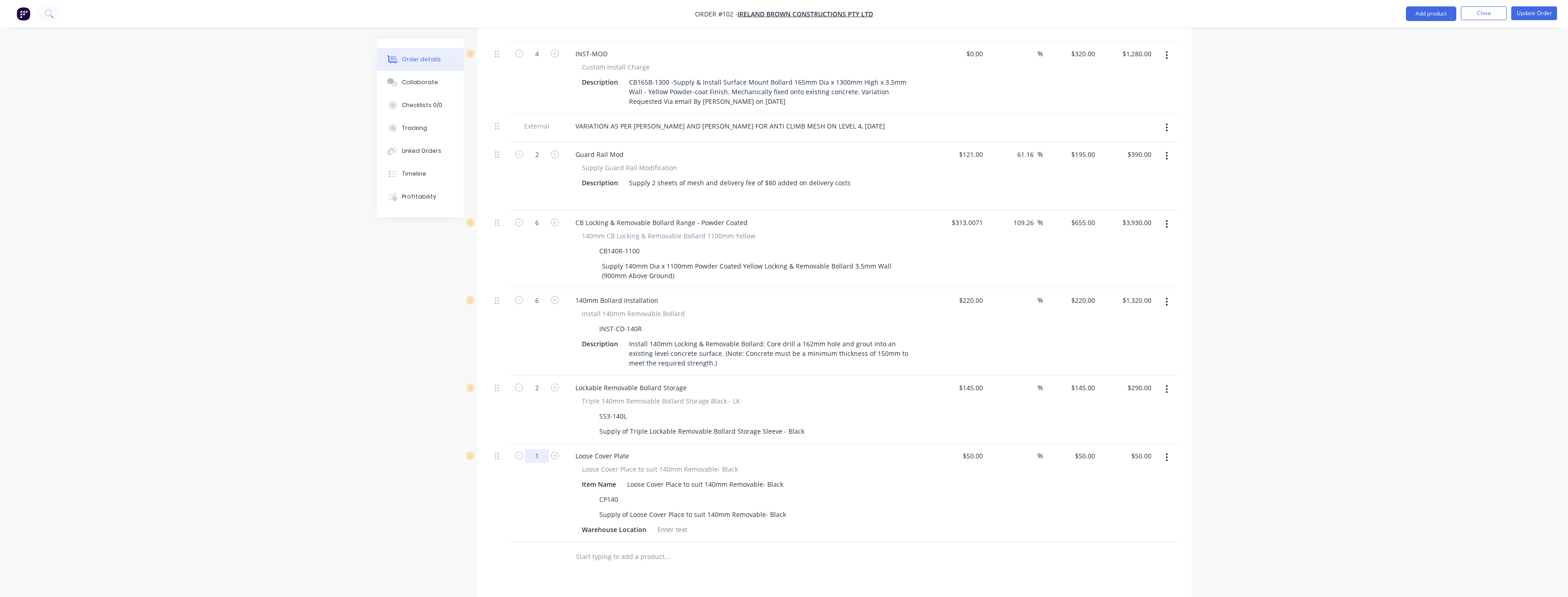
type input "6"
type input "$300.00"
drag, startPoint x: 534, startPoint y: 542, endPoint x: 538, endPoint y: 530, distance: 12.6
click at [534, 542] on div at bounding box center [537, 557] width 55 height 30
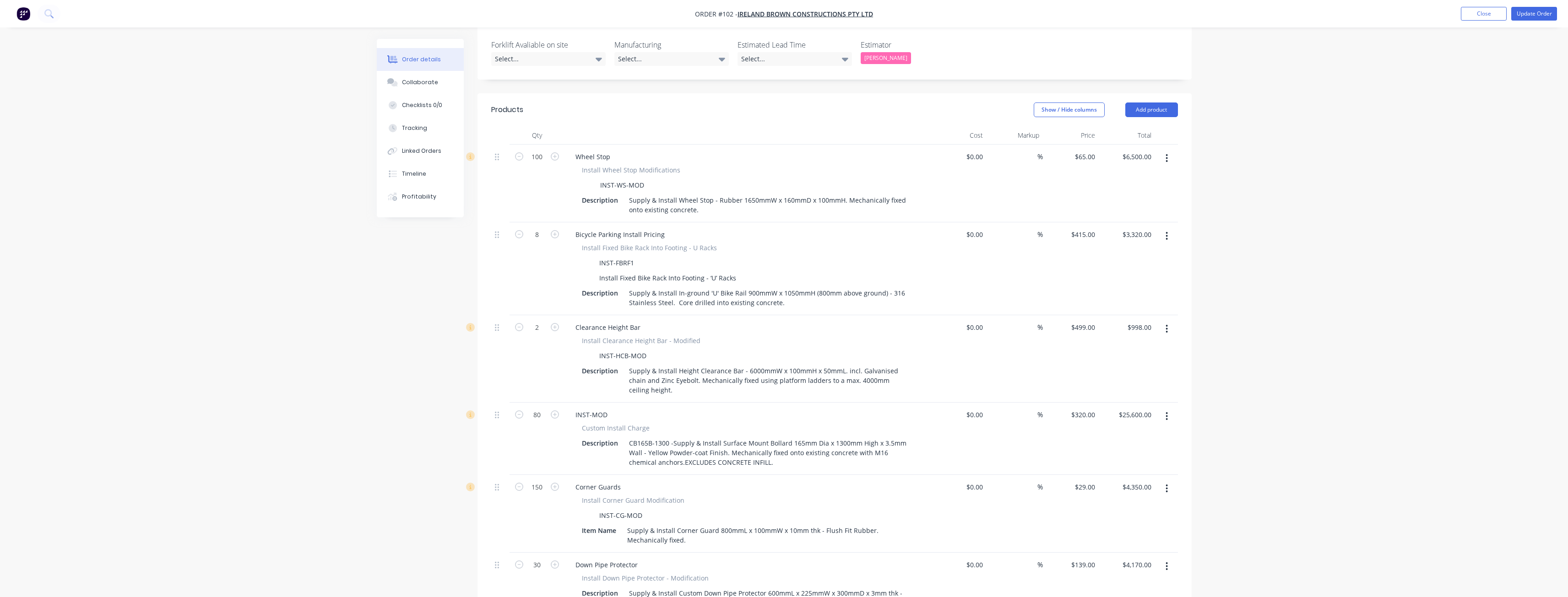
scroll to position [229, 0]
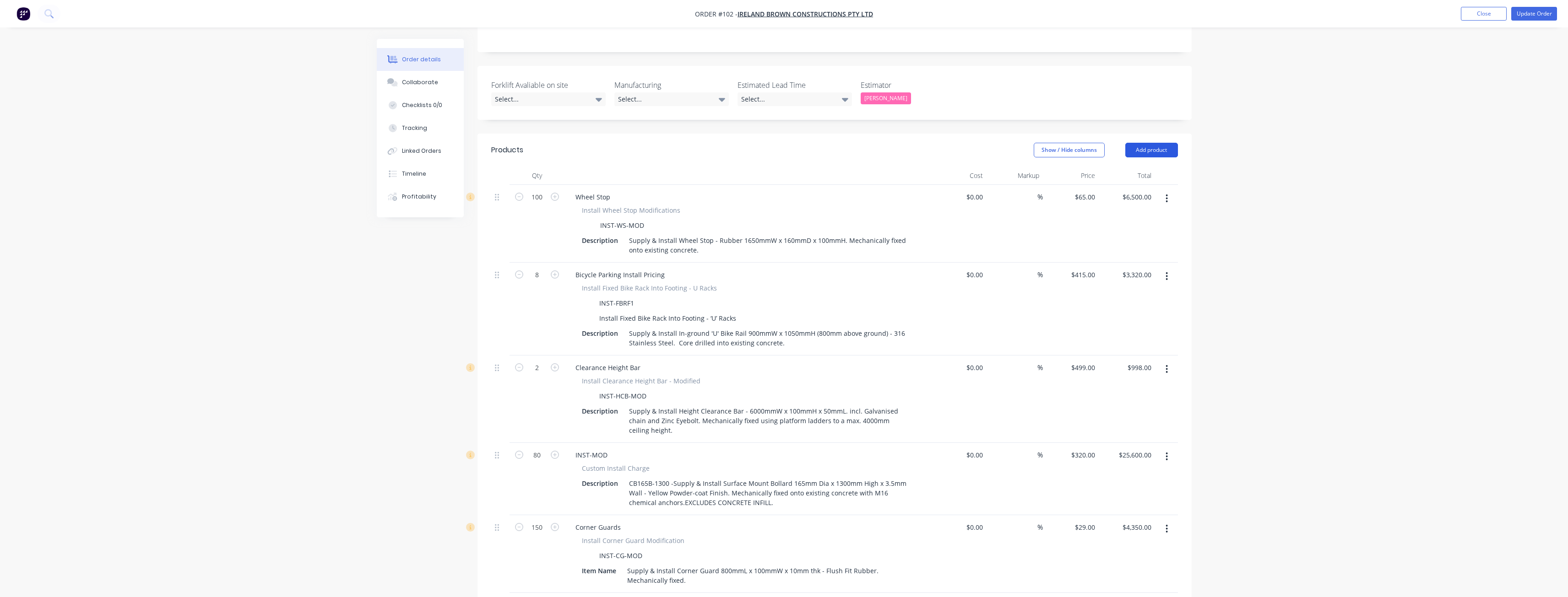
click at [1152, 143] on button "Add product" at bounding box center [1151, 150] width 52 height 15
click at [1135, 167] on div "Product catalogue" at bounding box center [1133, 173] width 70 height 13
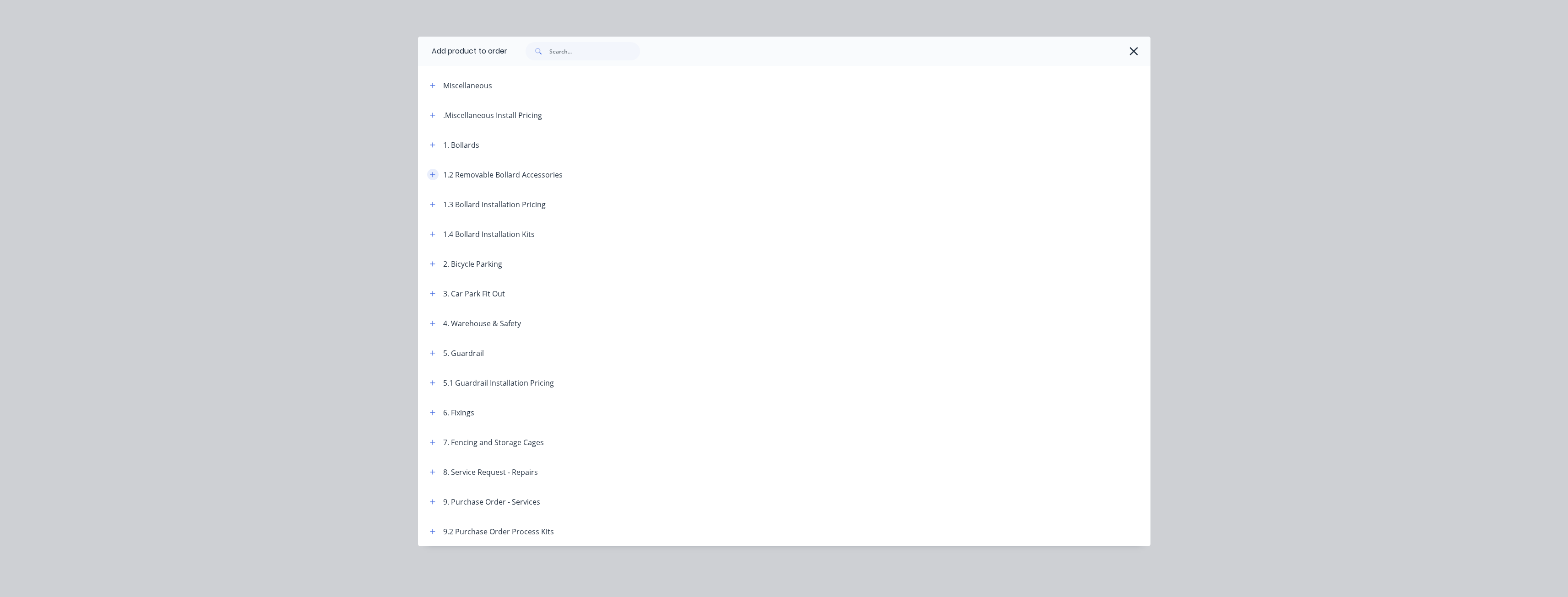
click at [432, 172] on icon "button" at bounding box center [433, 174] width 5 height 6
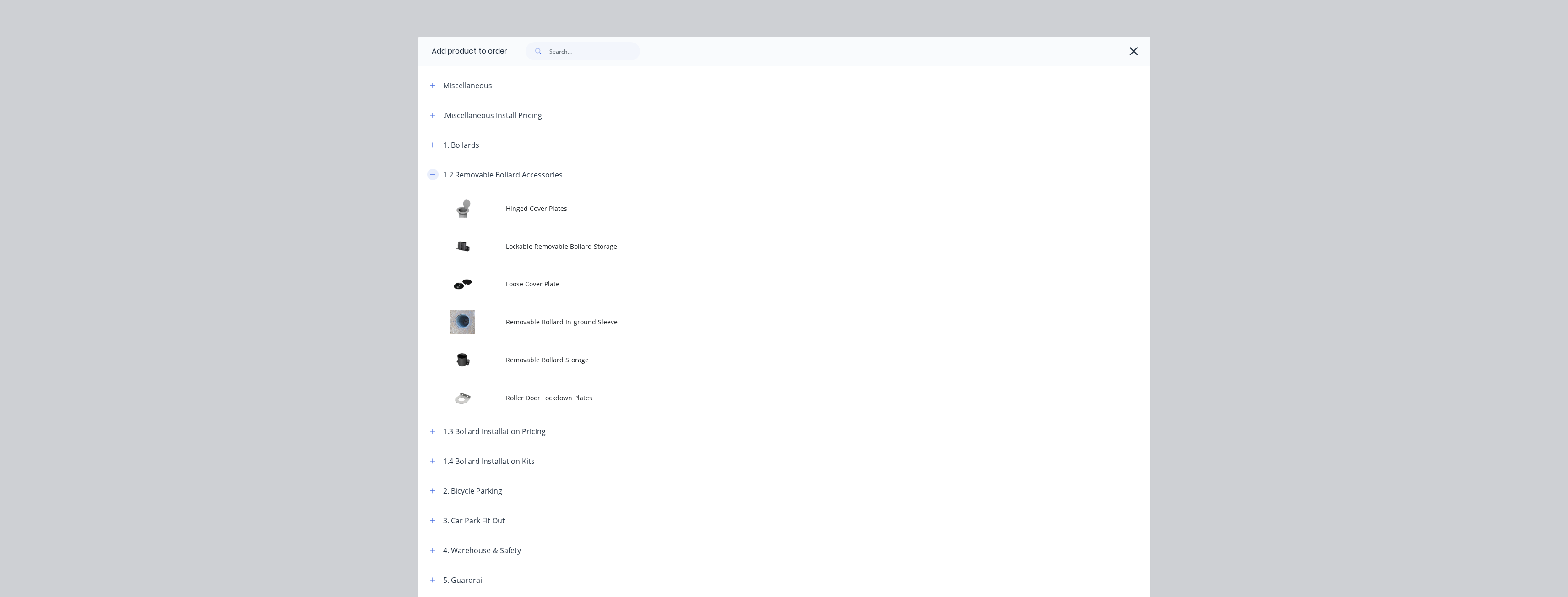
click at [430, 174] on icon "button" at bounding box center [433, 174] width 5 height 6
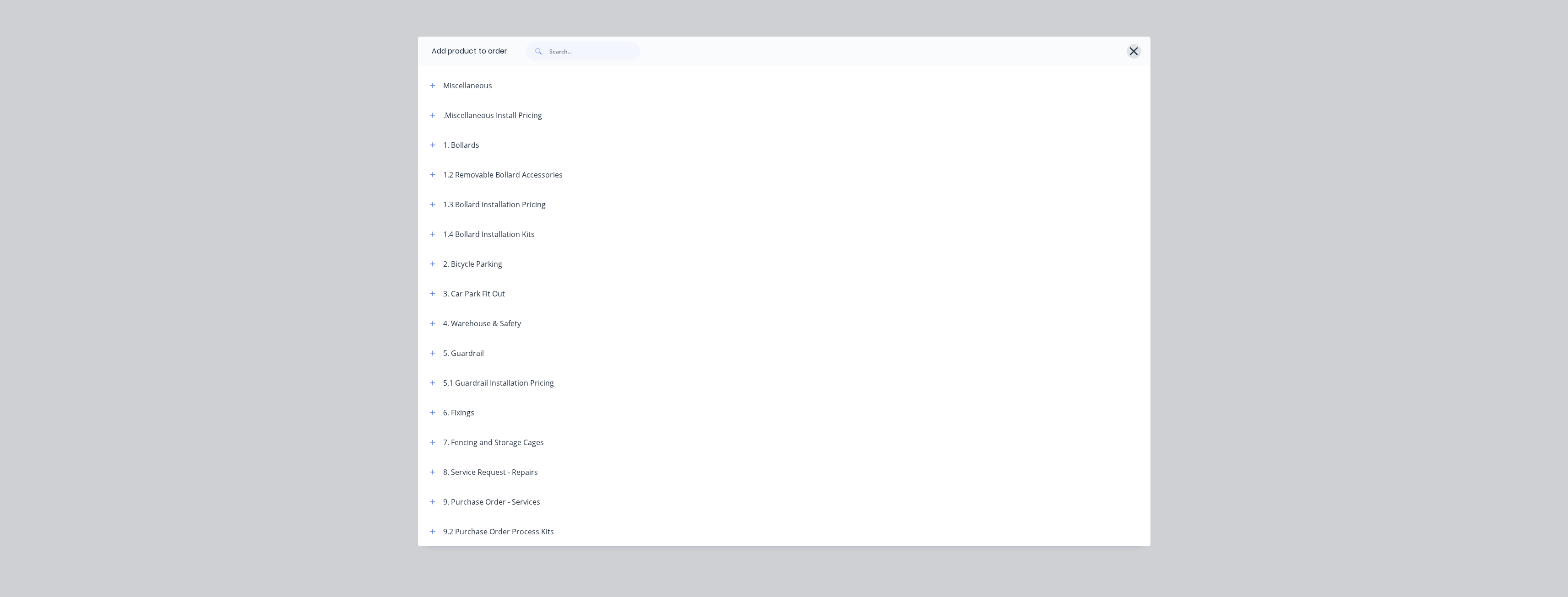
click at [1135, 52] on icon "button" at bounding box center [1134, 51] width 8 height 8
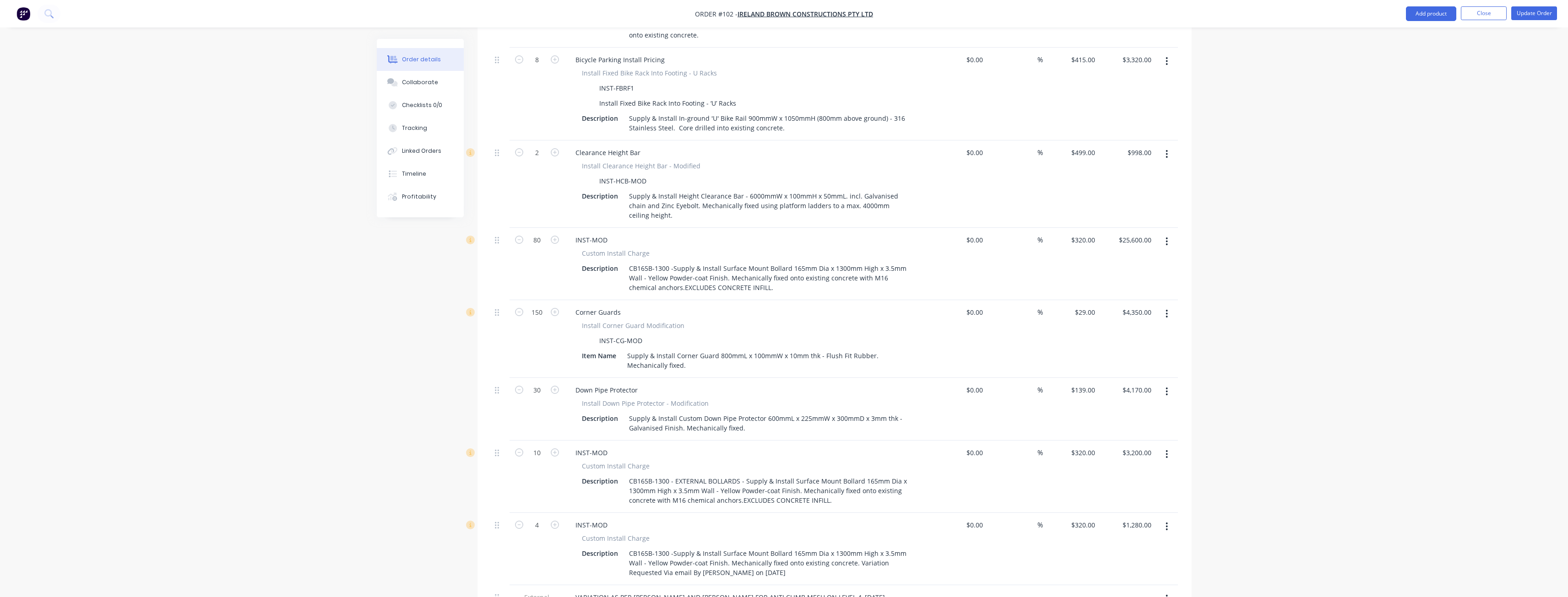
scroll to position [273, 0]
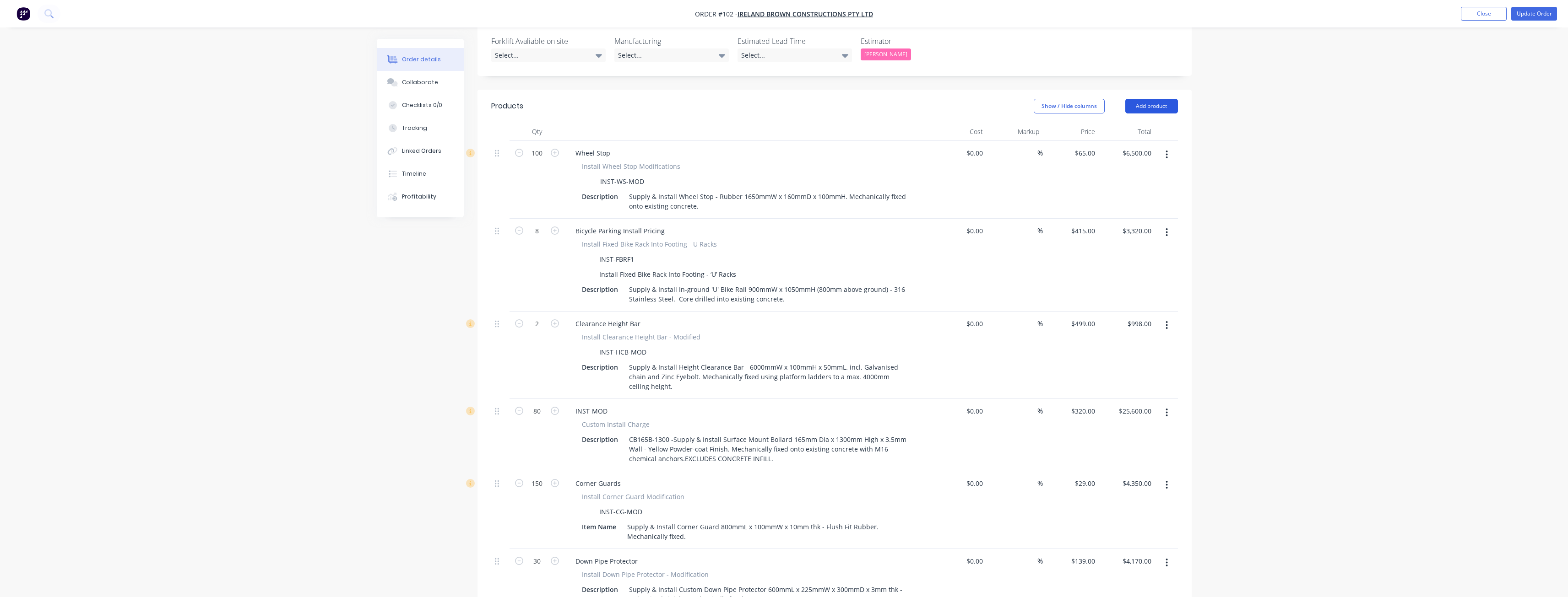
click at [1150, 99] on button "Add product" at bounding box center [1151, 106] width 52 height 15
click at [1133, 251] on div "Notes (External)" at bounding box center [1133, 257] width 70 height 13
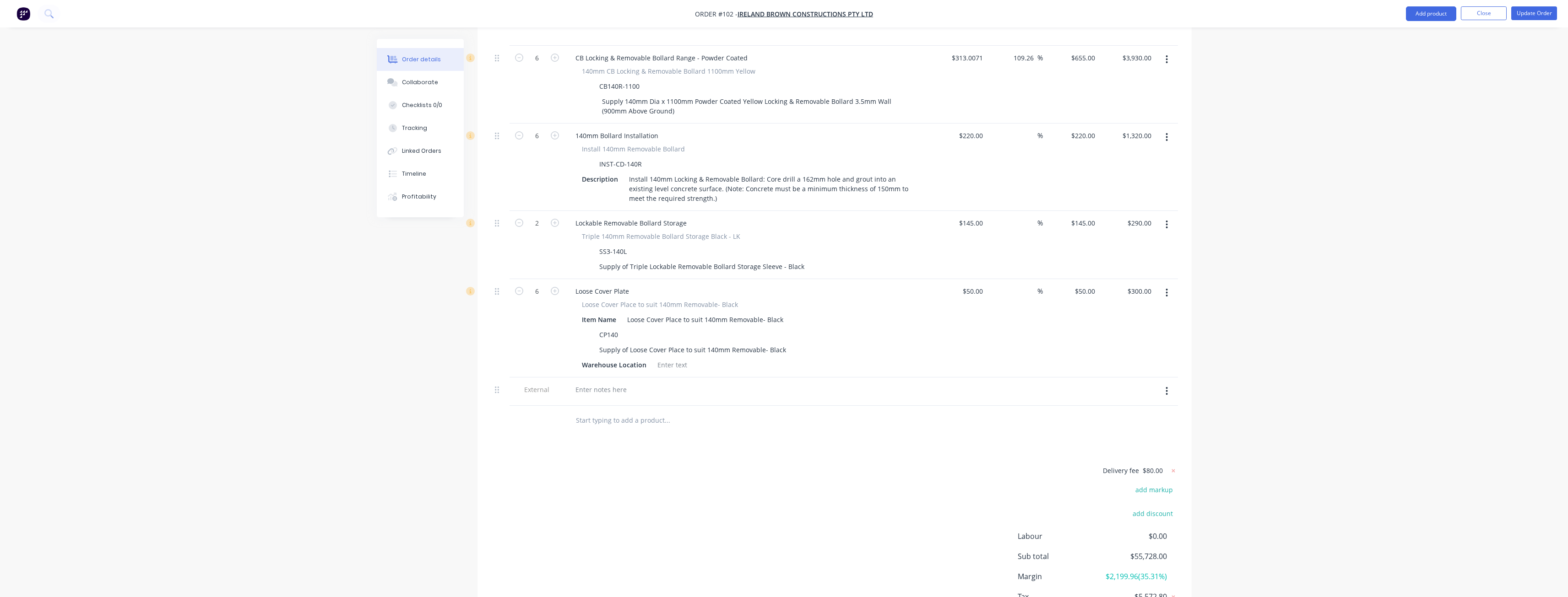
scroll to position [1125, 0]
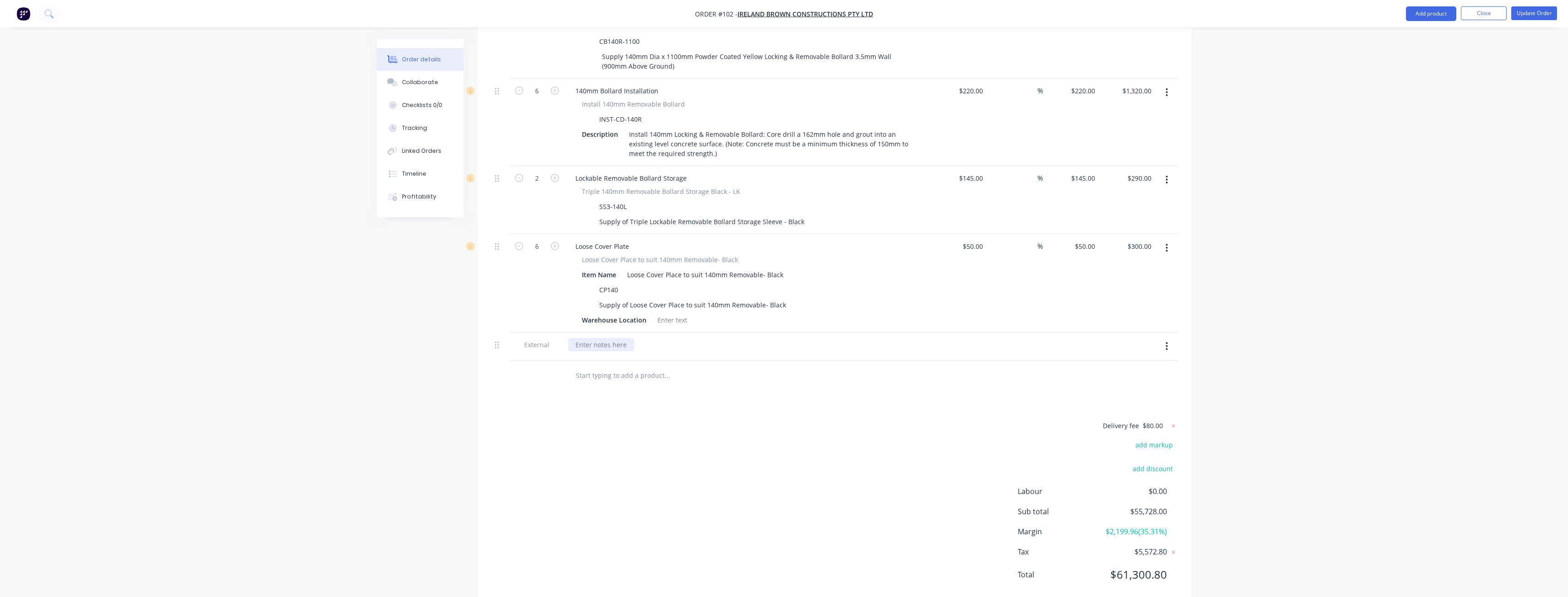
click at [629, 338] on div at bounding box center [601, 344] width 66 height 13
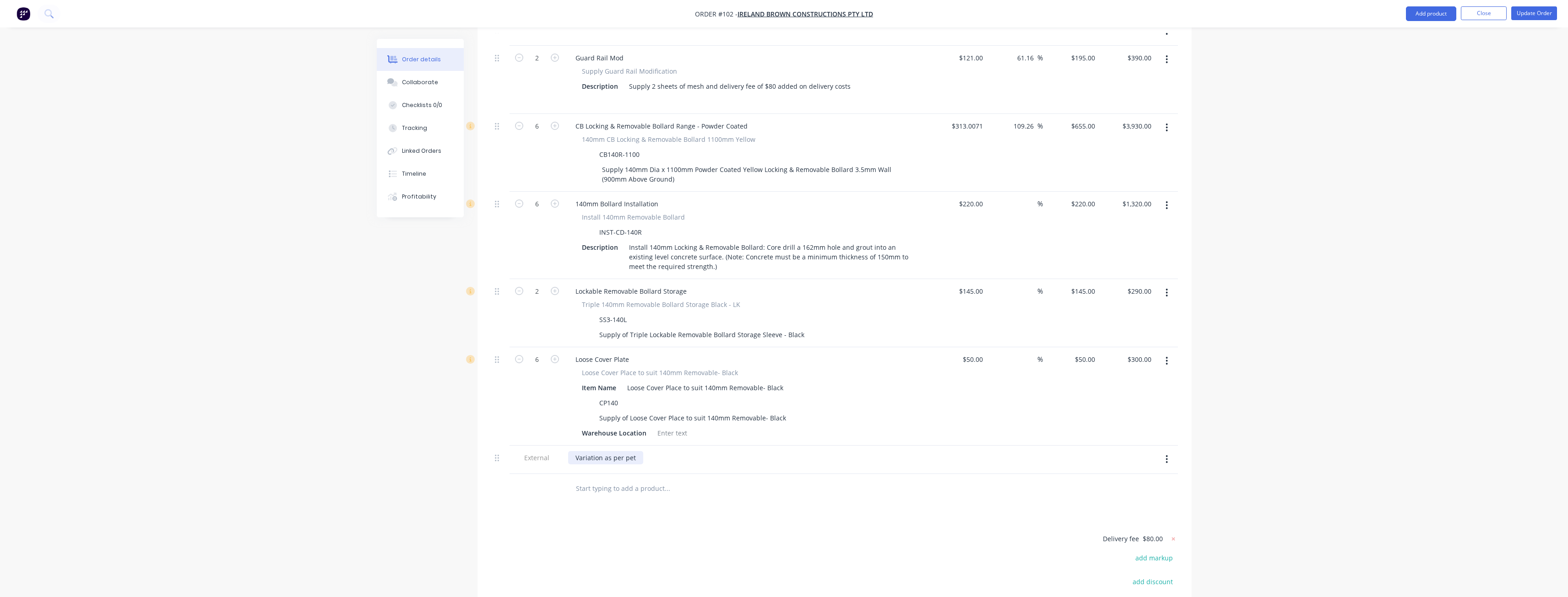
scroll to position [1079, 0]
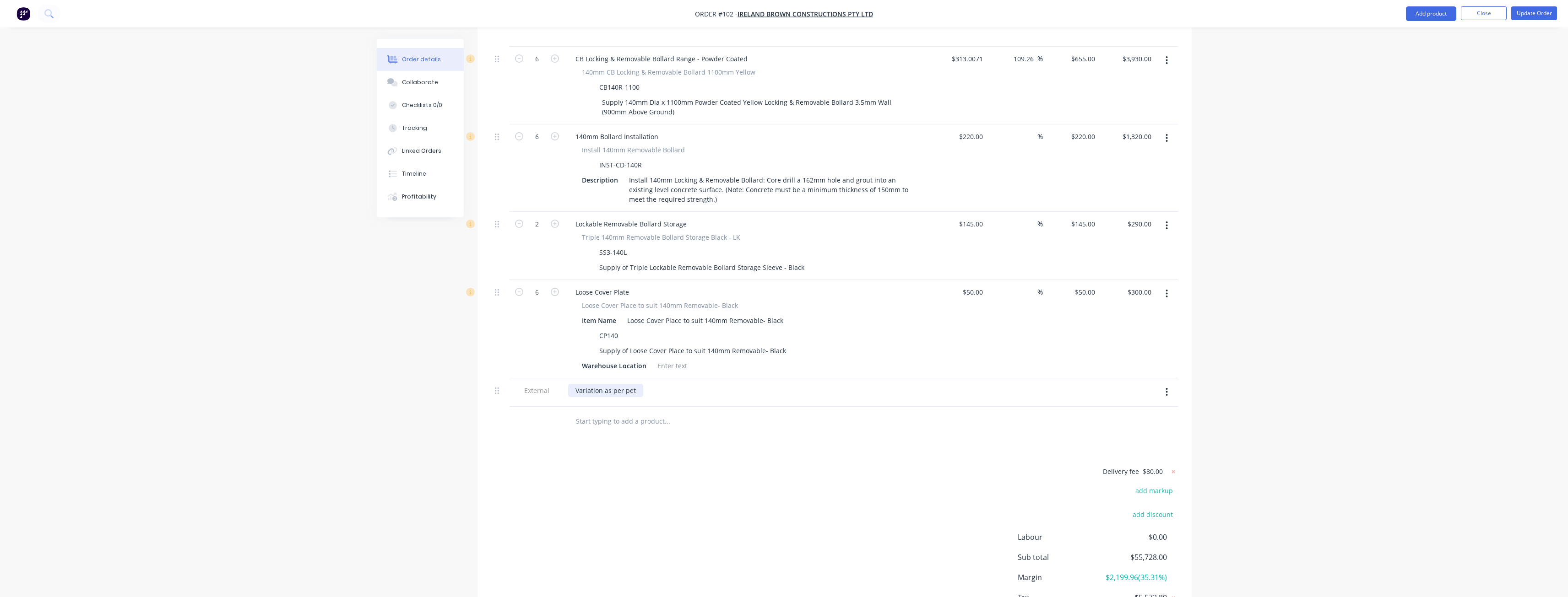
click at [636, 384] on div "Variation as per pet" at bounding box center [606, 390] width 75 height 13
click at [796, 412] on div at bounding box center [705, 421] width 275 height 18
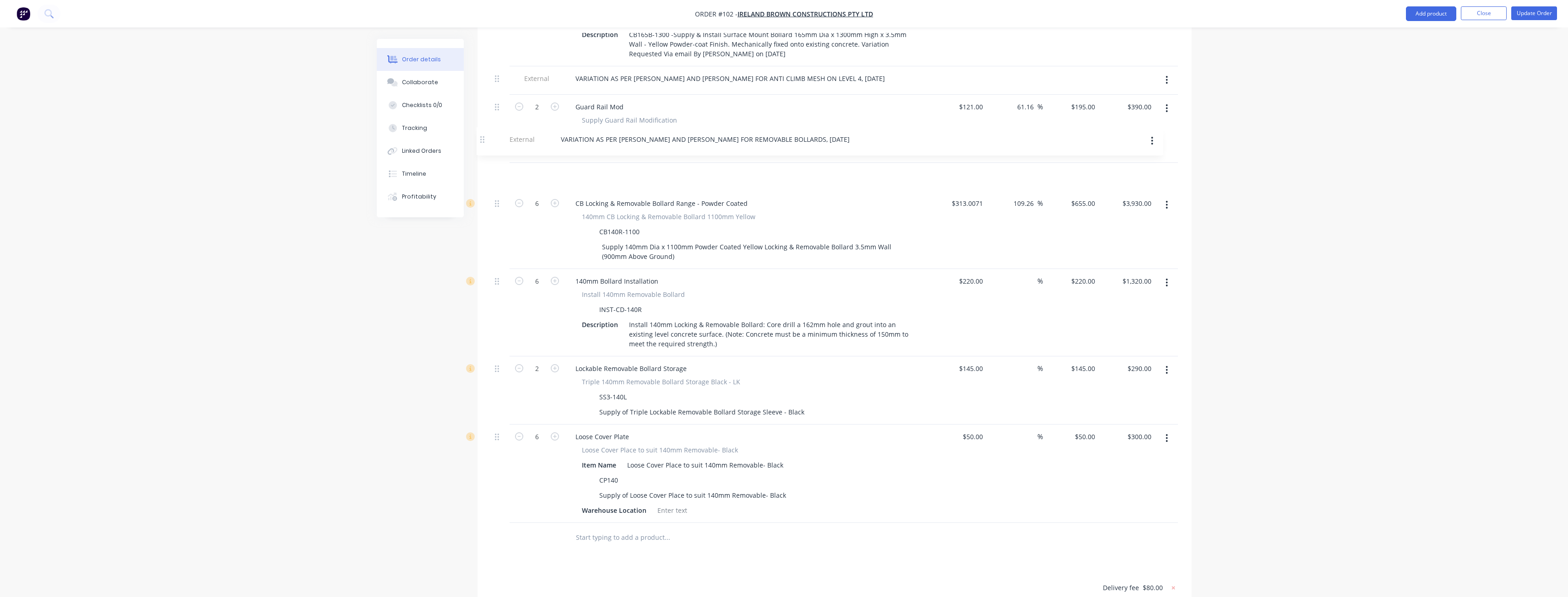
scroll to position [958, 0]
drag, startPoint x: 496, startPoint y: 368, endPoint x: 480, endPoint y: 139, distance: 229.6
click at [1535, 9] on button "Update Order" at bounding box center [1533, 13] width 46 height 14
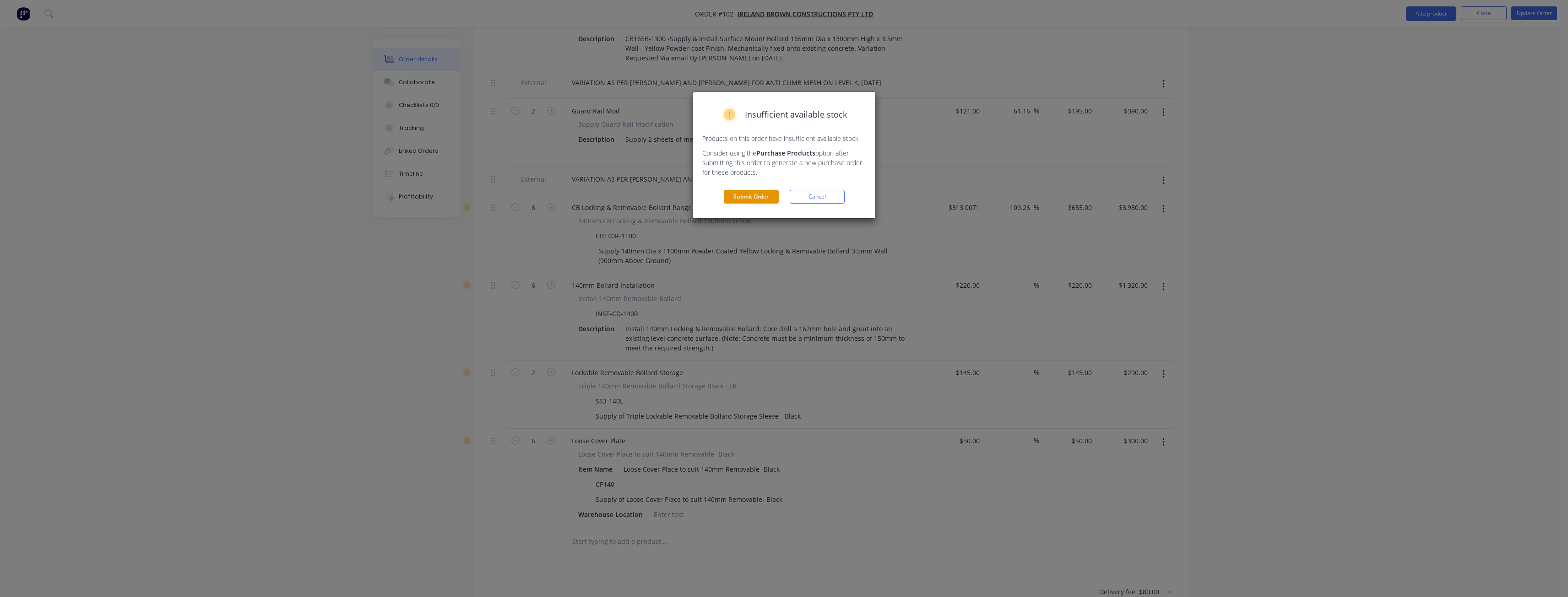
click at [755, 195] on button "Submit Order" at bounding box center [751, 197] width 55 height 14
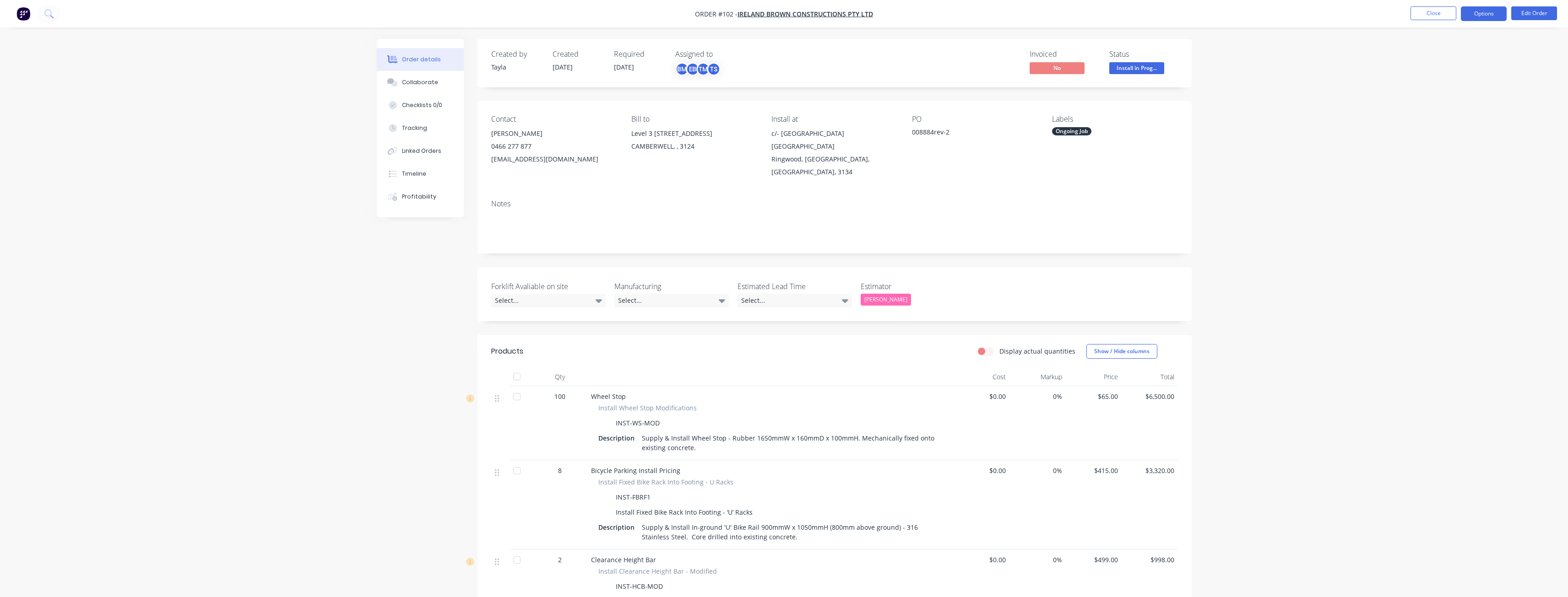
click at [1476, 13] on button "Options" at bounding box center [1483, 14] width 46 height 15
click at [1431, 238] on div "Convert to Quote" at bounding box center [1456, 238] width 84 height 13
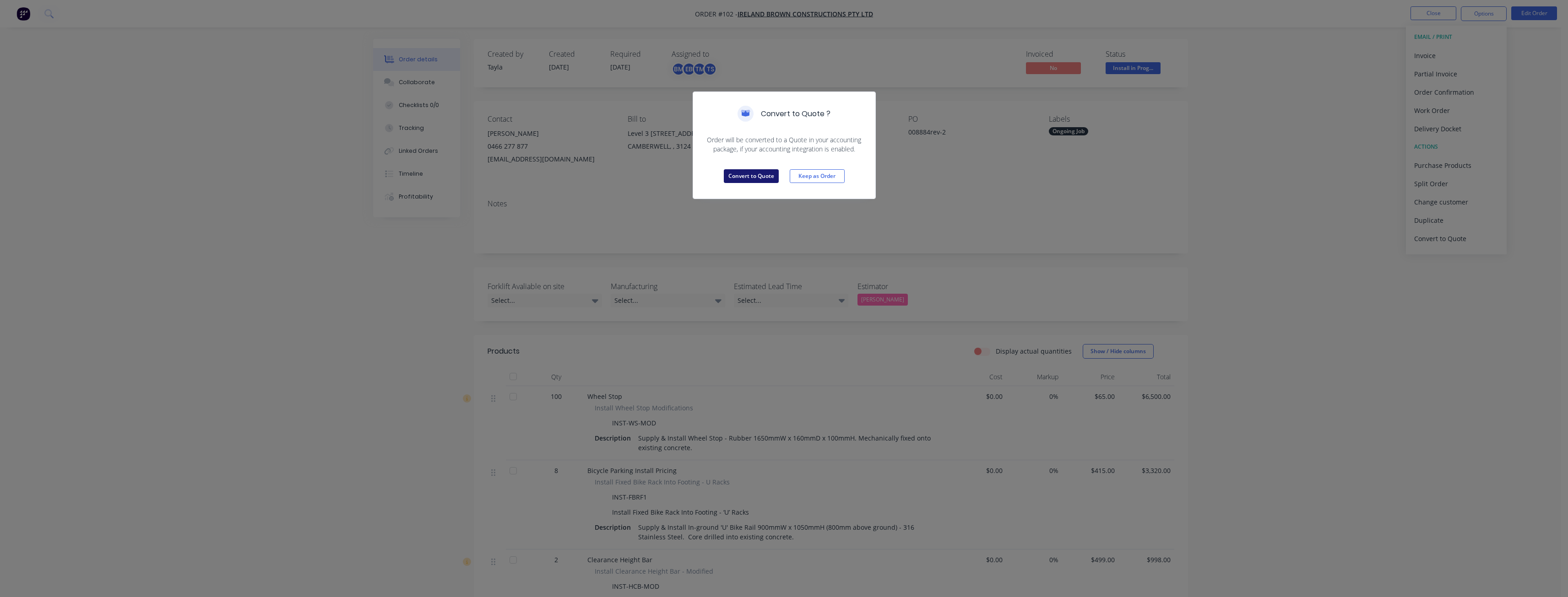
click at [729, 171] on button "Convert to Quote" at bounding box center [751, 176] width 55 height 14
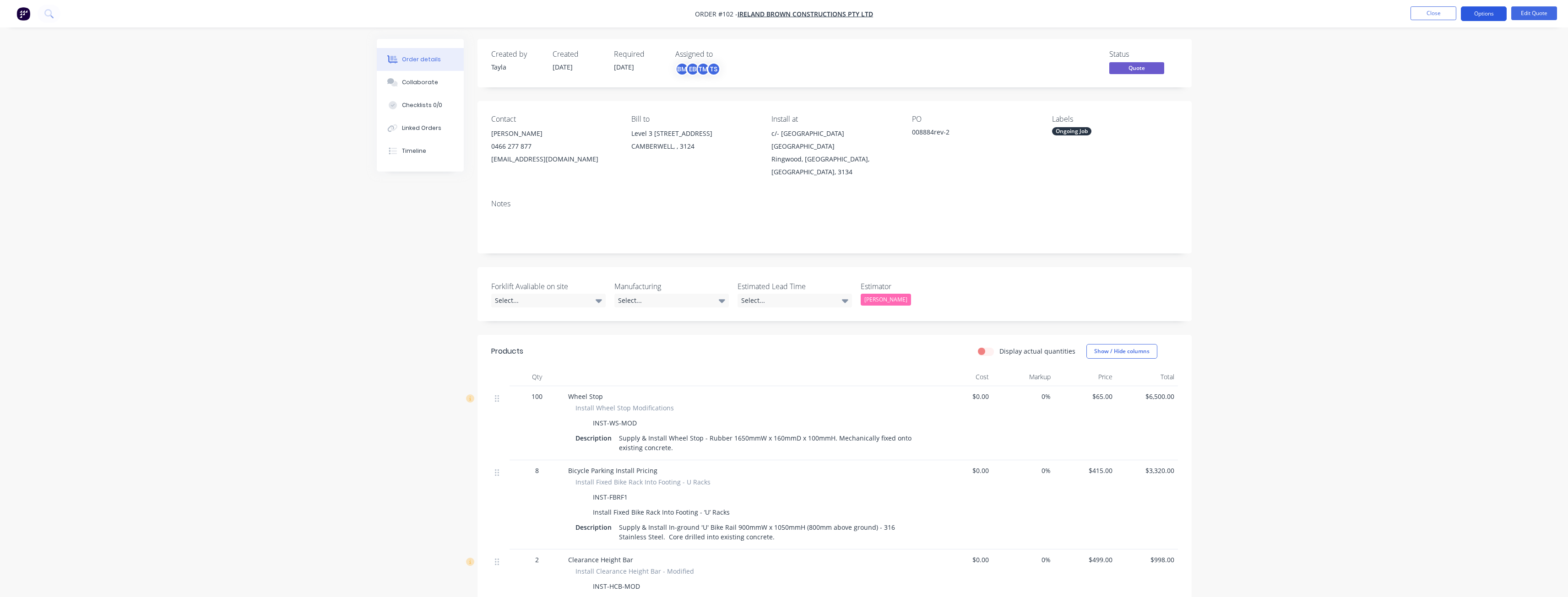
click at [1480, 13] on button "Options" at bounding box center [1483, 14] width 46 height 15
click at [1439, 52] on div "Quote" at bounding box center [1456, 55] width 84 height 13
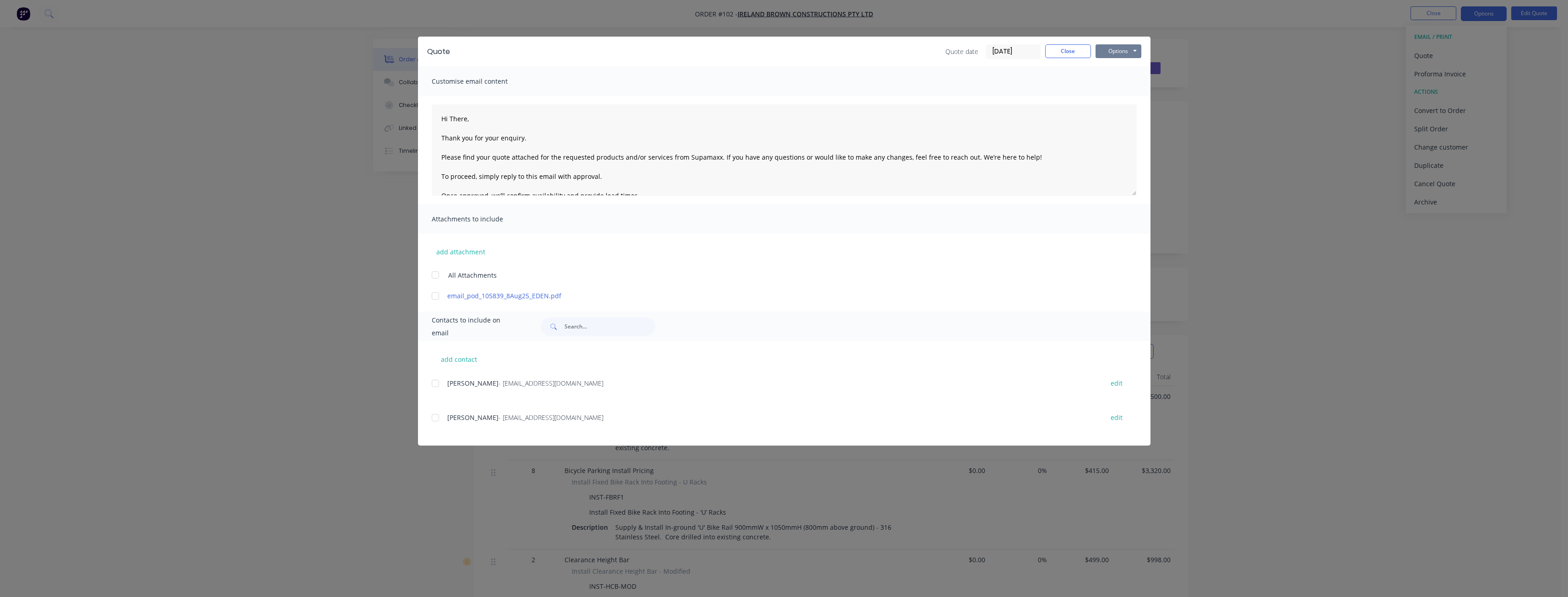
click at [1113, 50] on button "Options" at bounding box center [1118, 51] width 46 height 14
click at [1118, 69] on button "Preview" at bounding box center [1125, 67] width 59 height 15
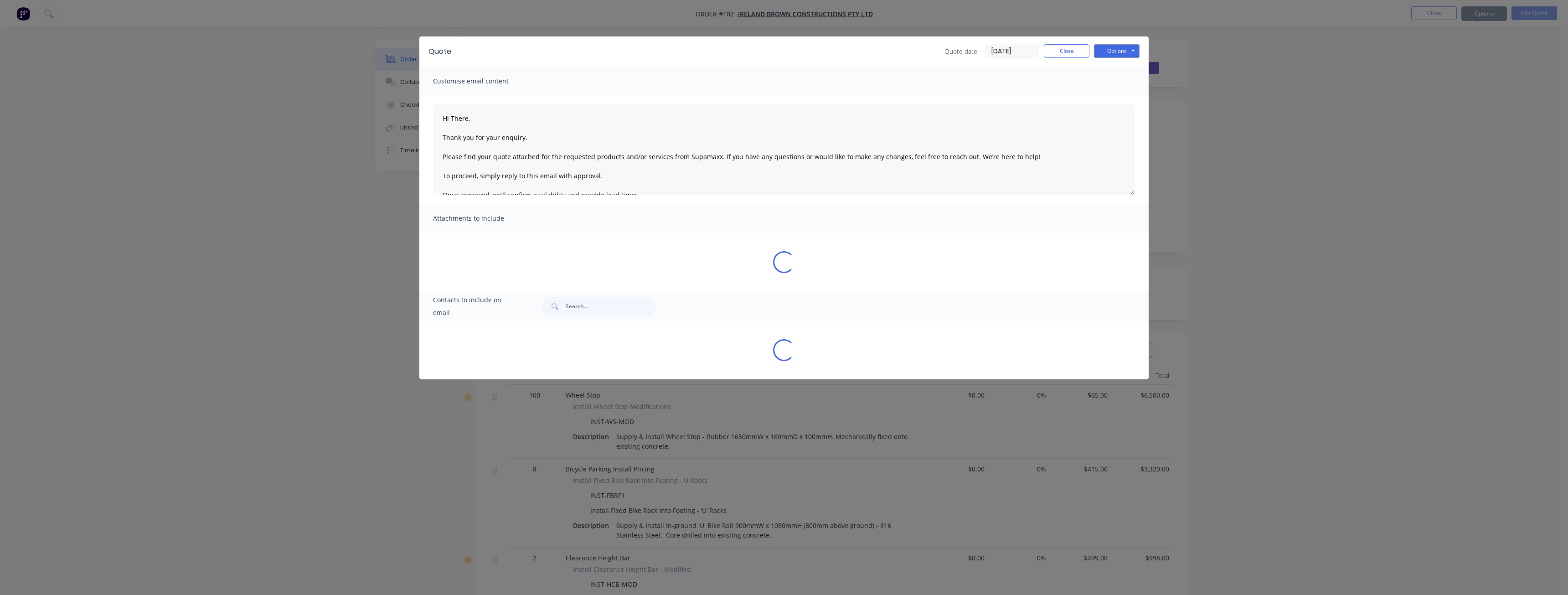
type textarea "Hi There, Thank you for your enquiry. Please find your quote attached for the r…"
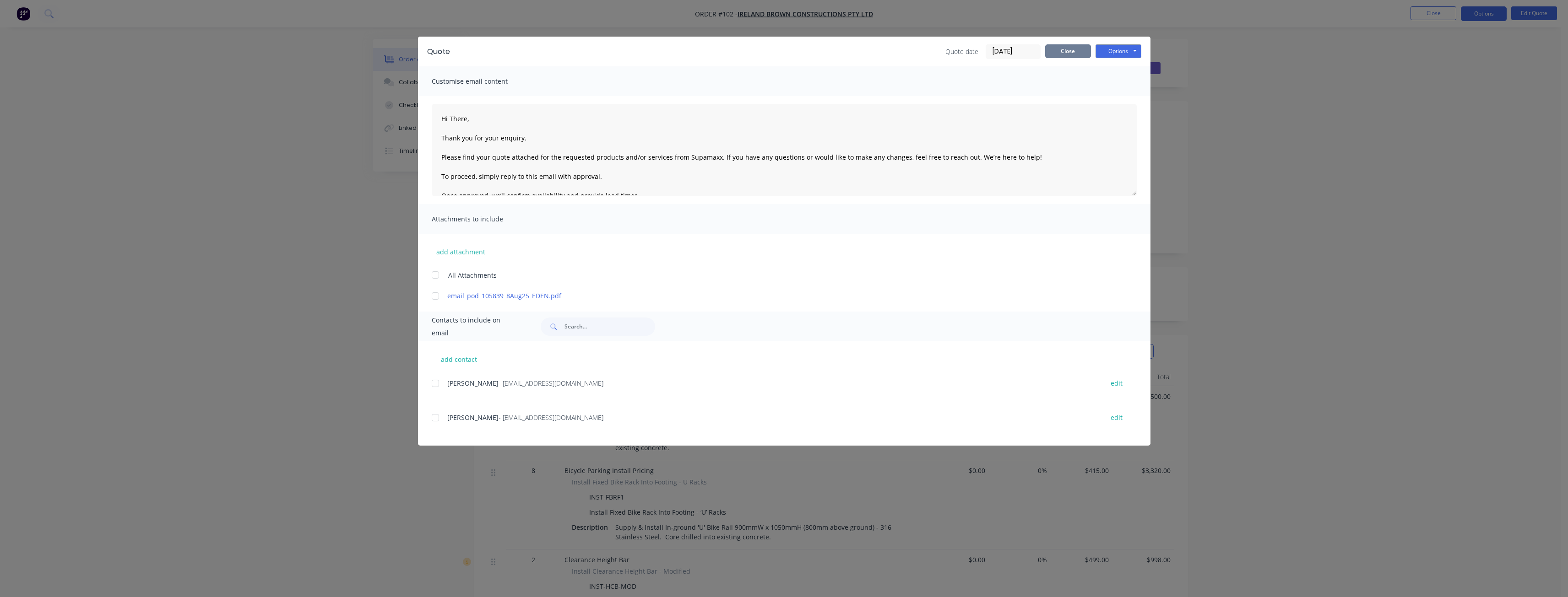
click at [1068, 54] on button "Close" at bounding box center [1067, 51] width 46 height 14
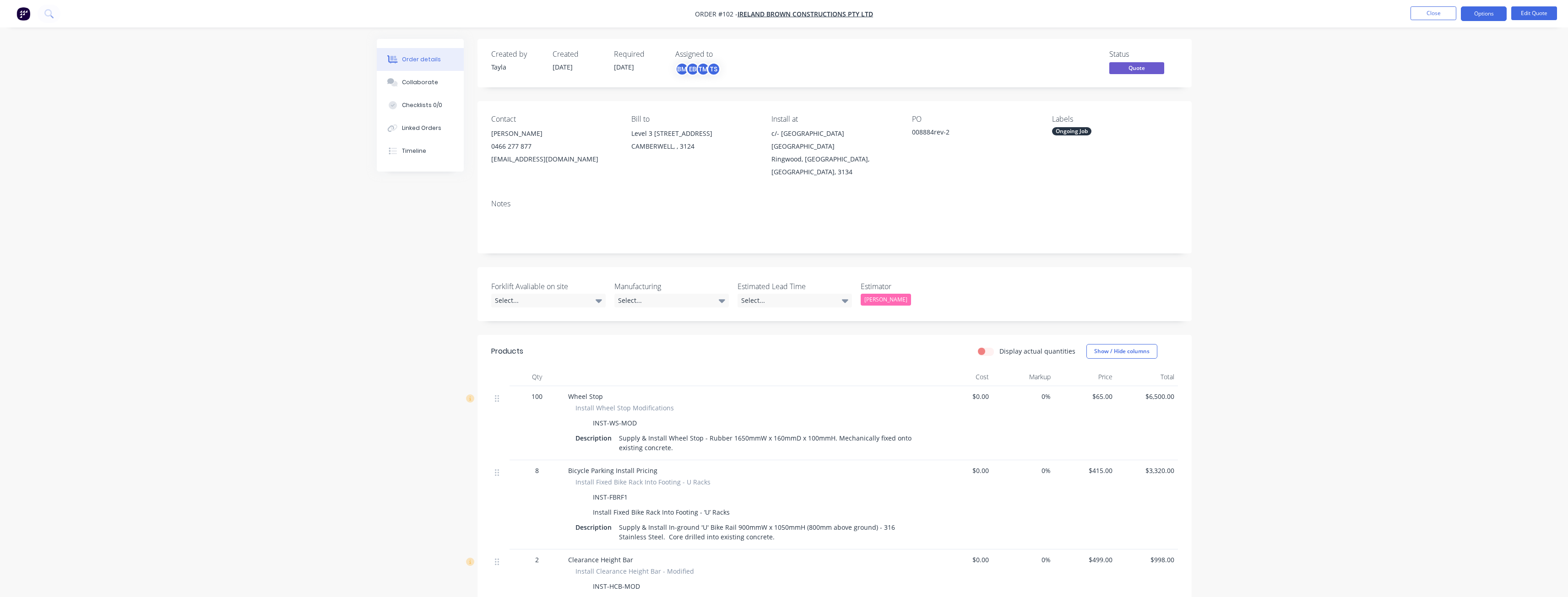
click at [19, 14] on img "button" at bounding box center [23, 14] width 14 height 14
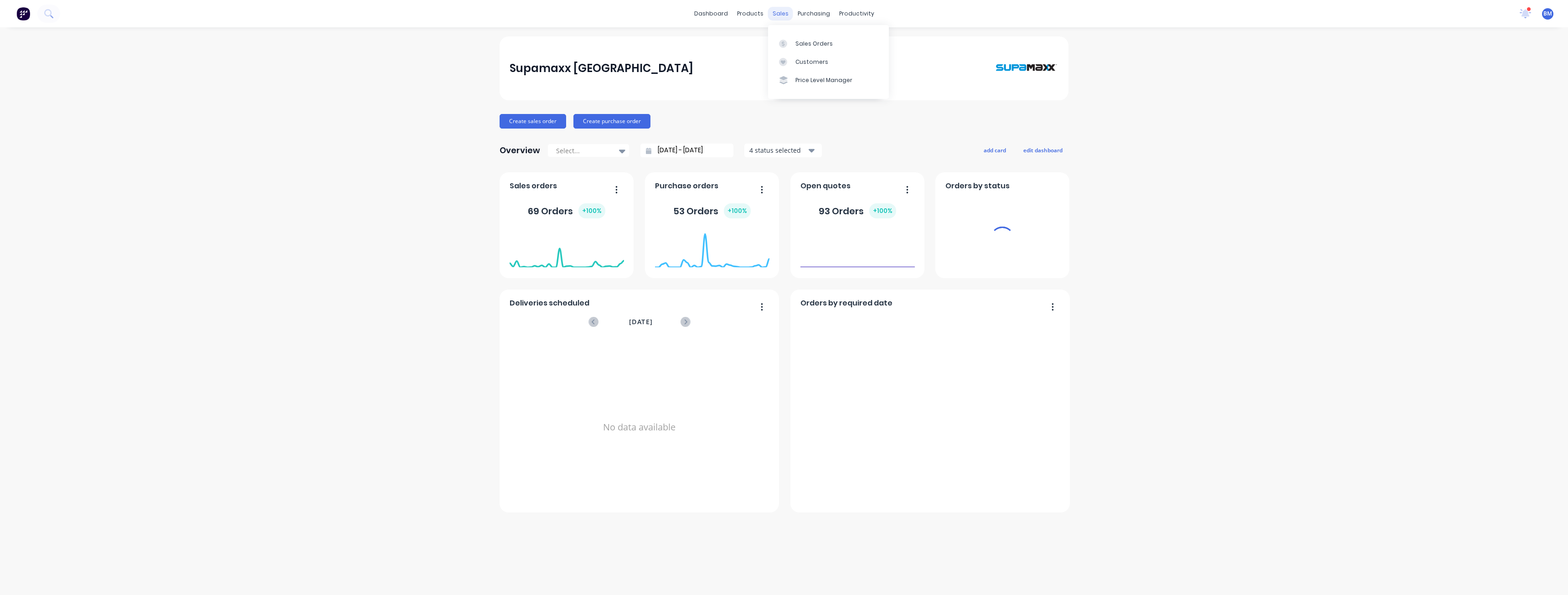
click at [783, 17] on div "sales" at bounding box center [780, 14] width 25 height 14
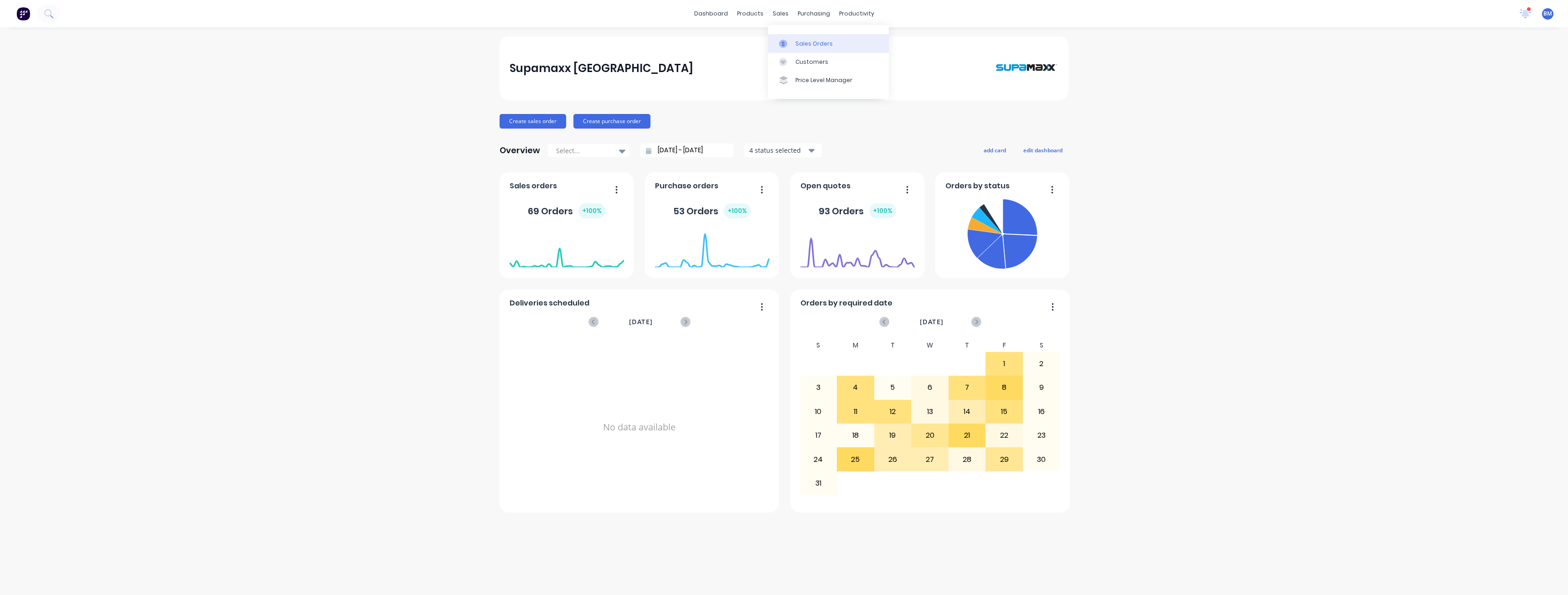
click at [813, 37] on link "Sales Orders" at bounding box center [828, 43] width 121 height 18
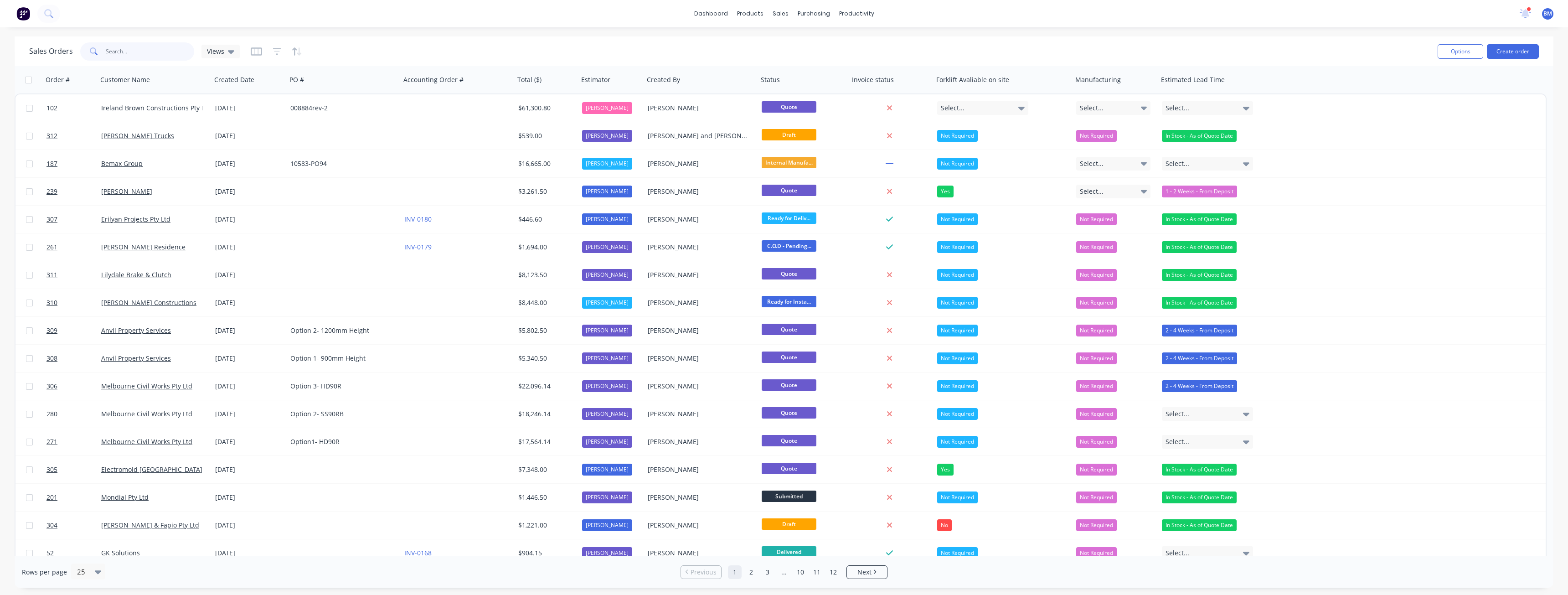
click at [136, 53] on input "text" at bounding box center [150, 51] width 89 height 18
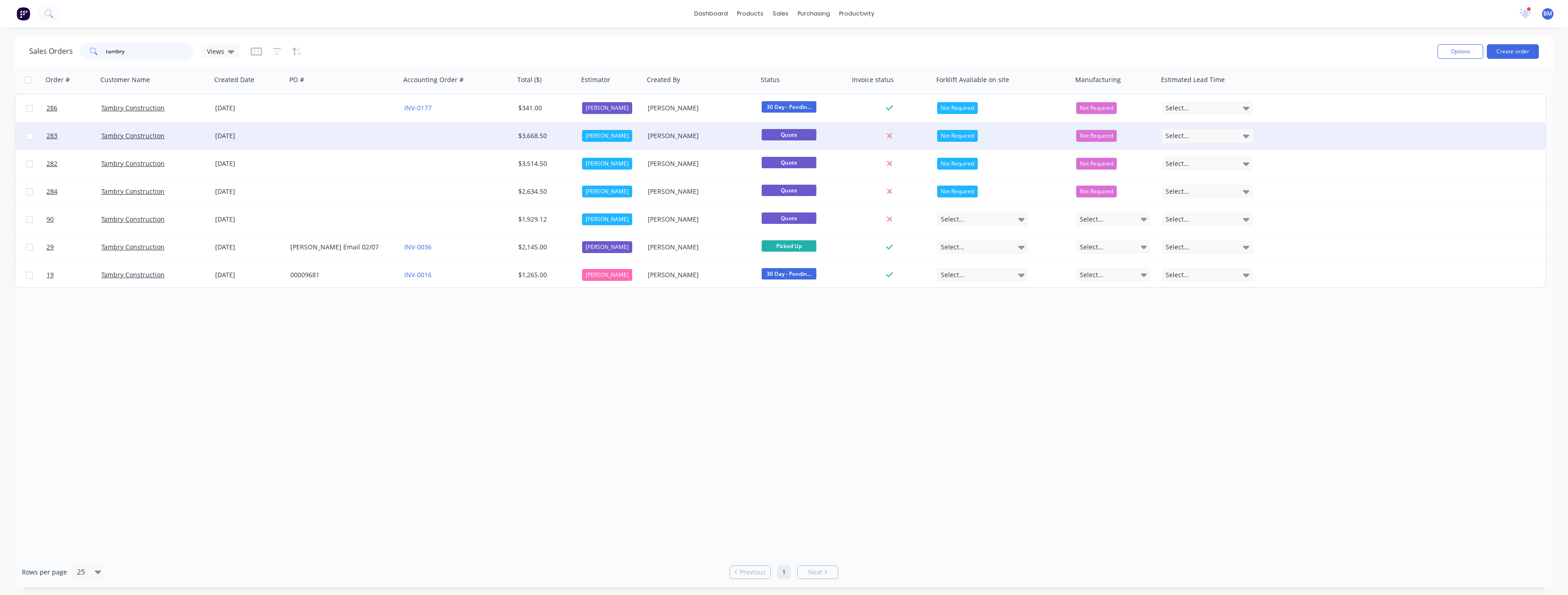
type input "tambry"
click at [358, 133] on div at bounding box center [344, 136] width 114 height 27
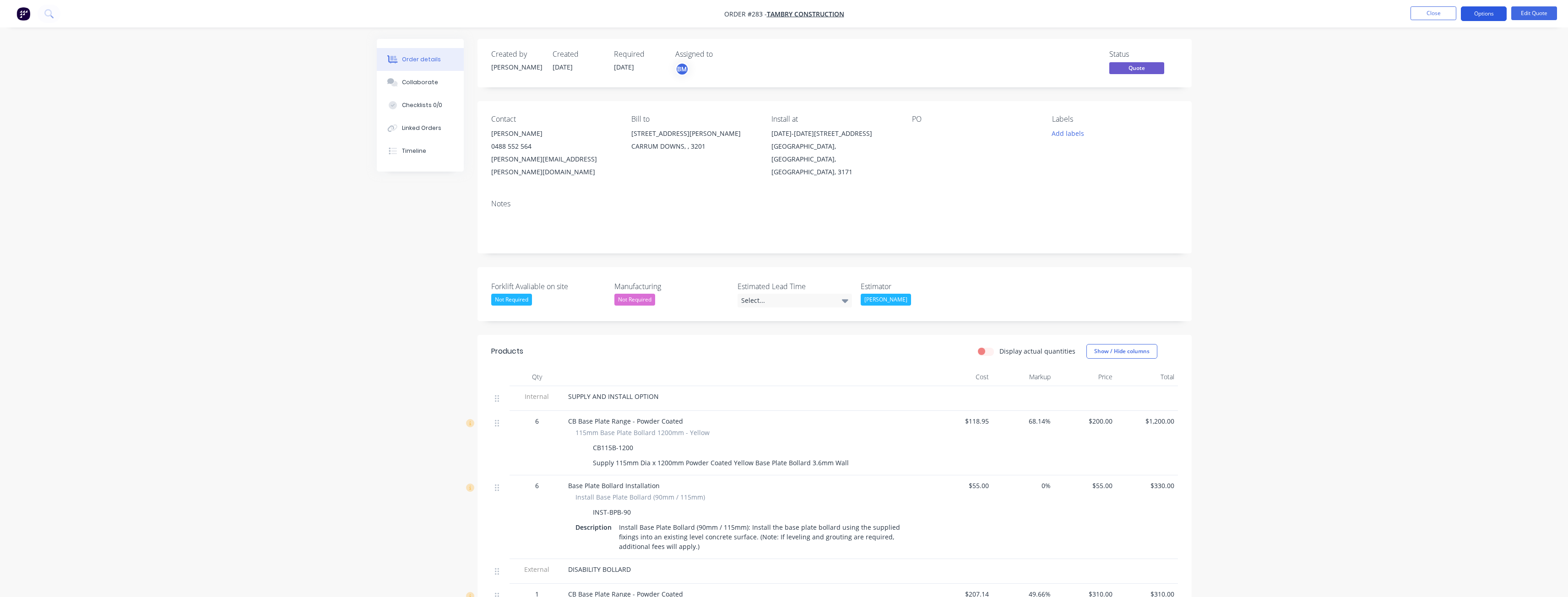
click at [1482, 13] on button "Options" at bounding box center [1483, 14] width 46 height 15
click at [1436, 111] on div "Convert to Order" at bounding box center [1456, 110] width 84 height 13
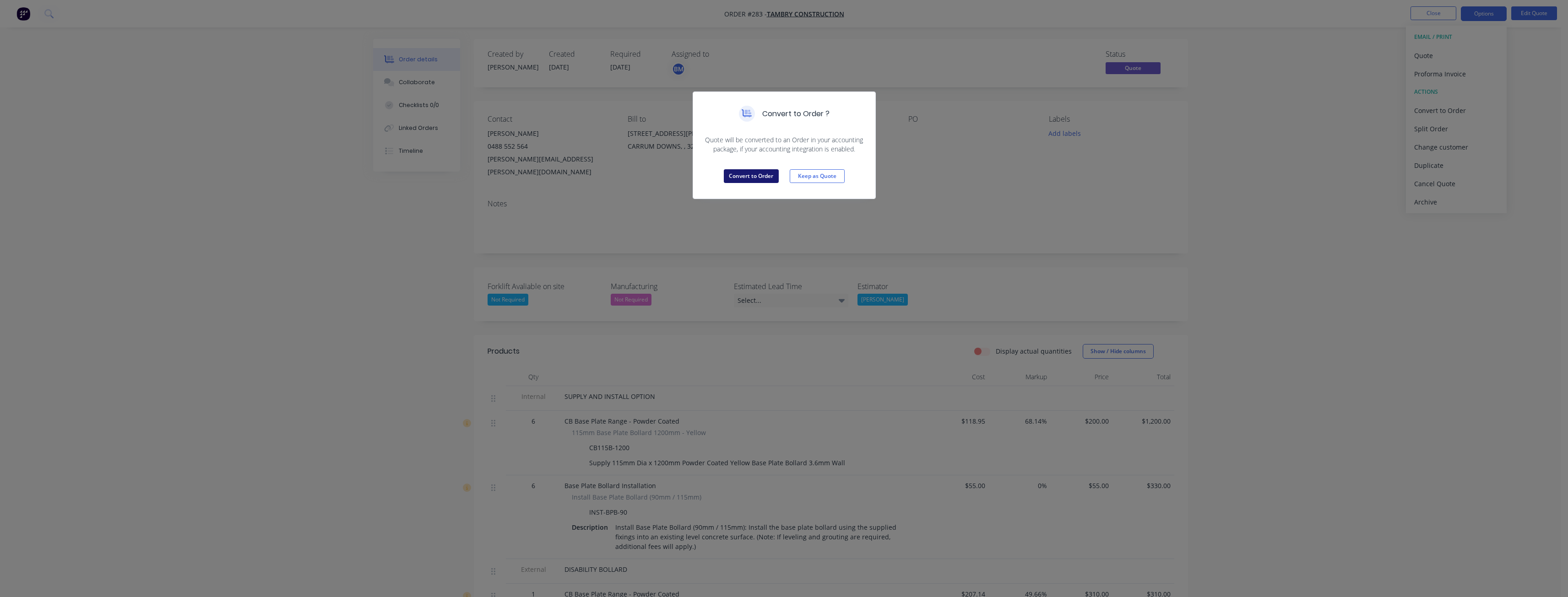
click at [745, 176] on button "Convert to Order" at bounding box center [751, 176] width 55 height 14
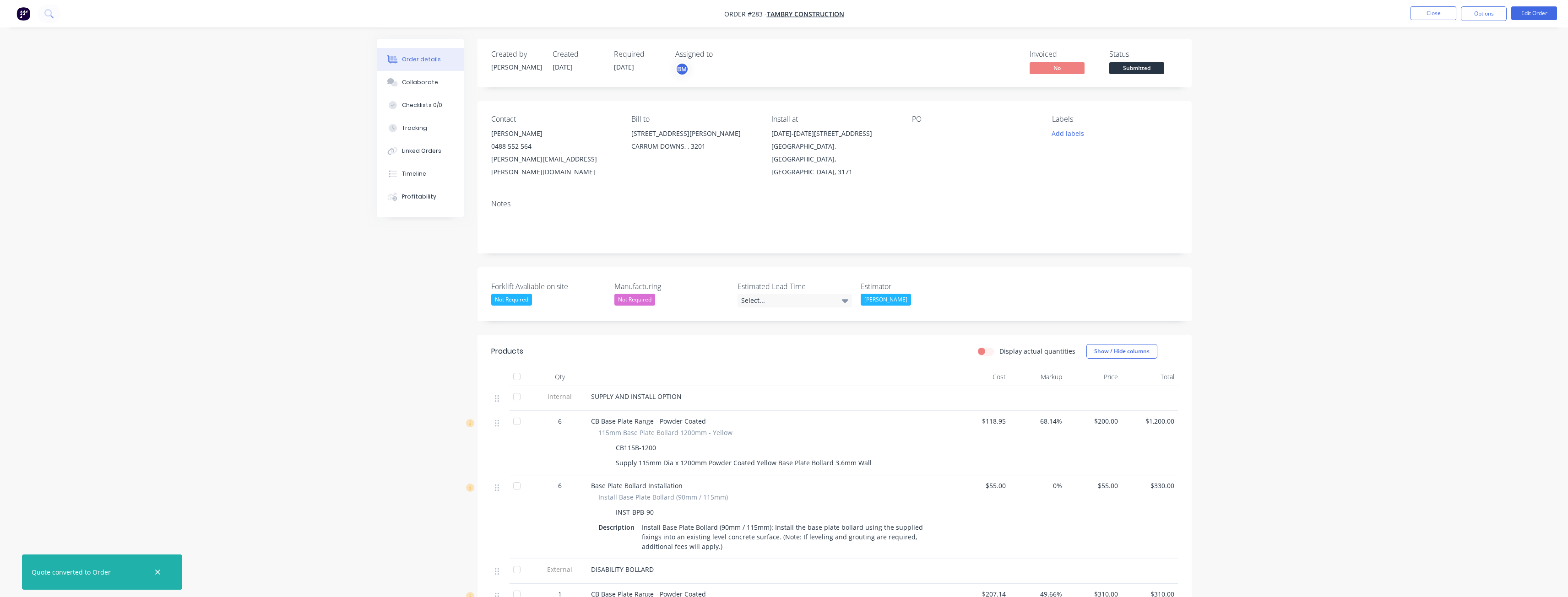
click at [927, 170] on div "Contact [PERSON_NAME] 0488 552 564 [PERSON_NAME][EMAIL_ADDRESS][PERSON_NAME][DO…" at bounding box center [834, 147] width 714 height 91
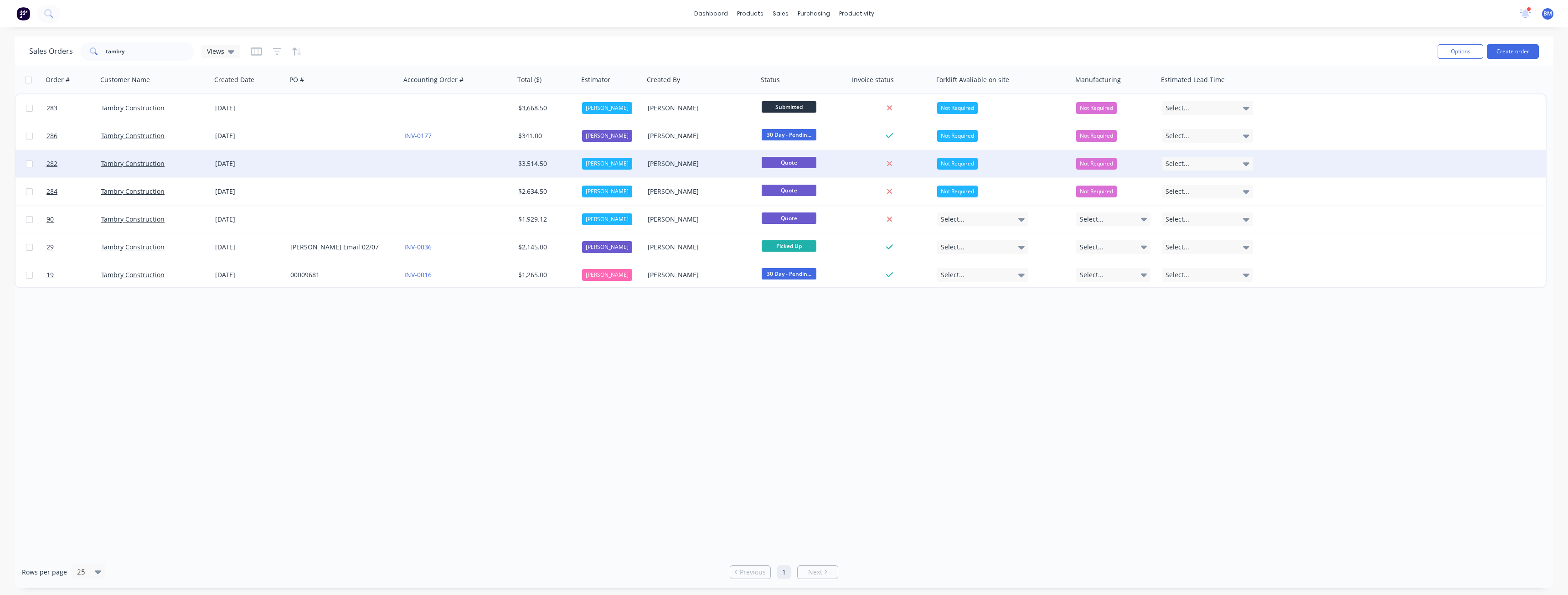
click at [269, 156] on div "[DATE]" at bounding box center [249, 164] width 75 height 27
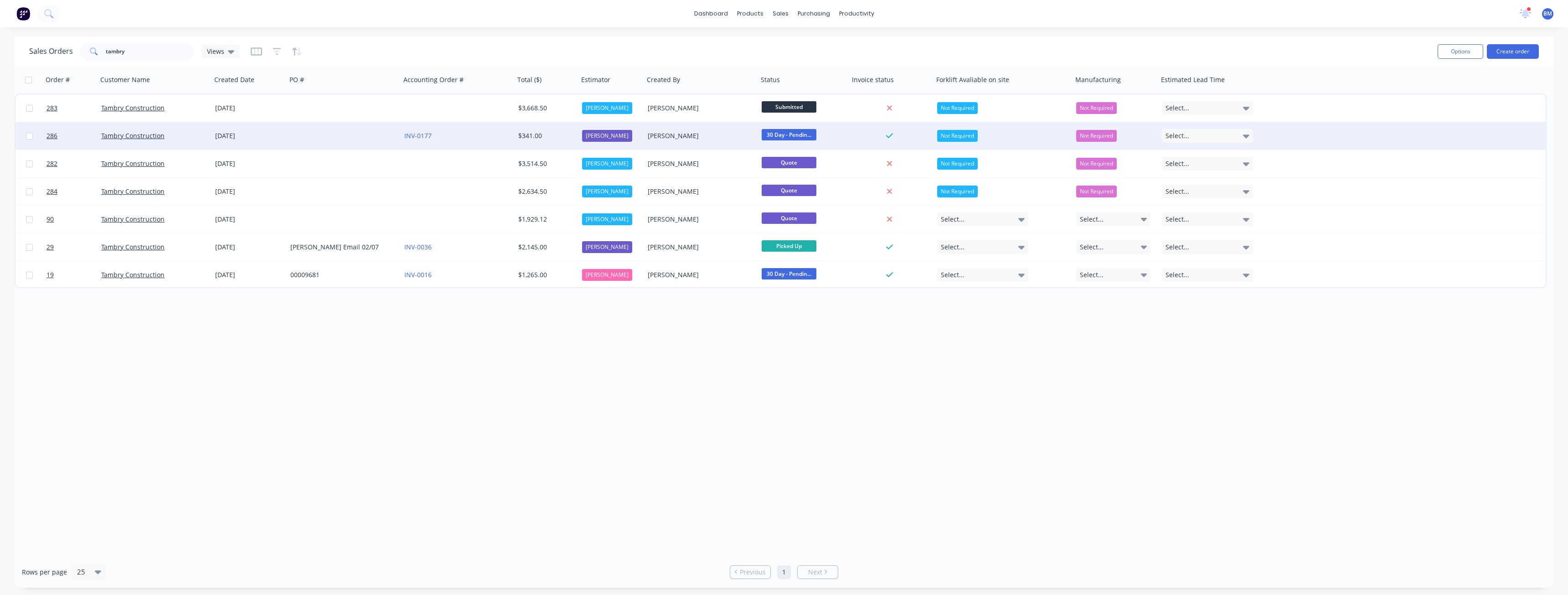
click at [239, 134] on div "[DATE]" at bounding box center [249, 136] width 68 height 9
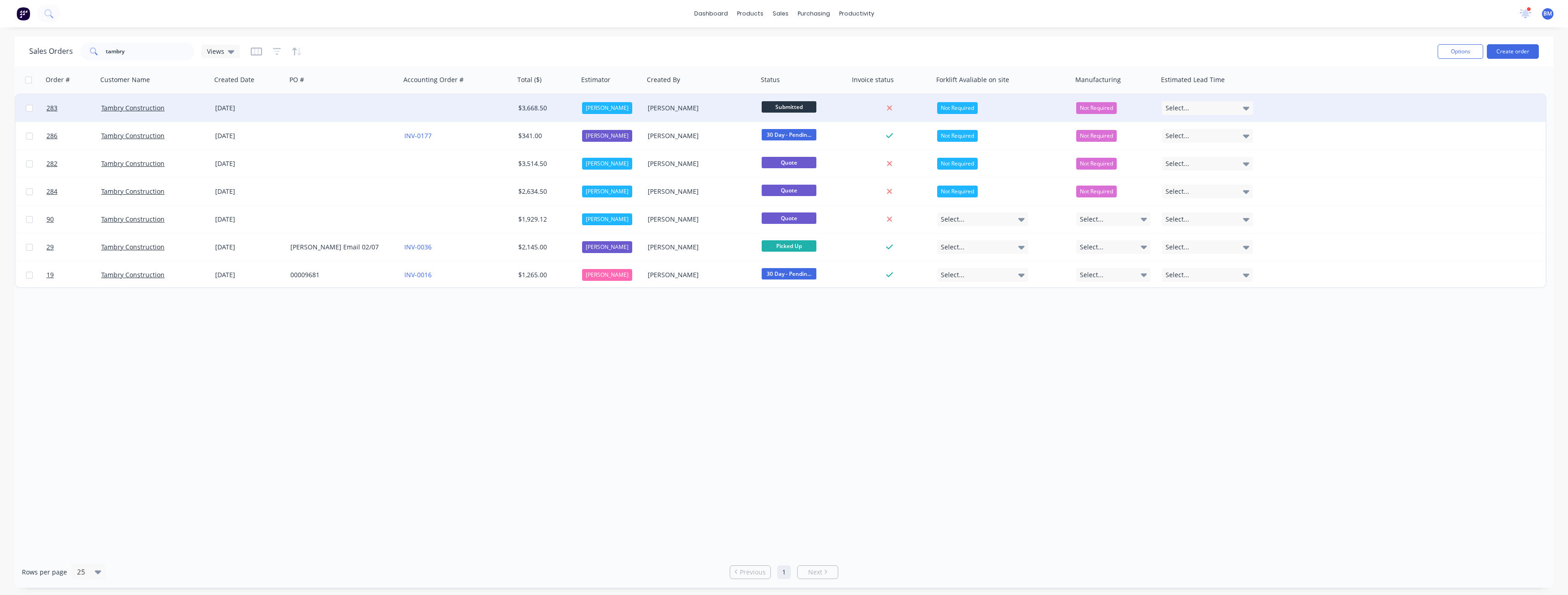
click at [191, 105] on div "Tambry Construction" at bounding box center [151, 108] width 101 height 9
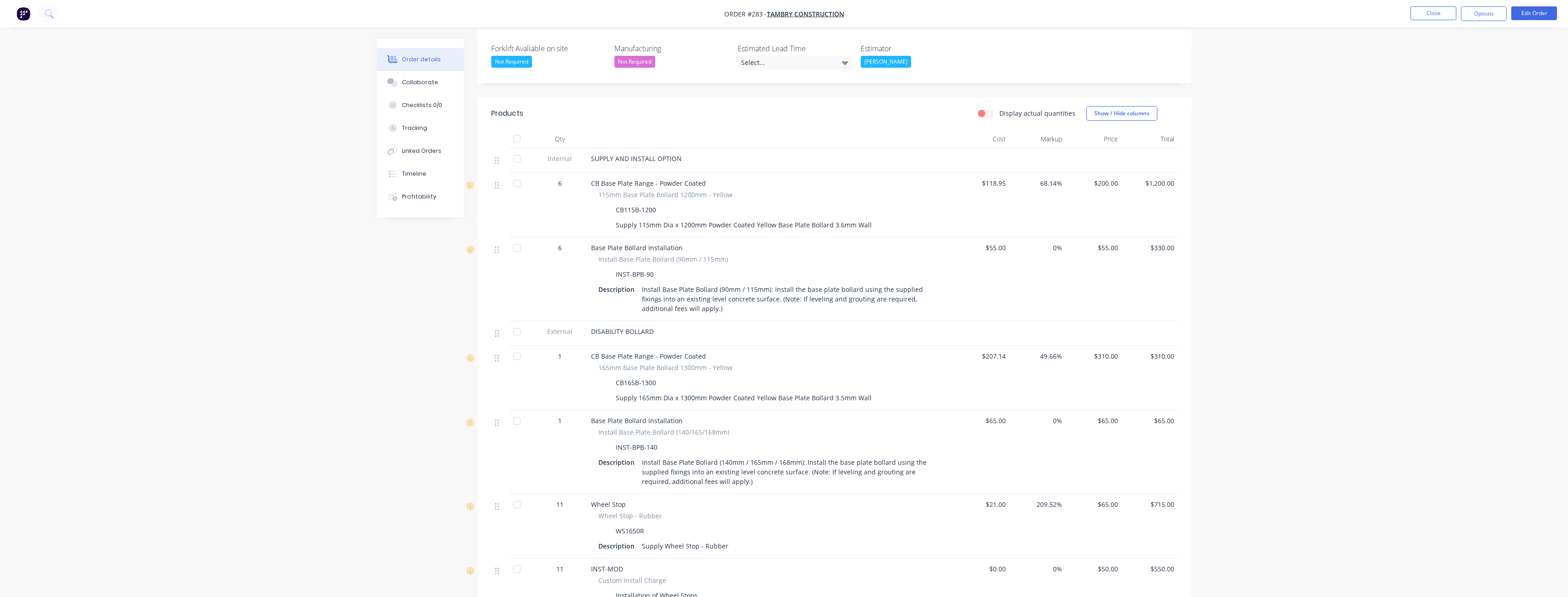
scroll to position [274, 0]
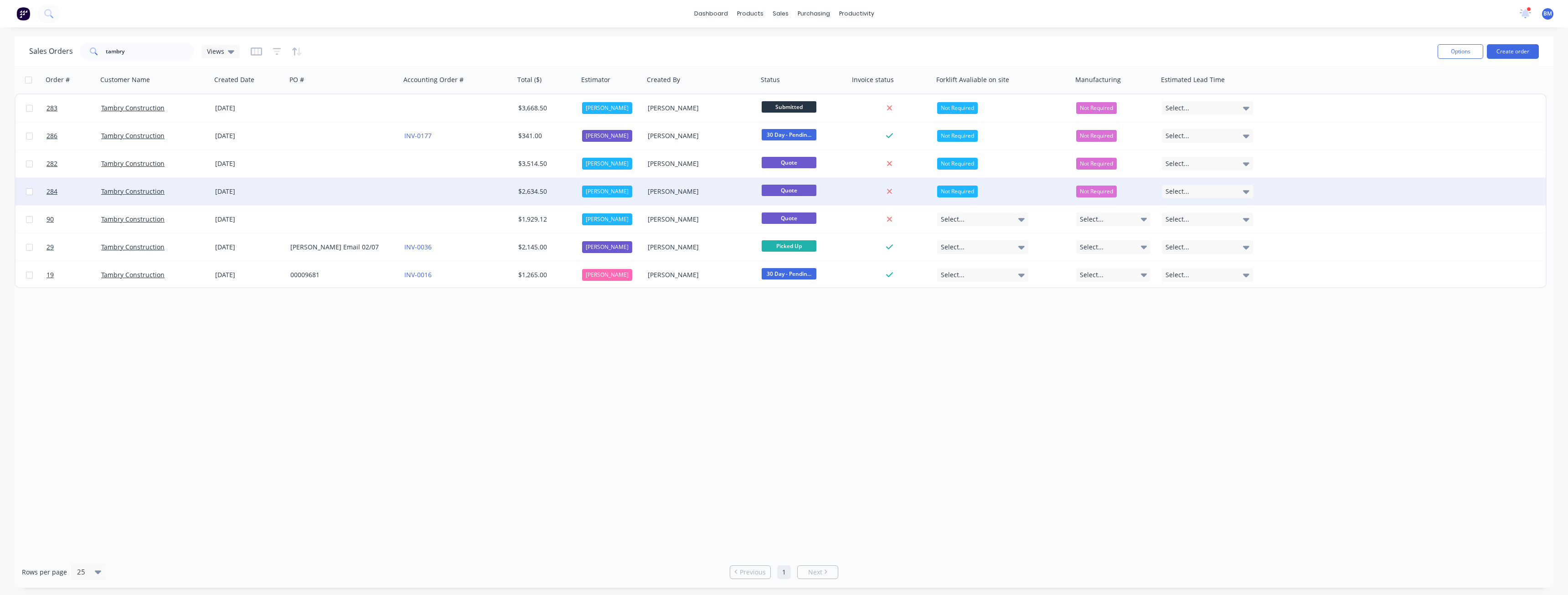
click at [184, 195] on div "Tambry Construction" at bounding box center [151, 191] width 101 height 9
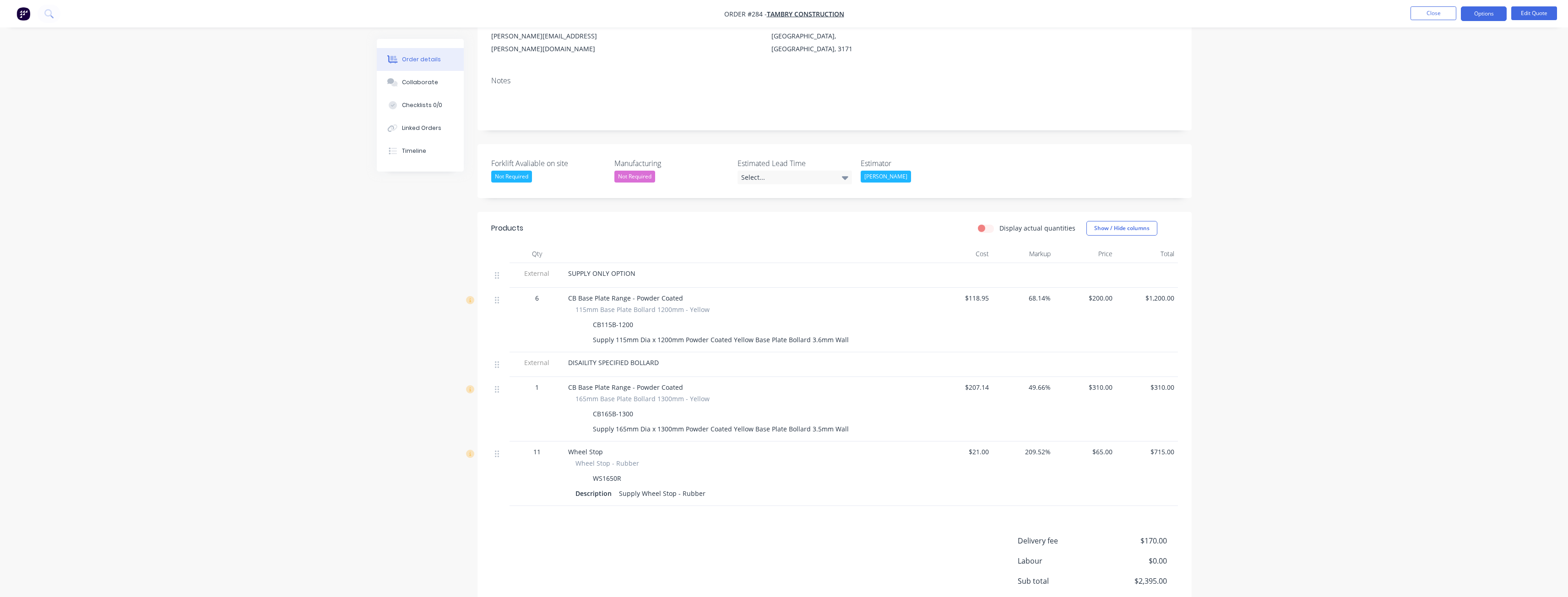
scroll to position [183, 0]
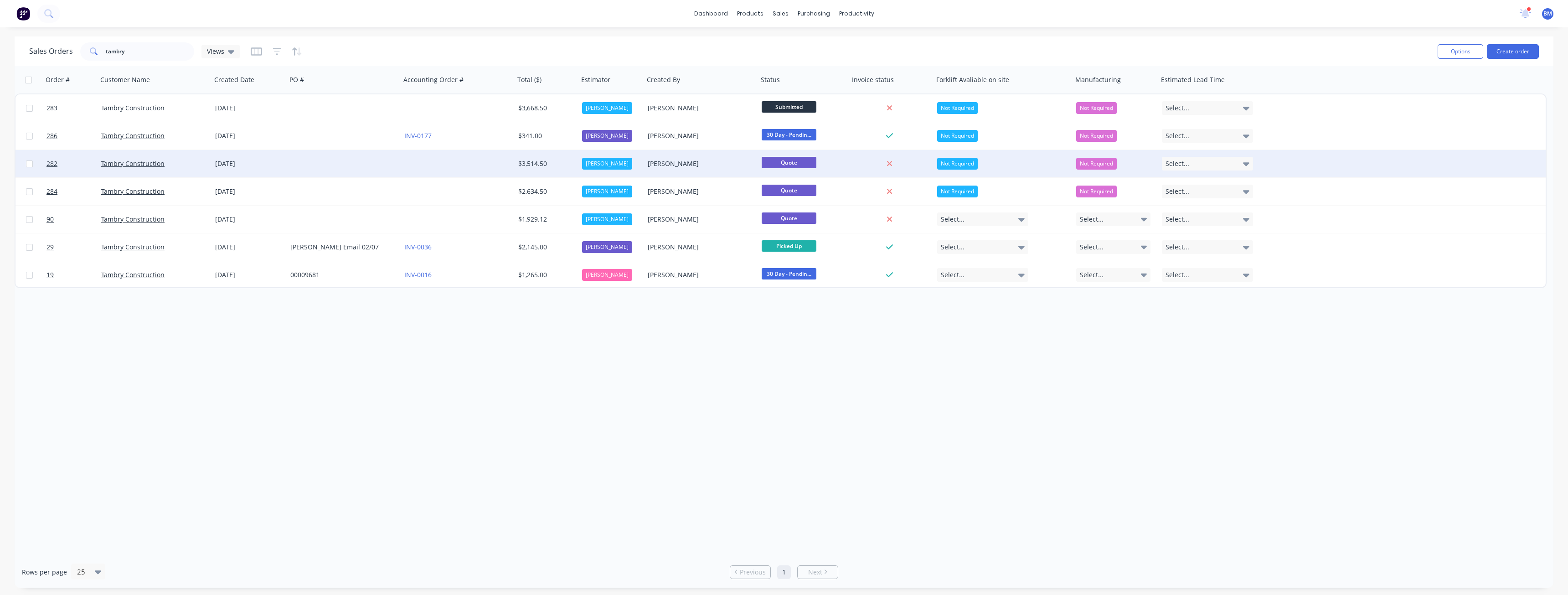
click at [184, 161] on div "Tambry Construction" at bounding box center [151, 164] width 101 height 9
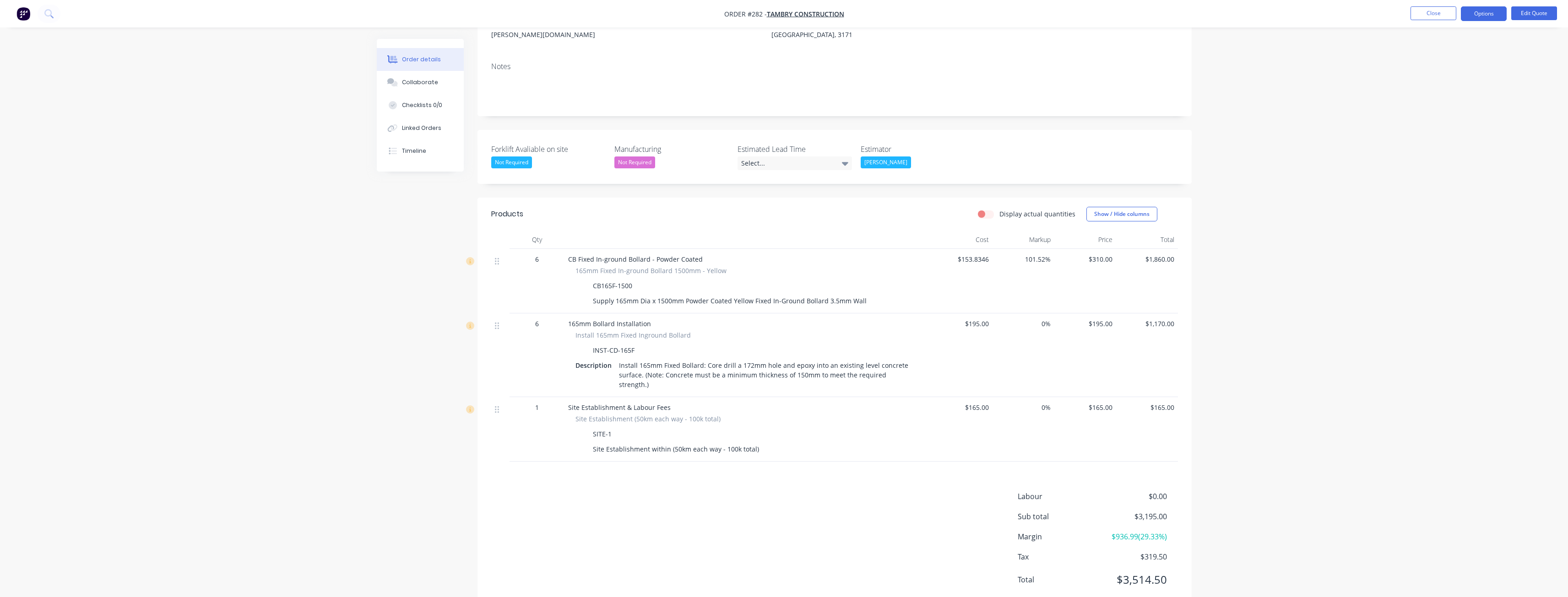
scroll to position [142, 0]
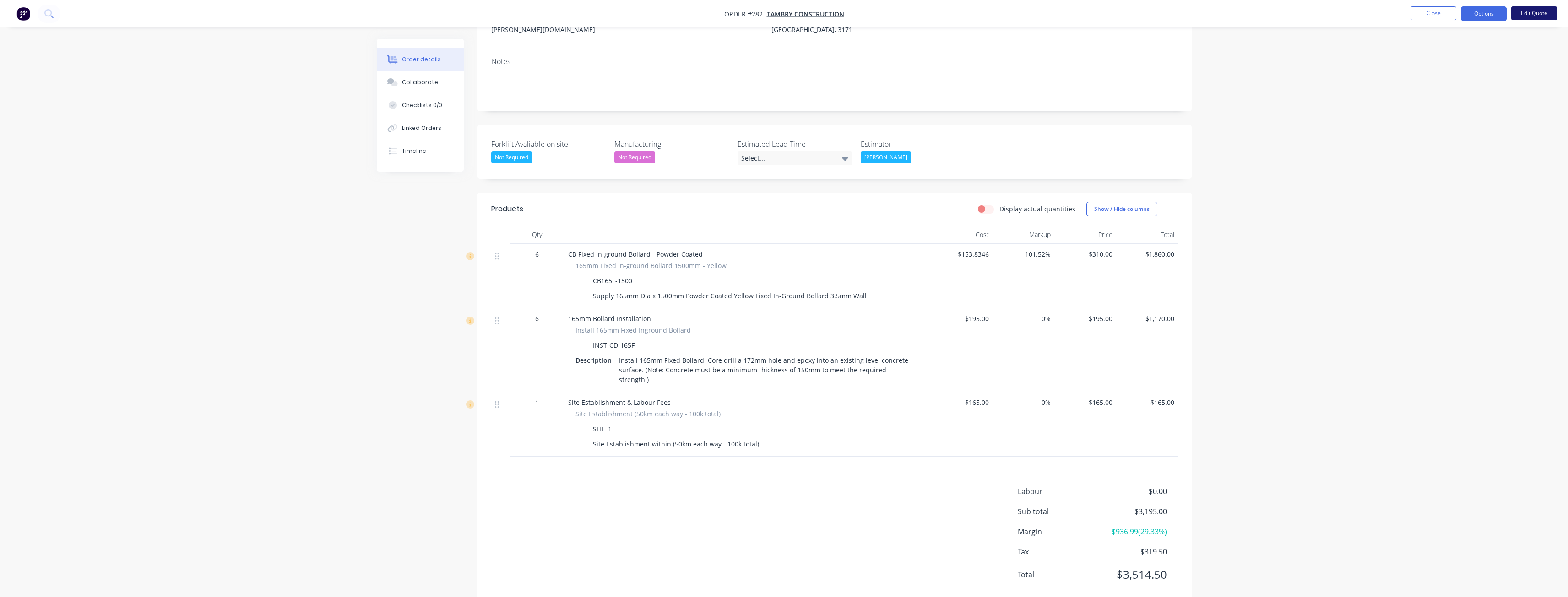
click at [1530, 10] on button "Edit Quote" at bounding box center [1533, 13] width 46 height 14
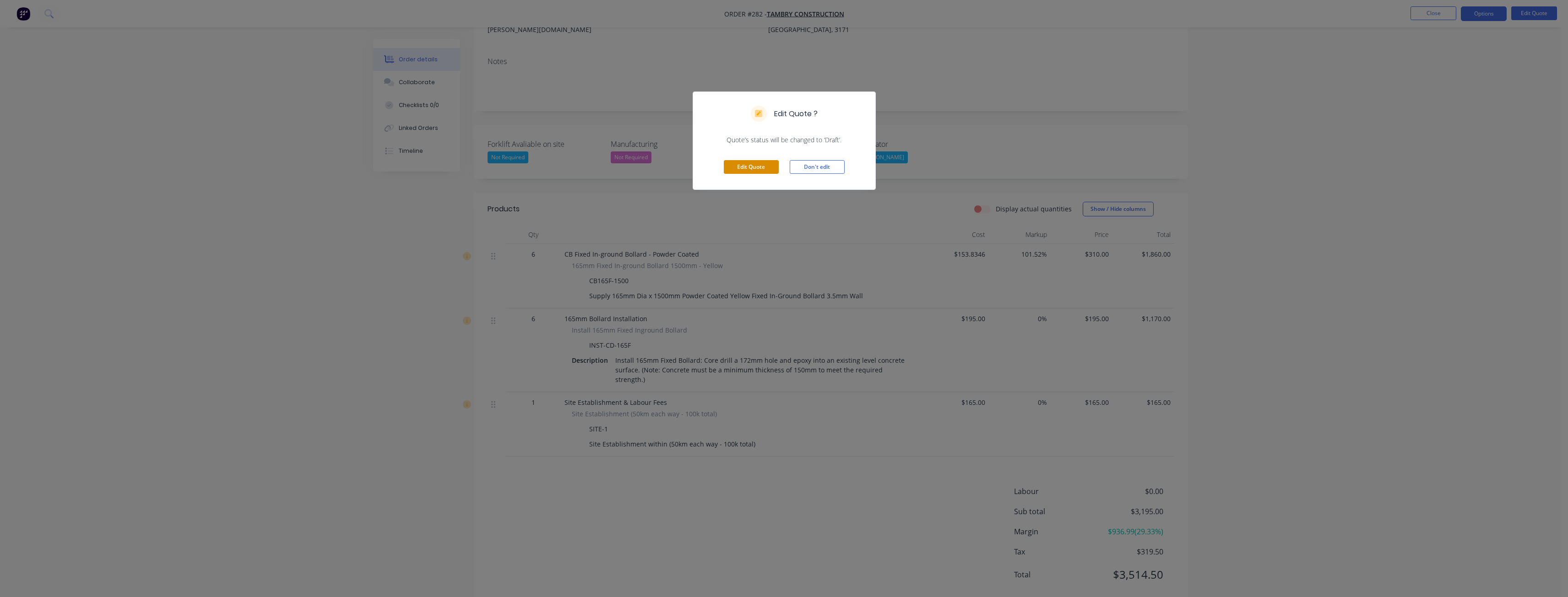
click at [751, 161] on button "Edit Quote" at bounding box center [751, 167] width 55 height 14
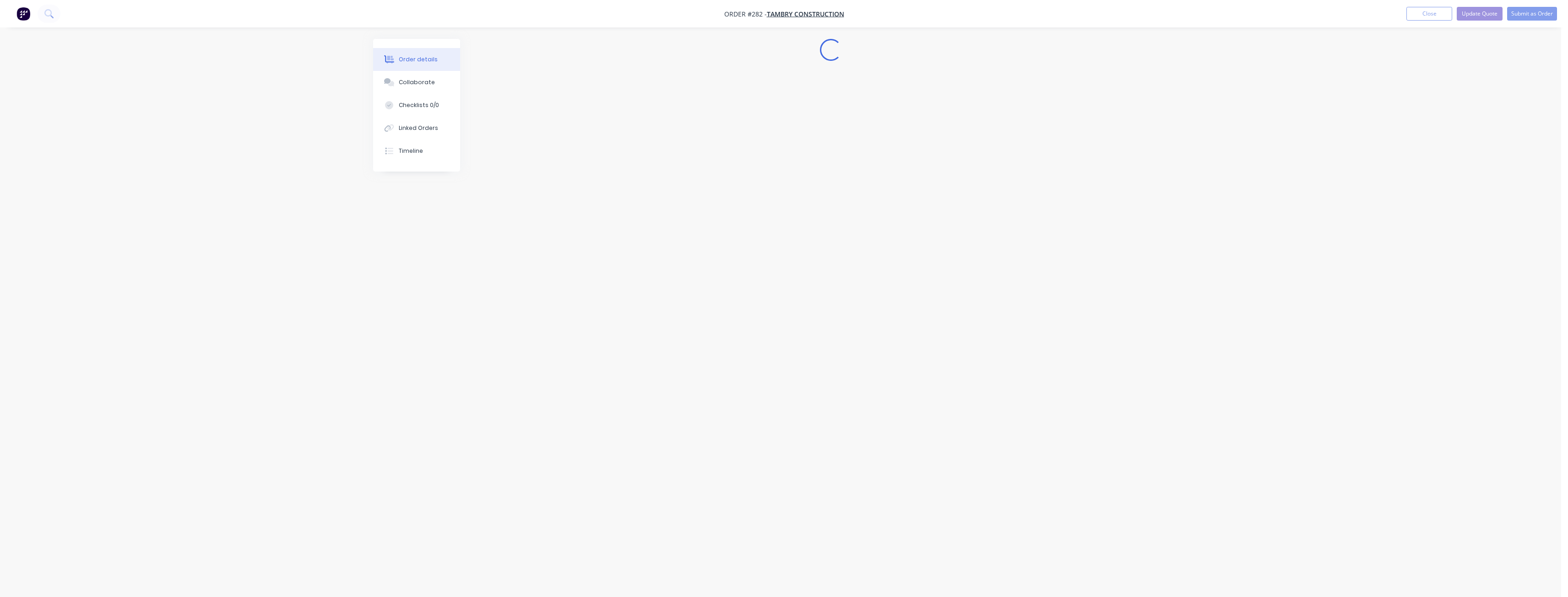
scroll to position [0, 0]
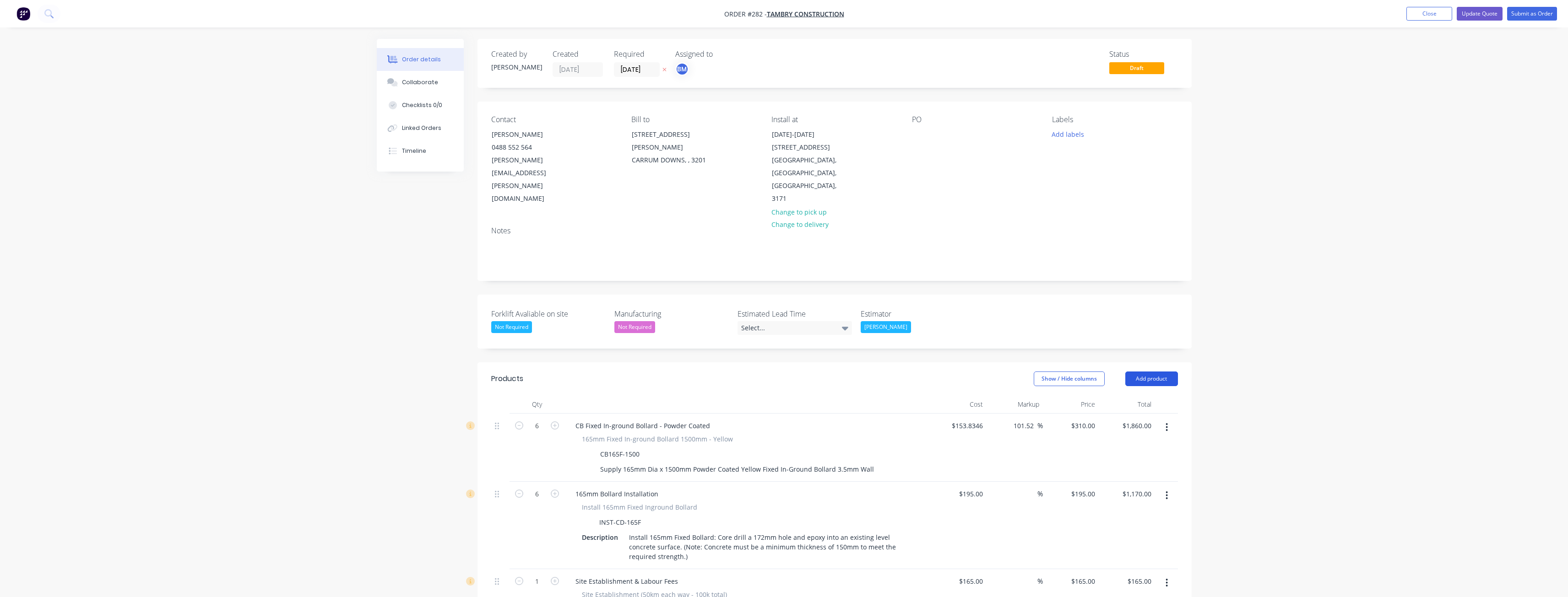
click at [1140, 372] on button "Add product" at bounding box center [1151, 379] width 52 height 15
click at [1125, 396] on div "Product catalogue" at bounding box center [1133, 402] width 70 height 13
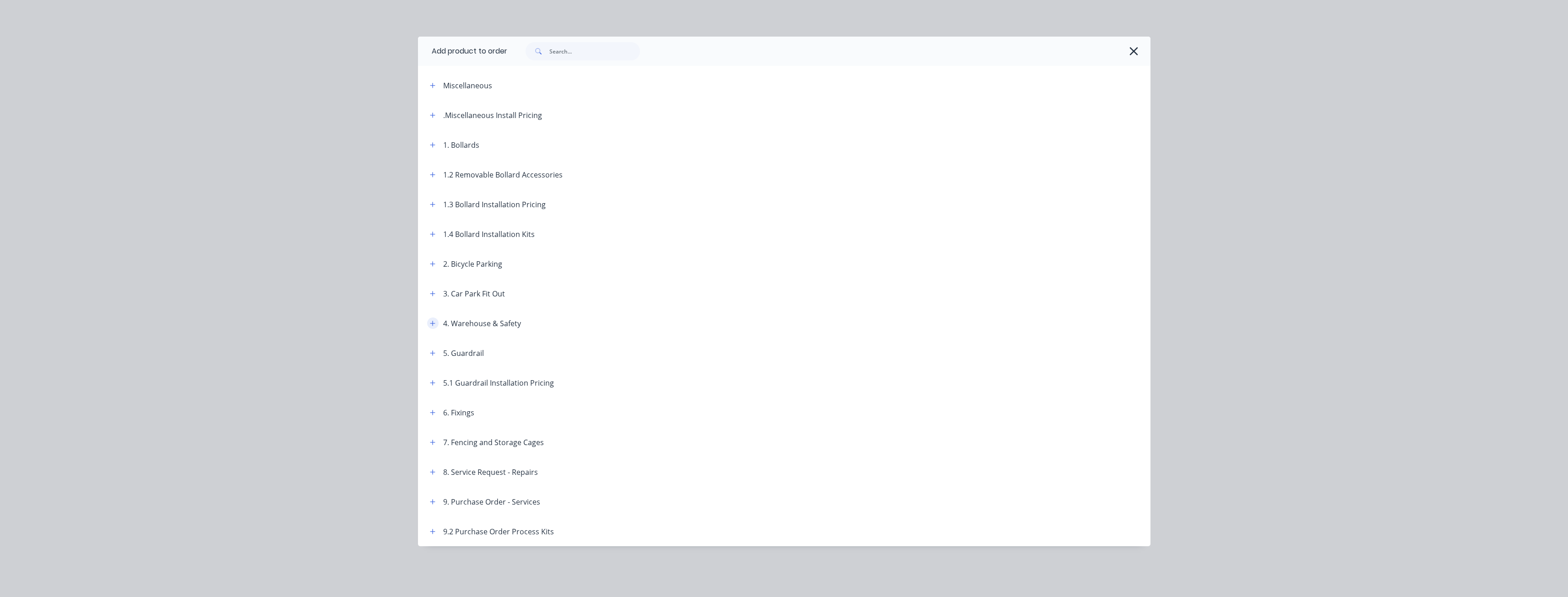
click at [434, 323] on icon "button" at bounding box center [432, 323] width 5 height 5
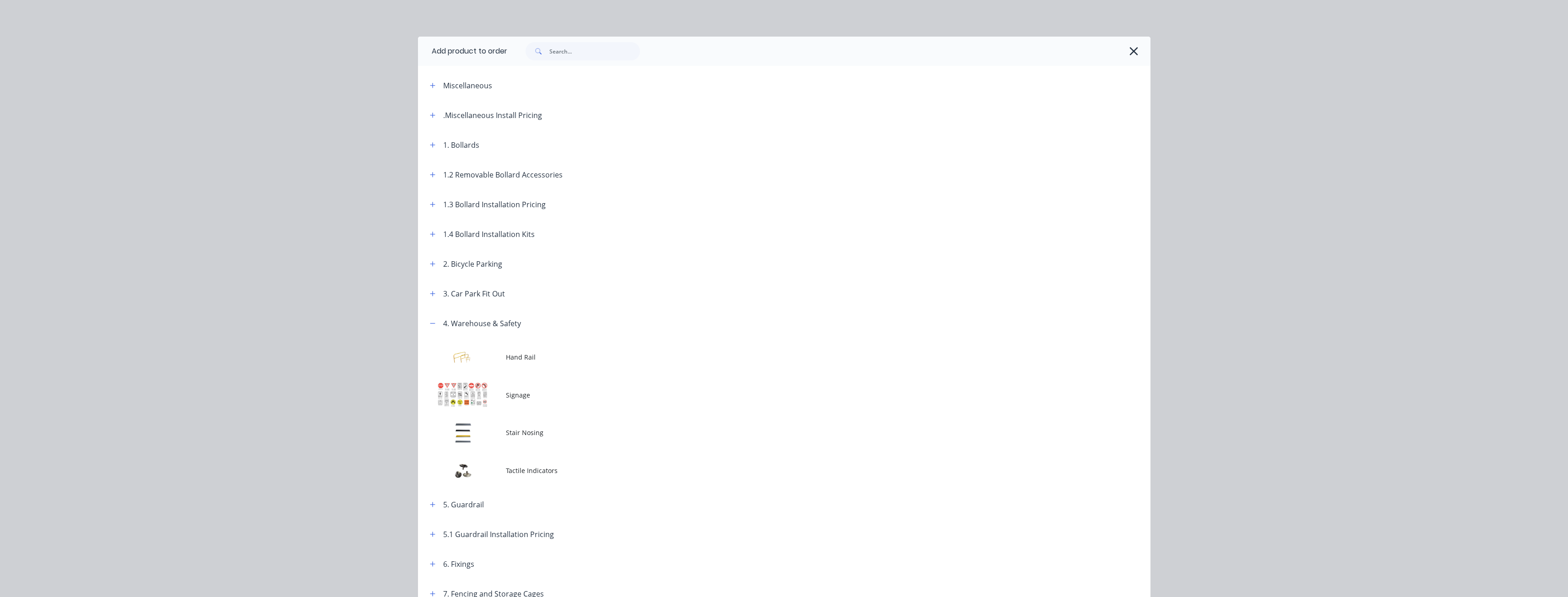
click at [430, 317] on header "4. Warehouse & Safety" at bounding box center [784, 323] width 732 height 30
click at [430, 322] on icon "button" at bounding box center [433, 323] width 5 height 6
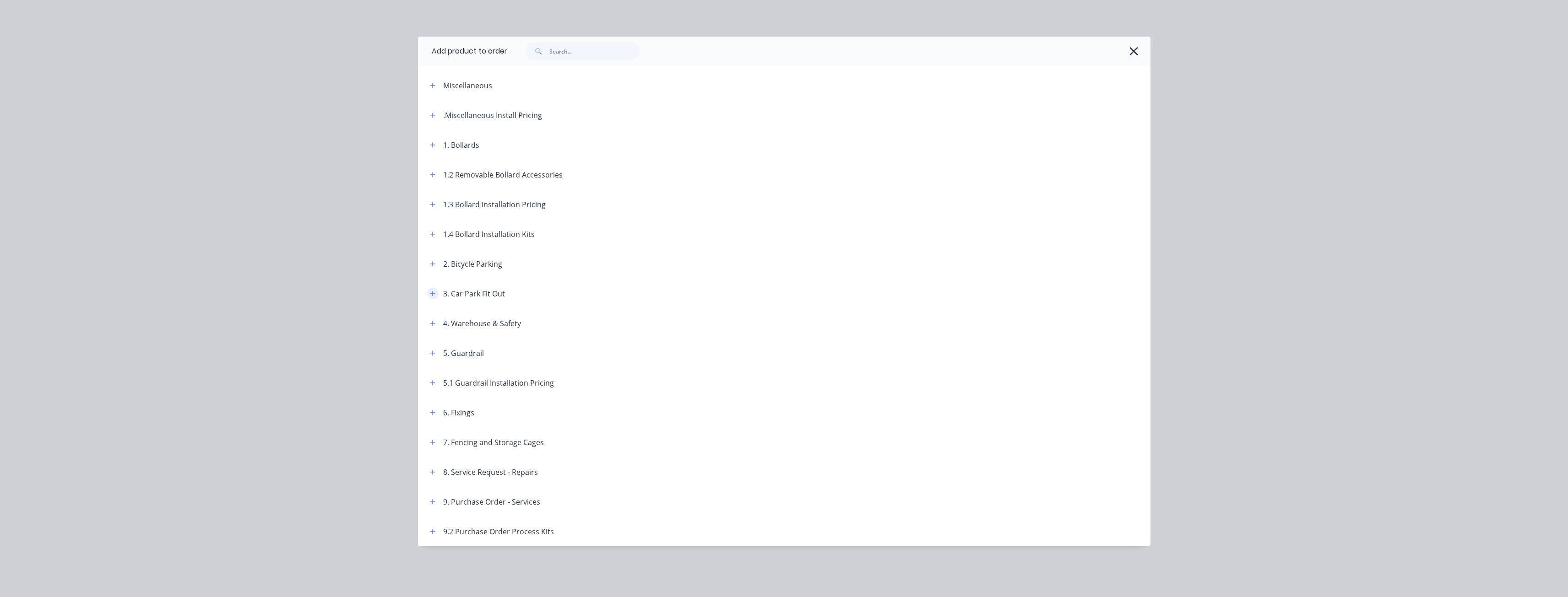
click at [435, 296] on icon "button" at bounding box center [433, 293] width 5 height 6
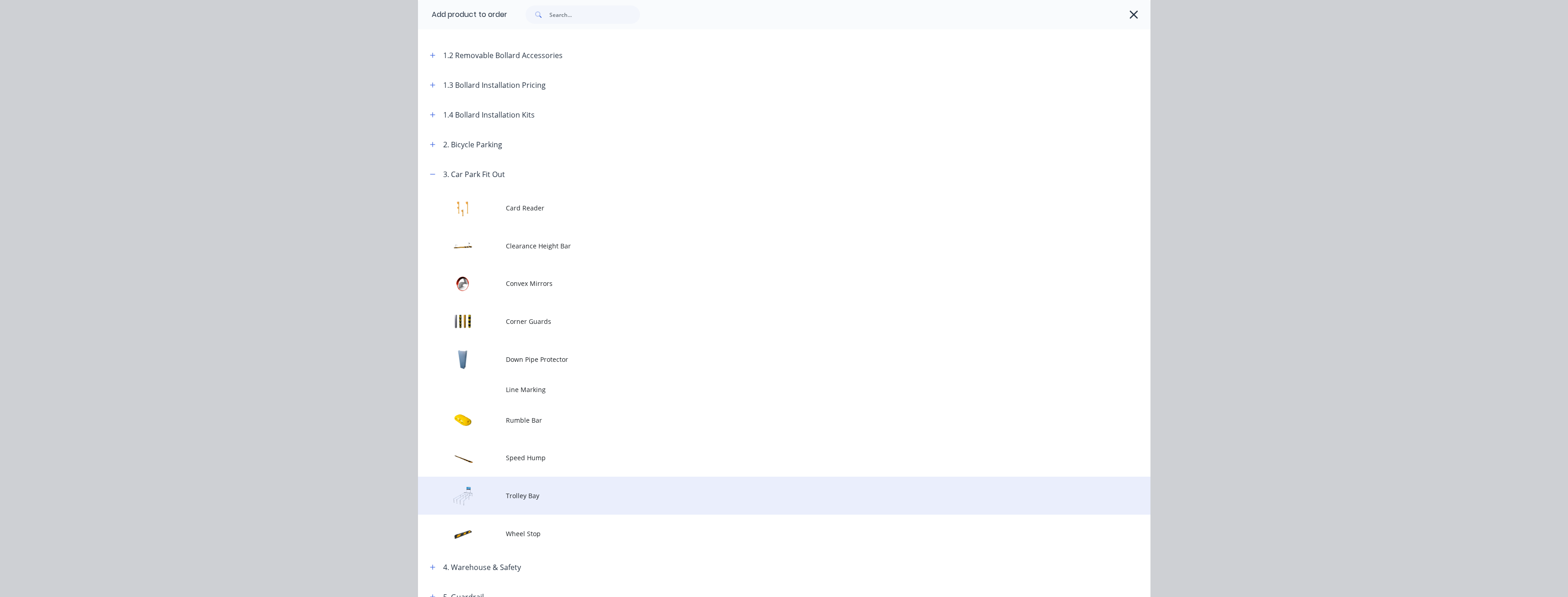
scroll to position [138, 0]
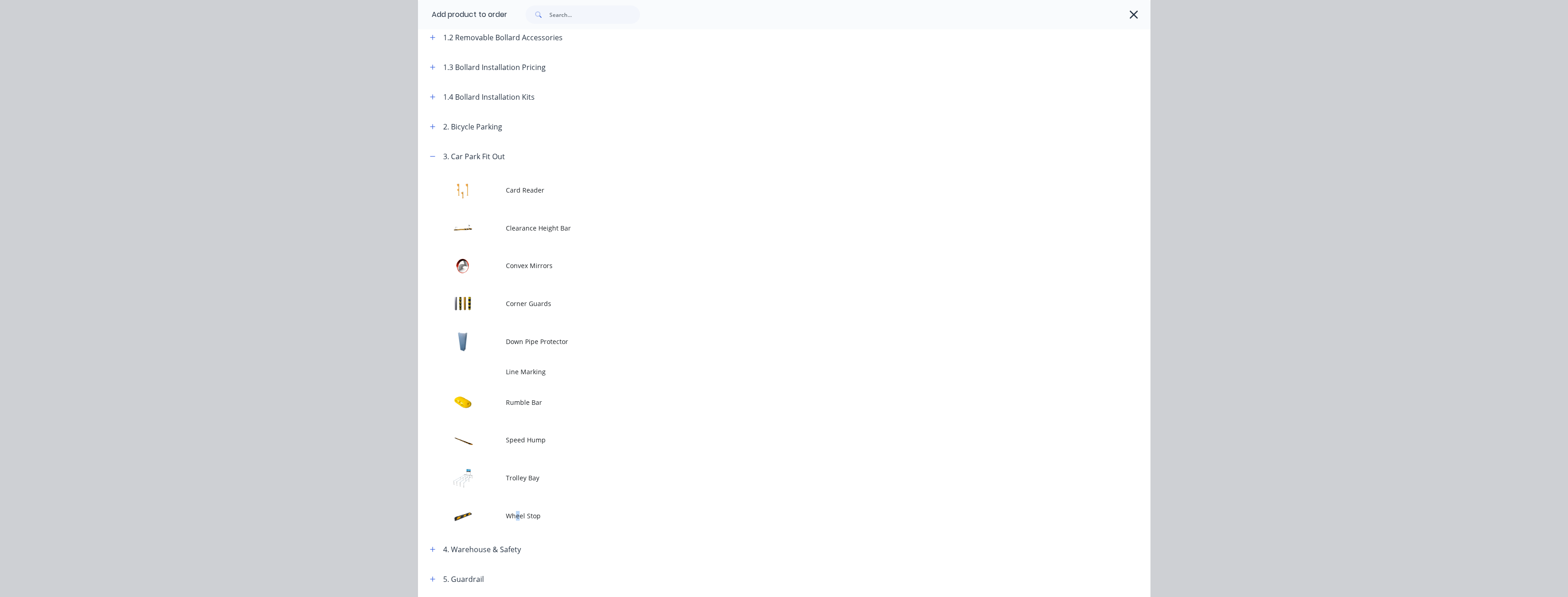
click at [513, 511] on span "Wheel Stop" at bounding box center [764, 516] width 516 height 10
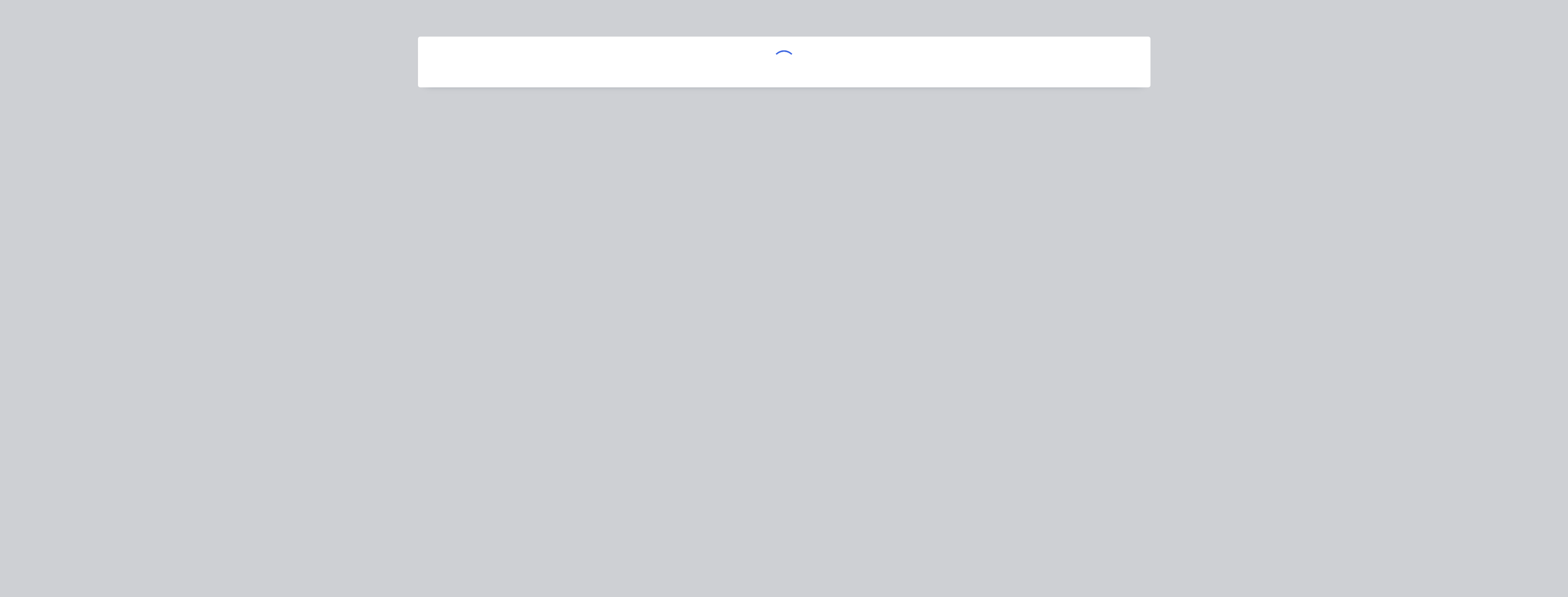
scroll to position [0, 0]
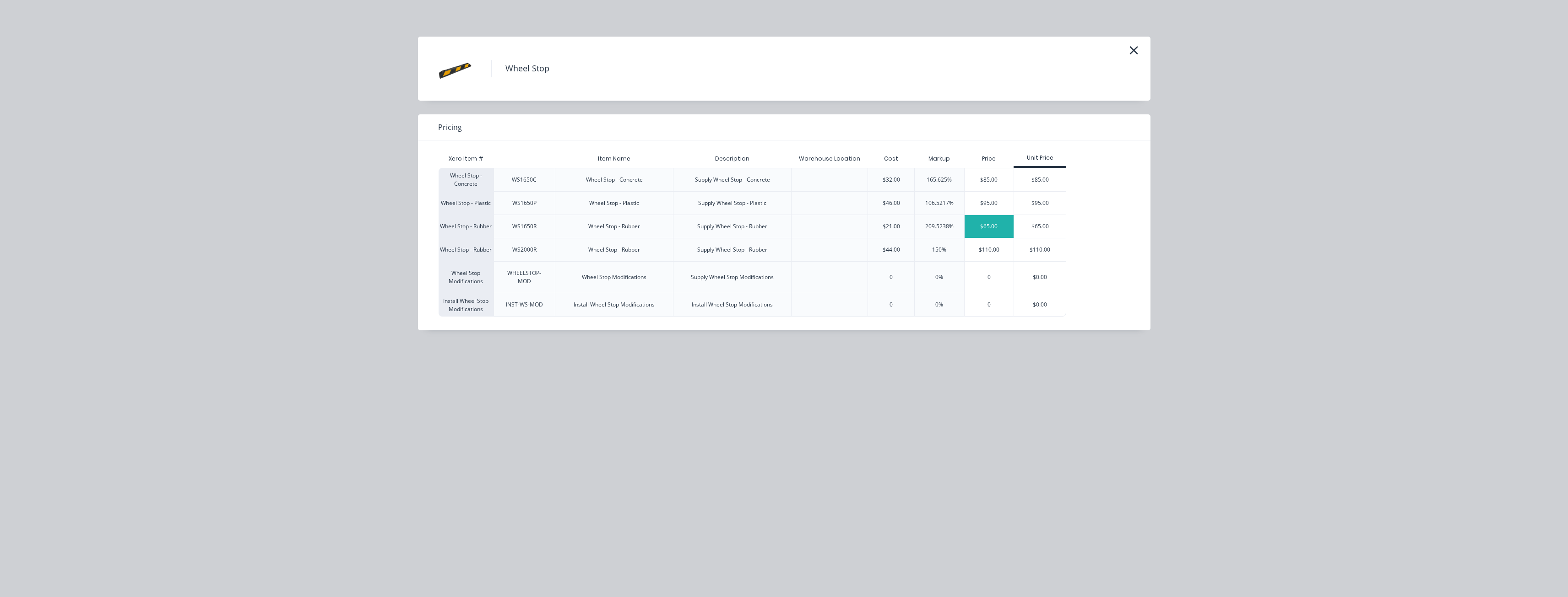
click at [993, 224] on div "$65.00" at bounding box center [989, 227] width 50 height 23
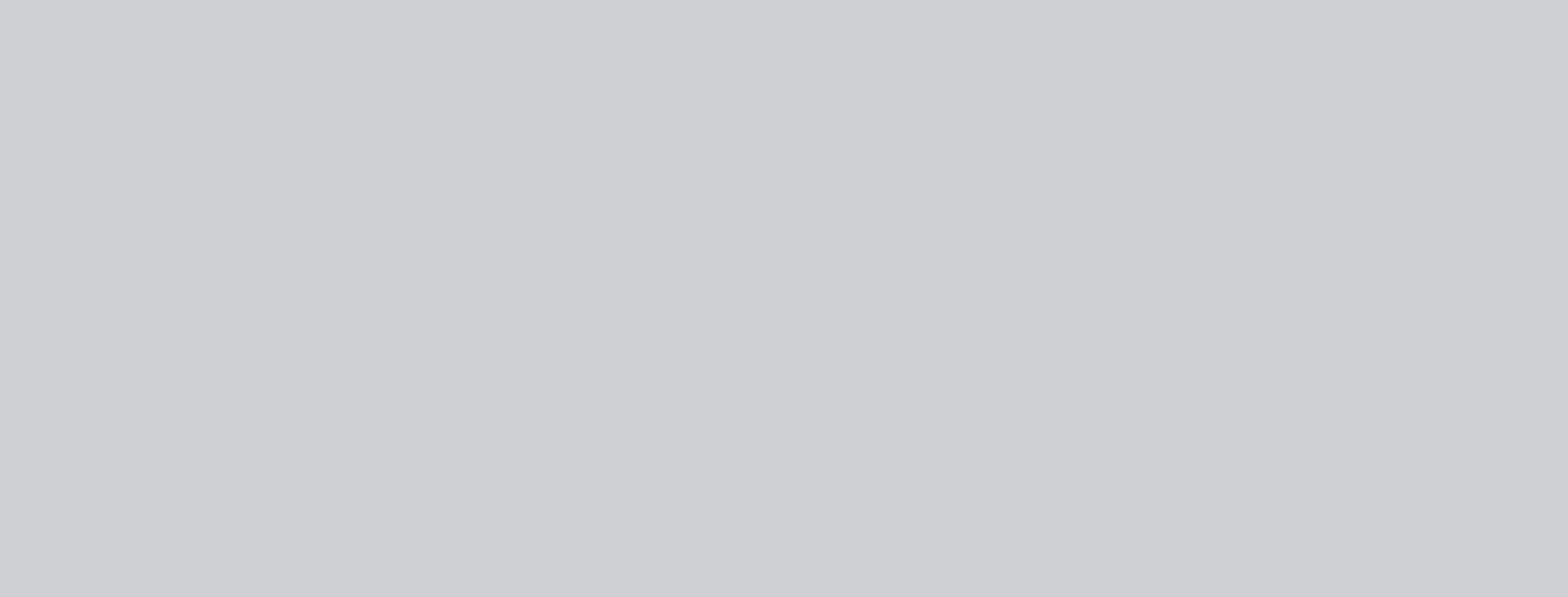
type input "$21.00"
type input "209.52"
type input "$65.00"
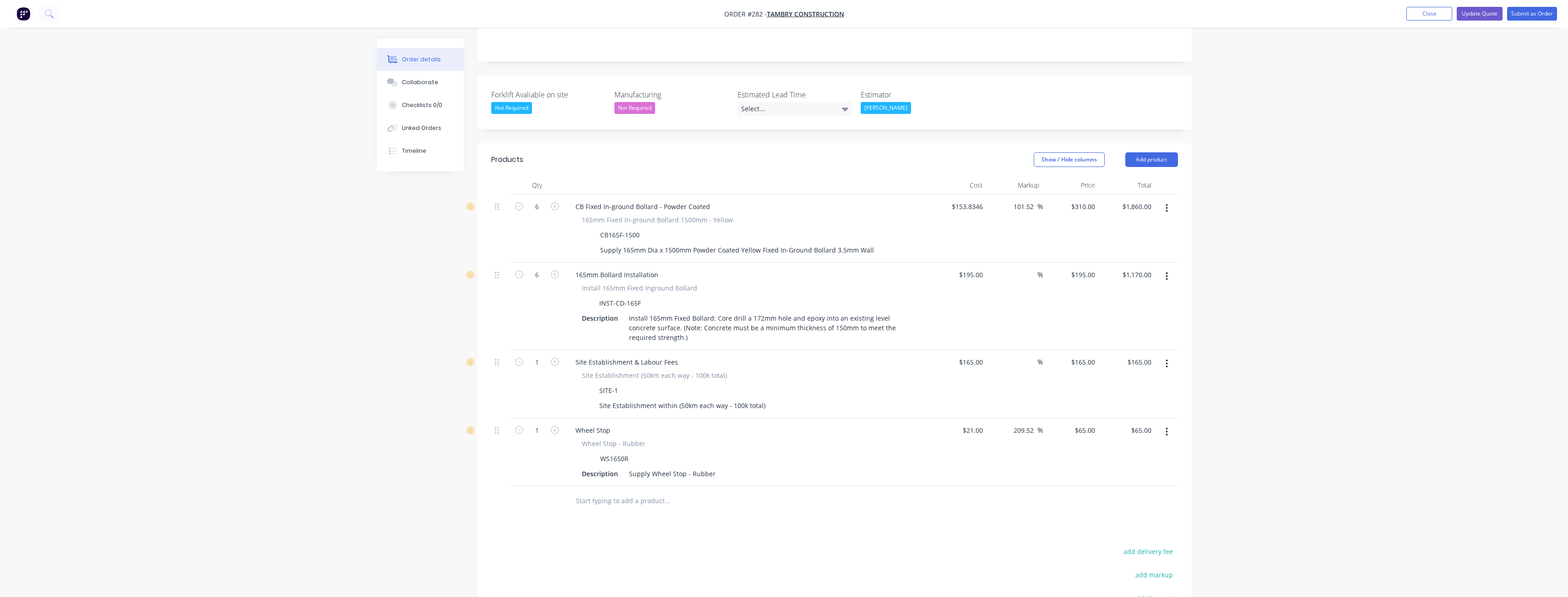
scroll to position [274, 0]
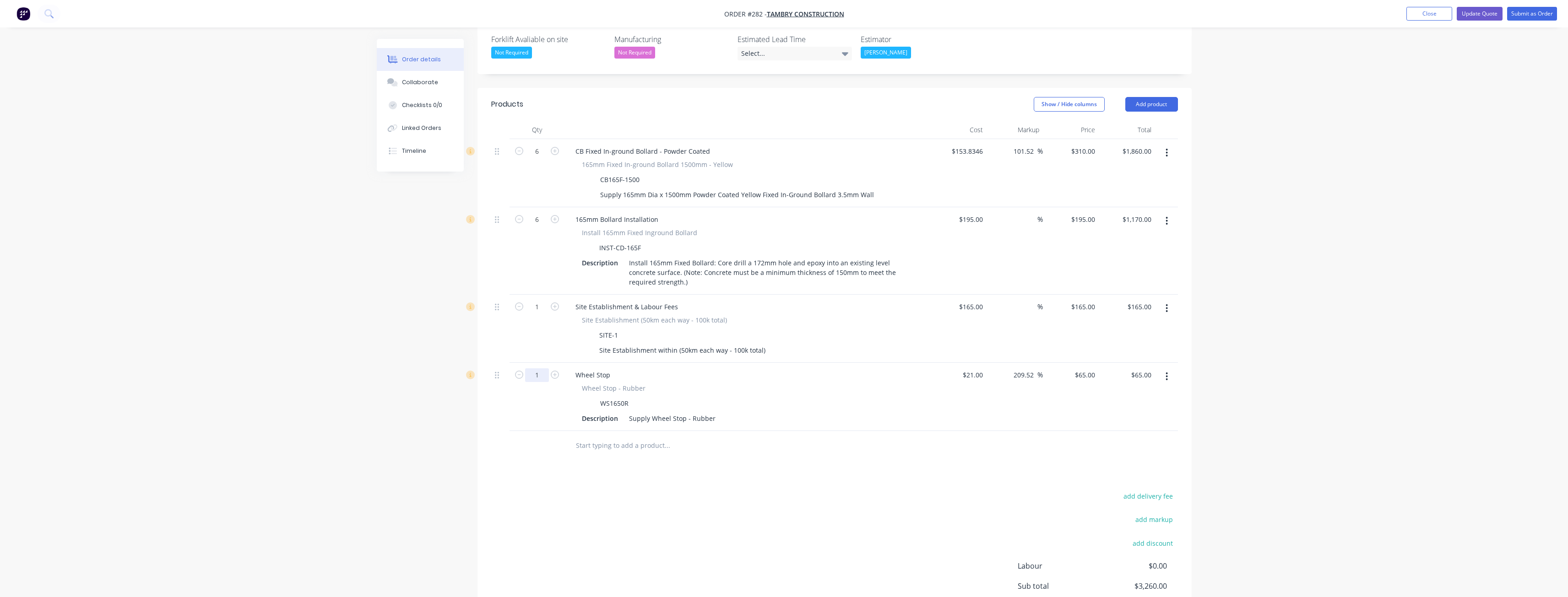
click at [542, 159] on input "1" at bounding box center [537, 151] width 24 height 14
type input "11"
type input "$715.00"
click at [541, 431] on div at bounding box center [537, 446] width 55 height 30
click at [1146, 97] on button "Add product" at bounding box center [1151, 104] width 52 height 15
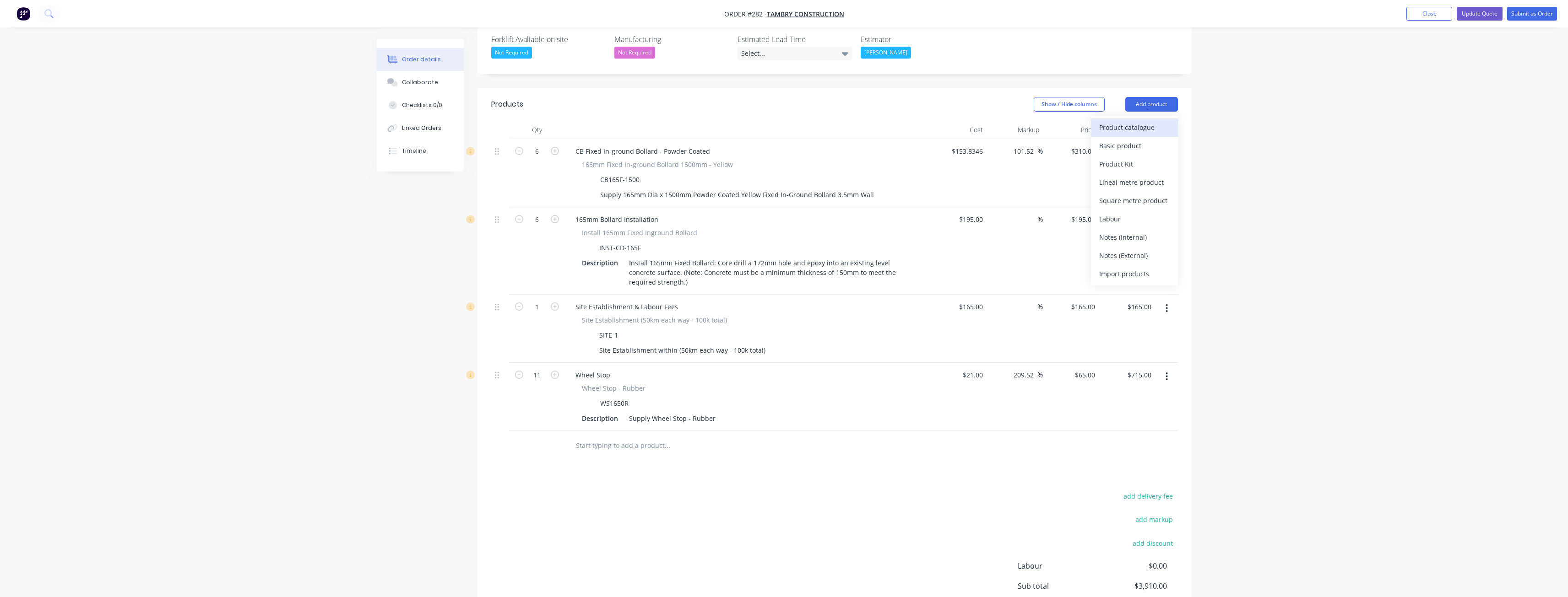
click at [1138, 116] on div "Product catalogue Basic product Product Kit Lineal metre product Square metre p…" at bounding box center [1134, 201] width 87 height 170
click at [1136, 120] on div "Product catalogue" at bounding box center [1133, 127] width 70 height 13
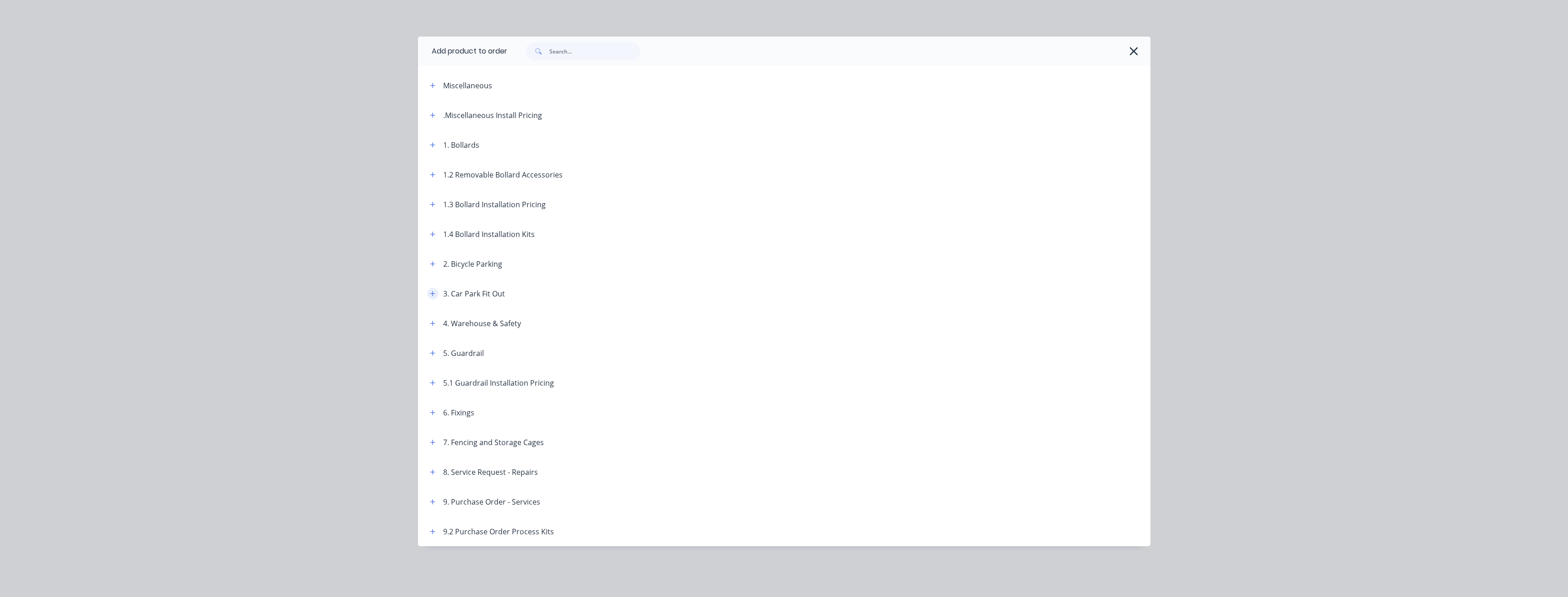
click at [431, 293] on icon "button" at bounding box center [432, 293] width 5 height 5
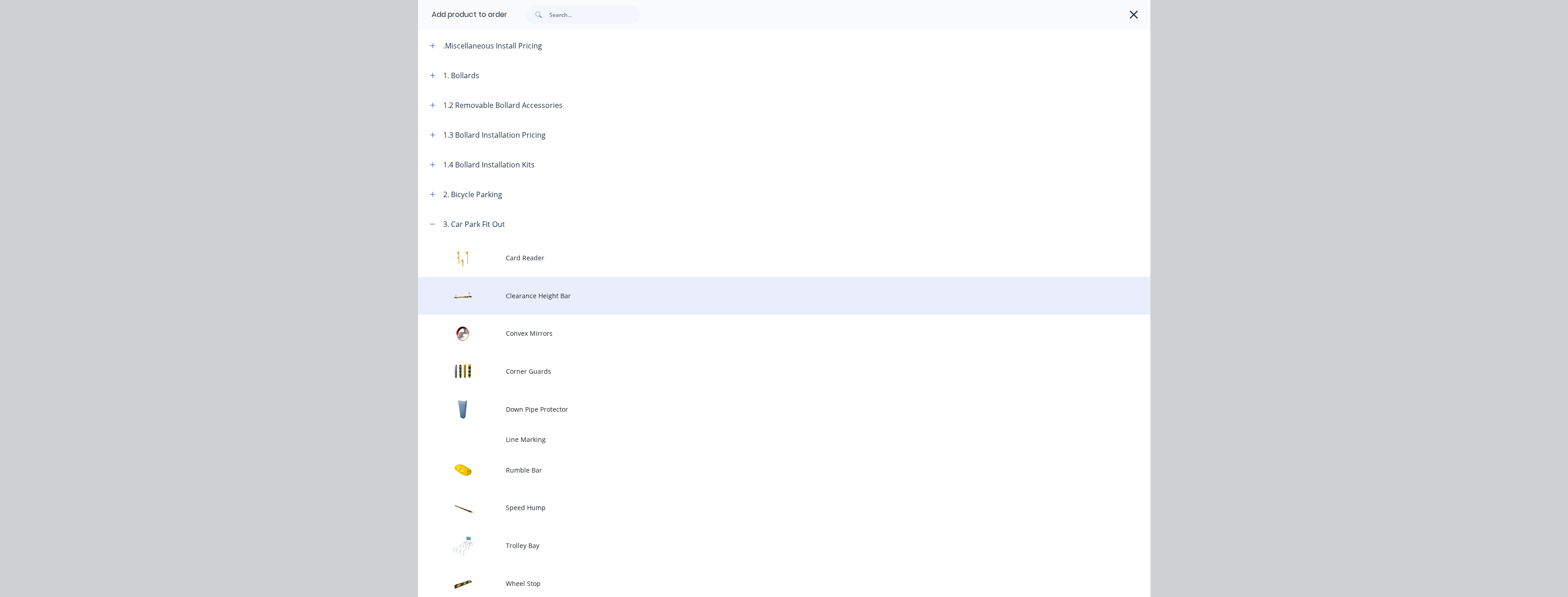
scroll to position [91, 0]
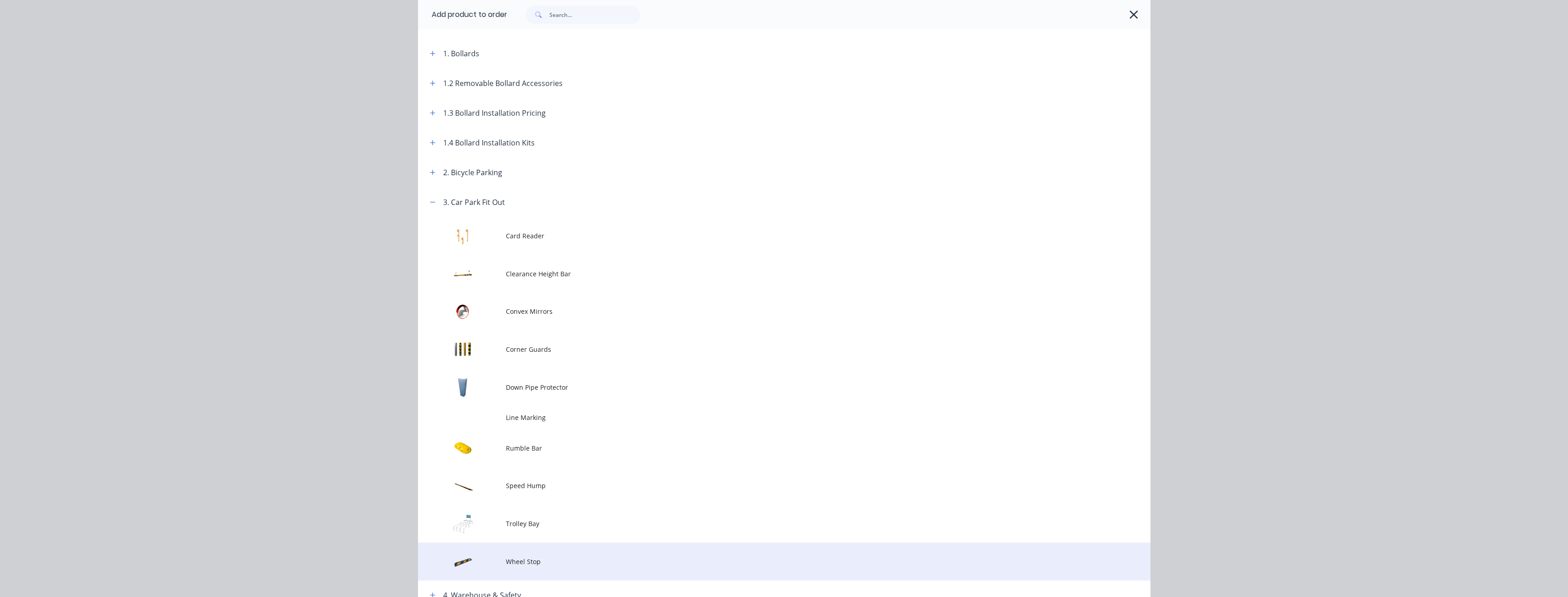
click at [520, 560] on span "Wheel Stop" at bounding box center [764, 562] width 516 height 10
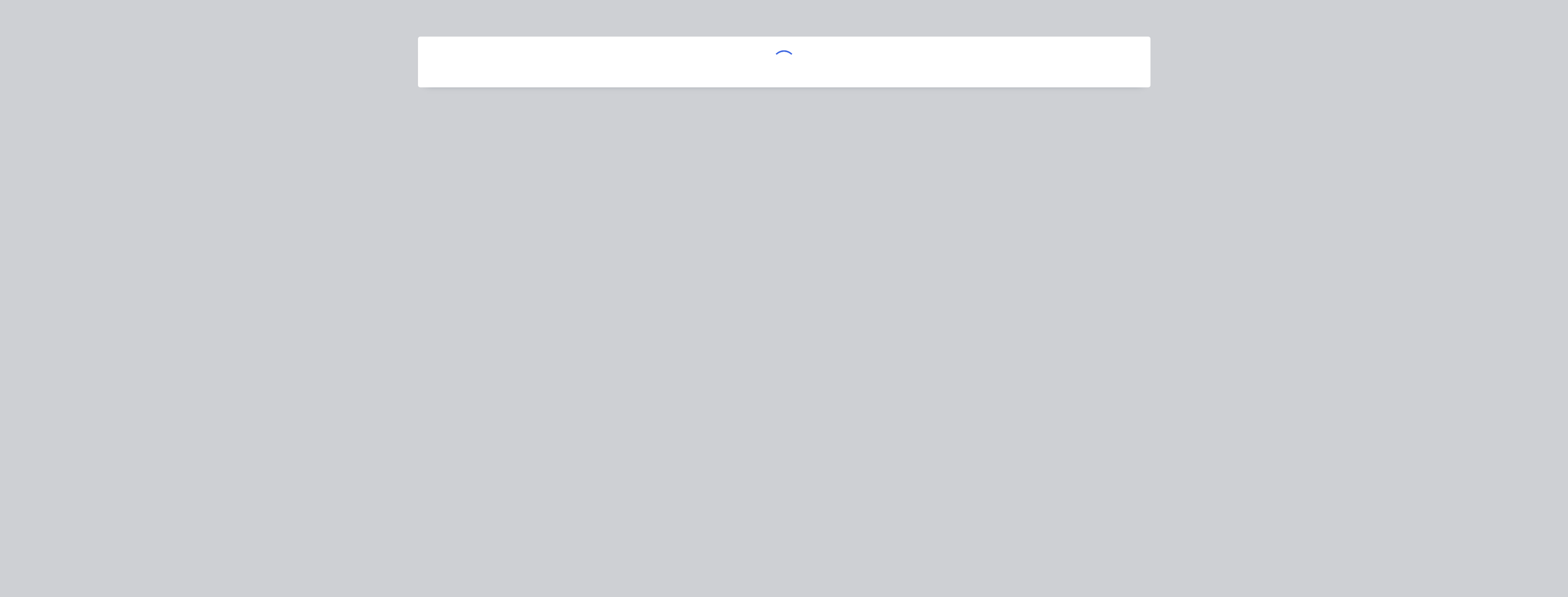
scroll to position [0, 0]
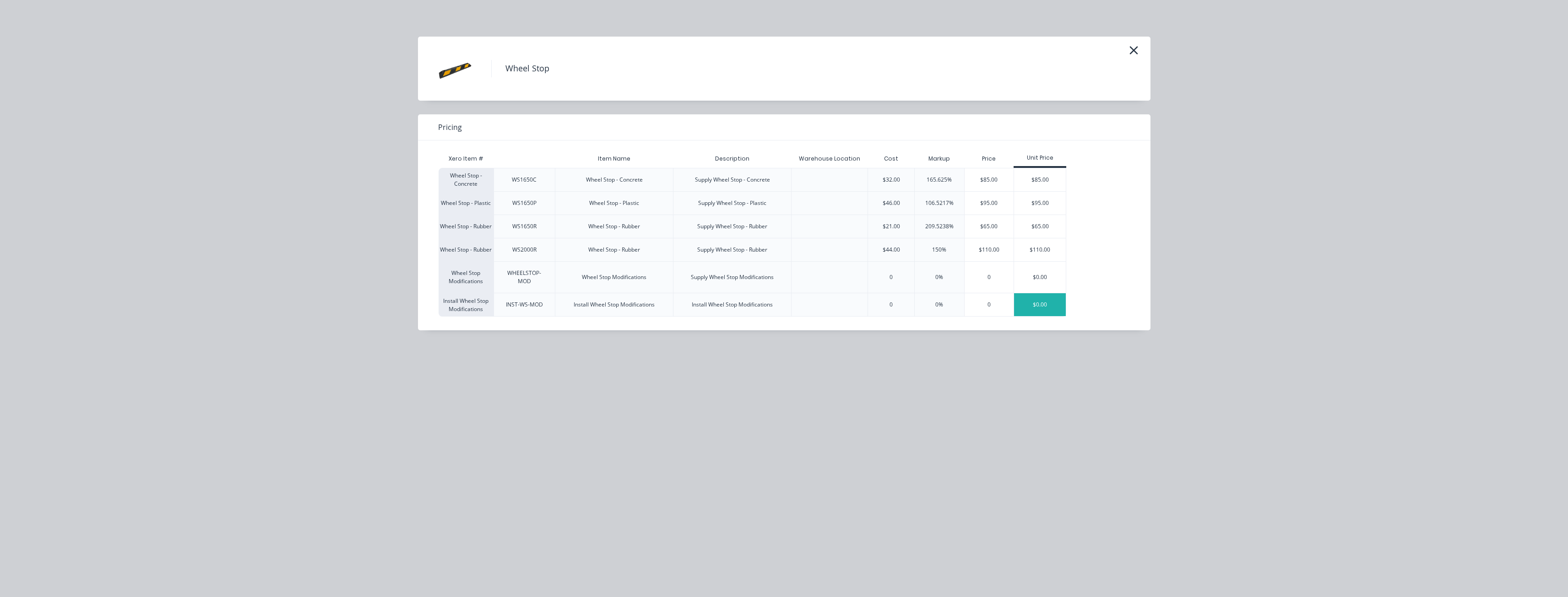
click at [1033, 302] on div "$0.00" at bounding box center [1040, 305] width 52 height 23
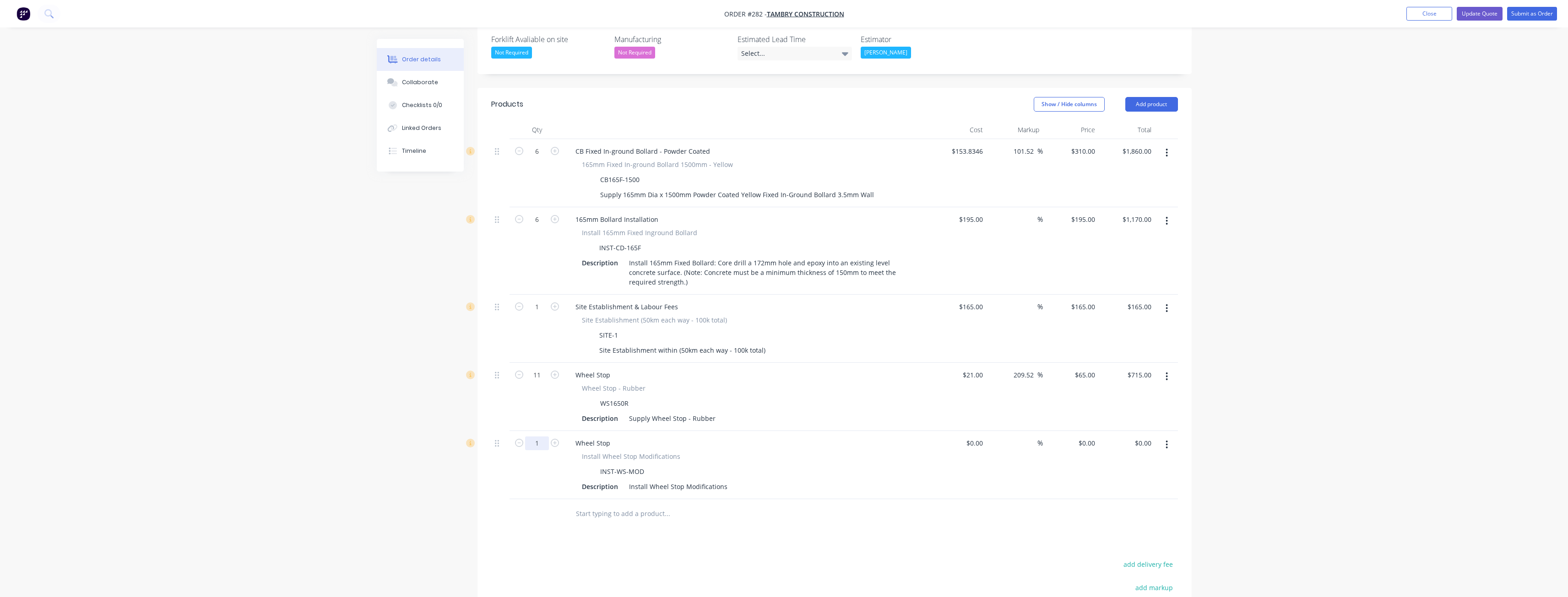
click at [542, 159] on input "1" at bounding box center [537, 151] width 24 height 14
type input "11"
click at [832, 499] on div at bounding box center [730, 514] width 330 height 30
click at [1091, 436] on input "0" at bounding box center [1093, 442] width 10 height 13
type input "$50.00"
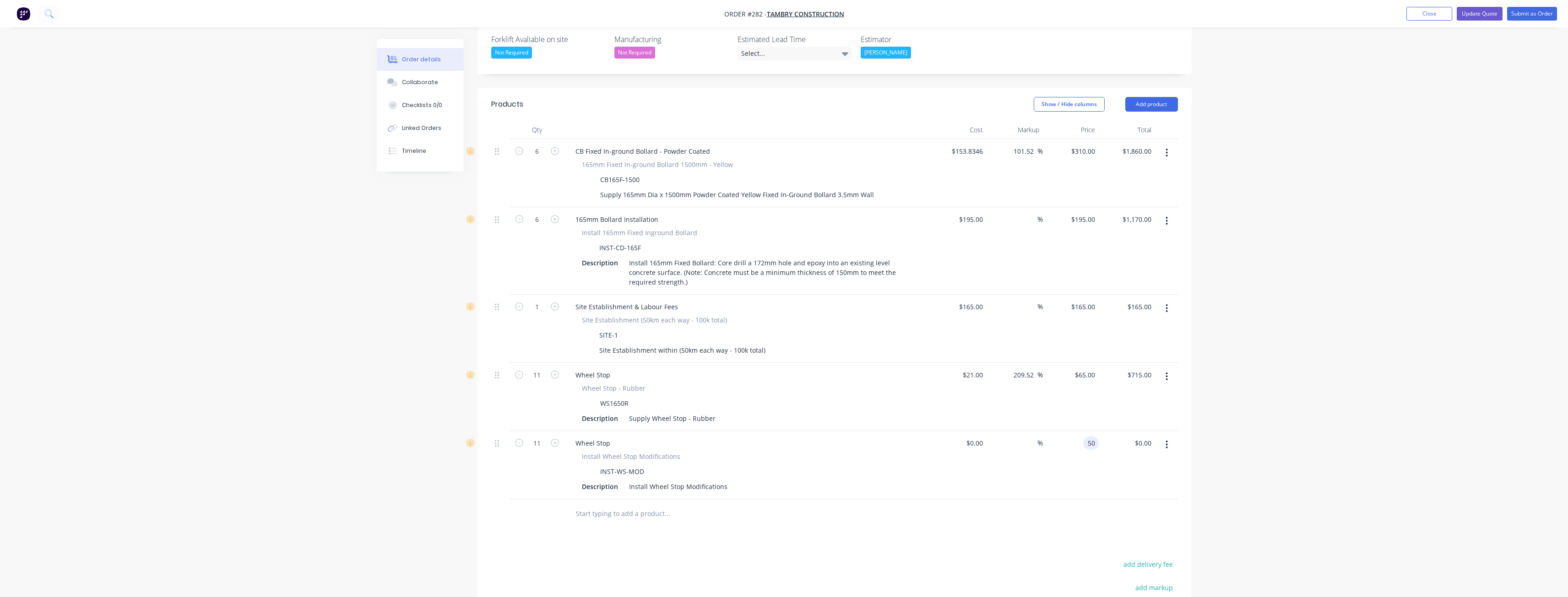
type input "$550.00"
drag, startPoint x: 496, startPoint y: 269, endPoint x: 498, endPoint y: 409, distance: 140.0
click at [498, 410] on div "6 CB Fixed In-ground Bollard - Powder Coated 165mm Fixed In-ground Bollard 1500…" at bounding box center [834, 319] width 687 height 360
click at [1490, 8] on button "Update Quote" at bounding box center [1479, 14] width 46 height 14
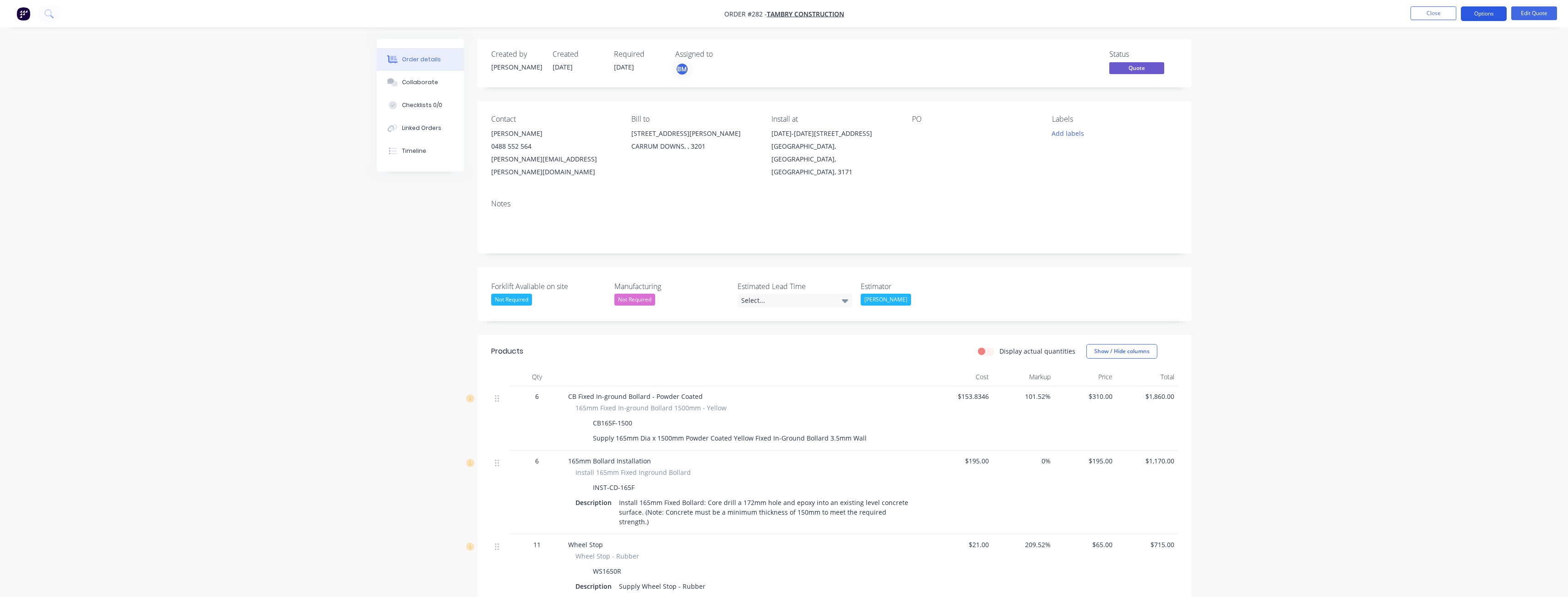
click at [1474, 14] on button "Options" at bounding box center [1483, 14] width 46 height 15
click at [1443, 54] on div "Quote" at bounding box center [1456, 55] width 84 height 13
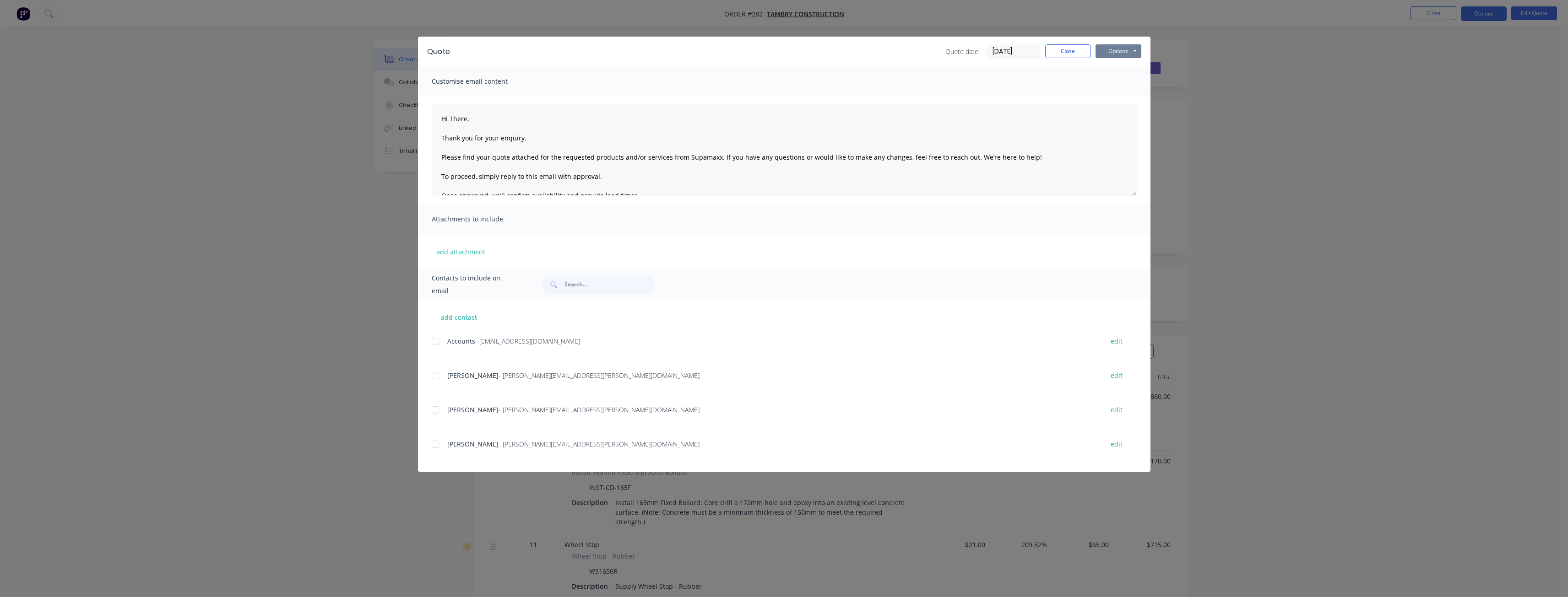
click at [1110, 50] on button "Options" at bounding box center [1118, 51] width 46 height 14
click at [1116, 68] on button "Preview" at bounding box center [1125, 67] width 59 height 15
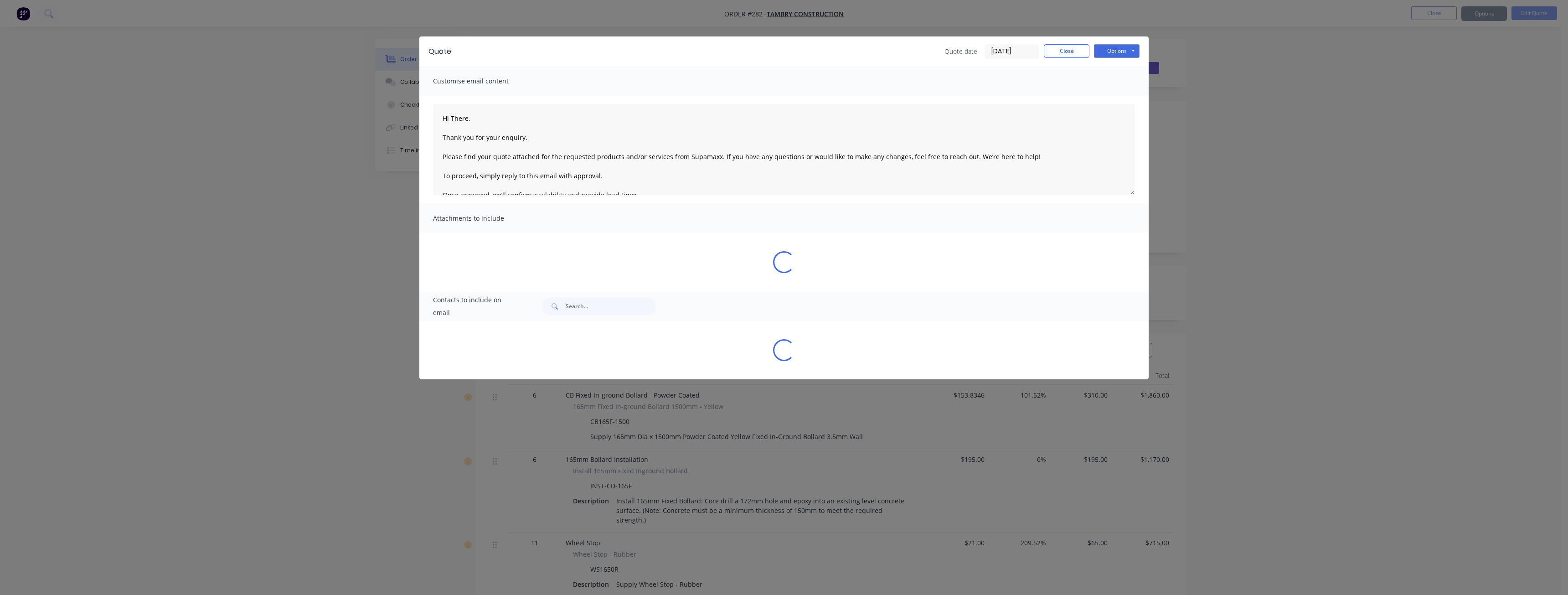
type textarea "Hi There, Thank you for your enquiry. Please find your quote attached for the r…"
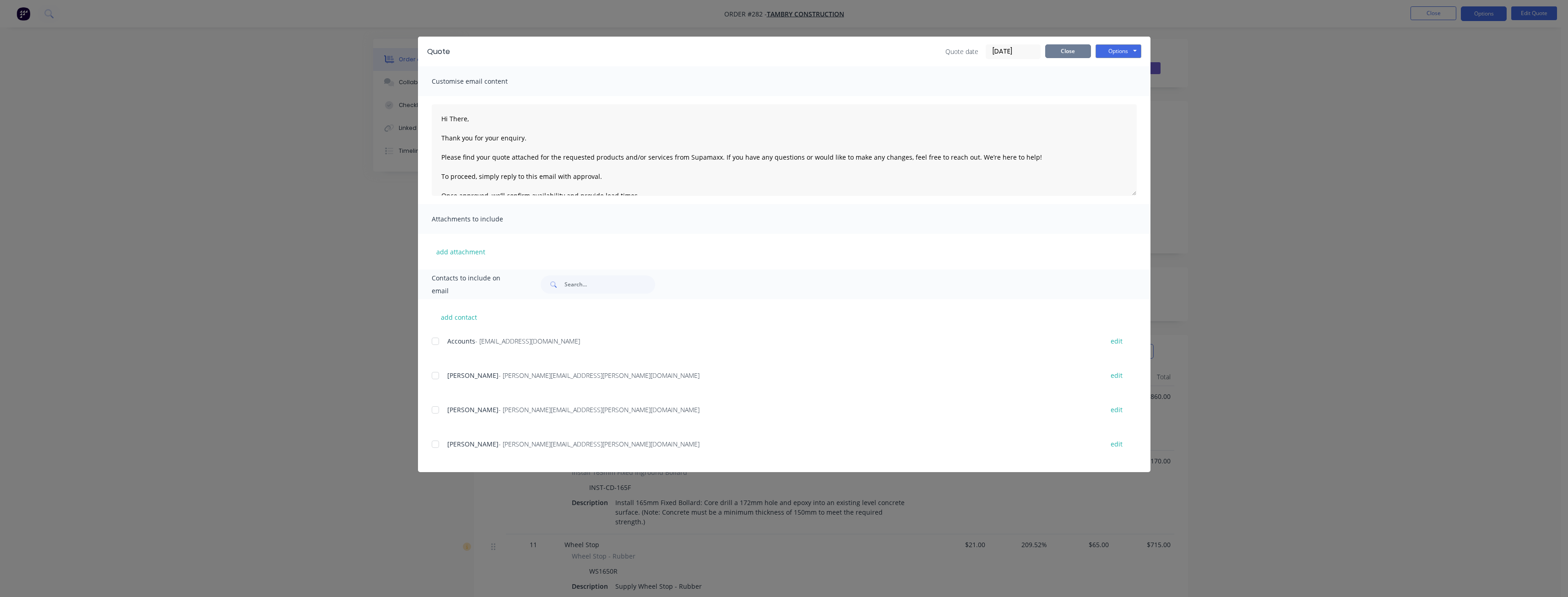
click at [1059, 49] on button "Close" at bounding box center [1067, 51] width 46 height 14
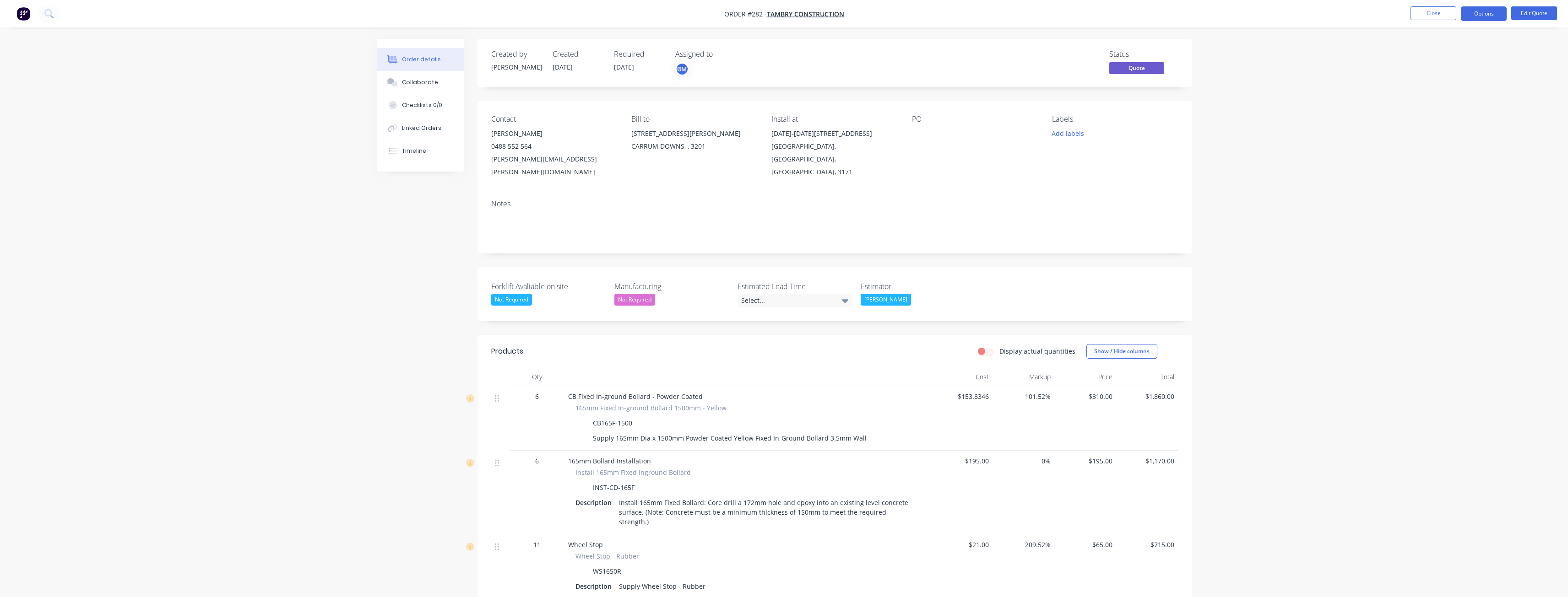
click at [322, 127] on div "Order details Collaborate Checklists 0/0 Linked Orders Timeline Order details C…" at bounding box center [784, 445] width 1568 height 890
click at [22, 9] on img "button" at bounding box center [23, 14] width 14 height 14
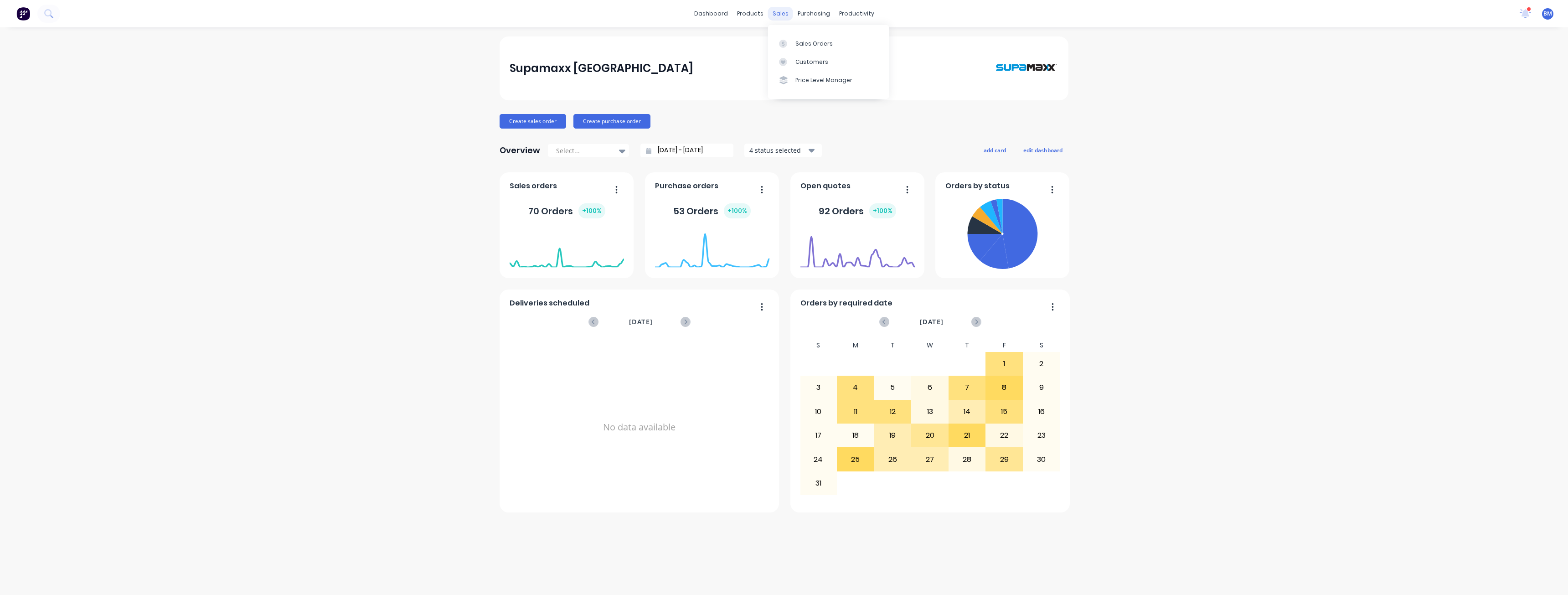
click at [779, 18] on div "sales" at bounding box center [780, 14] width 25 height 14
click at [798, 40] on div "Sales Orders" at bounding box center [814, 43] width 37 height 8
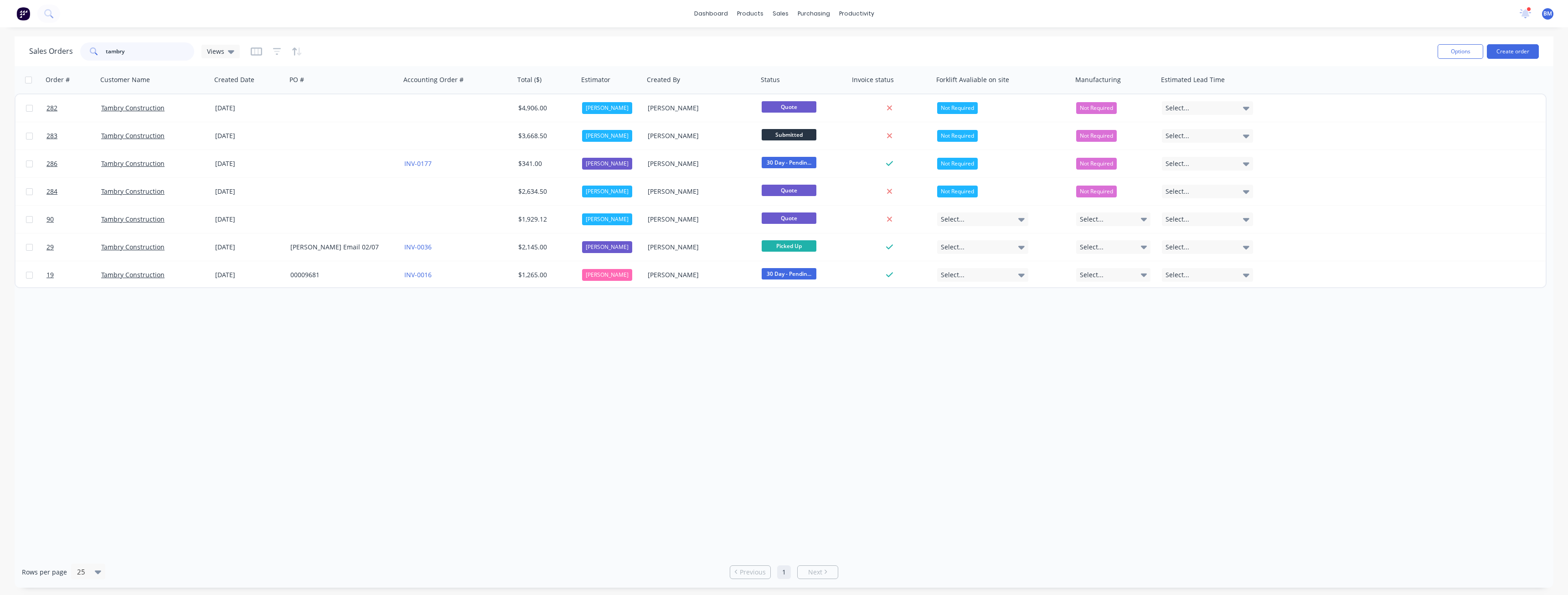
drag, startPoint x: 130, startPoint y: 53, endPoint x: 90, endPoint y: 51, distance: 40.0
click at [90, 51] on div "tambry" at bounding box center [137, 51] width 114 height 18
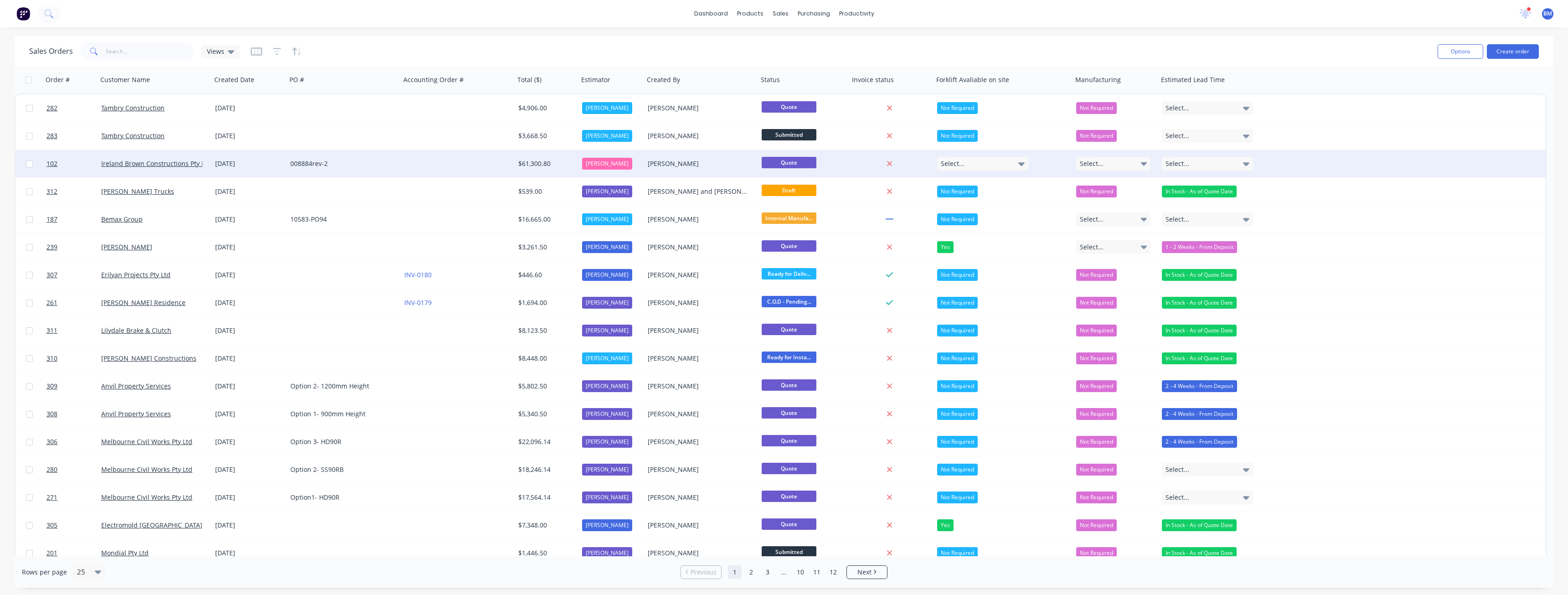
click at [380, 157] on div "008884rev-2" at bounding box center [344, 164] width 114 height 27
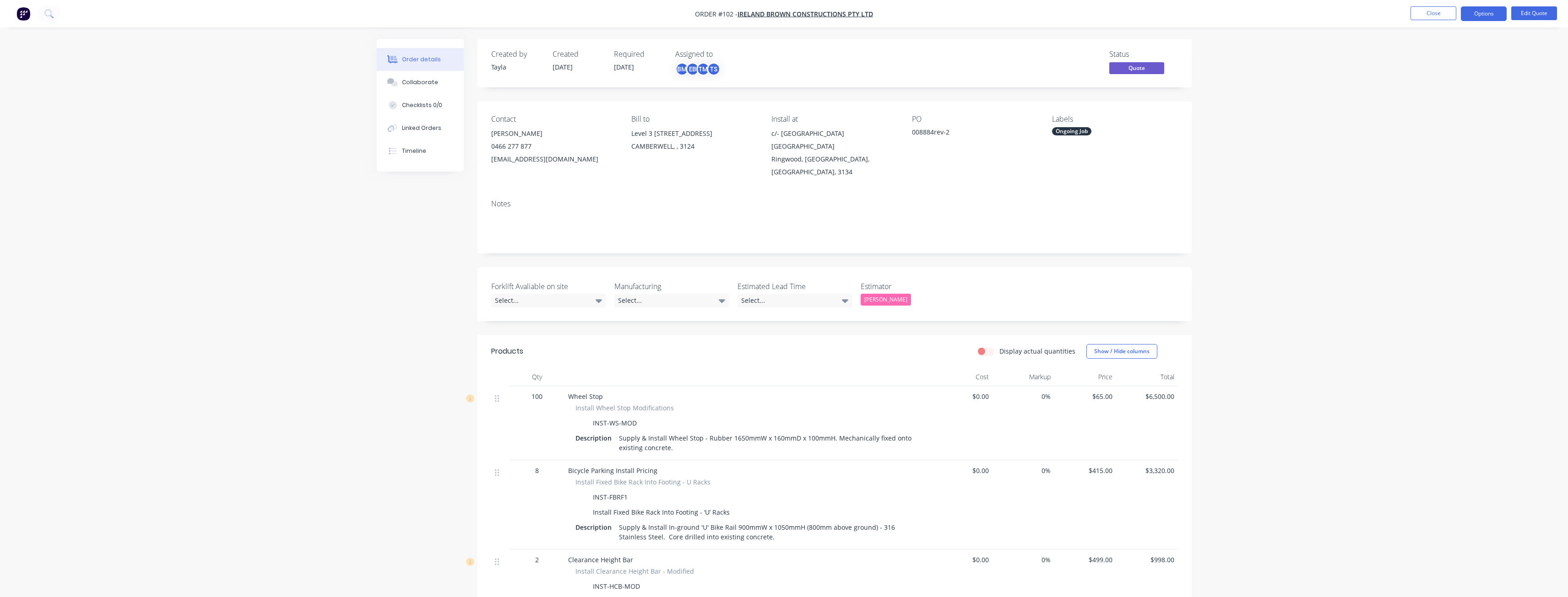
click at [20, 8] on img "button" at bounding box center [23, 14] width 14 height 14
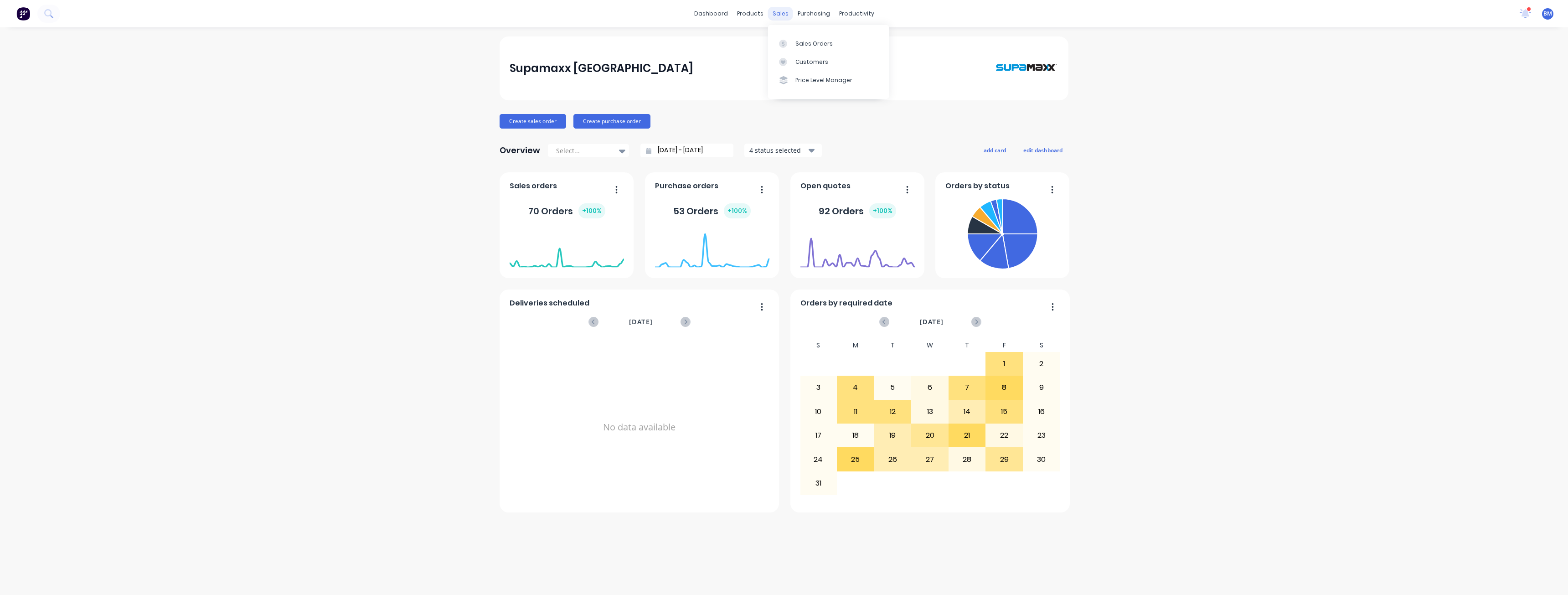
click at [788, 15] on div "sales" at bounding box center [780, 14] width 25 height 14
click at [800, 42] on div "Sales Orders" at bounding box center [814, 43] width 37 height 8
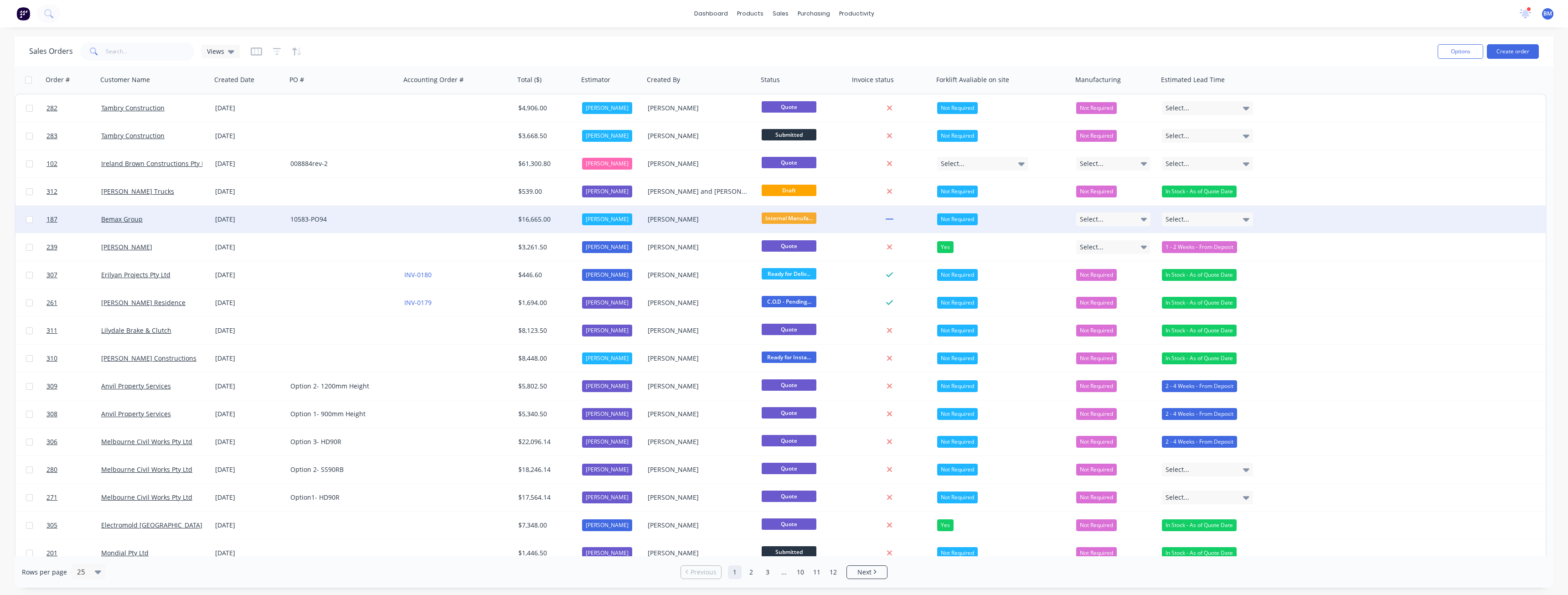
click at [442, 224] on div at bounding box center [458, 219] width 114 height 27
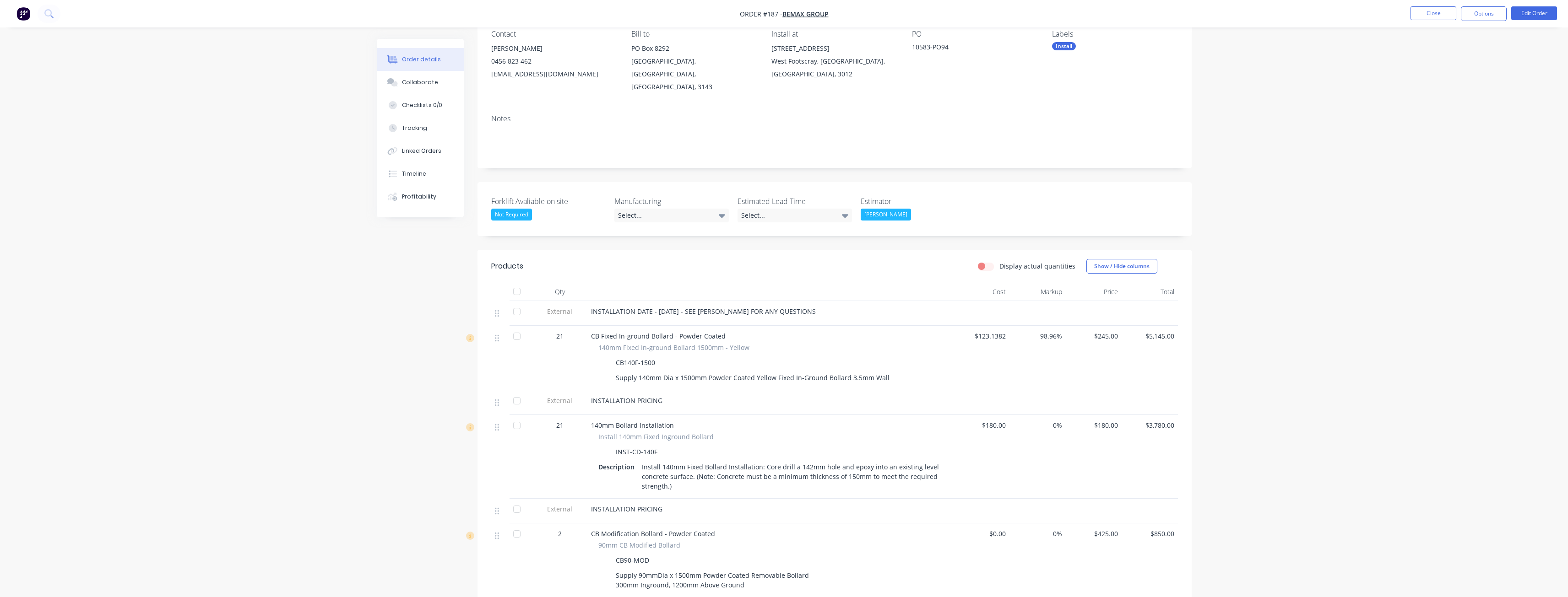
scroll to position [138, 0]
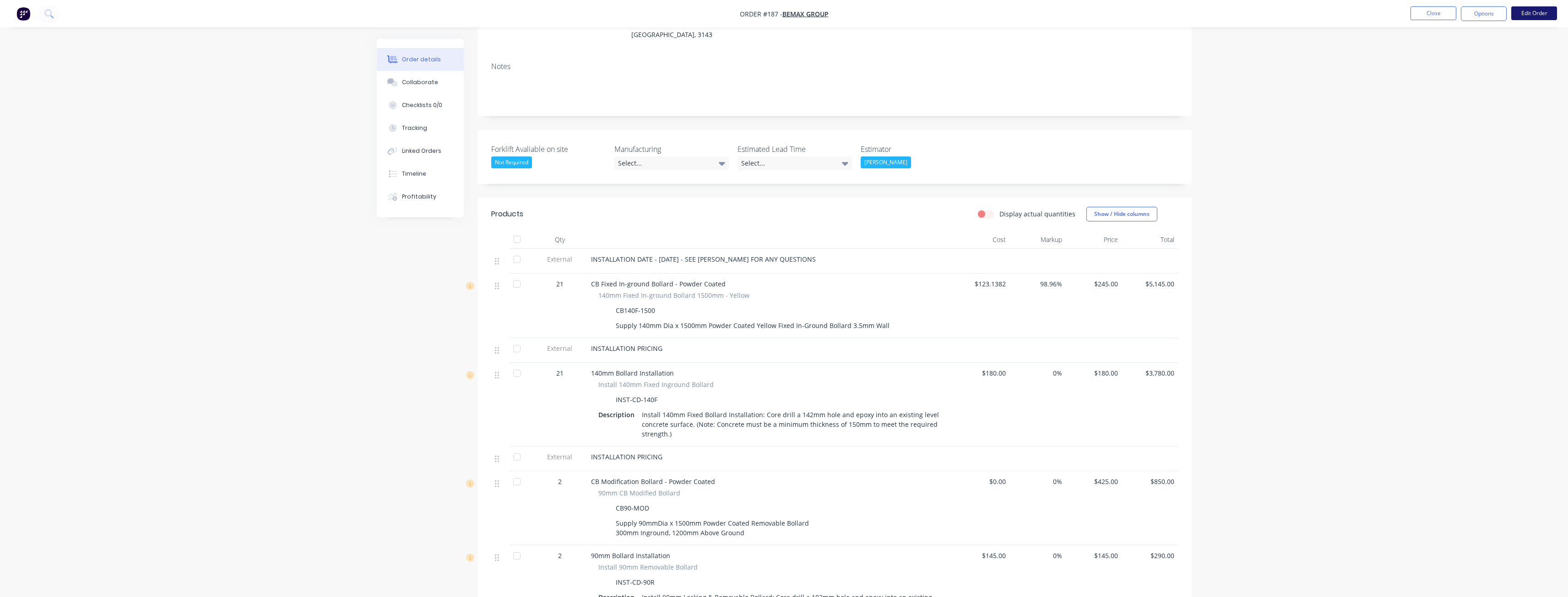
click at [1526, 12] on button "Edit Order" at bounding box center [1533, 13] width 46 height 14
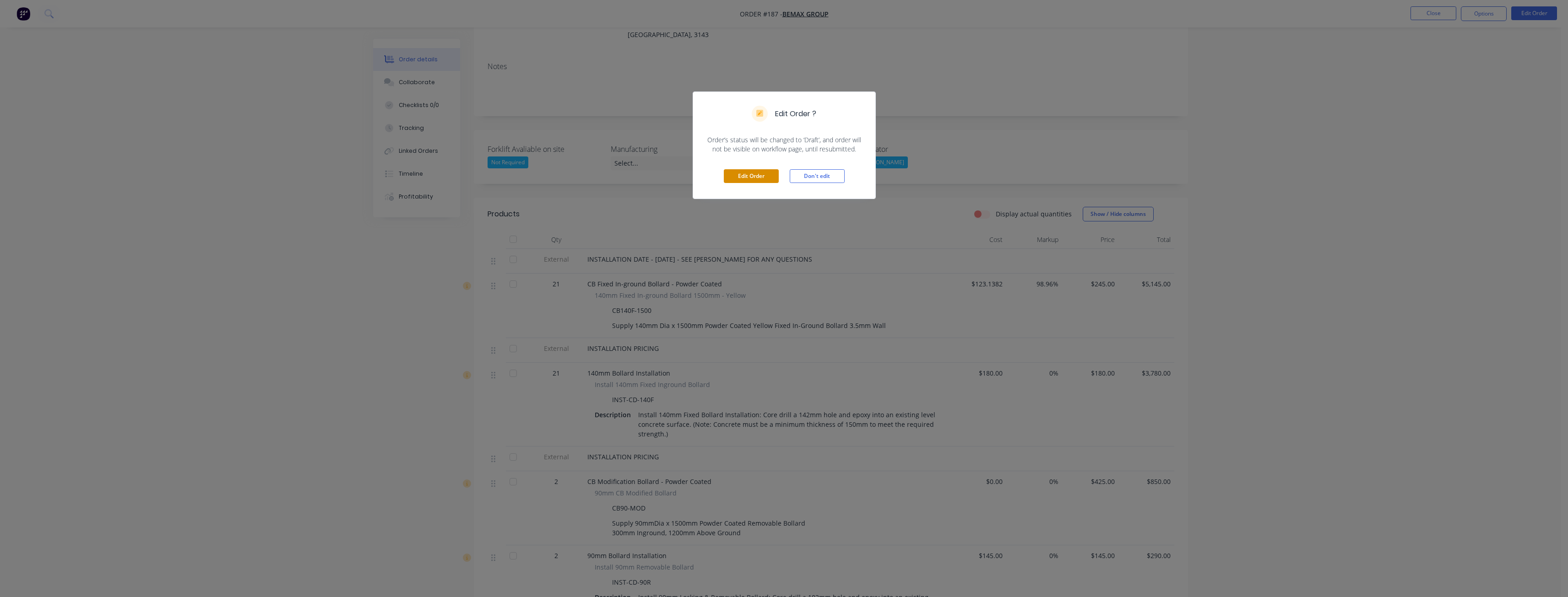
click at [732, 175] on button "Edit Order" at bounding box center [751, 176] width 55 height 14
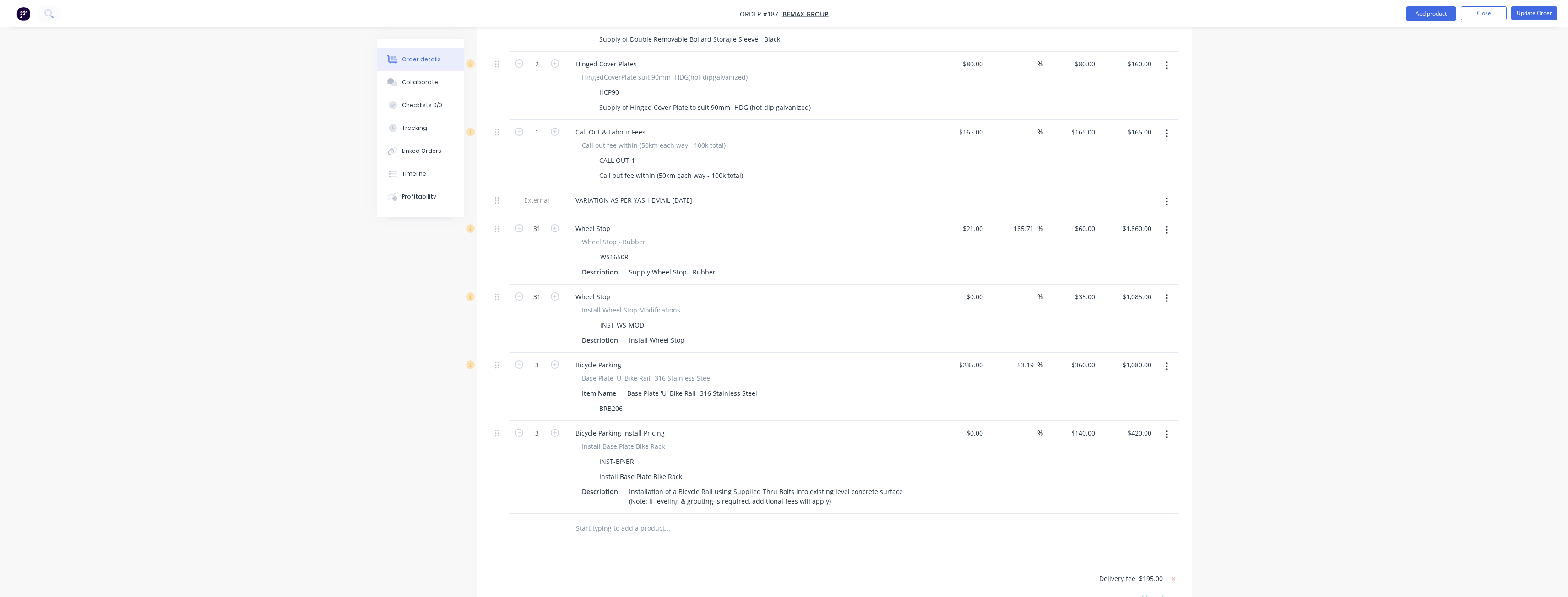
scroll to position [824, 0]
click at [1165, 193] on button "button" at bounding box center [1167, 201] width 22 height 16
click at [1117, 237] on div "Delete" at bounding box center [1133, 243] width 70 height 13
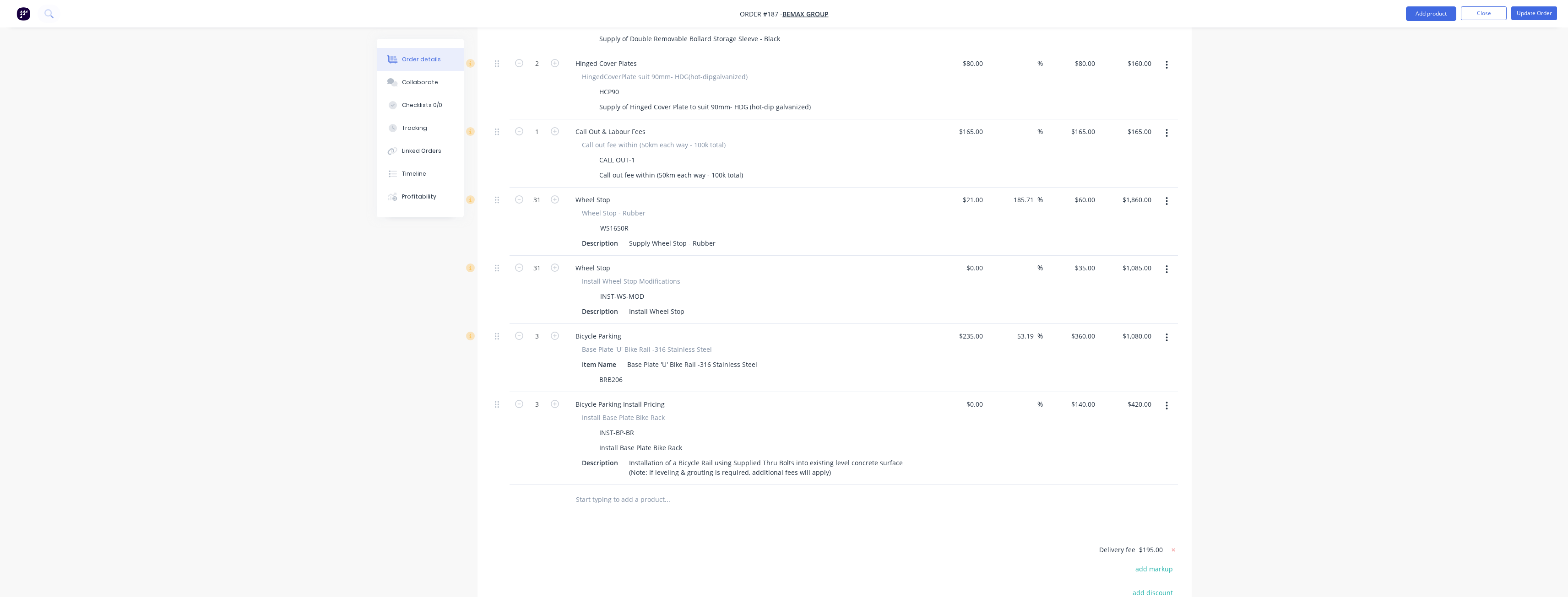
click at [1166, 196] on icon "button" at bounding box center [1166, 201] width 2 height 10
click at [1123, 274] on div "Delete" at bounding box center [1133, 280] width 70 height 13
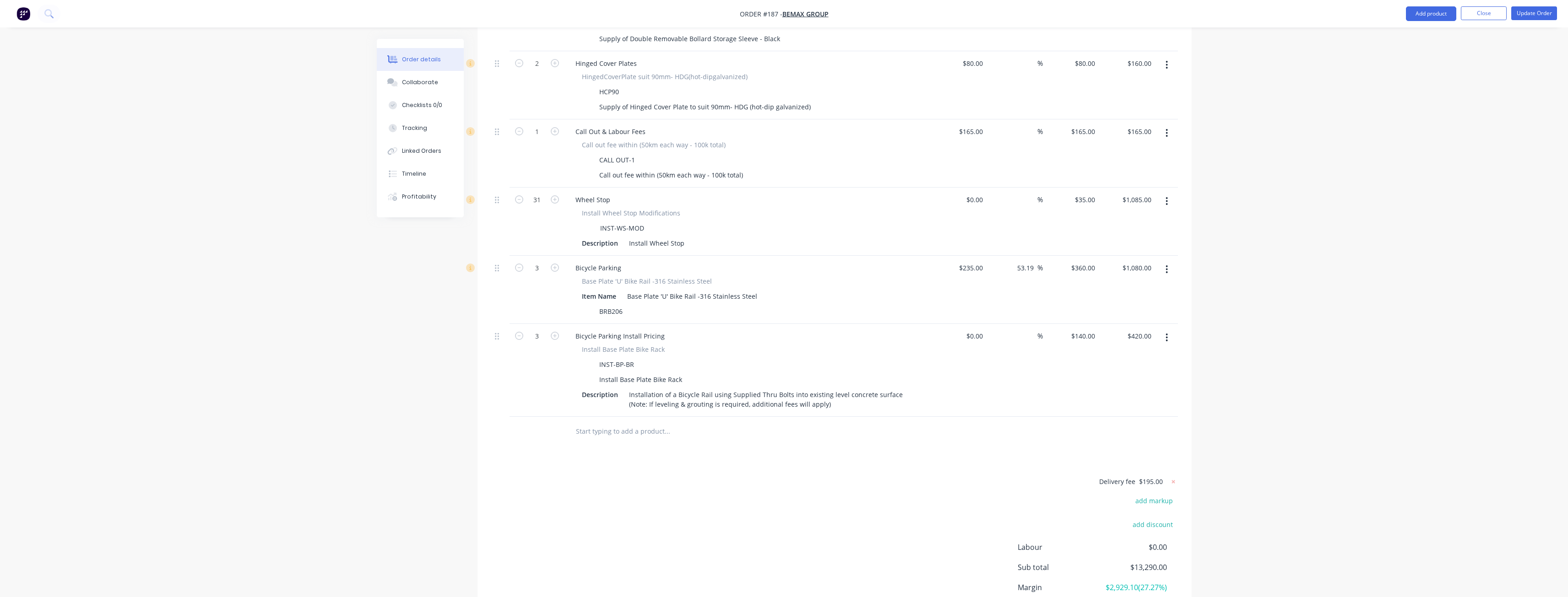
click at [1164, 193] on button "button" at bounding box center [1167, 201] width 22 height 16
click at [1137, 274] on div "Delete" at bounding box center [1133, 280] width 70 height 13
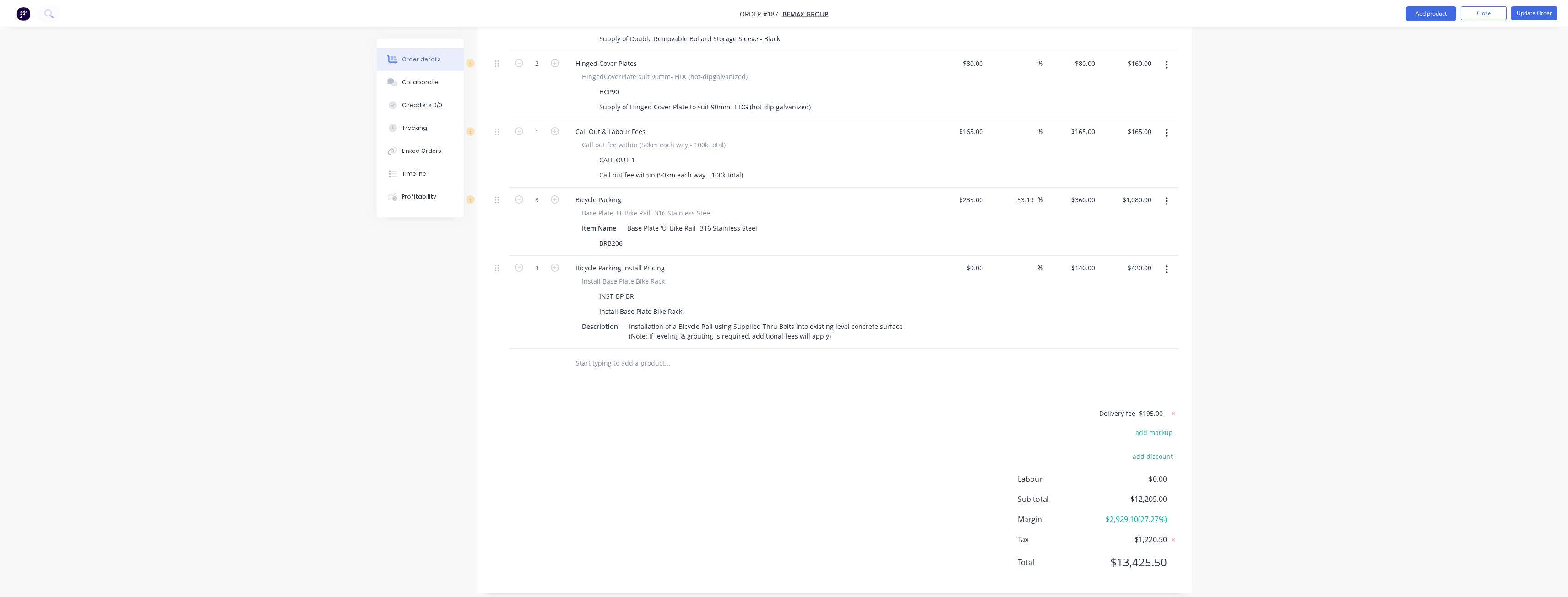
scroll to position [808, 0]
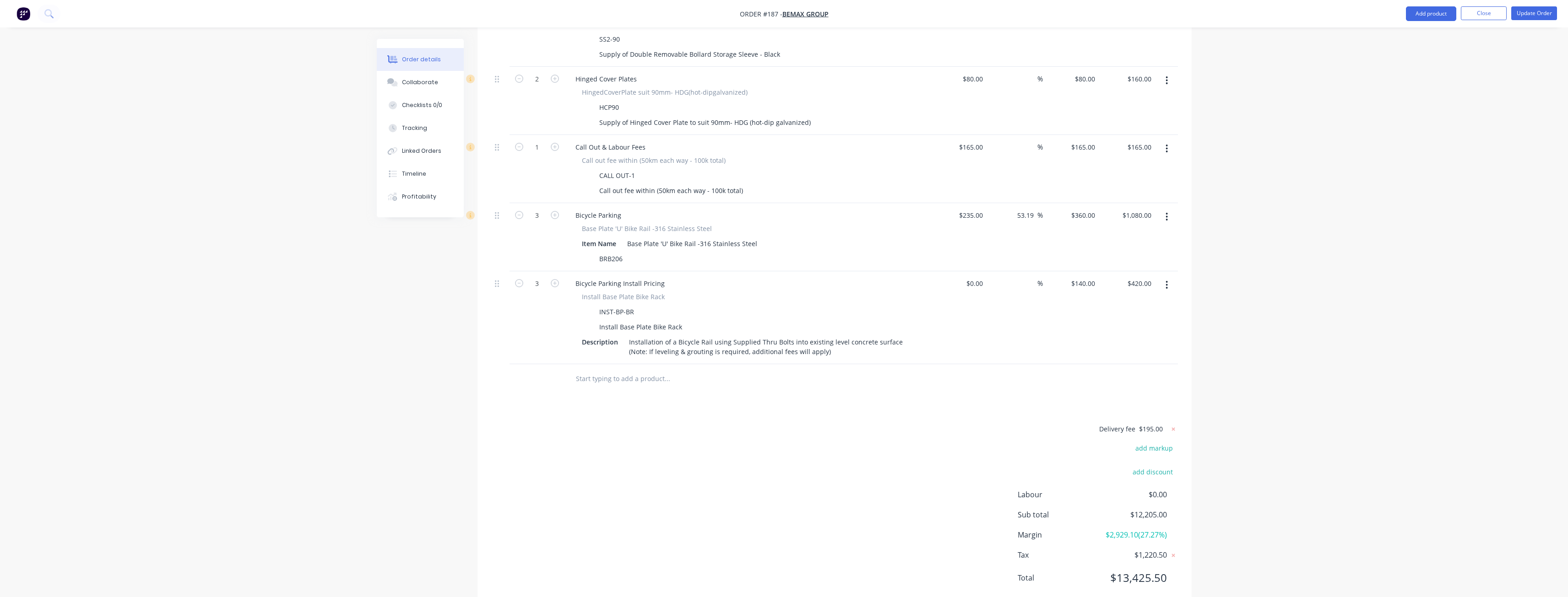
click at [1167, 212] on icon "button" at bounding box center [1166, 216] width 2 height 10
click at [1119, 289] on div "Delete" at bounding box center [1133, 295] width 70 height 13
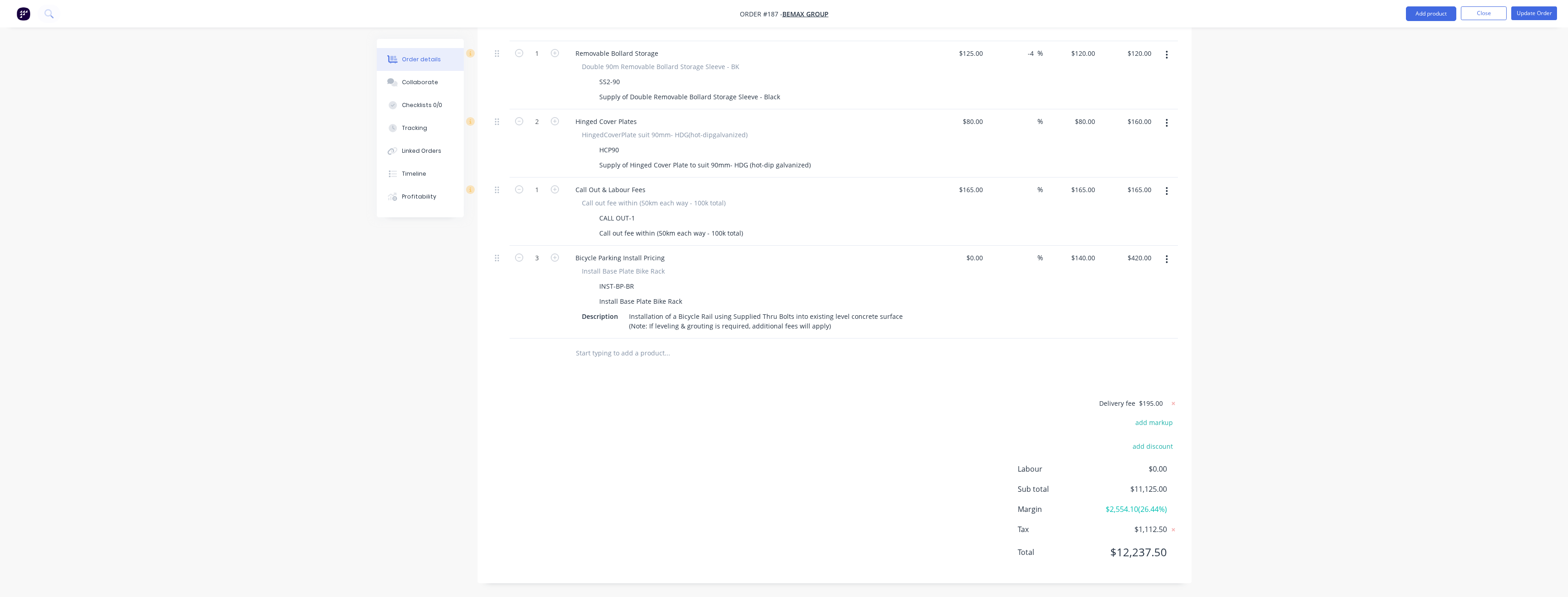
scroll to position [740, 0]
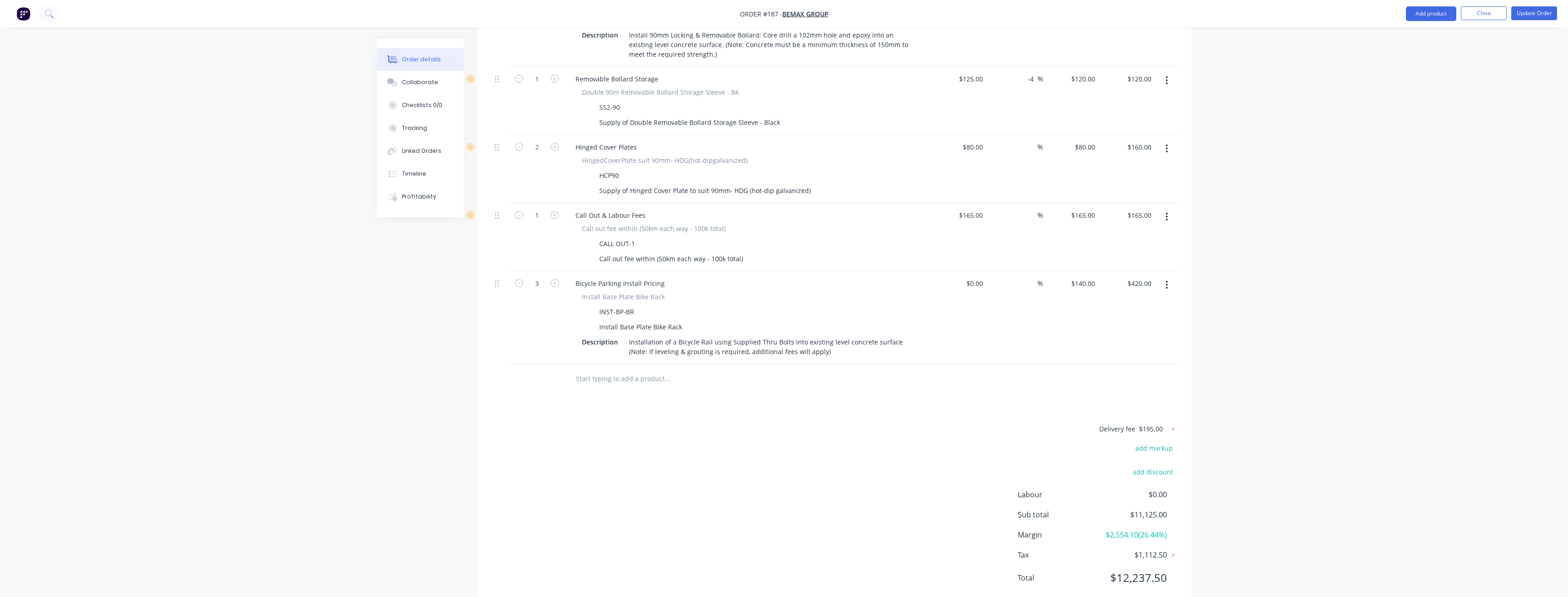
click at [1166, 277] on button "button" at bounding box center [1167, 285] width 22 height 16
click at [1110, 357] on div "Delete" at bounding box center [1133, 364] width 70 height 13
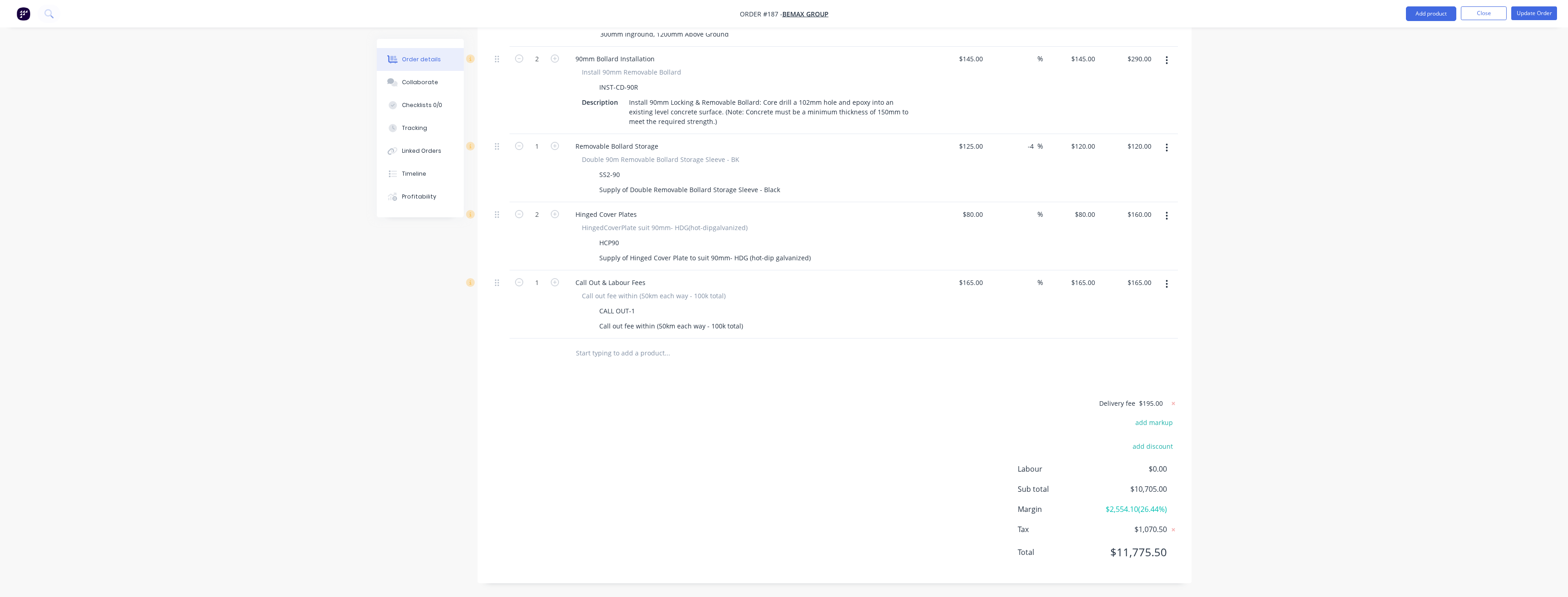
scroll to position [647, 0]
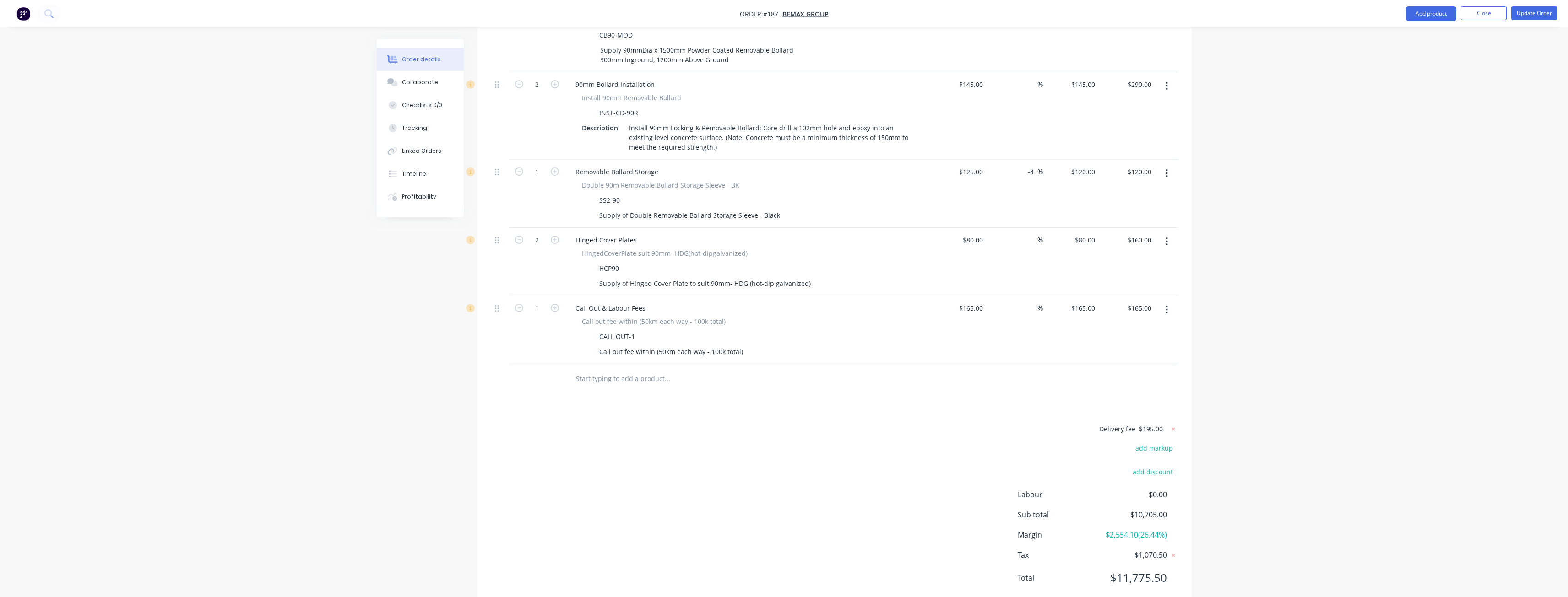
click at [1045, 364] on div at bounding box center [834, 379] width 687 height 30
click at [1533, 10] on button "Update Order" at bounding box center [1533, 13] width 46 height 14
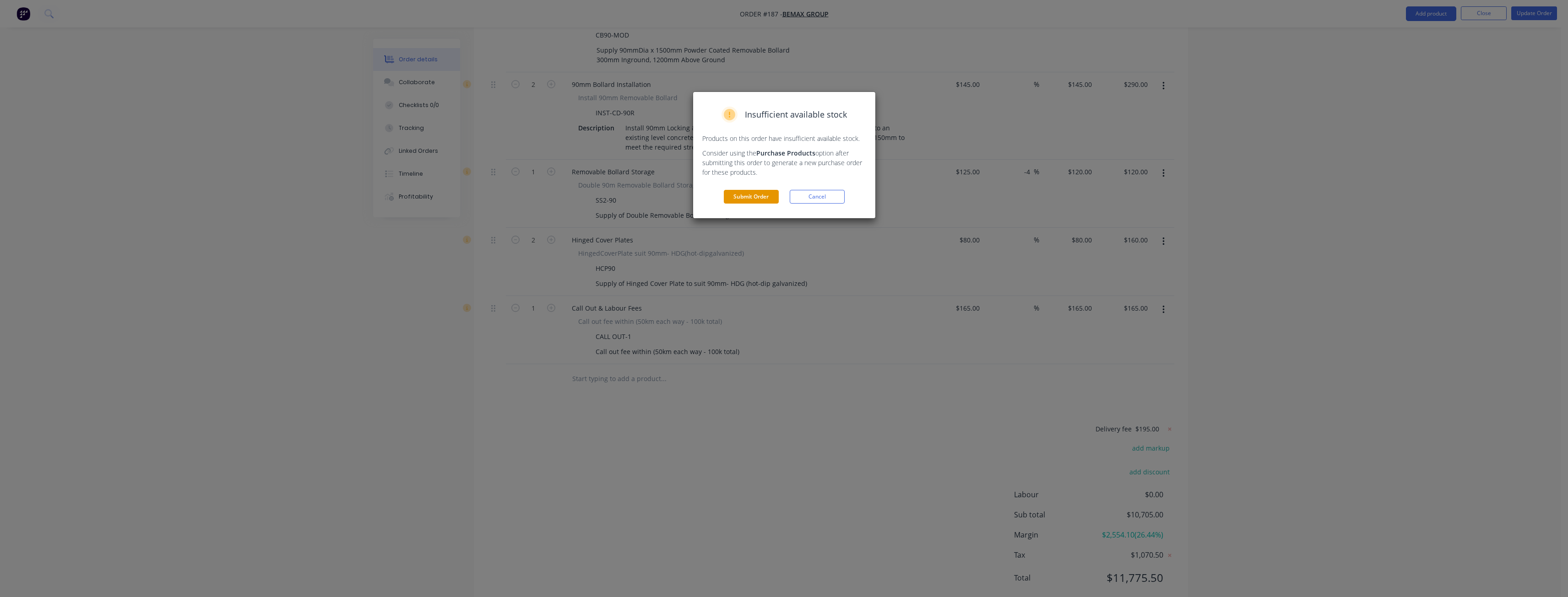
click at [747, 195] on button "Submit Order" at bounding box center [751, 197] width 55 height 14
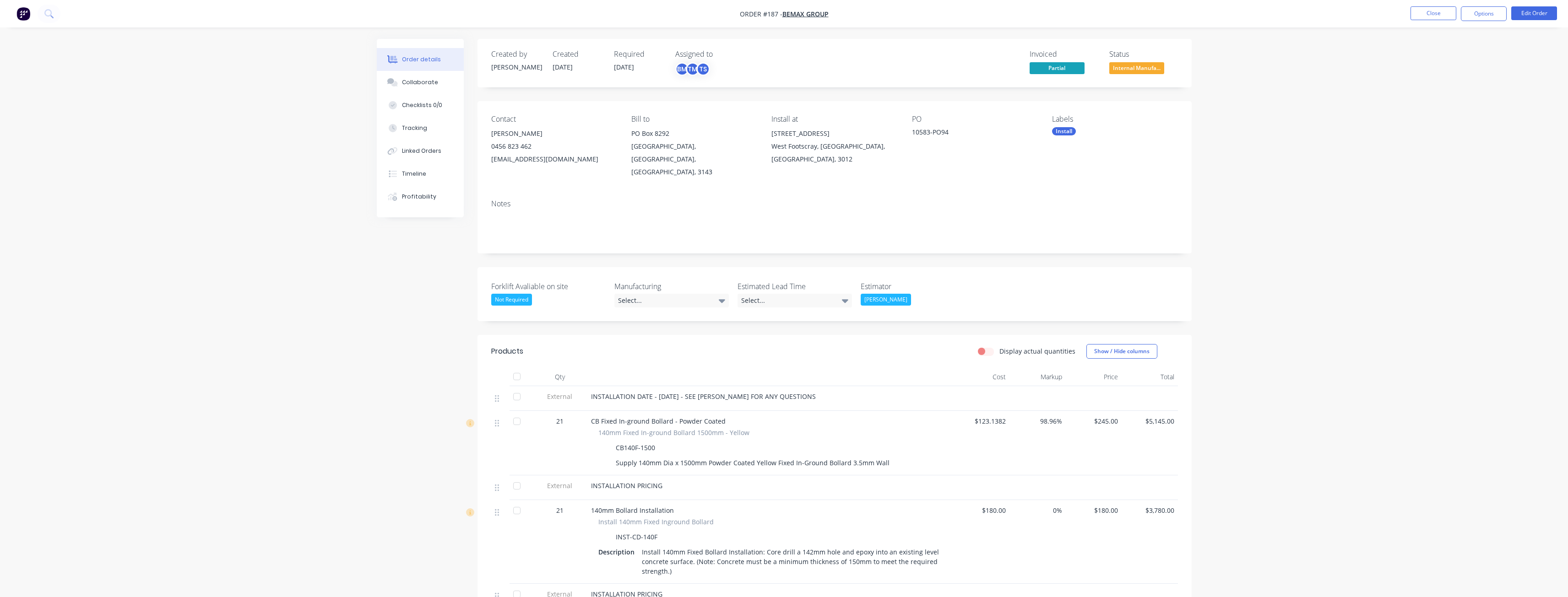
click at [1344, 88] on div "Order details Collaborate Checklists 0/0 Tracking Linked Orders Timeline Profit…" at bounding box center [784, 571] width 1568 height 1143
click at [1441, 11] on button "Close" at bounding box center [1432, 13] width 46 height 14
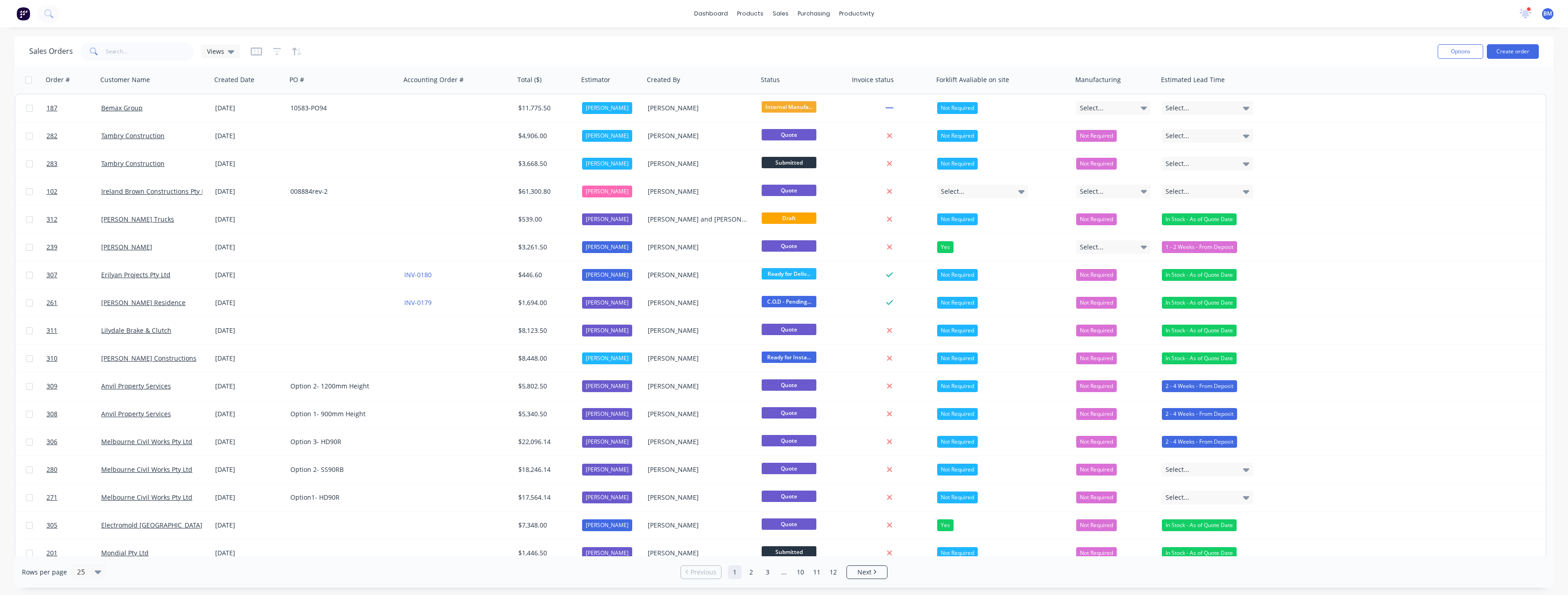
click at [425, 41] on div "Sales Orders Views" at bounding box center [730, 51] width 1401 height 22
click at [133, 52] on input "text" at bounding box center [150, 51] width 89 height 18
type input "balo"
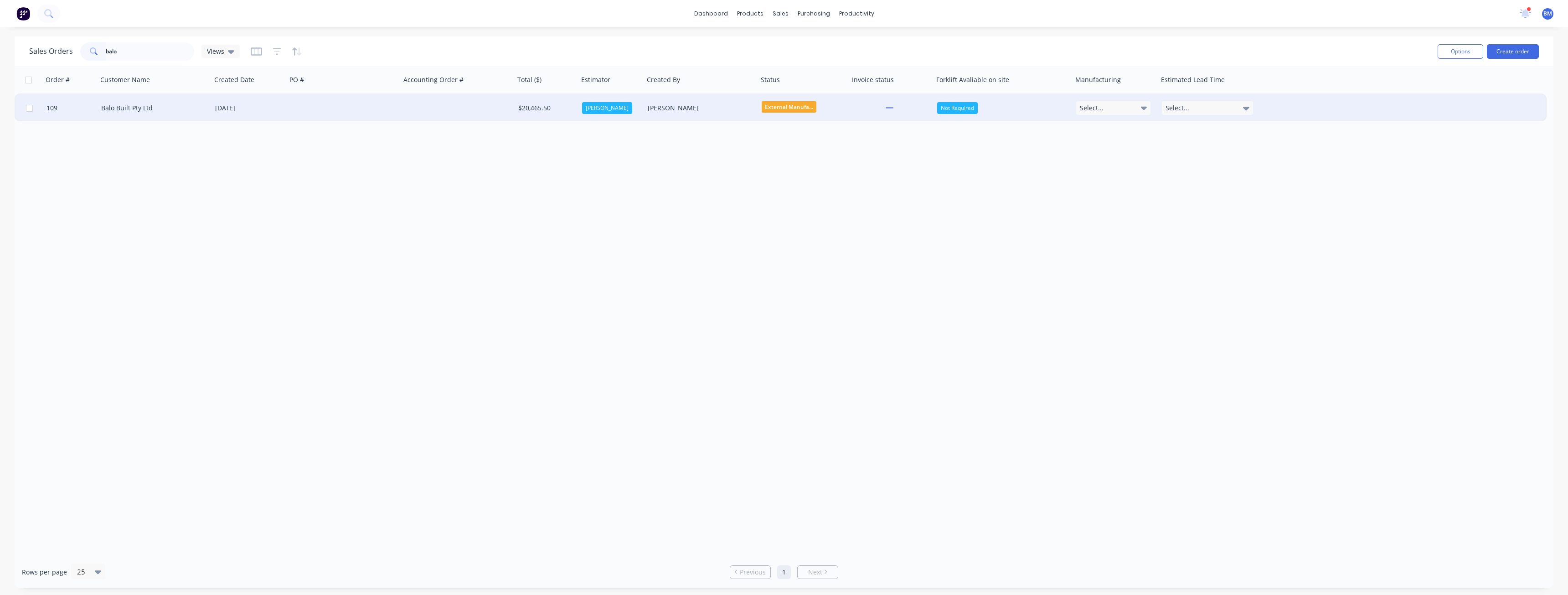
click at [186, 105] on div "Balo Built Pty Ltd" at bounding box center [151, 108] width 101 height 9
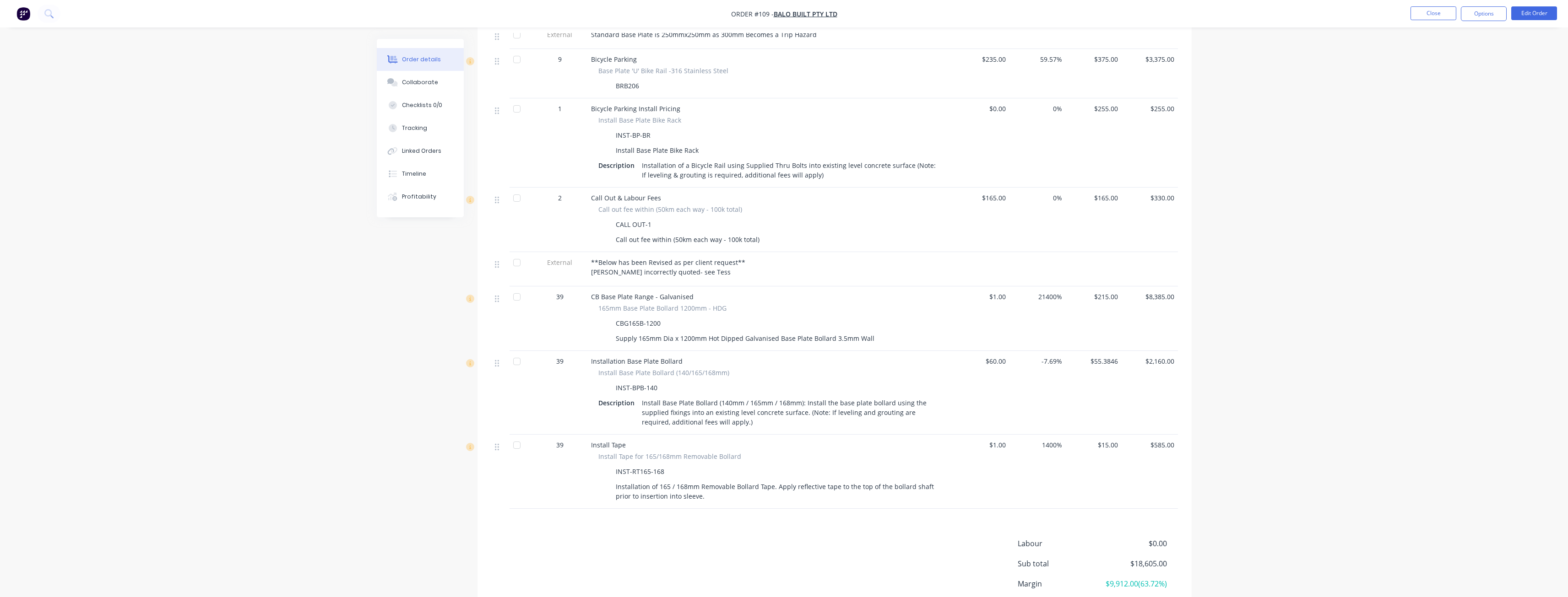
scroll to position [503, 0]
click at [215, 93] on div "Order details Collaborate Checklists 0/0 Tracking Linked Orders Timeline Profit…" at bounding box center [784, 81] width 1568 height 1169
click at [244, 120] on div "Order details Collaborate Checklists 0/0 Tracking Linked Orders Timeline Profit…" at bounding box center [784, 81] width 1568 height 1169
click at [418, 58] on div "Order details" at bounding box center [421, 59] width 39 height 8
click at [287, 97] on div "Order details Collaborate Checklists 0/0 Tracking Linked Orders Timeline Profit…" at bounding box center [784, 81] width 1568 height 1169
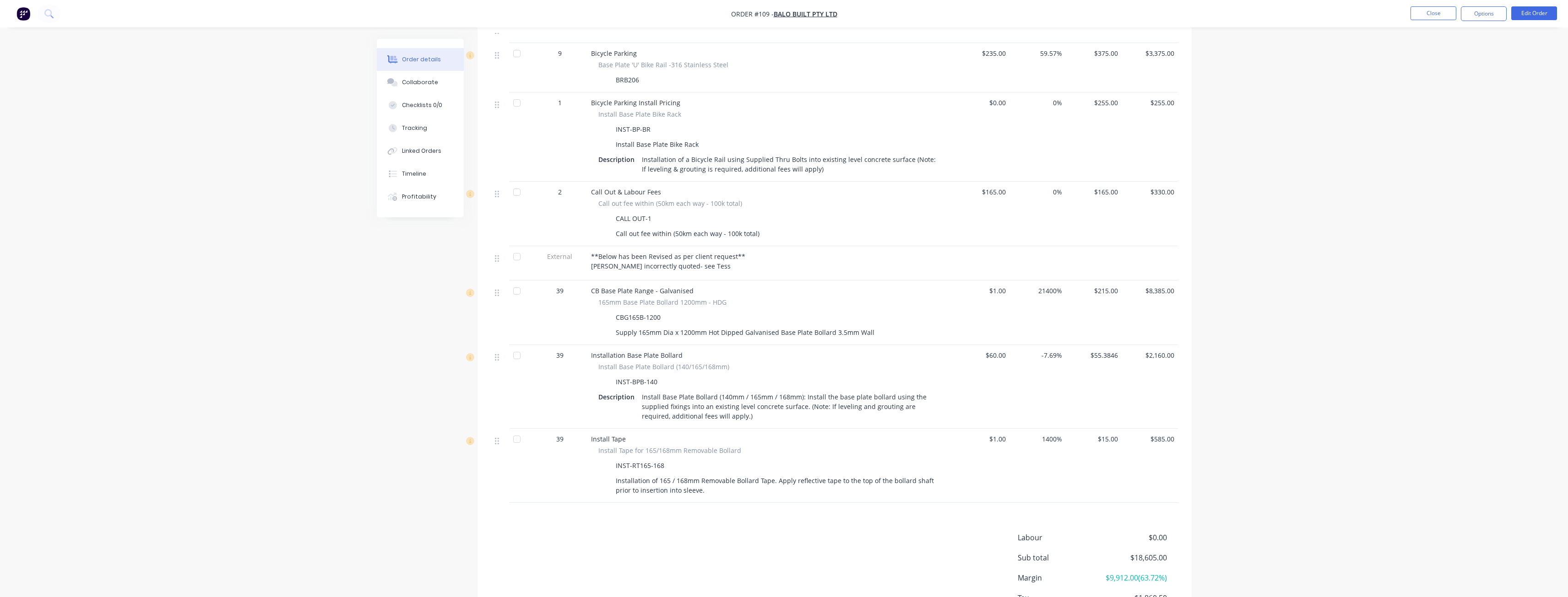
click at [22, 9] on img "button" at bounding box center [23, 14] width 14 height 14
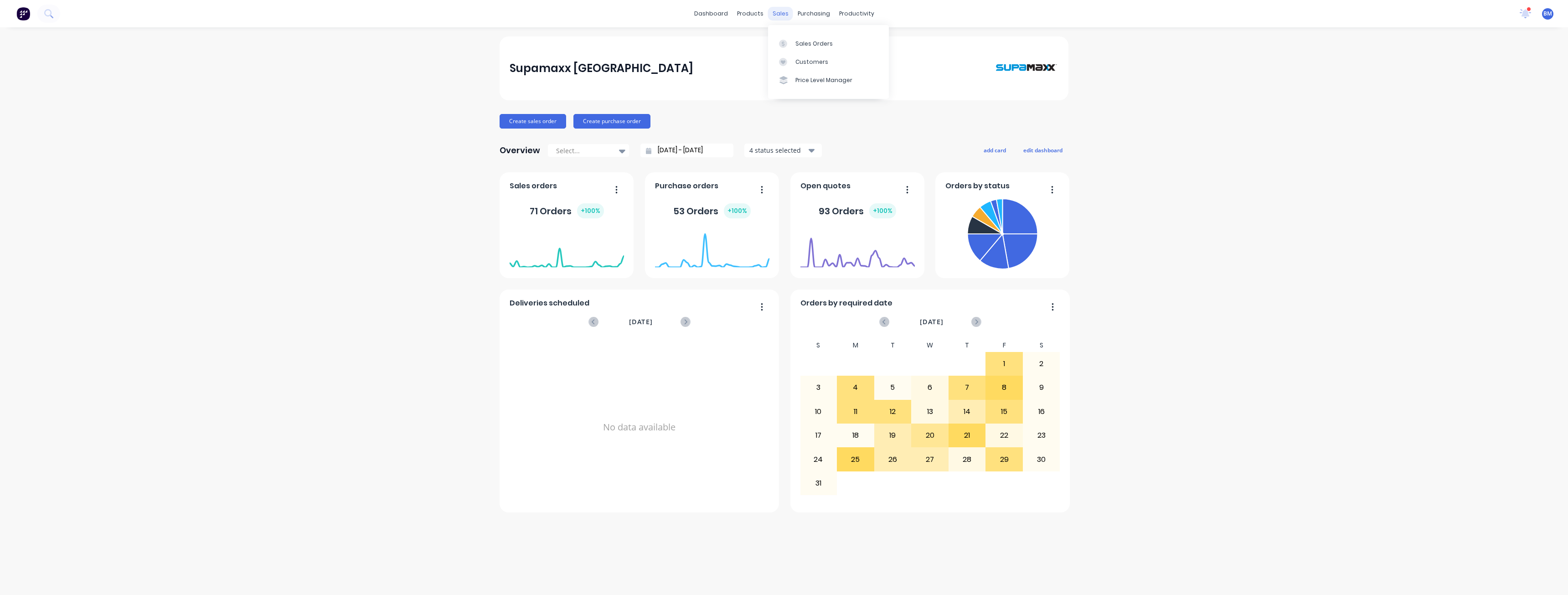
click at [785, 18] on div "sales" at bounding box center [780, 14] width 25 height 14
click at [810, 42] on div "Sales Orders" at bounding box center [814, 43] width 37 height 8
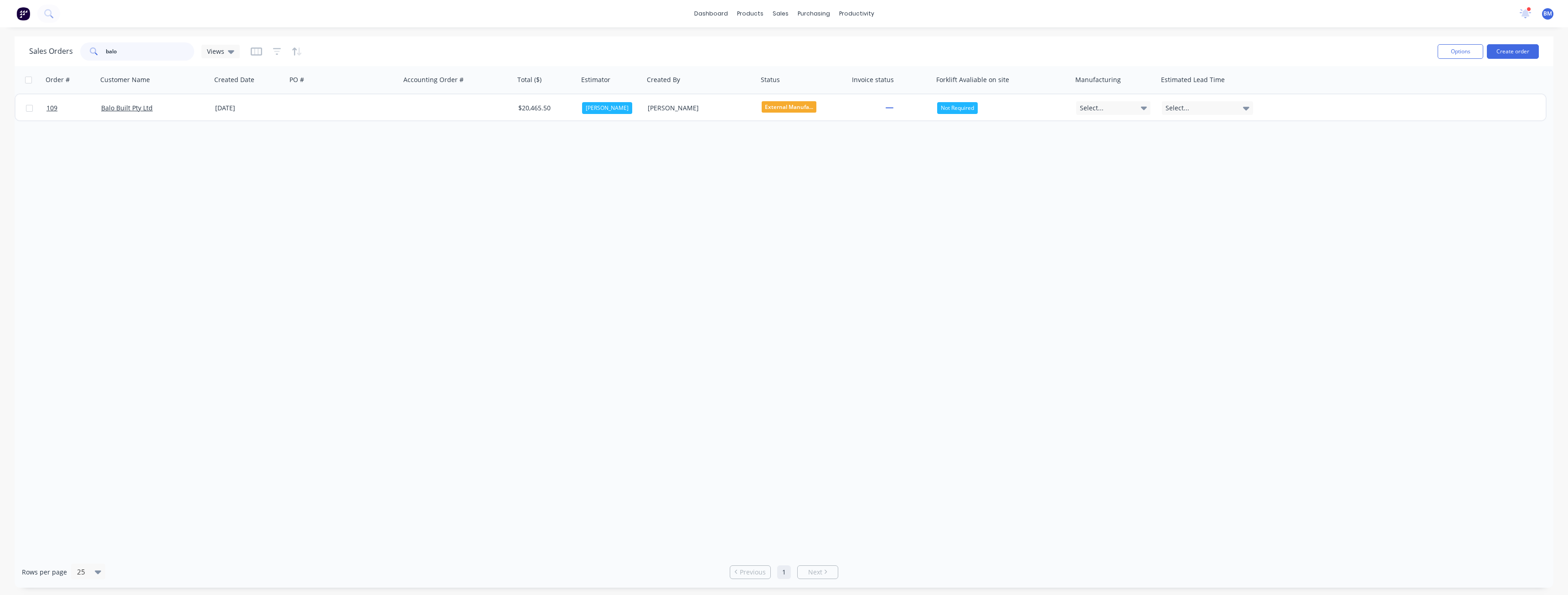
drag, startPoint x: 128, startPoint y: 56, endPoint x: 81, endPoint y: 47, distance: 47.9
click at [81, 47] on div "balo" at bounding box center [137, 51] width 114 height 18
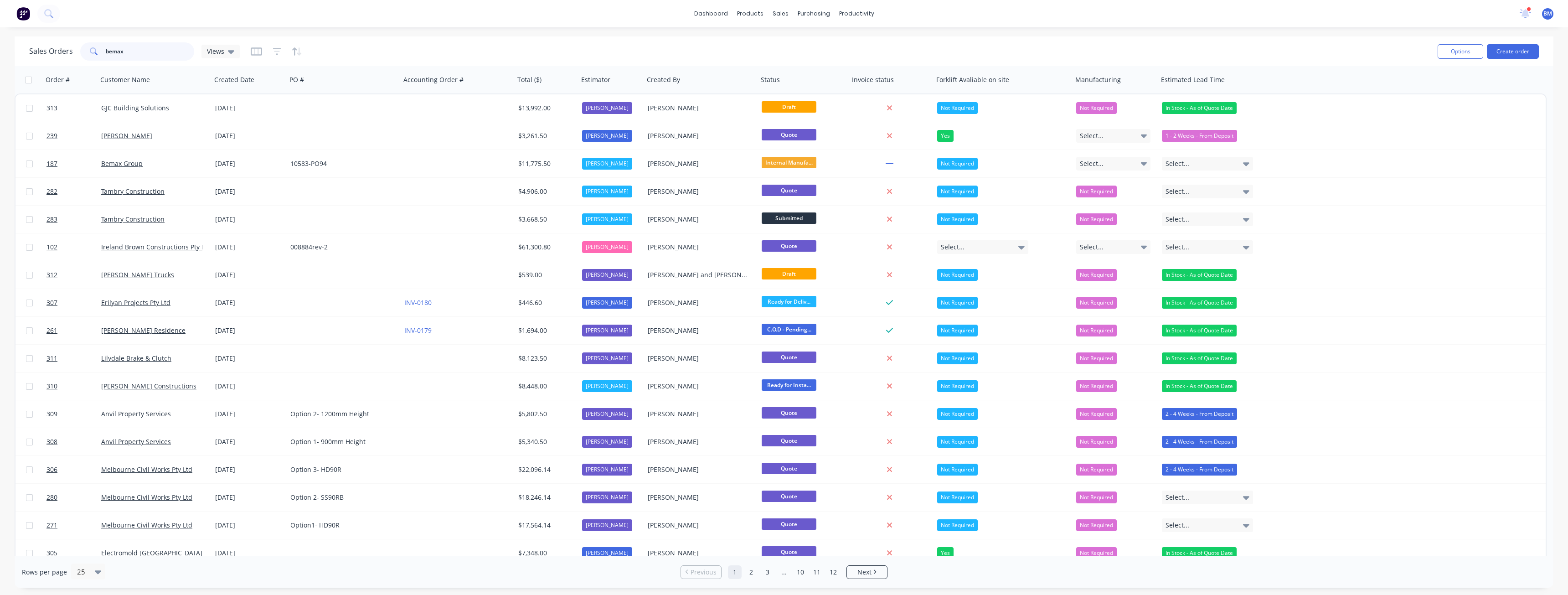
type input "bemax"
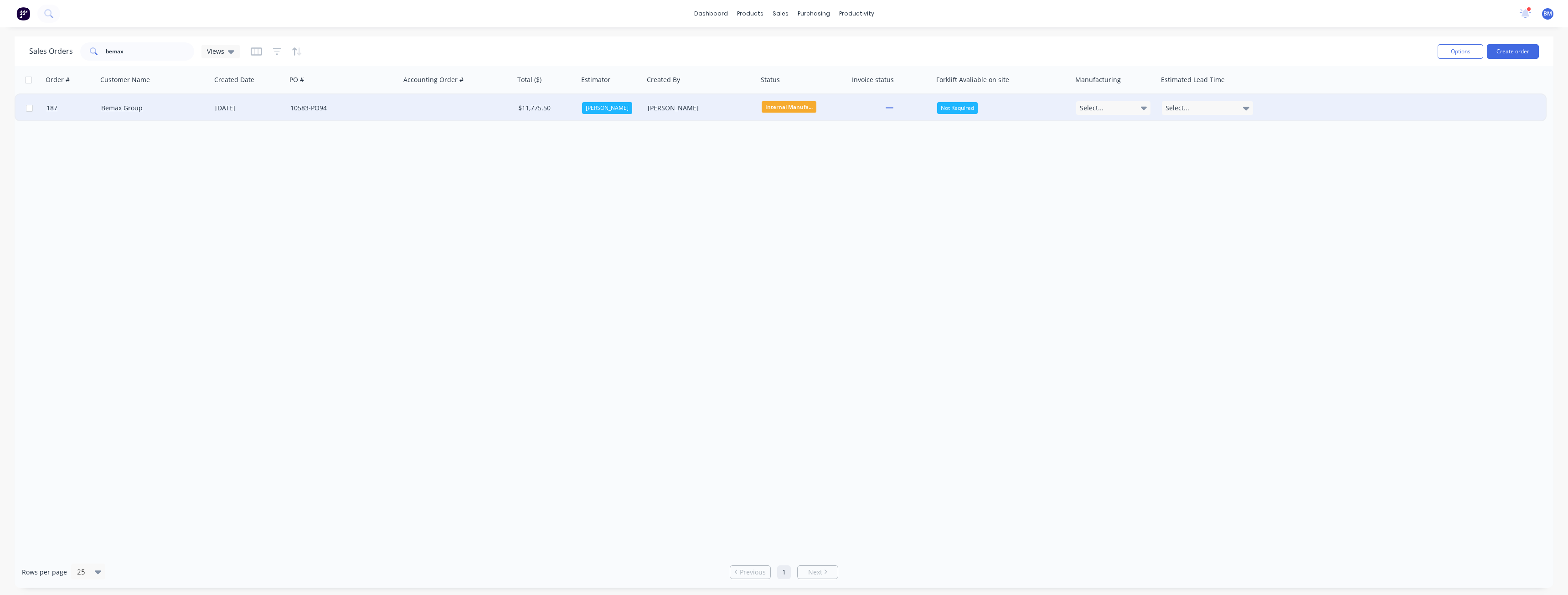
click at [190, 104] on div "Bemax Group" at bounding box center [151, 108] width 101 height 9
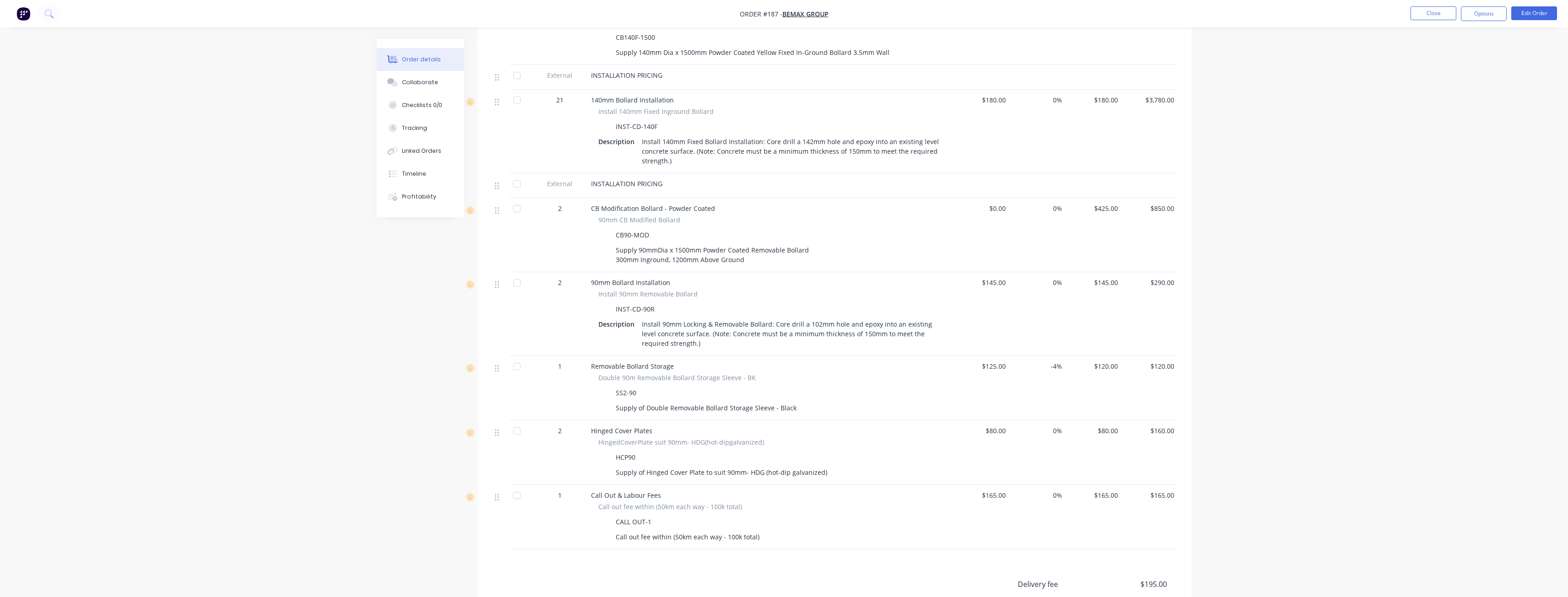
scroll to position [412, 0]
click at [22, 10] on img "button" at bounding box center [23, 14] width 14 height 14
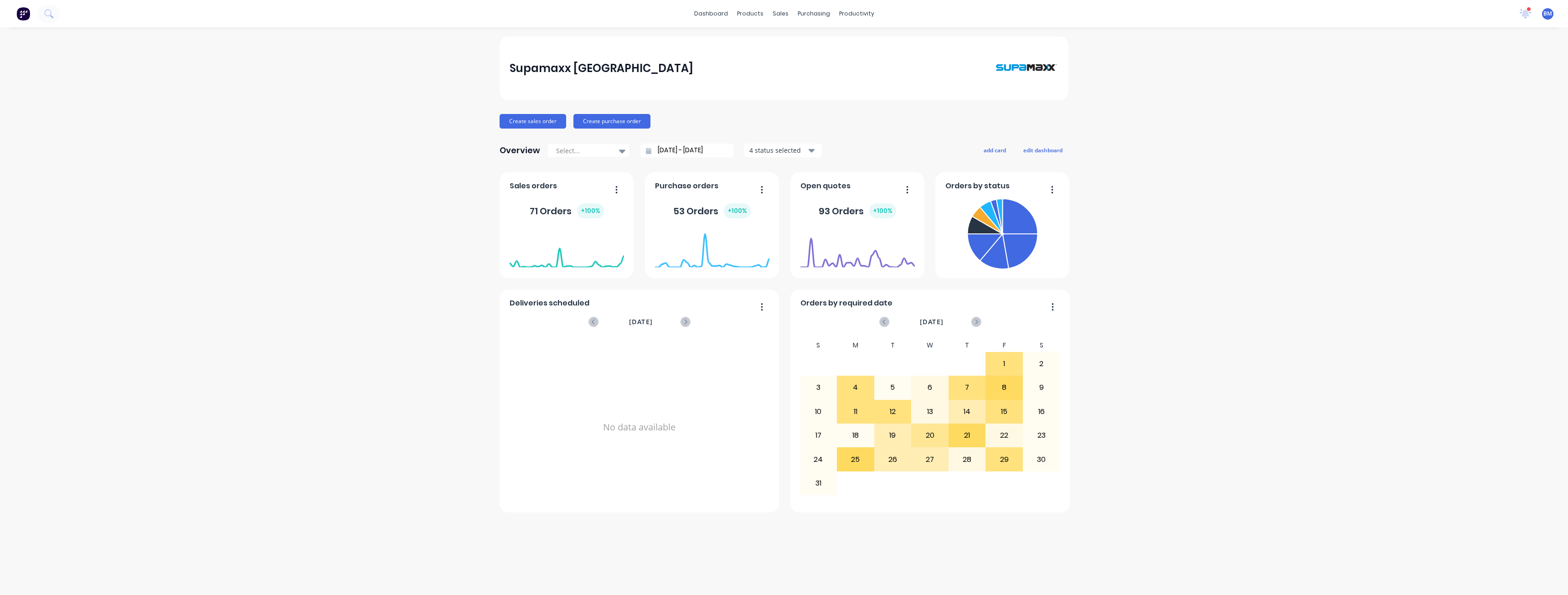
click at [340, 132] on div "Supamaxx [GEOGRAPHIC_DATA] Create sales order Create purchase order Overview Se…" at bounding box center [784, 311] width 1568 height 550
click at [872, 60] on div "Planner" at bounding box center [869, 62] width 22 height 8
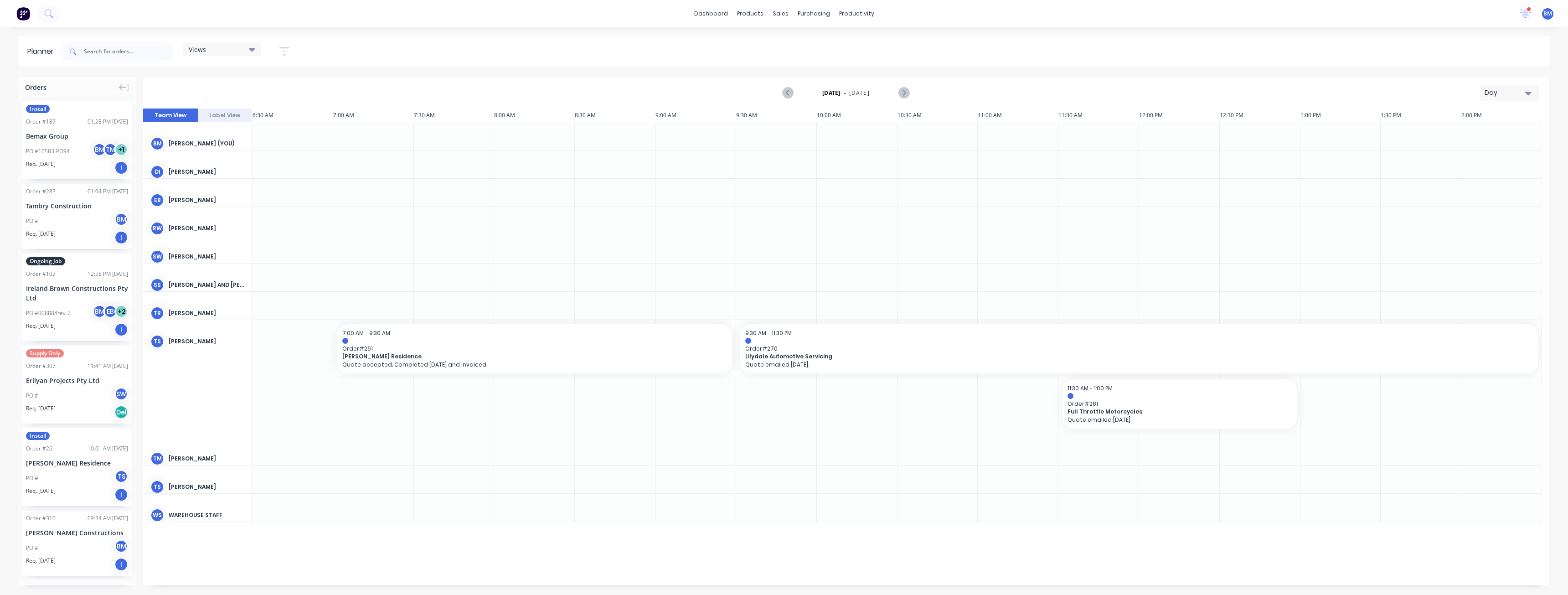
click at [1513, 94] on div "Day" at bounding box center [1506, 93] width 42 height 9
click at [1476, 154] on div "Month" at bounding box center [1492, 153] width 90 height 18
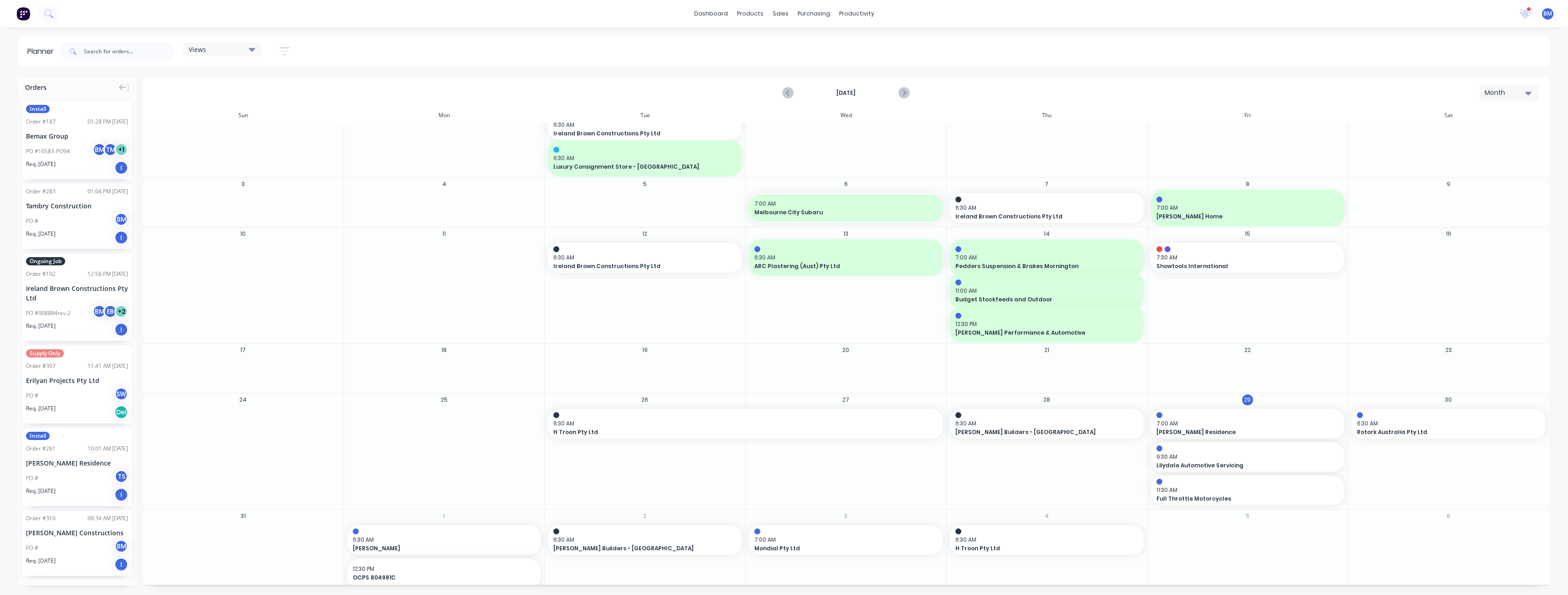
scroll to position [69, 0]
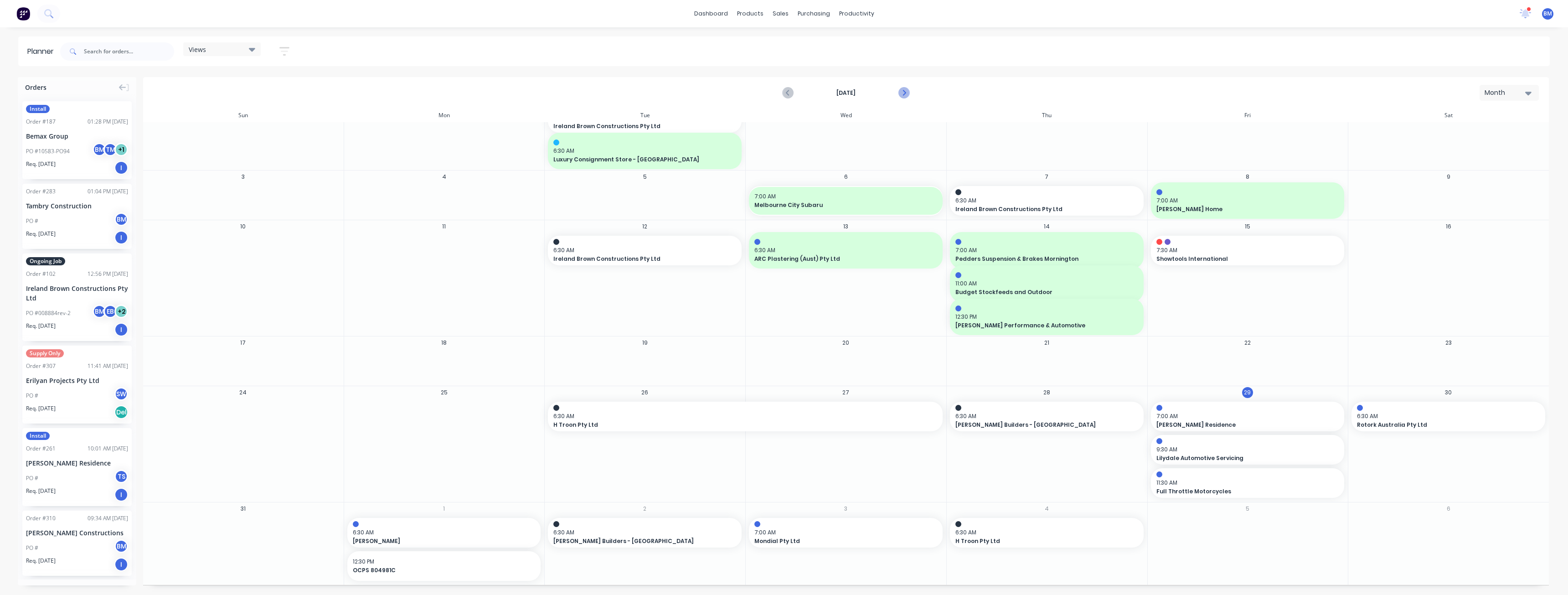
click at [908, 91] on icon "Next page" at bounding box center [903, 93] width 11 height 11
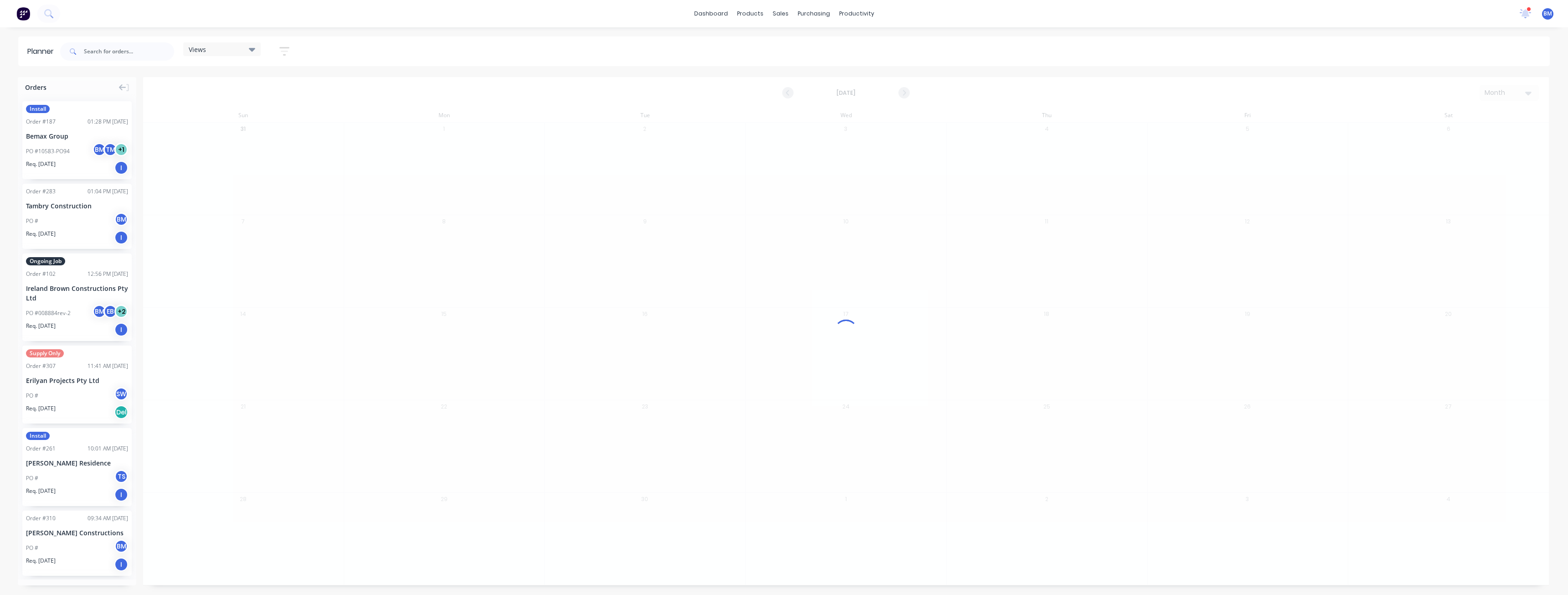
scroll to position [0, 0]
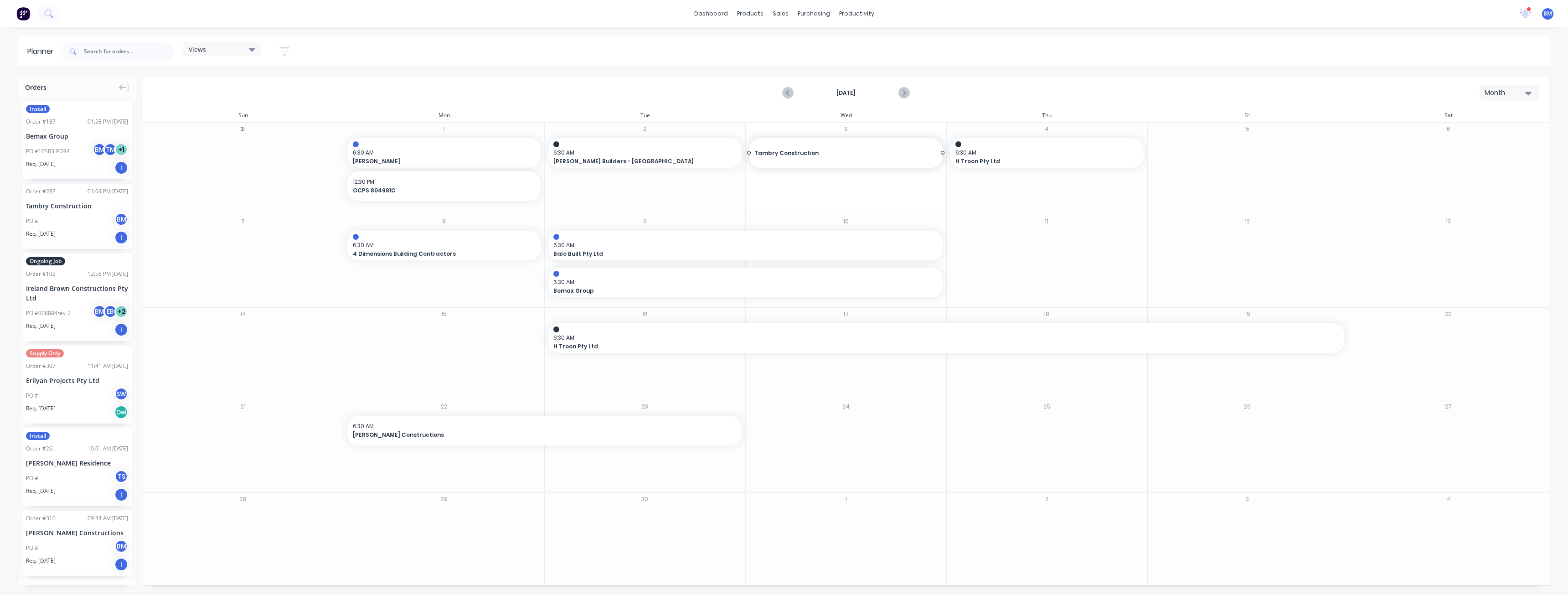
drag, startPoint x: 60, startPoint y: 207, endPoint x: 863, endPoint y: 193, distance: 803.1
drag, startPoint x: 942, startPoint y: 185, endPoint x: 1045, endPoint y: 189, distance: 103.1
drag, startPoint x: 1143, startPoint y: 185, endPoint x: 937, endPoint y: 193, distance: 206.2
click at [919, 147] on div "Set start/finish time" at bounding box center [943, 146] width 98 height 19
click at [986, 231] on div "9" at bounding box center [975, 233] width 23 height 16
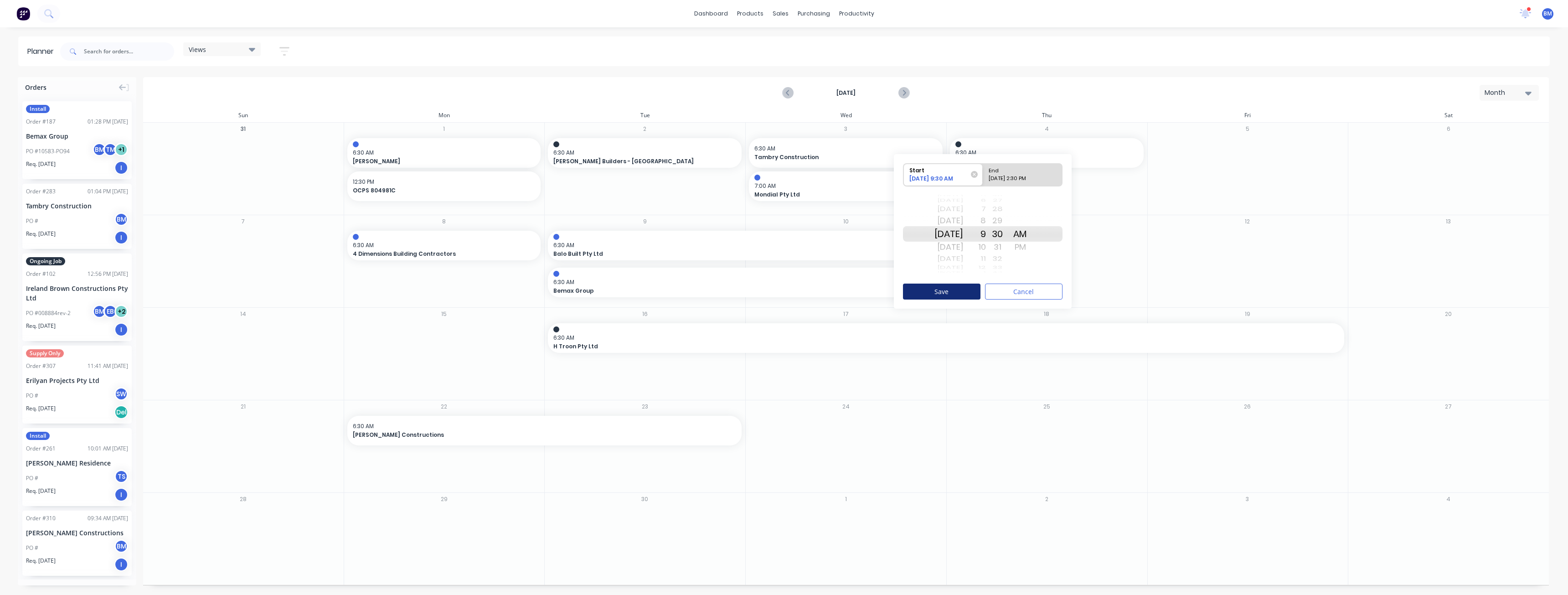
click at [948, 290] on button "Save" at bounding box center [941, 292] width 77 height 16
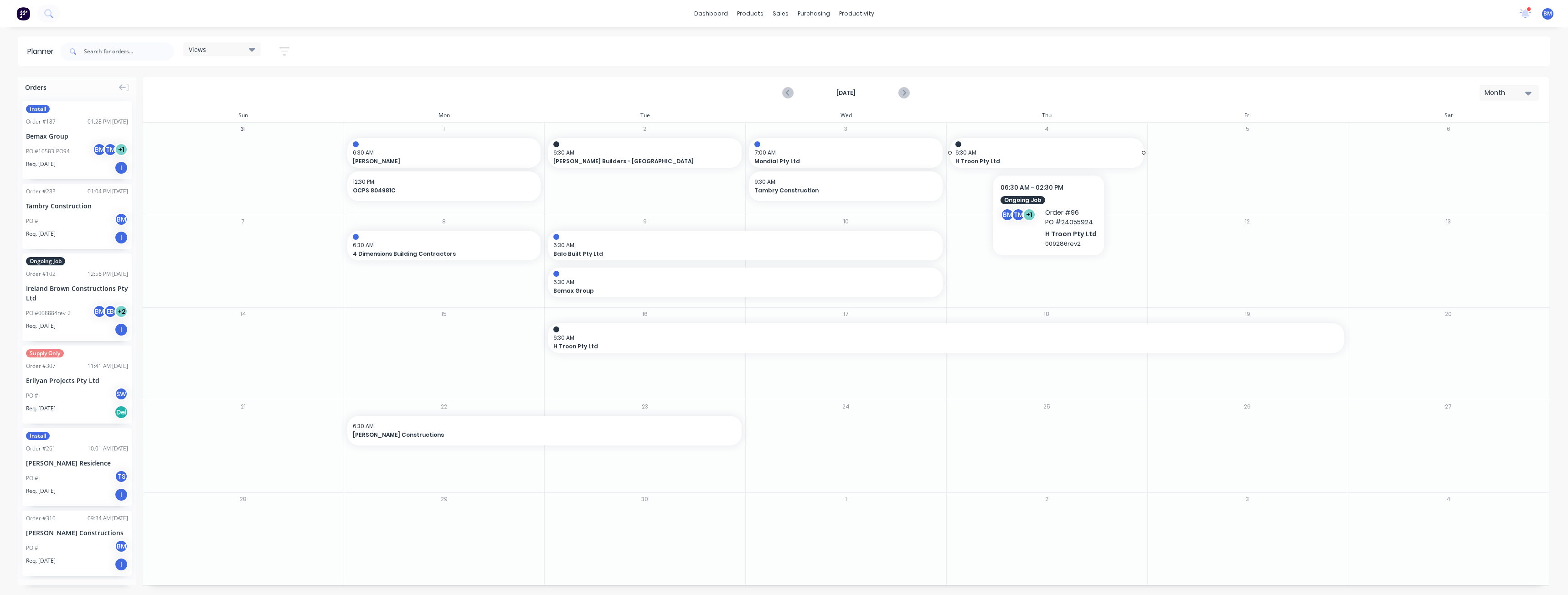
click at [1013, 160] on span "H Troon Pty Ltd" at bounding box center [1038, 161] width 165 height 8
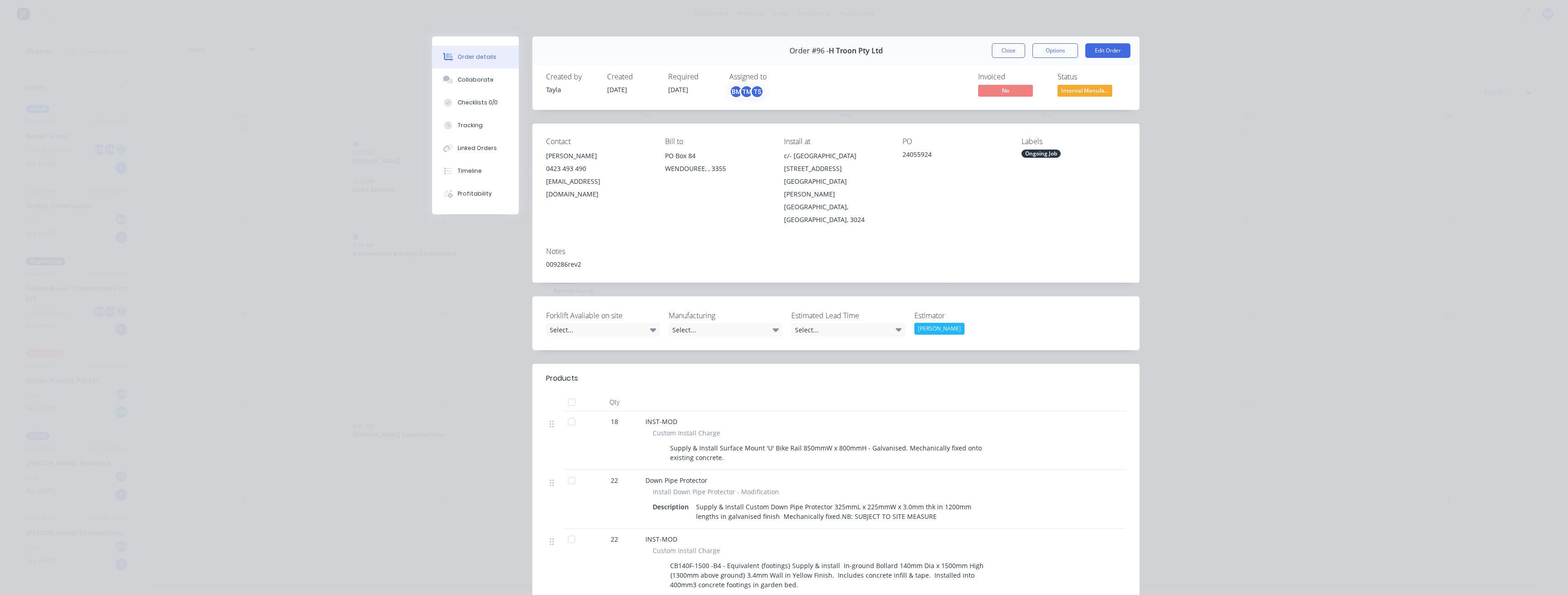
drag, startPoint x: 1013, startPoint y: 160, endPoint x: 997, endPoint y: 45, distance: 116.1
click at [998, 44] on button "Close" at bounding box center [1008, 51] width 33 height 15
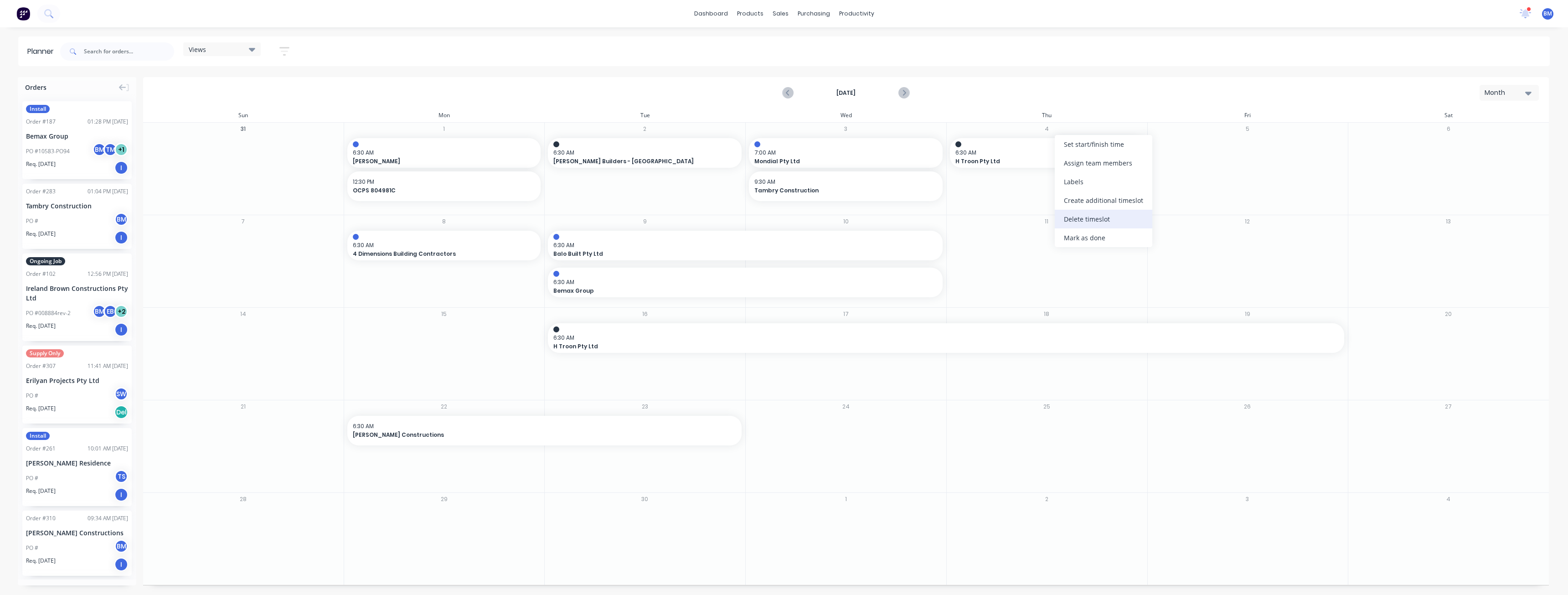
click at [1089, 218] on div "Delete timeslot" at bounding box center [1103, 219] width 98 height 19
drag, startPoint x: 55, startPoint y: 208, endPoint x: 1042, endPoint y: 149, distance: 988.8
drag, startPoint x: 1142, startPoint y: 153, endPoint x: 1214, endPoint y: 157, distance: 72.1
click at [1055, 155] on span "Tambry Construction" at bounding box center [1128, 157] width 345 height 8
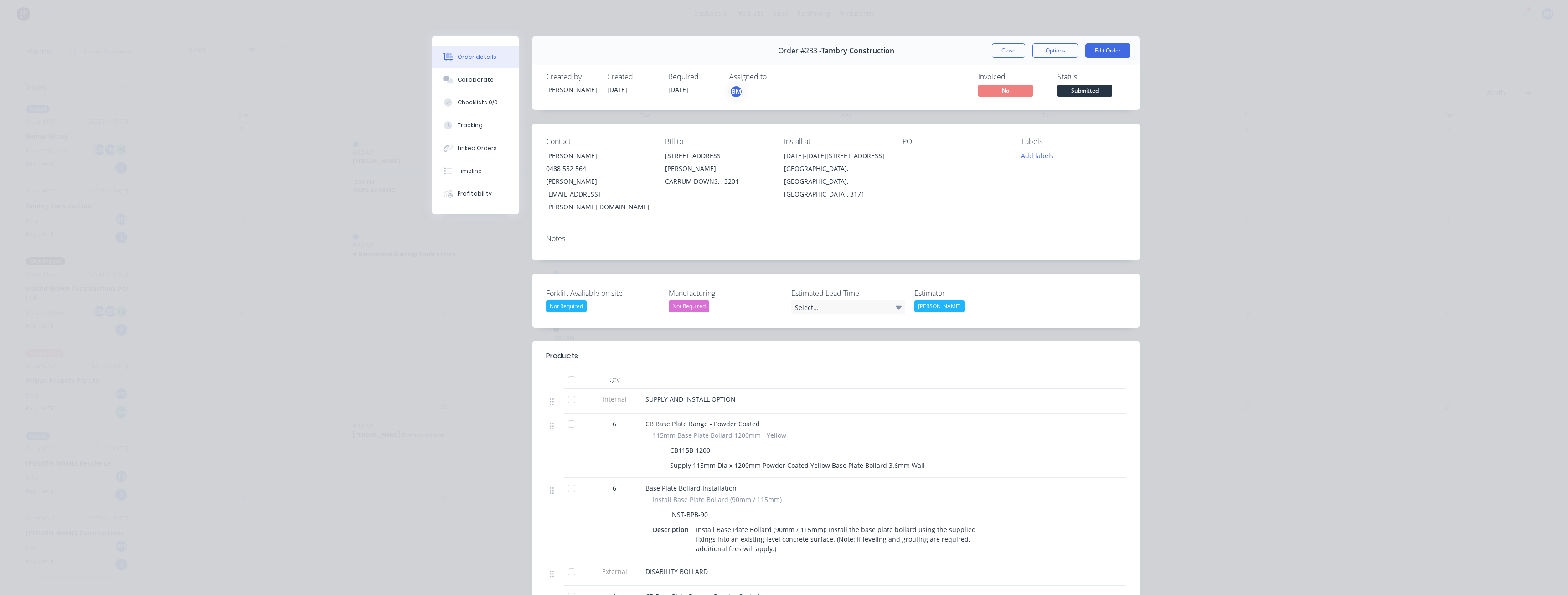
drag, startPoint x: 1055, startPoint y: 155, endPoint x: 1010, endPoint y: 207, distance: 68.8
click at [1010, 227] on div "Notes" at bounding box center [836, 244] width 607 height 33
click at [997, 48] on button "Close" at bounding box center [1008, 51] width 33 height 15
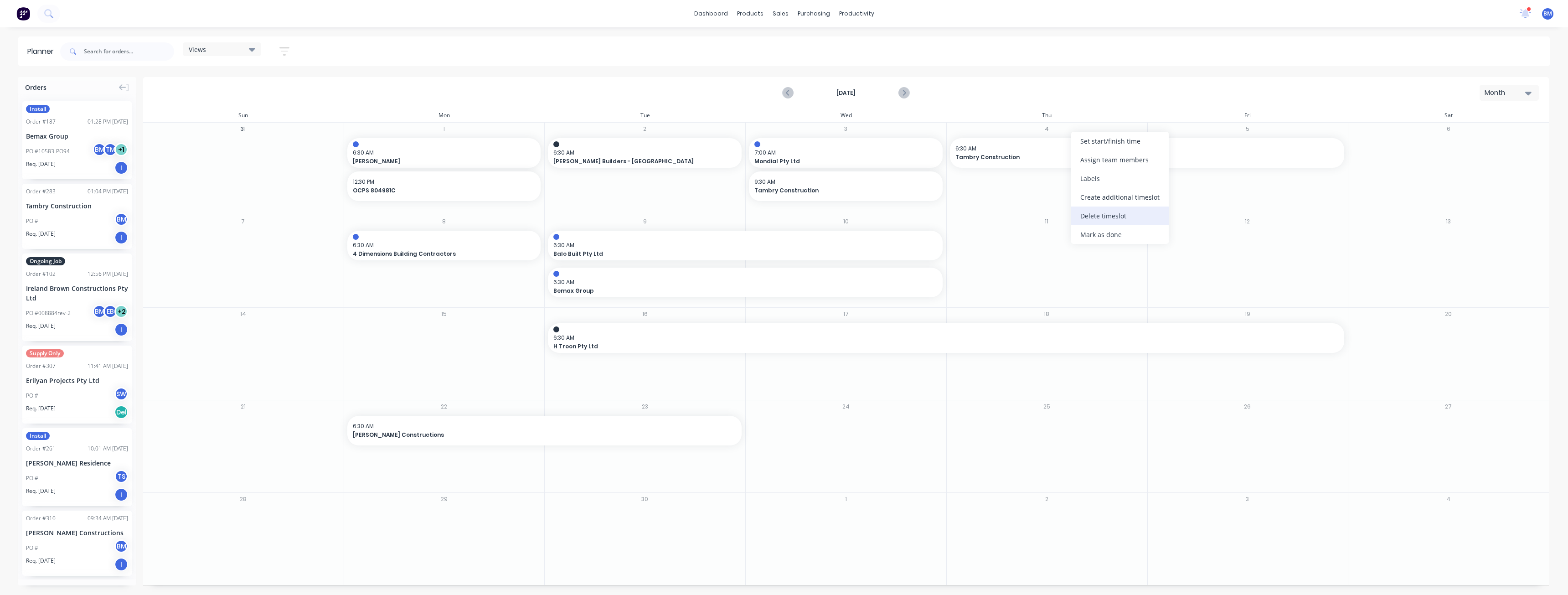
click at [1100, 215] on div "Delete timeslot" at bounding box center [1120, 216] width 98 height 19
click at [100, 50] on input "text" at bounding box center [129, 51] width 90 height 18
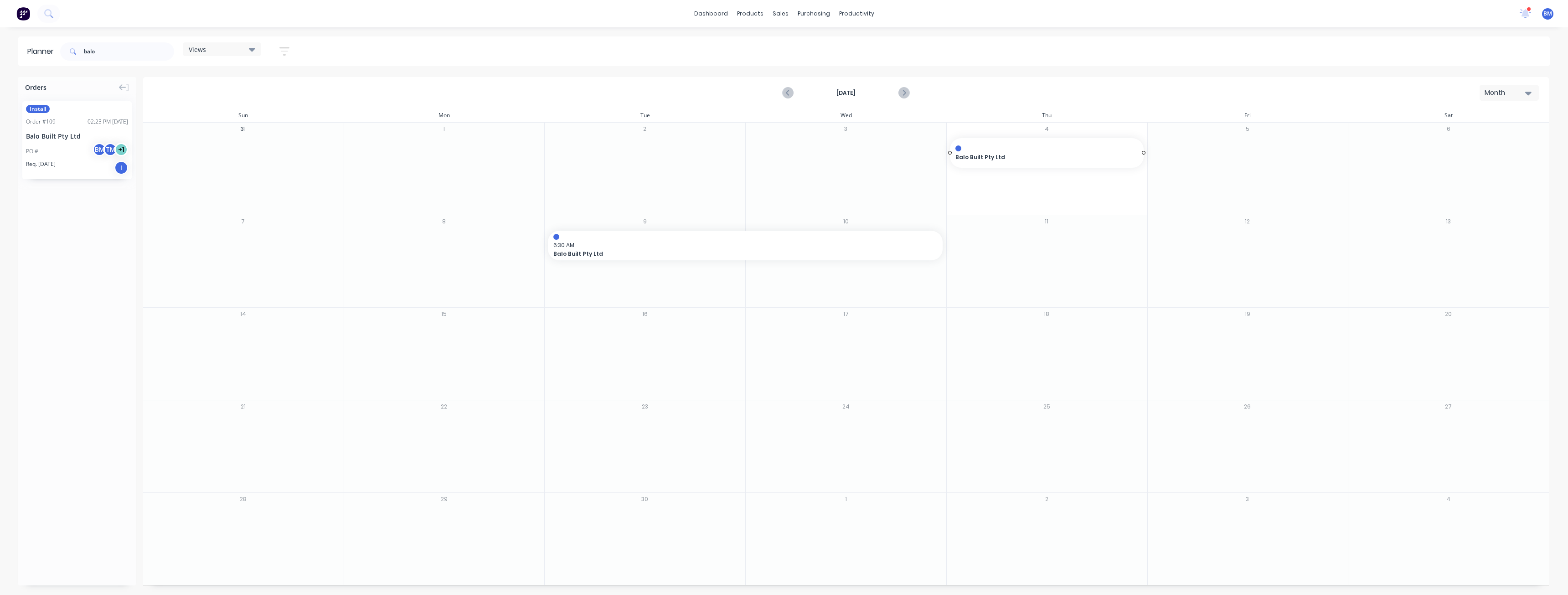
drag, startPoint x: 63, startPoint y: 137, endPoint x: 1122, endPoint y: 170, distance: 1059.5
drag, startPoint x: 1142, startPoint y: 153, endPoint x: 1213, endPoint y: 153, distance: 71.0
click at [100, 51] on input "balo" at bounding box center [129, 51] width 90 height 18
type input "b"
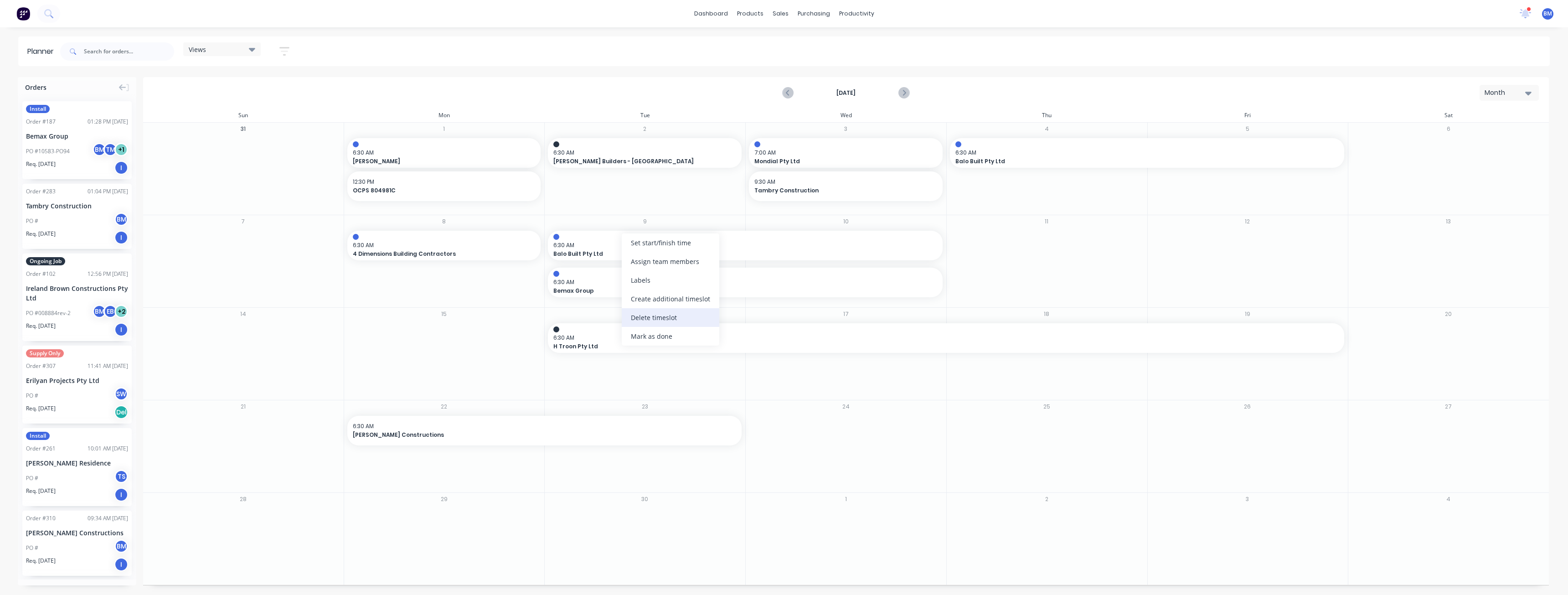
click at [659, 318] on div "Delete timeslot" at bounding box center [671, 318] width 98 height 19
click at [692, 313] on div "Delete timeslot" at bounding box center [713, 313] width 98 height 19
click at [98, 54] on input "text" at bounding box center [129, 51] width 90 height 18
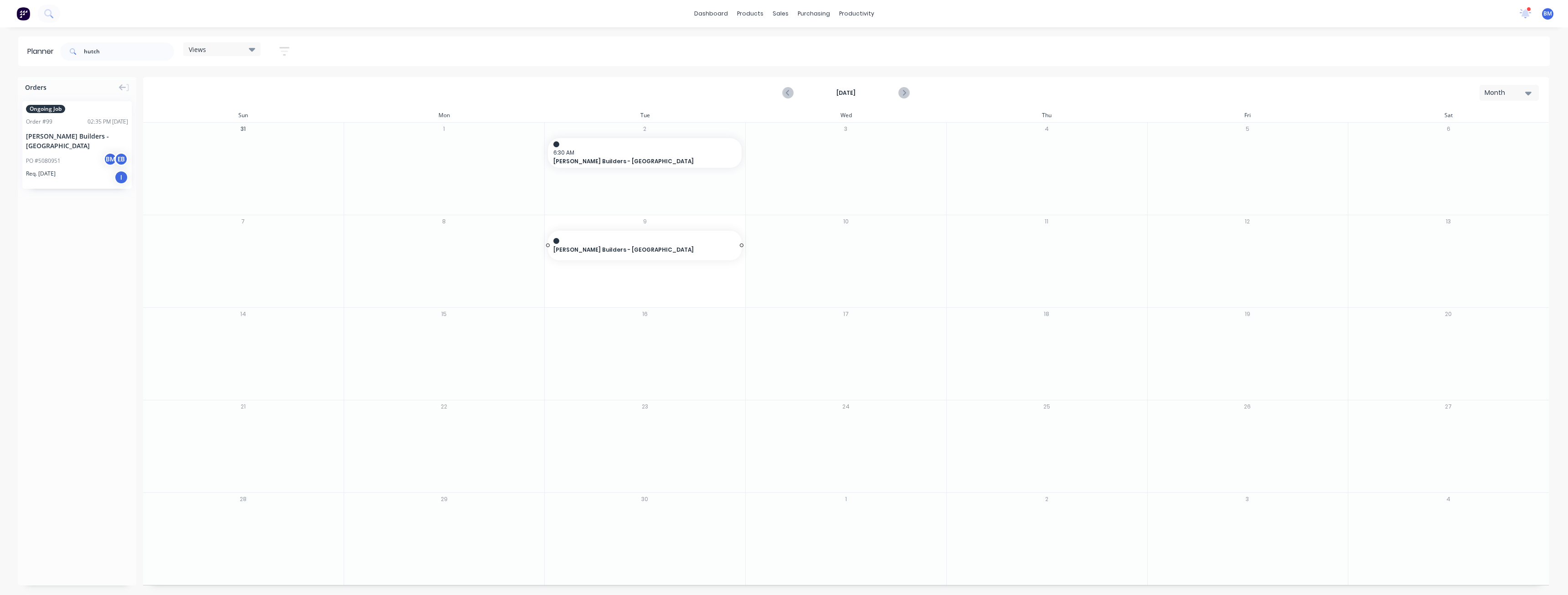
drag, startPoint x: 66, startPoint y: 130, endPoint x: 606, endPoint y: 240, distance: 551.1
click at [105, 54] on input "hutch" at bounding box center [129, 51] width 90 height 18
type input "h"
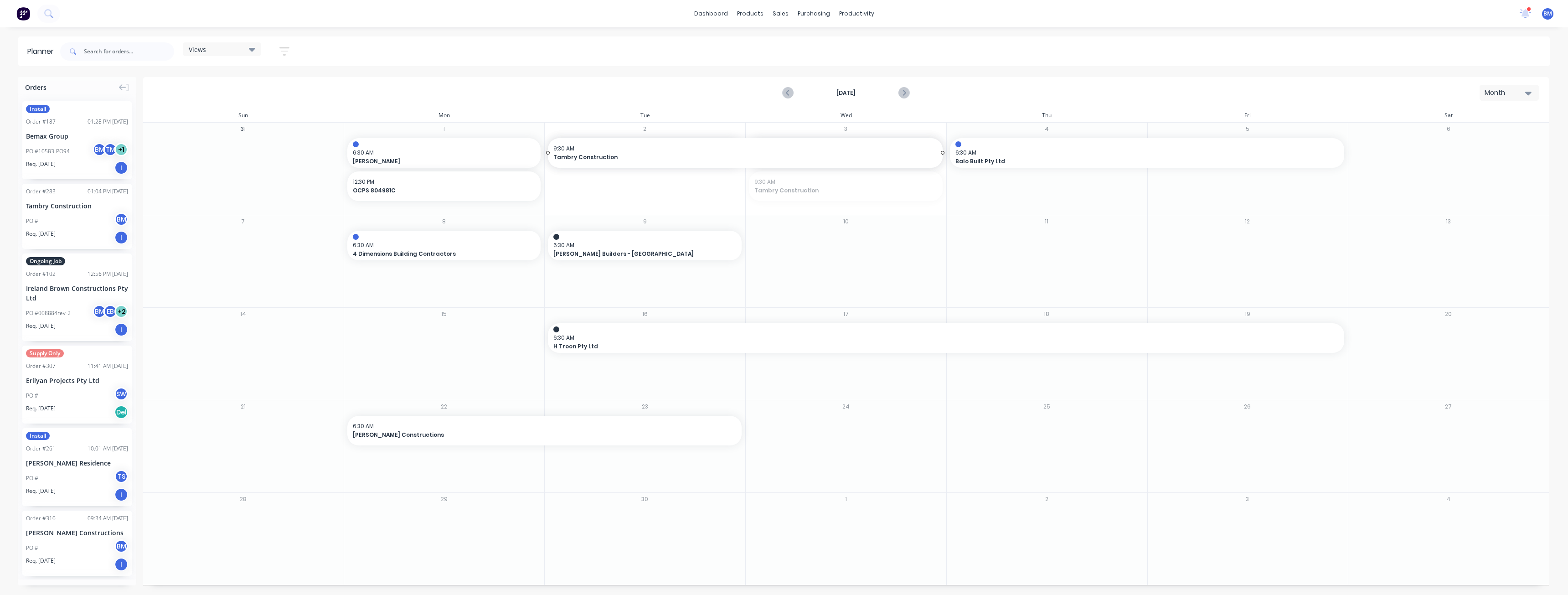
drag, startPoint x: 750, startPoint y: 187, endPoint x: 572, endPoint y: 198, distance: 178.3
click at [631, 313] on div "Delete timeslot" at bounding box center [650, 312] width 98 height 19
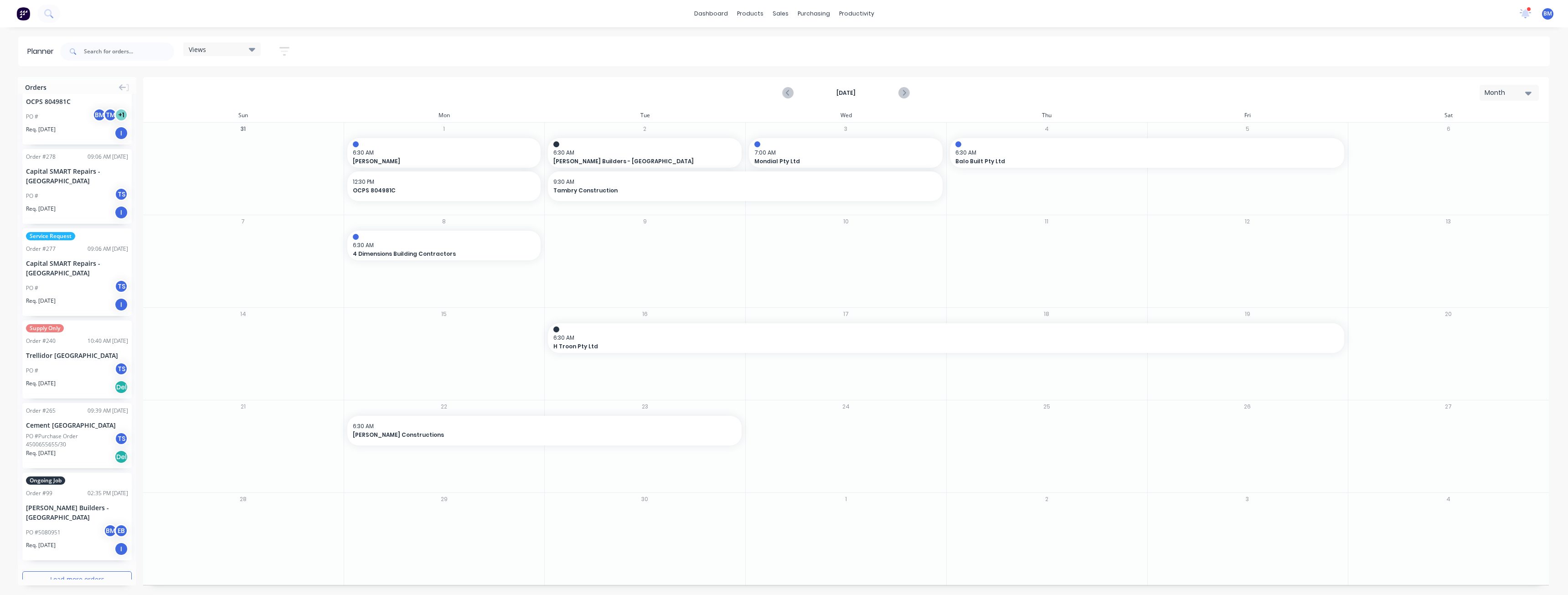
scroll to position [1151, 0]
click at [94, 54] on input "text" at bounding box center [129, 51] width 90 height 18
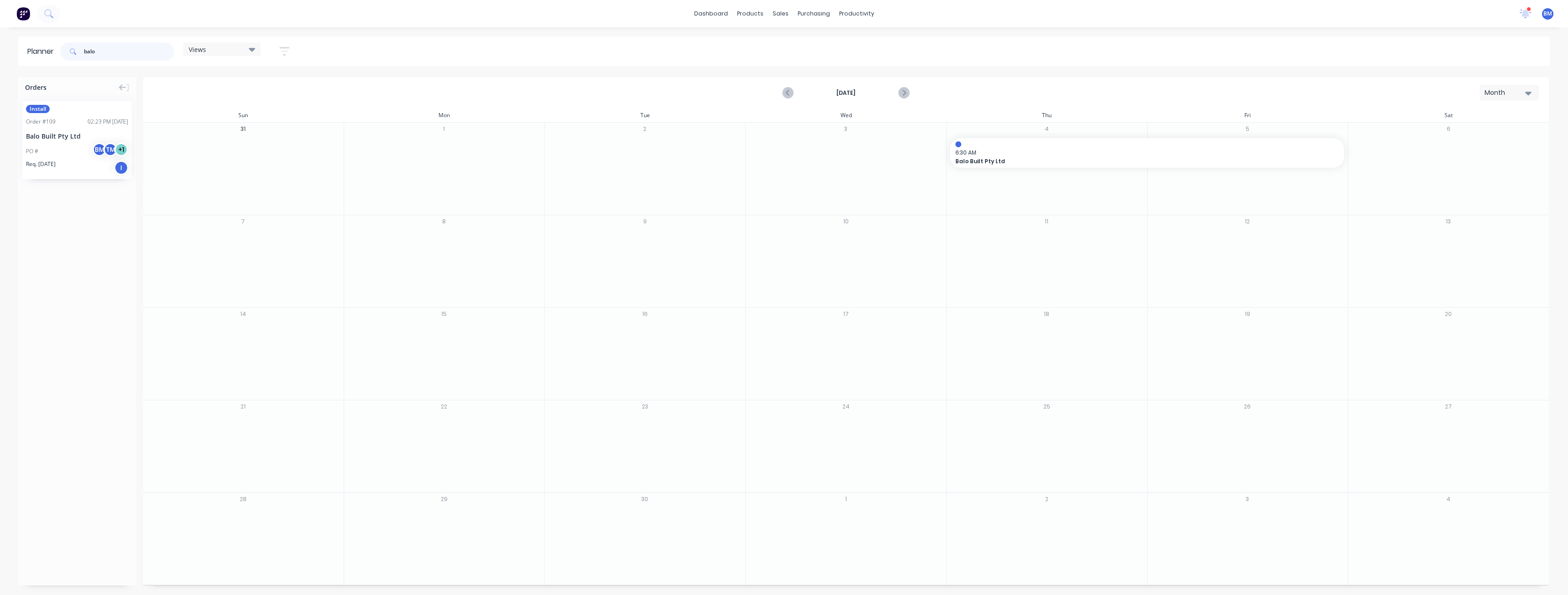
scroll to position [0, 0]
drag, startPoint x: 56, startPoint y: 134, endPoint x: 597, endPoint y: 293, distance: 563.9
drag, startPoint x: 743, startPoint y: 246, endPoint x: 811, endPoint y: 252, distance: 68.3
click at [119, 58] on input "balo" at bounding box center [129, 51] width 90 height 18
type input "b"
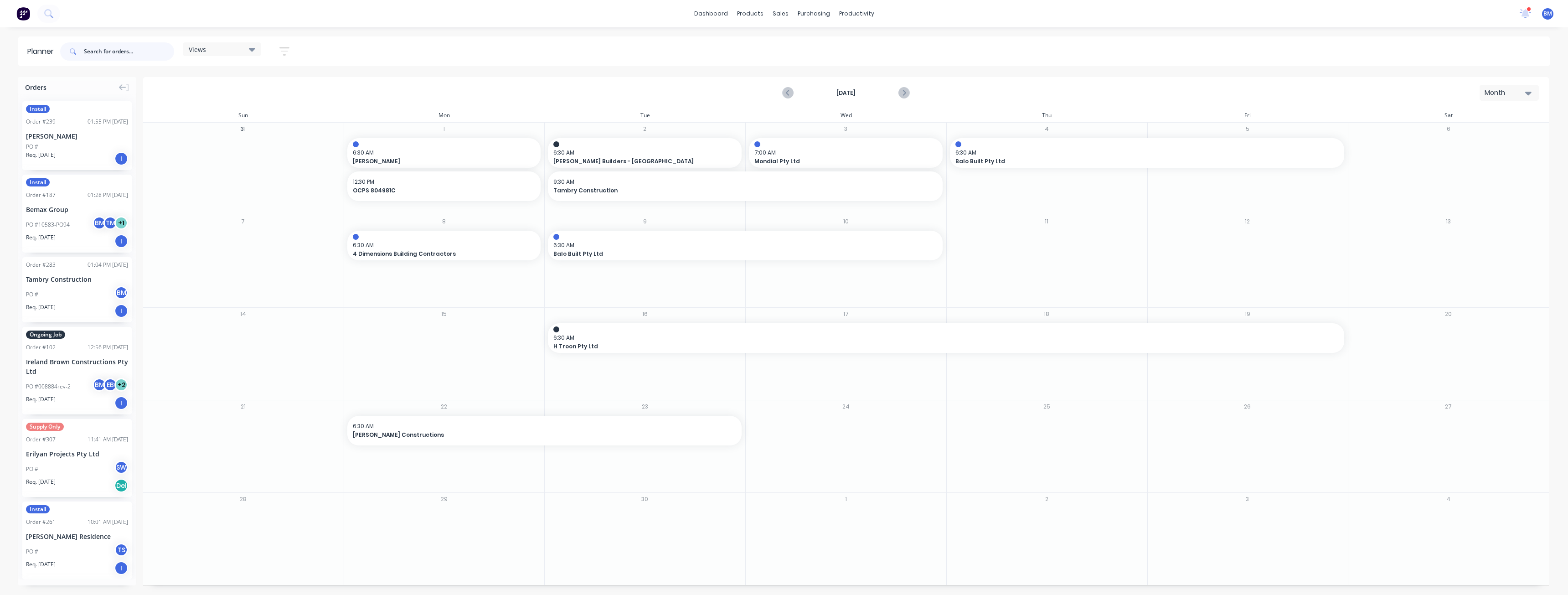
click at [96, 51] on input "text" at bounding box center [129, 51] width 90 height 18
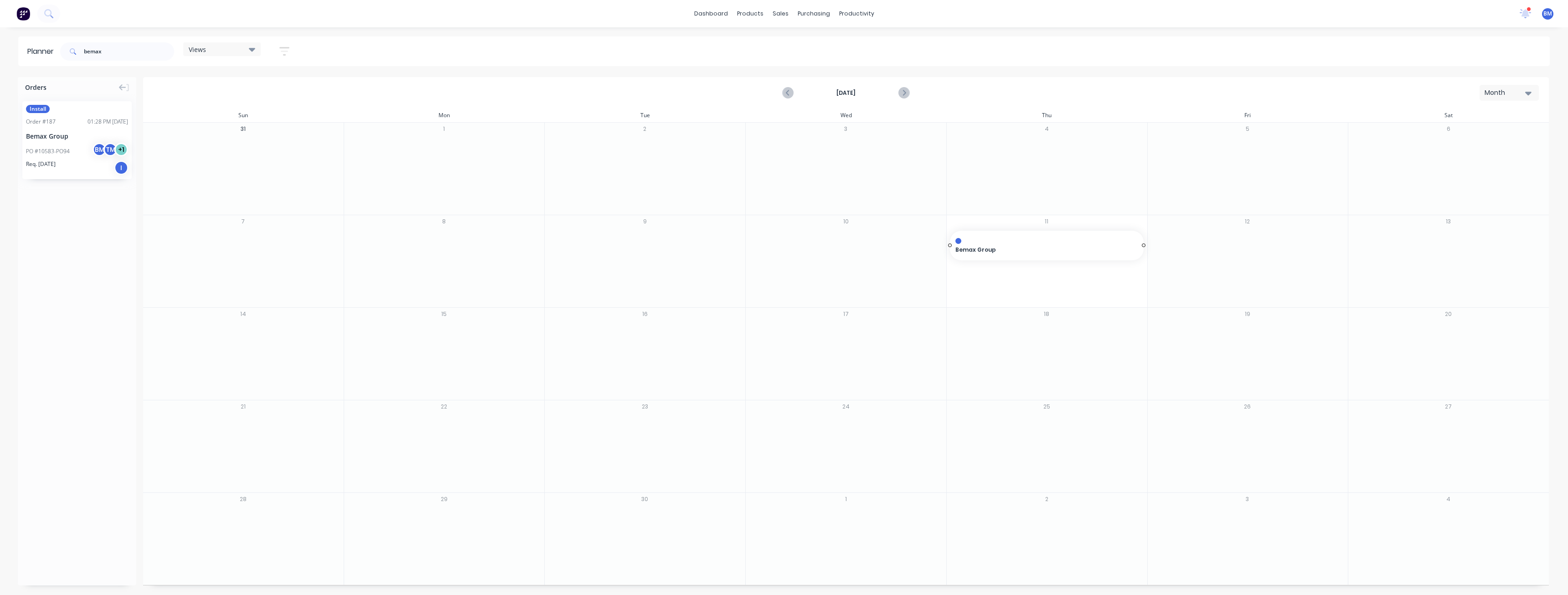
drag, startPoint x: 77, startPoint y: 130, endPoint x: 1012, endPoint y: 272, distance: 945.7
drag, startPoint x: 1145, startPoint y: 246, endPoint x: 1194, endPoint y: 248, distance: 49.0
click at [117, 54] on input "bemax" at bounding box center [129, 51] width 90 height 18
type input "b"
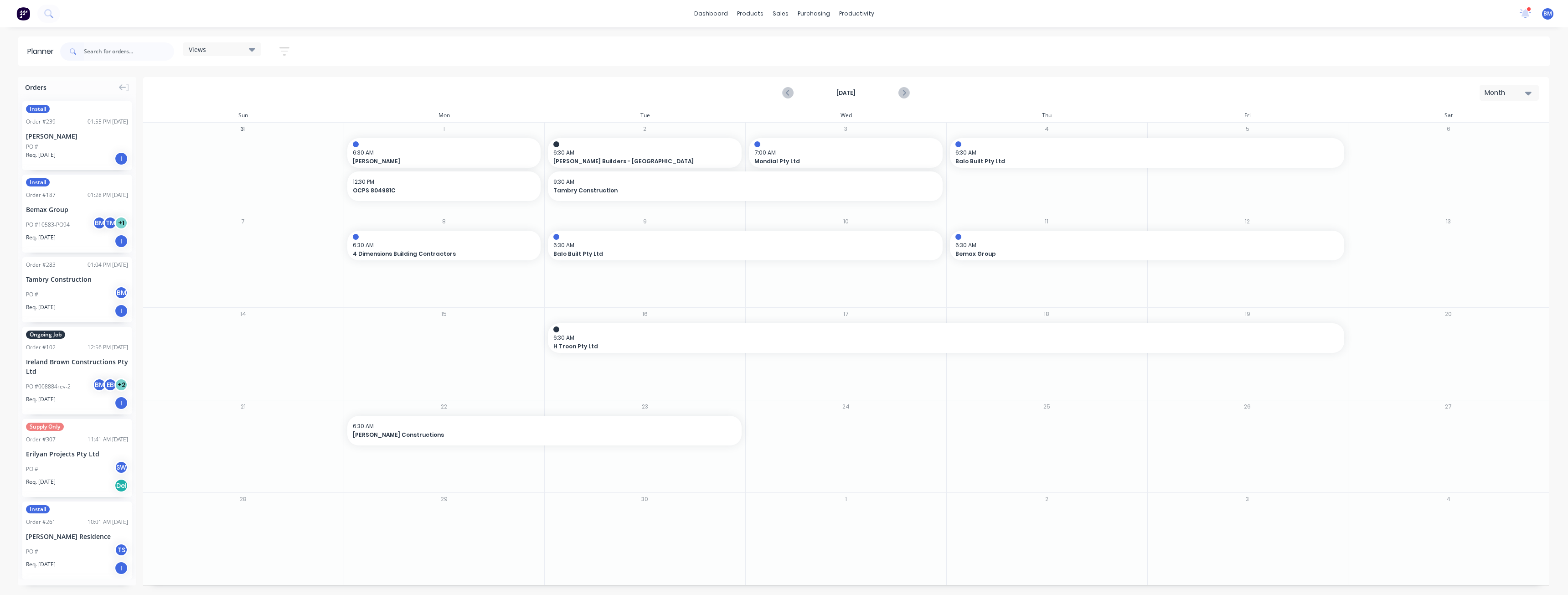
click at [329, 54] on div "Views Save new view None (Default) edit Show/Hide users Show/Hide orders Filter…" at bounding box center [804, 52] width 1491 height 27
drag, startPoint x: 85, startPoint y: 290, endPoint x: 433, endPoint y: 196, distance: 360.5
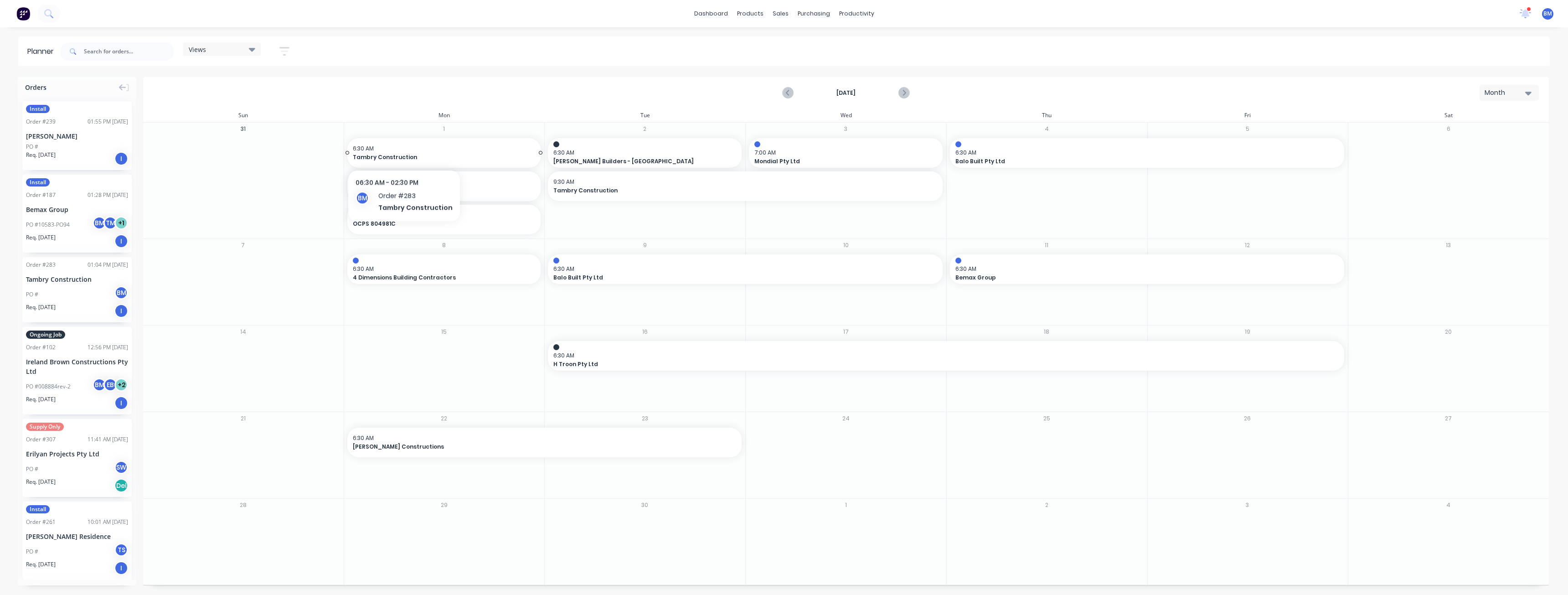
click at [401, 149] on span "6:30 AM" at bounding box center [442, 149] width 178 height 8
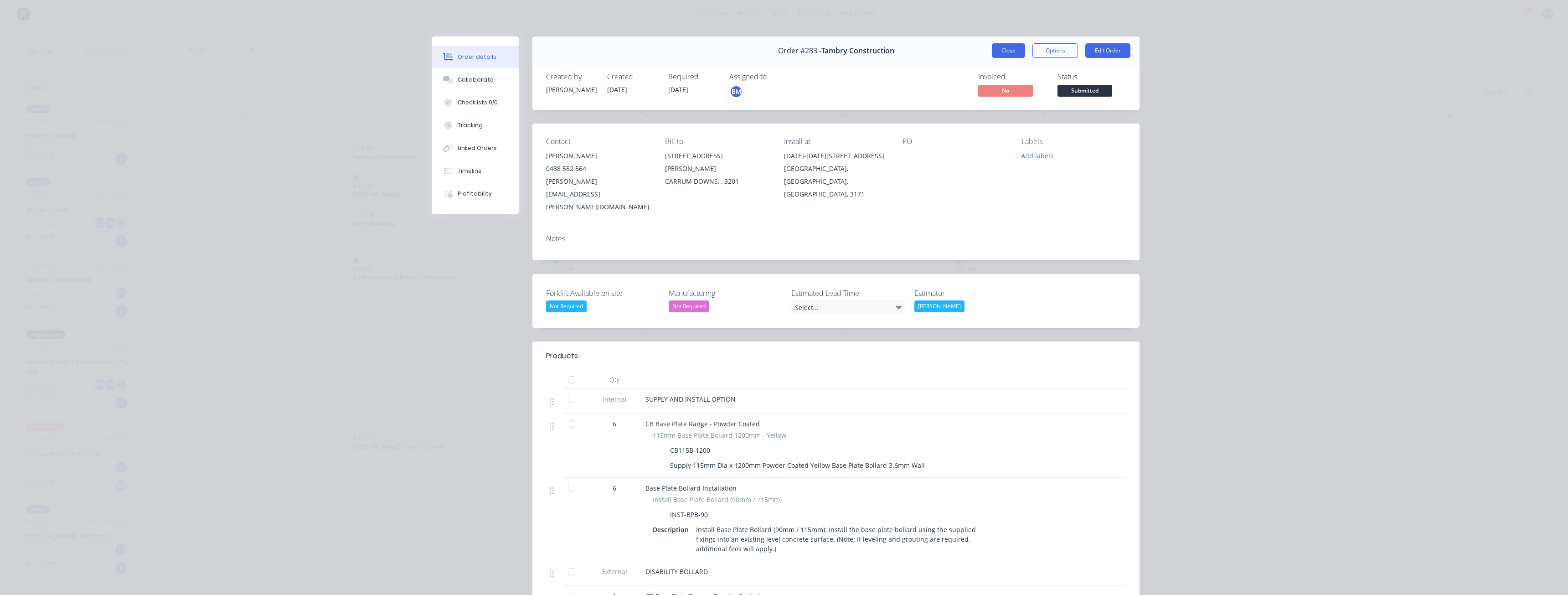
click at [1005, 51] on button "Close" at bounding box center [1008, 51] width 33 height 15
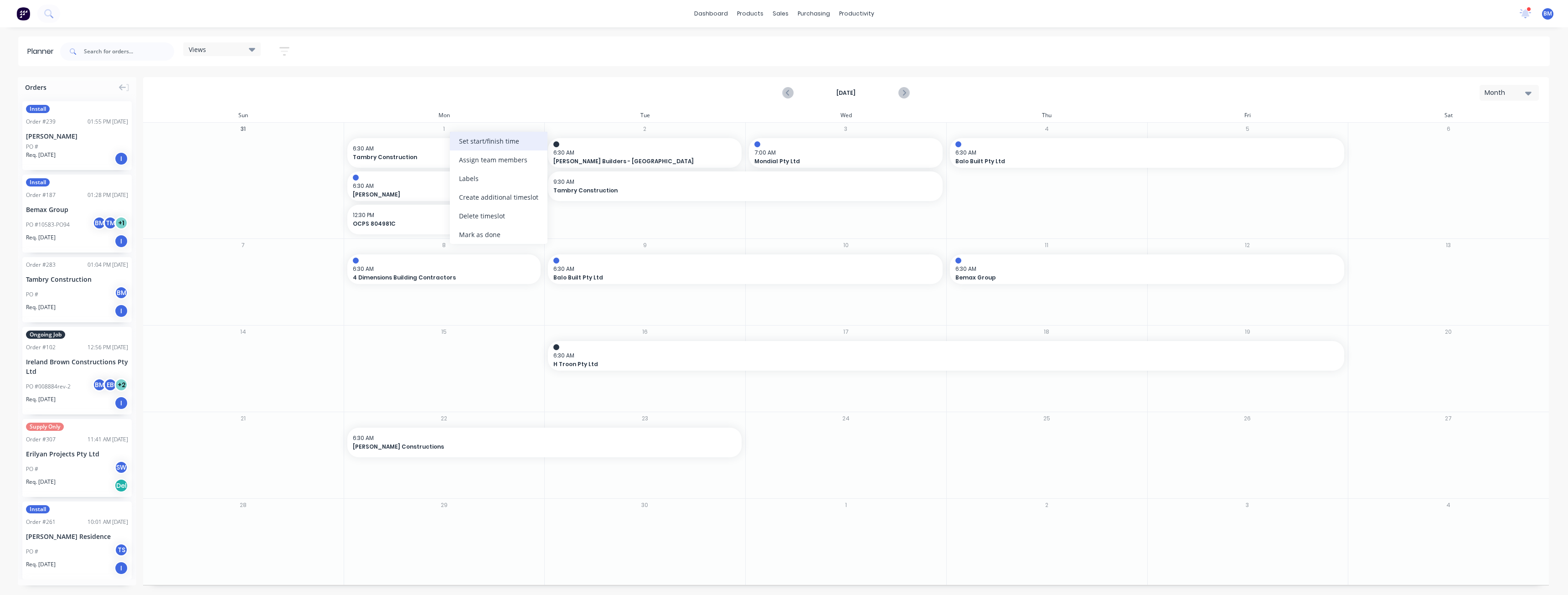
click at [471, 142] on div "Set start/finish time" at bounding box center [498, 141] width 98 height 19
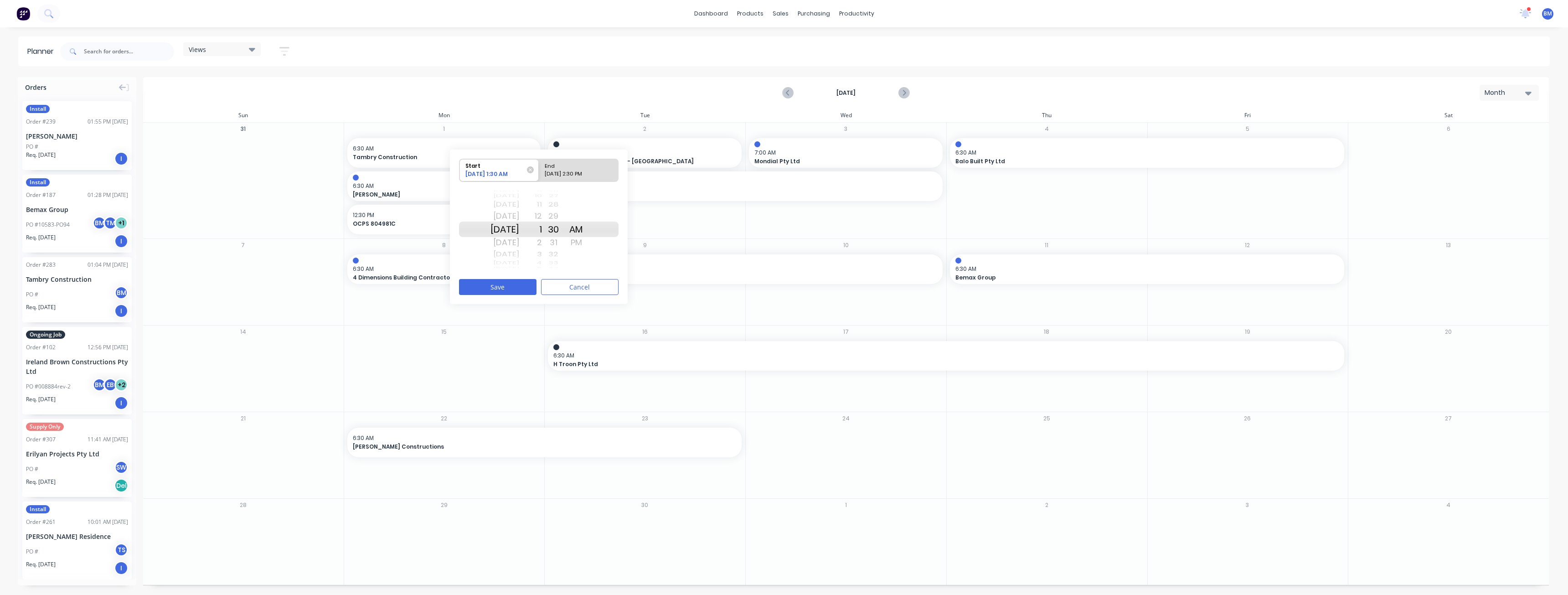
click at [587, 239] on div "PM" at bounding box center [576, 243] width 23 height 15
click at [495, 284] on button "Save" at bounding box center [498, 287] width 77 height 16
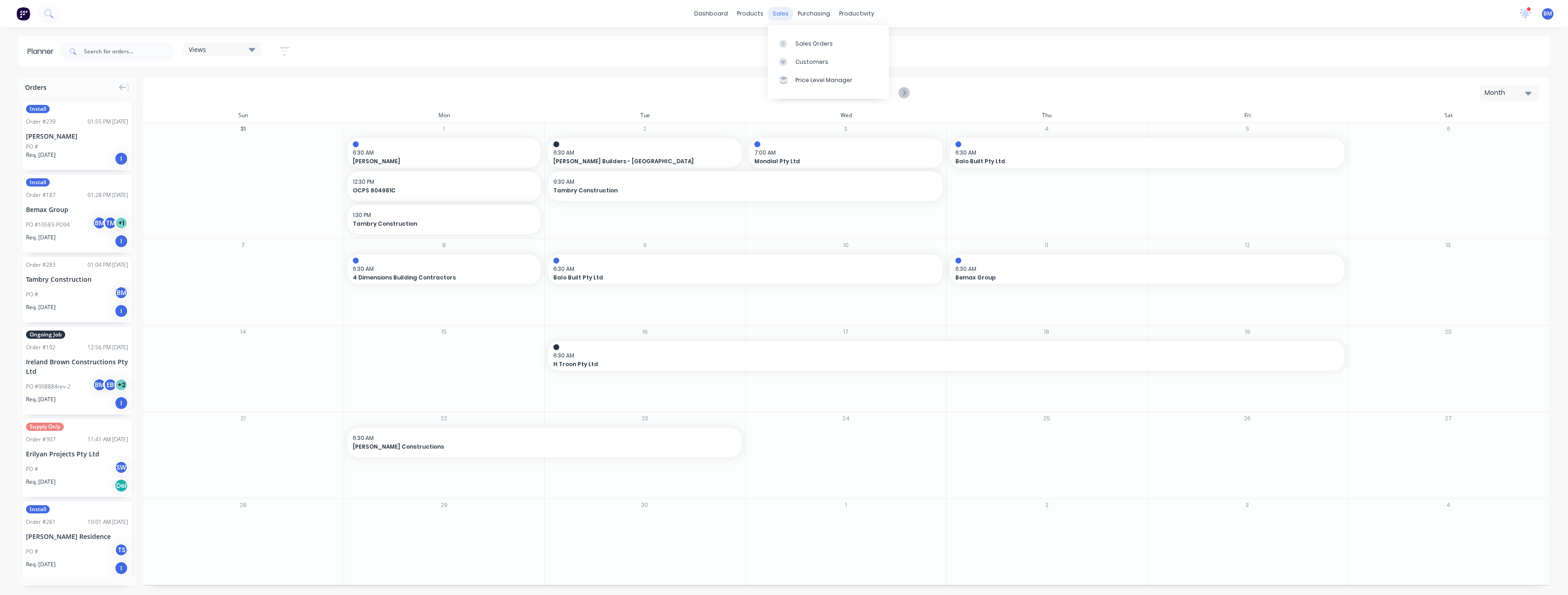
click at [779, 13] on div "sales" at bounding box center [780, 14] width 25 height 14
click at [797, 40] on div "Sales Orders" at bounding box center [814, 43] width 37 height 8
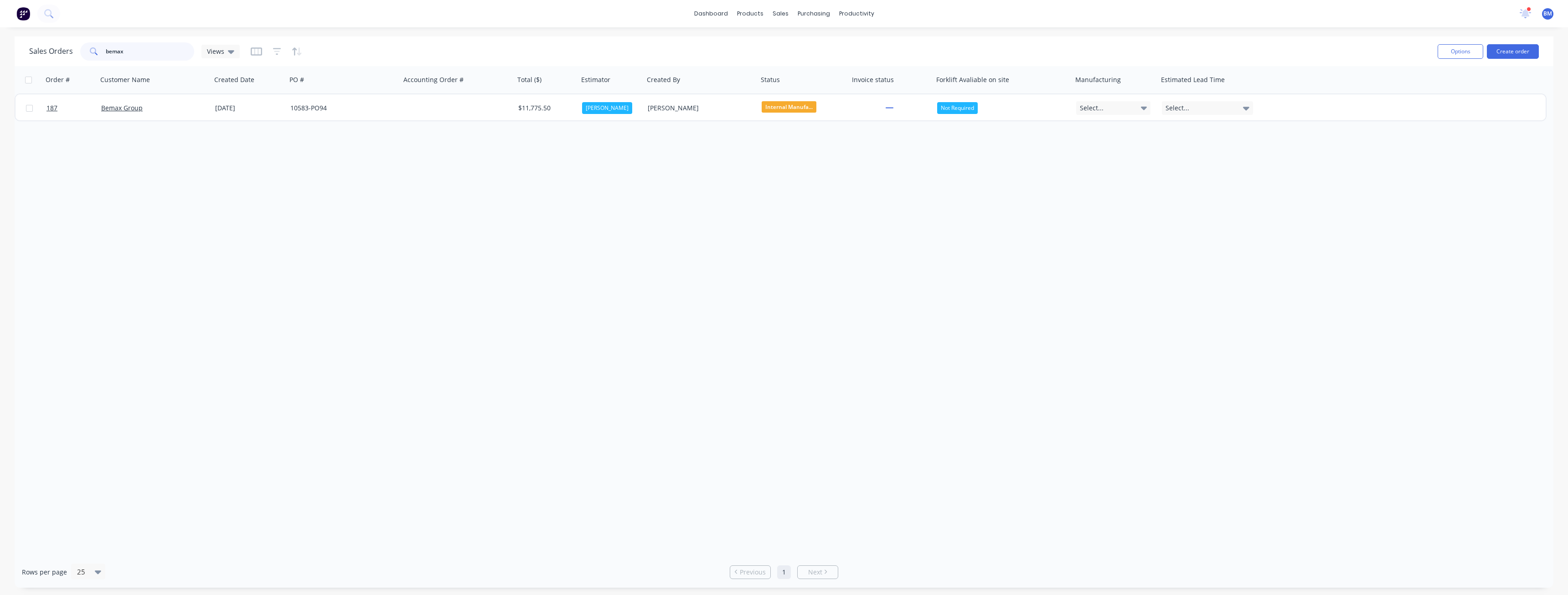
drag, startPoint x: 78, startPoint y: 62, endPoint x: 69, endPoint y: 62, distance: 9.0
click at [69, 62] on div "Sales Orders bemax Views Options Create order" at bounding box center [784, 52] width 1539 height 30
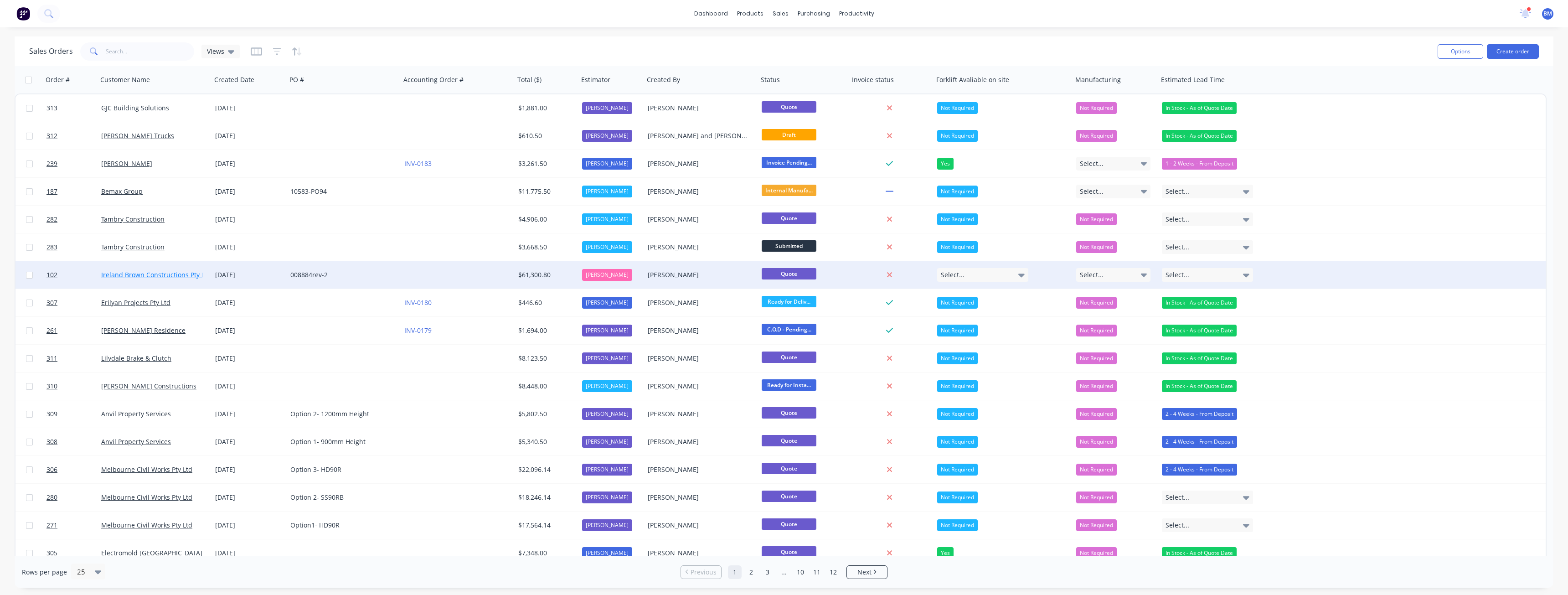
click at [134, 273] on link "Ireland Brown Constructions Pty Ltd" at bounding box center [156, 275] width 110 height 9
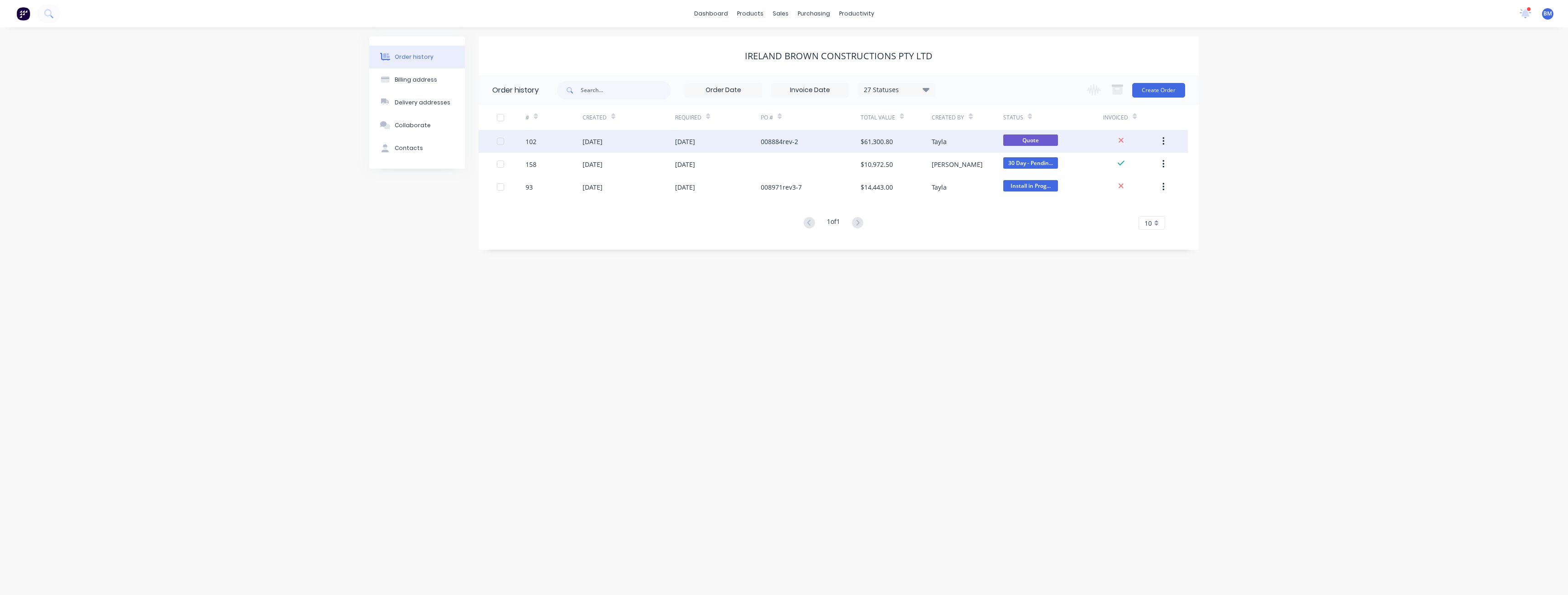
click at [732, 140] on div "[DATE]" at bounding box center [718, 142] width 85 height 23
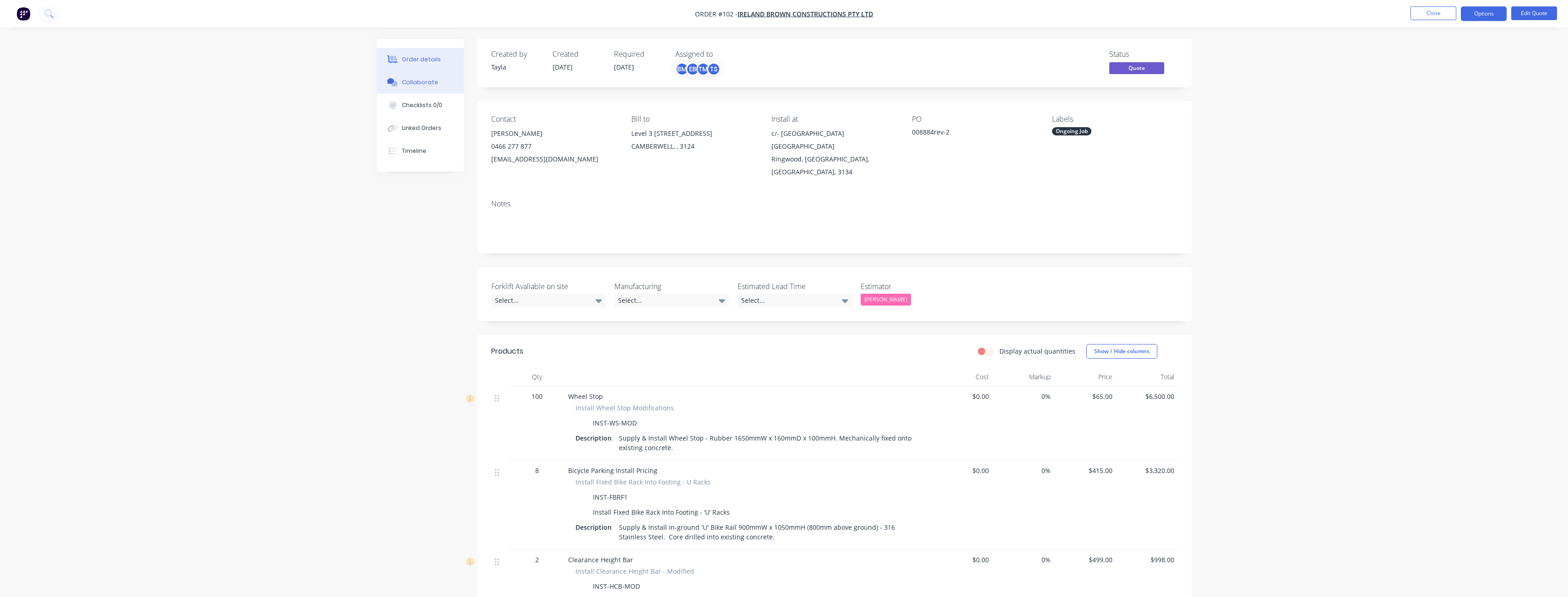
click at [414, 84] on div "Collaborate" at bounding box center [420, 82] width 36 height 8
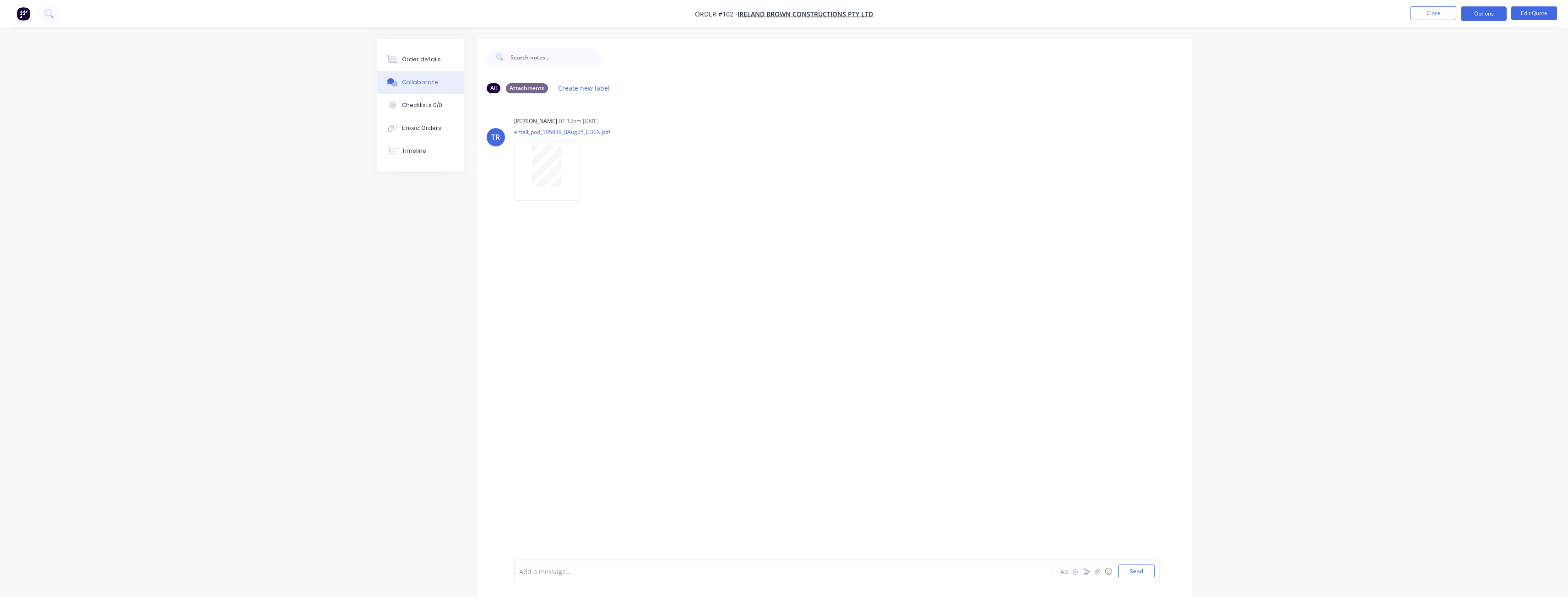
click at [569, 575] on div at bounding box center [757, 572] width 476 height 10
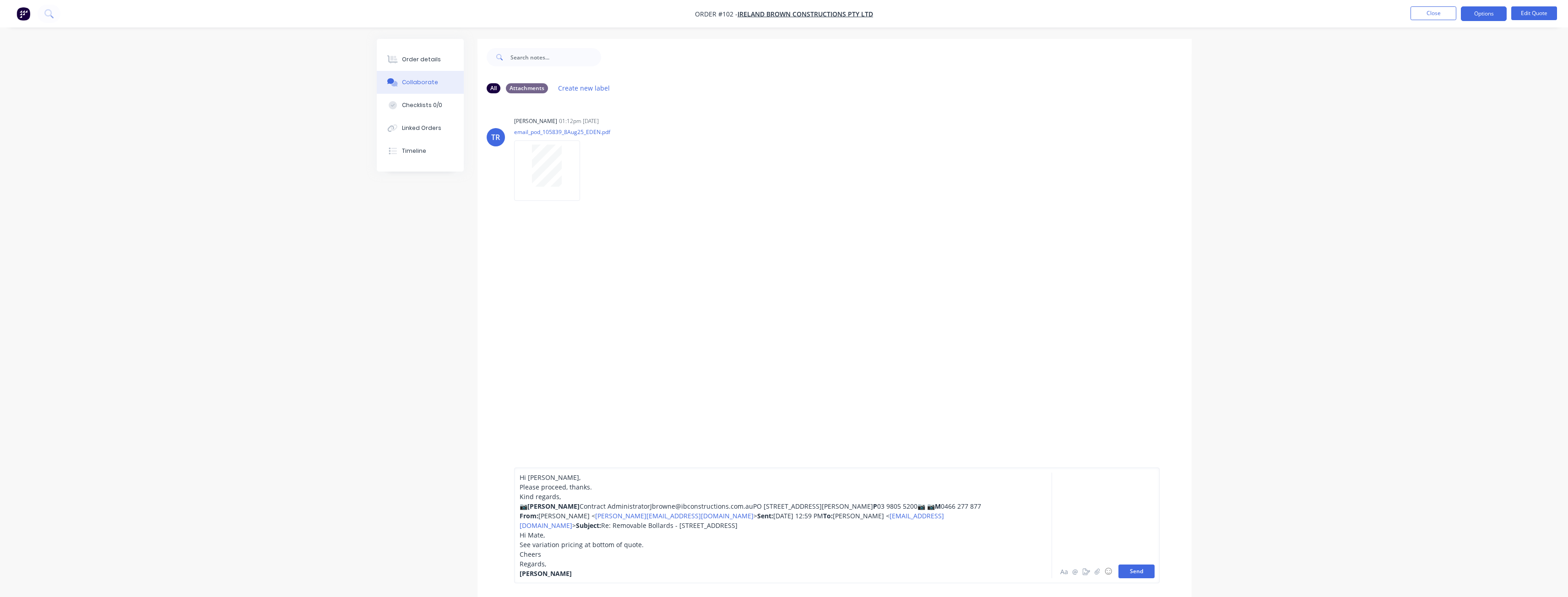
click at [1133, 574] on button "Send" at bounding box center [1136, 571] width 36 height 14
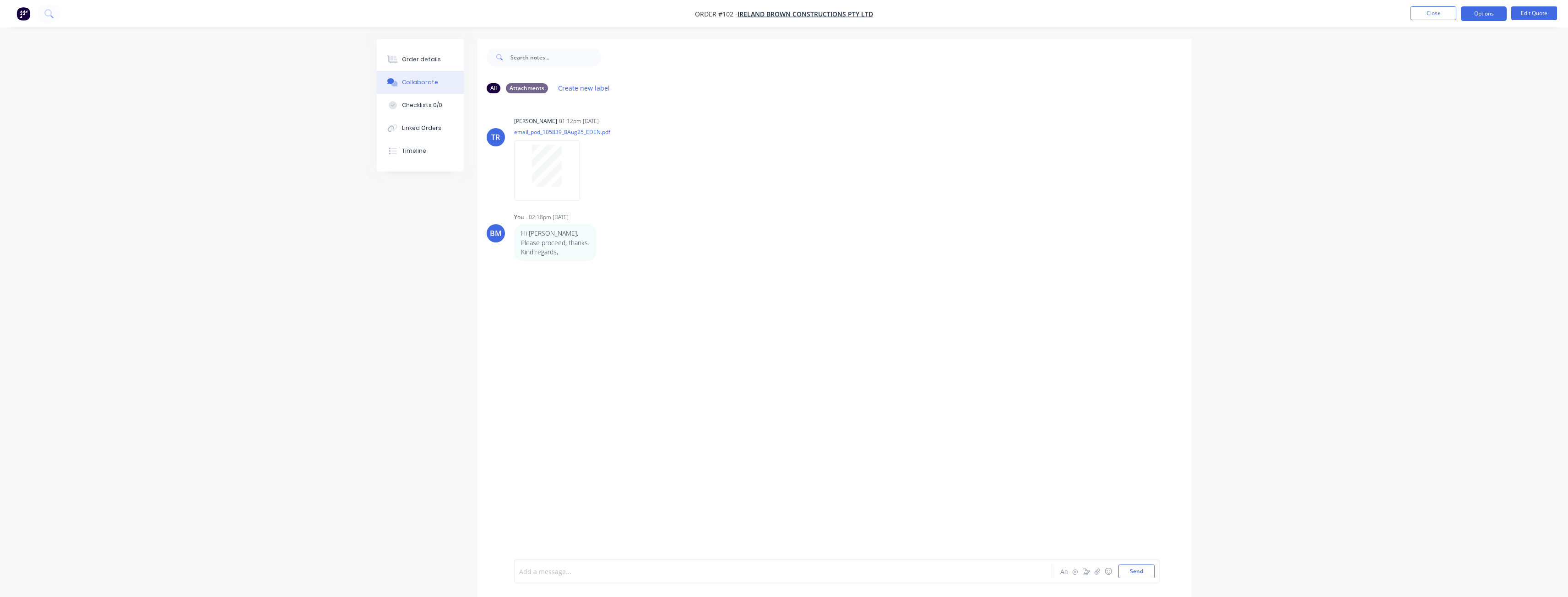
click at [536, 570] on div at bounding box center [757, 572] width 476 height 10
click at [1145, 570] on button "Send" at bounding box center [1136, 571] width 36 height 14
click at [388, 308] on div "All Attachments Create new label TR [PERSON_NAME] 01:12pm [DATE] email_pod_1058…" at bounding box center [784, 325] width 815 height 572
click at [405, 57] on div "Order details" at bounding box center [421, 59] width 39 height 8
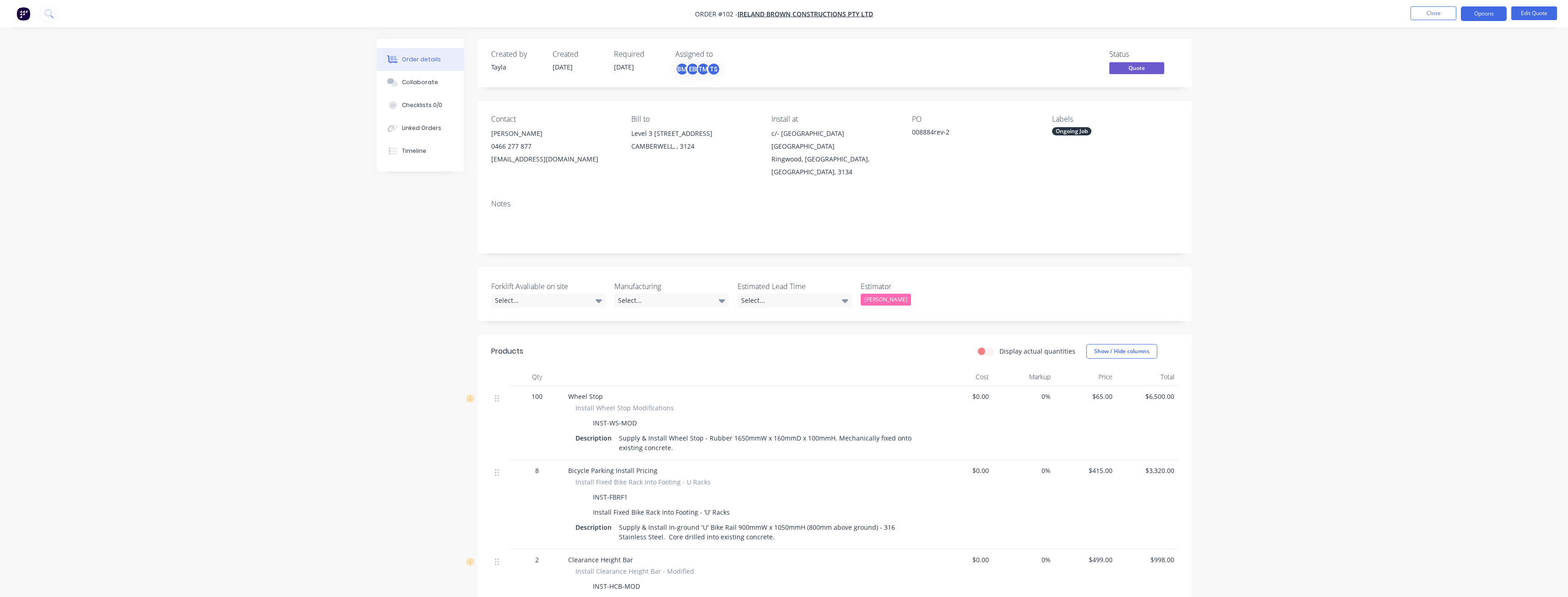
click at [23, 10] on img "button" at bounding box center [23, 14] width 14 height 14
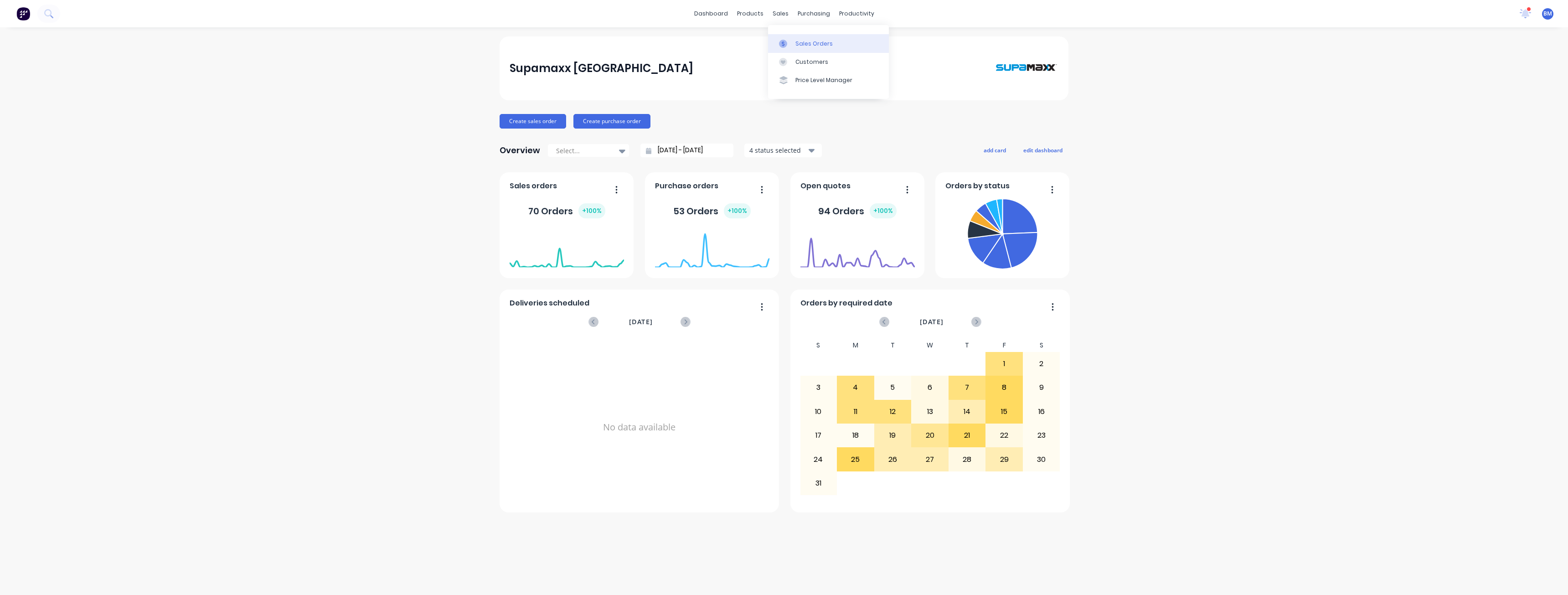
click at [793, 43] on link "Sales Orders" at bounding box center [828, 43] width 121 height 18
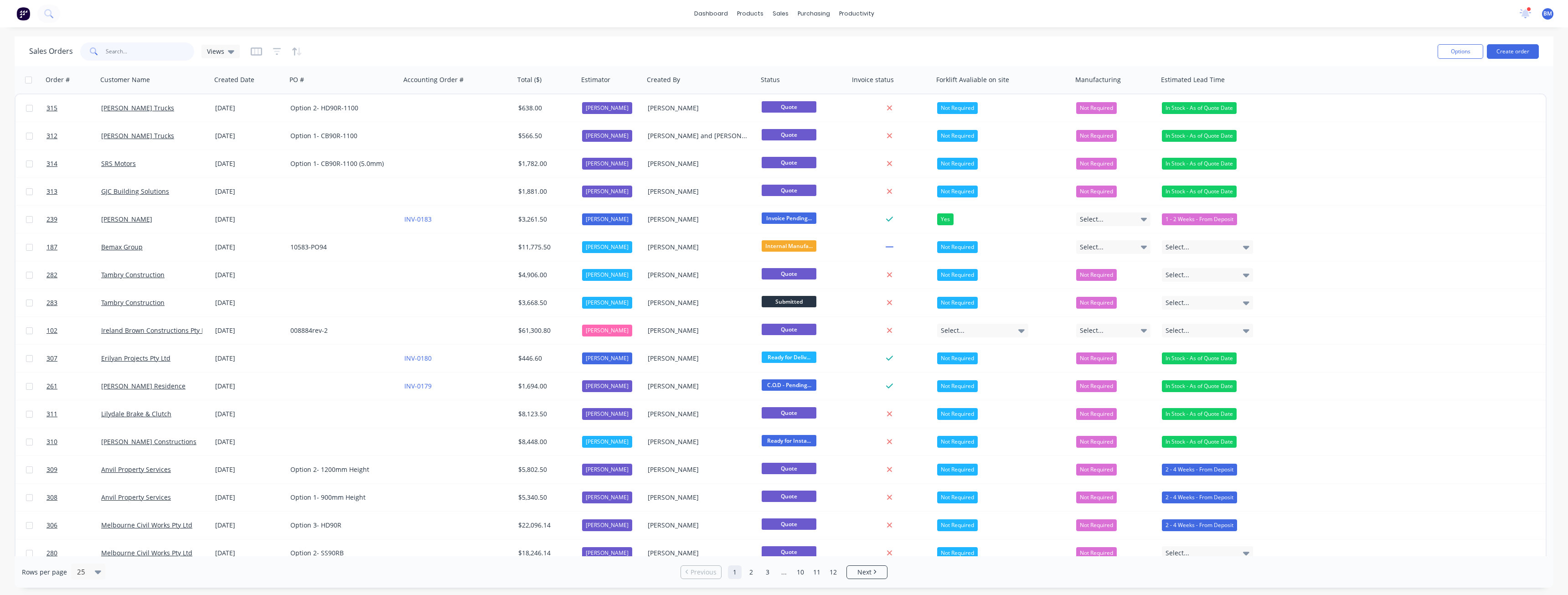
click at [139, 45] on input "text" at bounding box center [150, 51] width 89 height 18
type input "bemax"
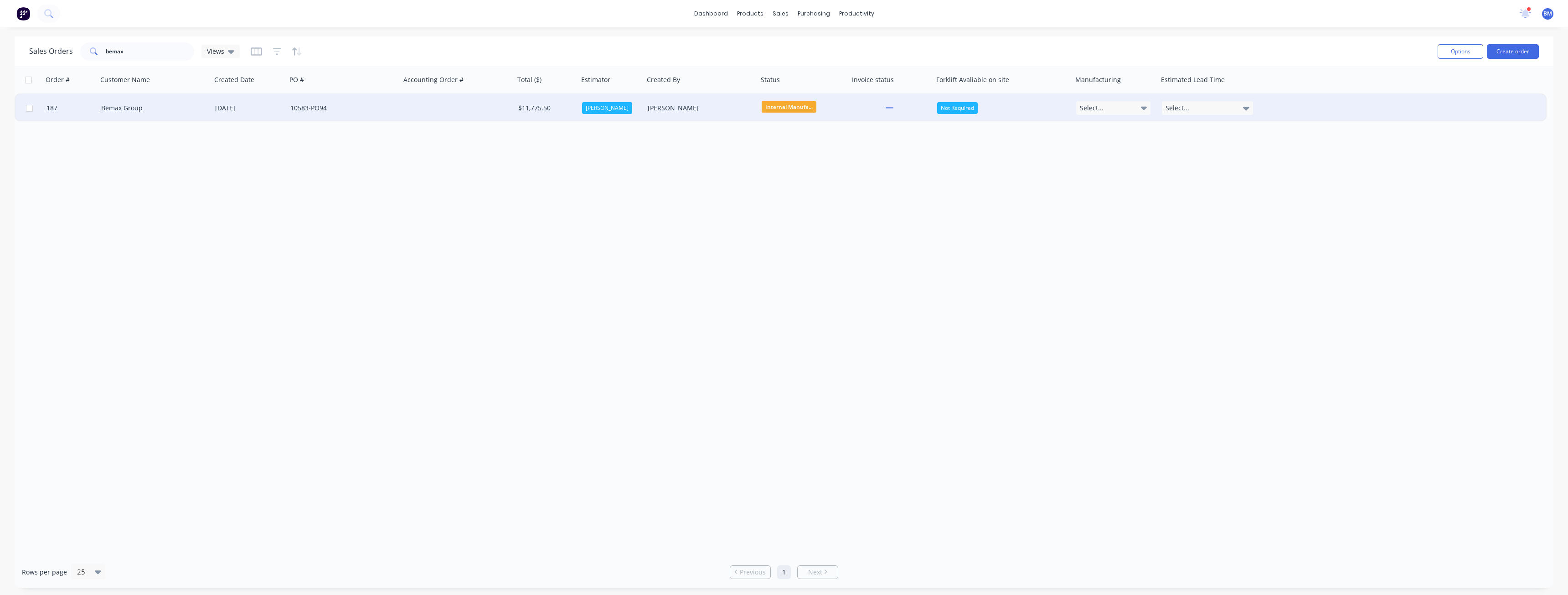
click at [373, 101] on div "10583-PO94" at bounding box center [344, 108] width 114 height 27
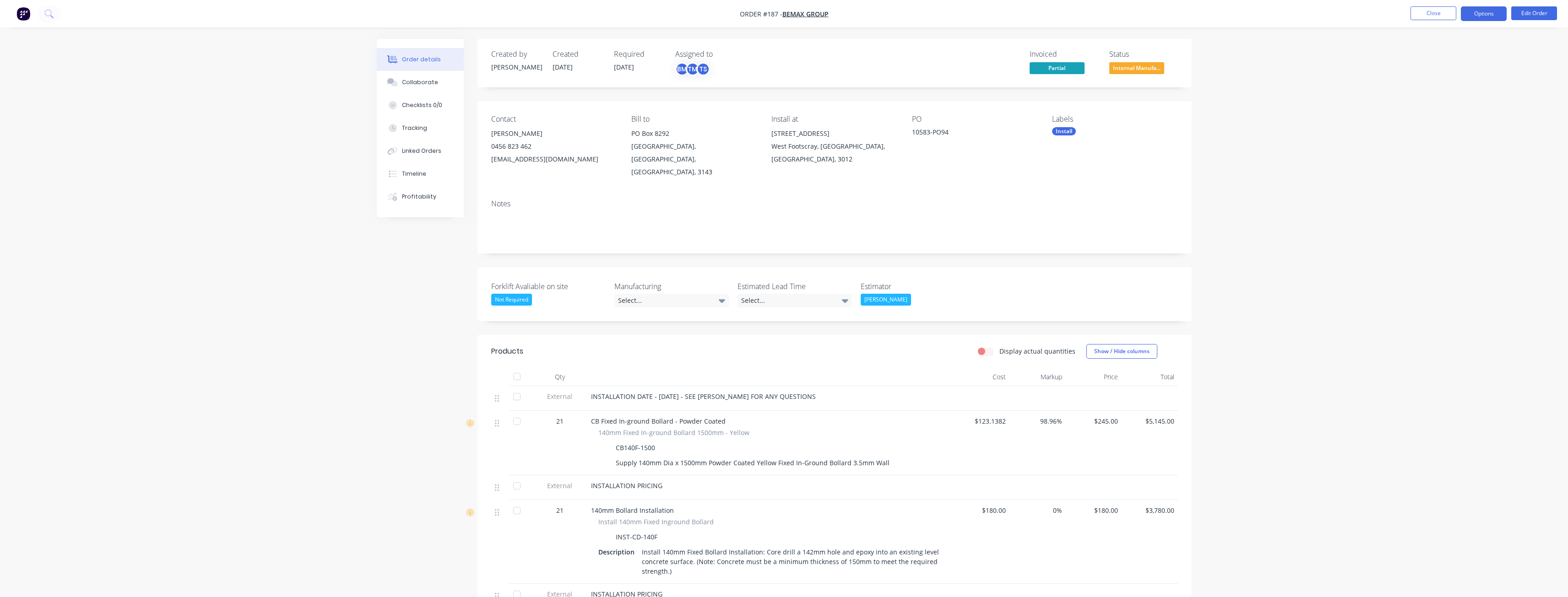
click at [1479, 13] on button "Options" at bounding box center [1483, 14] width 46 height 15
click at [1439, 125] on div "Delivery Docket" at bounding box center [1456, 128] width 84 height 13
click at [1379, 88] on div "Order details Collaborate Checklists 0/0 Tracking Linked Orders Timeline Profit…" at bounding box center [784, 571] width 1568 height 1143
click at [1475, 9] on button "Options" at bounding box center [1483, 14] width 46 height 15
click at [1438, 86] on div "Without pricing" at bounding box center [1456, 92] width 84 height 13
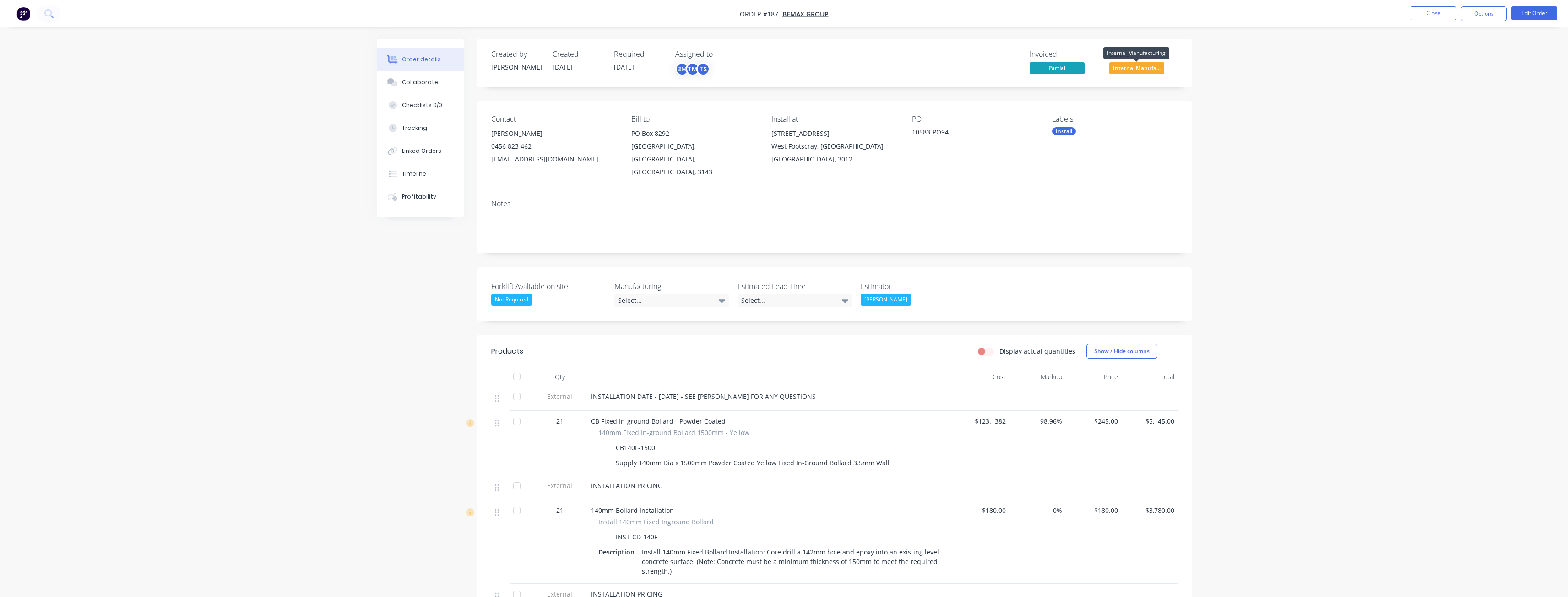
click at [1138, 67] on span "Internal Manufa..." at bounding box center [1136, 67] width 55 height 12
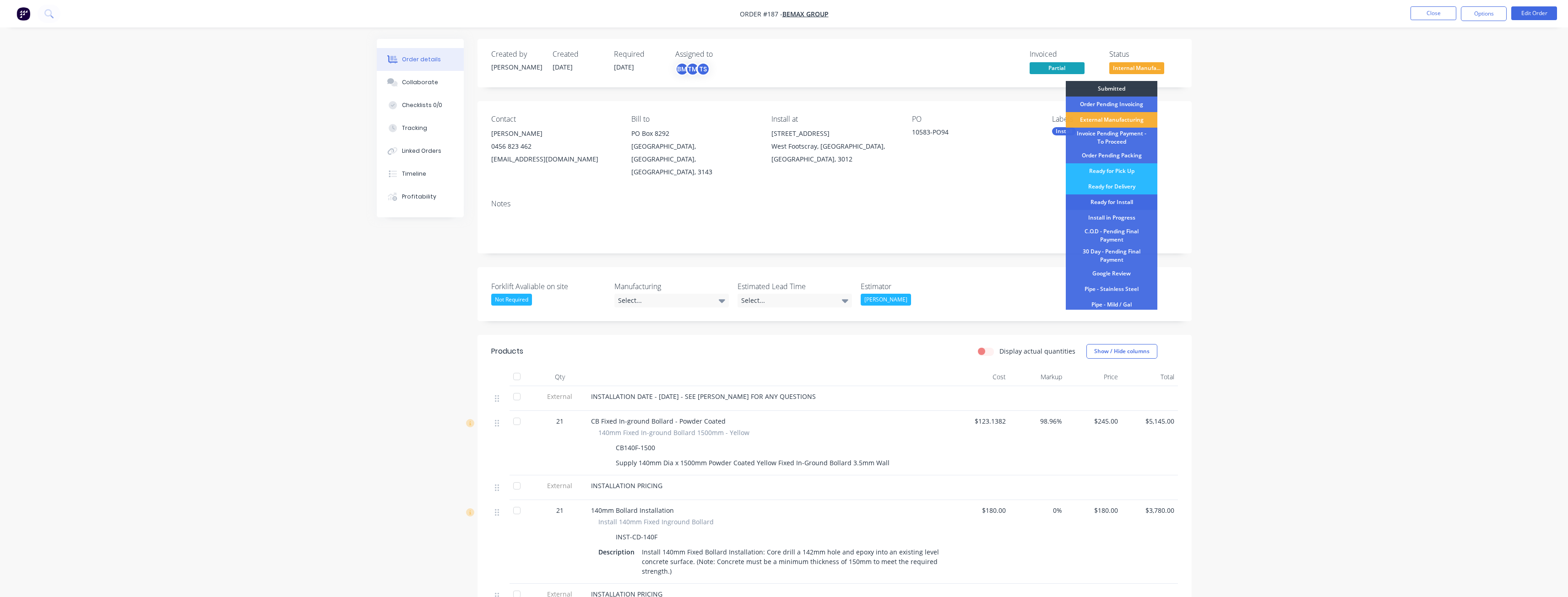
click at [1117, 198] on div "Ready for Install" at bounding box center [1111, 202] width 91 height 16
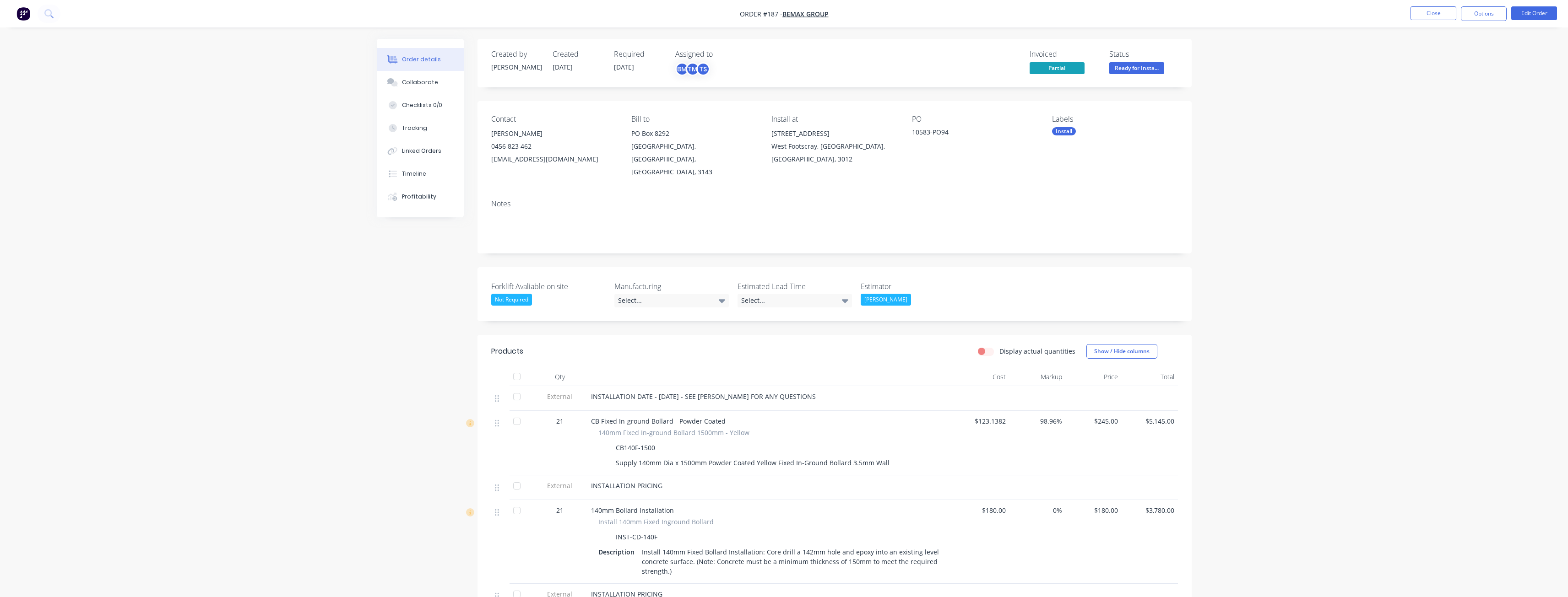
click at [1392, 126] on div "Order details Collaborate Checklists 0/0 Tracking Linked Orders Timeline Profit…" at bounding box center [784, 571] width 1568 height 1143
click at [1437, 12] on button "Close" at bounding box center [1432, 13] width 46 height 14
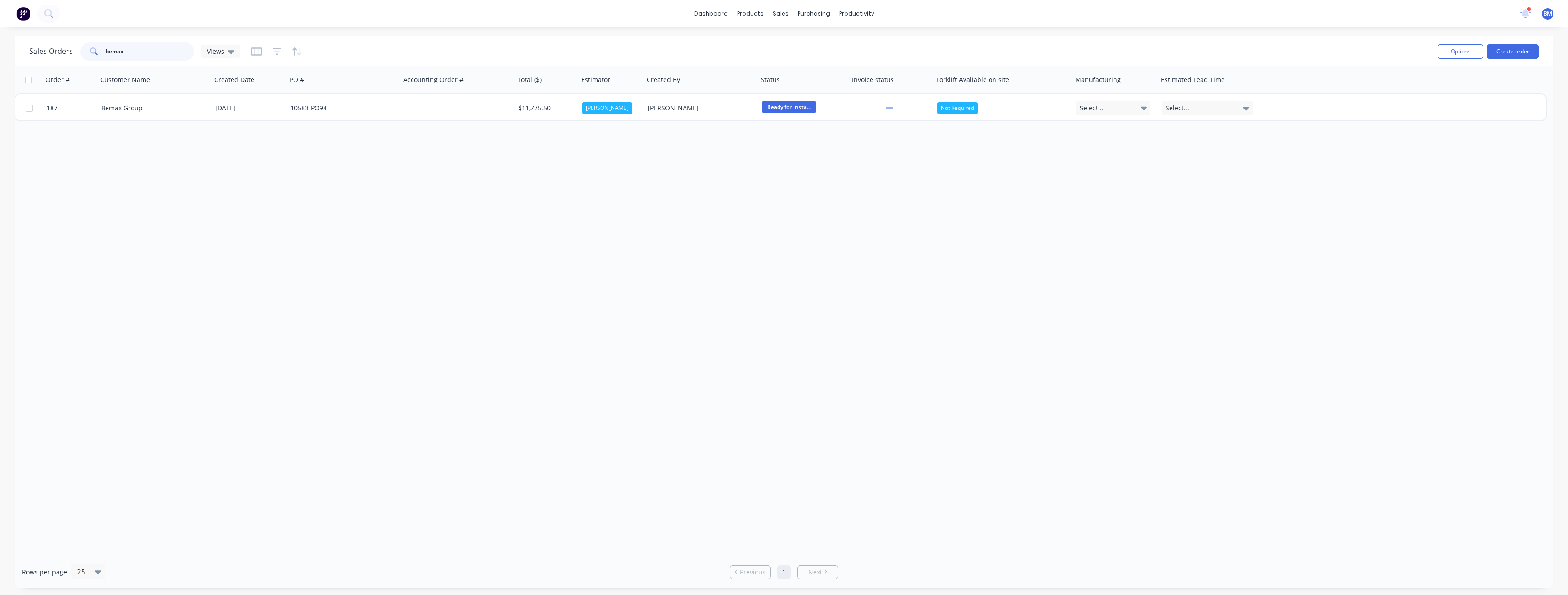
drag, startPoint x: 130, startPoint y: 53, endPoint x: 79, endPoint y: 56, distance: 51.1
click at [79, 56] on div "Sales Orders bemax Views" at bounding box center [134, 51] width 210 height 18
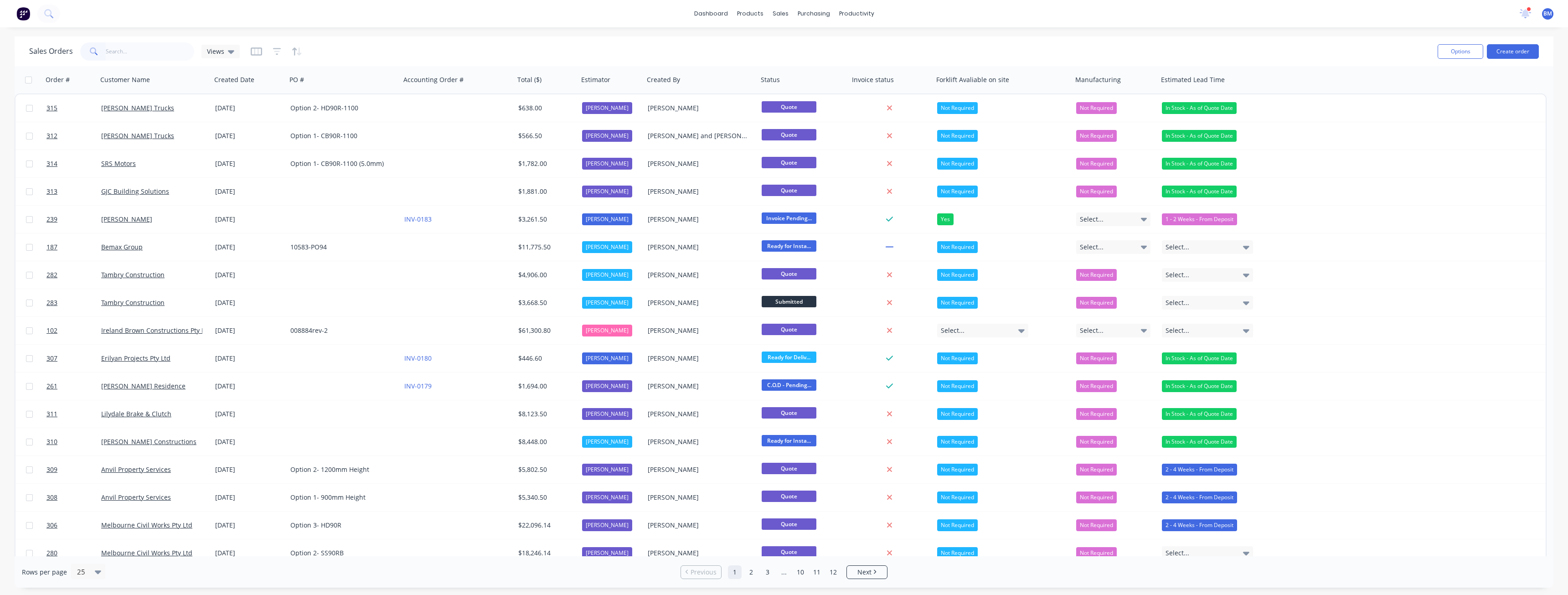
click at [357, 52] on div "Sales Orders Views" at bounding box center [730, 51] width 1401 height 22
